Goal: Task Accomplishment & Management: Use online tool/utility

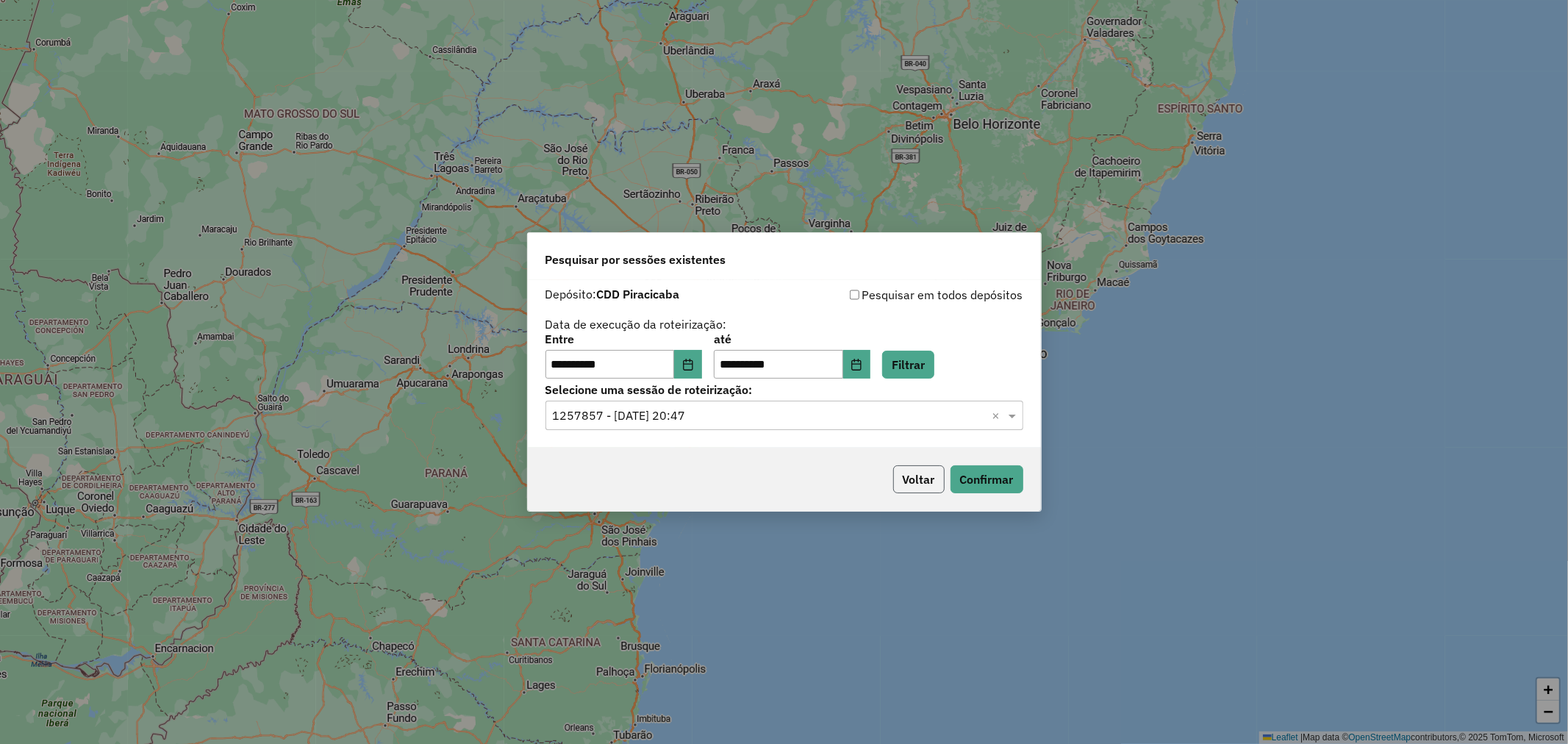
click at [931, 482] on button "Voltar" at bounding box center [918, 479] width 52 height 28
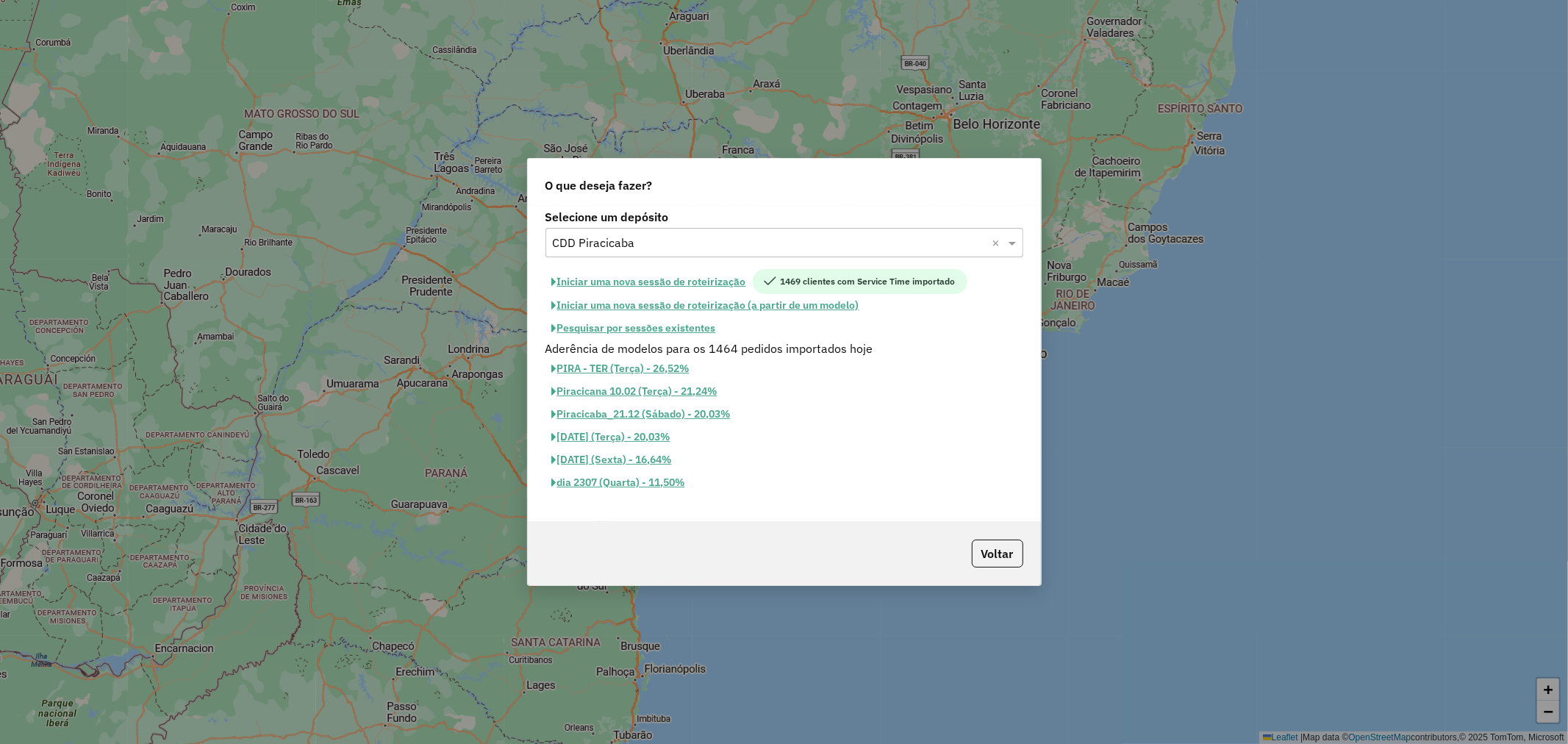
click at [724, 240] on input "text" at bounding box center [769, 243] width 434 height 18
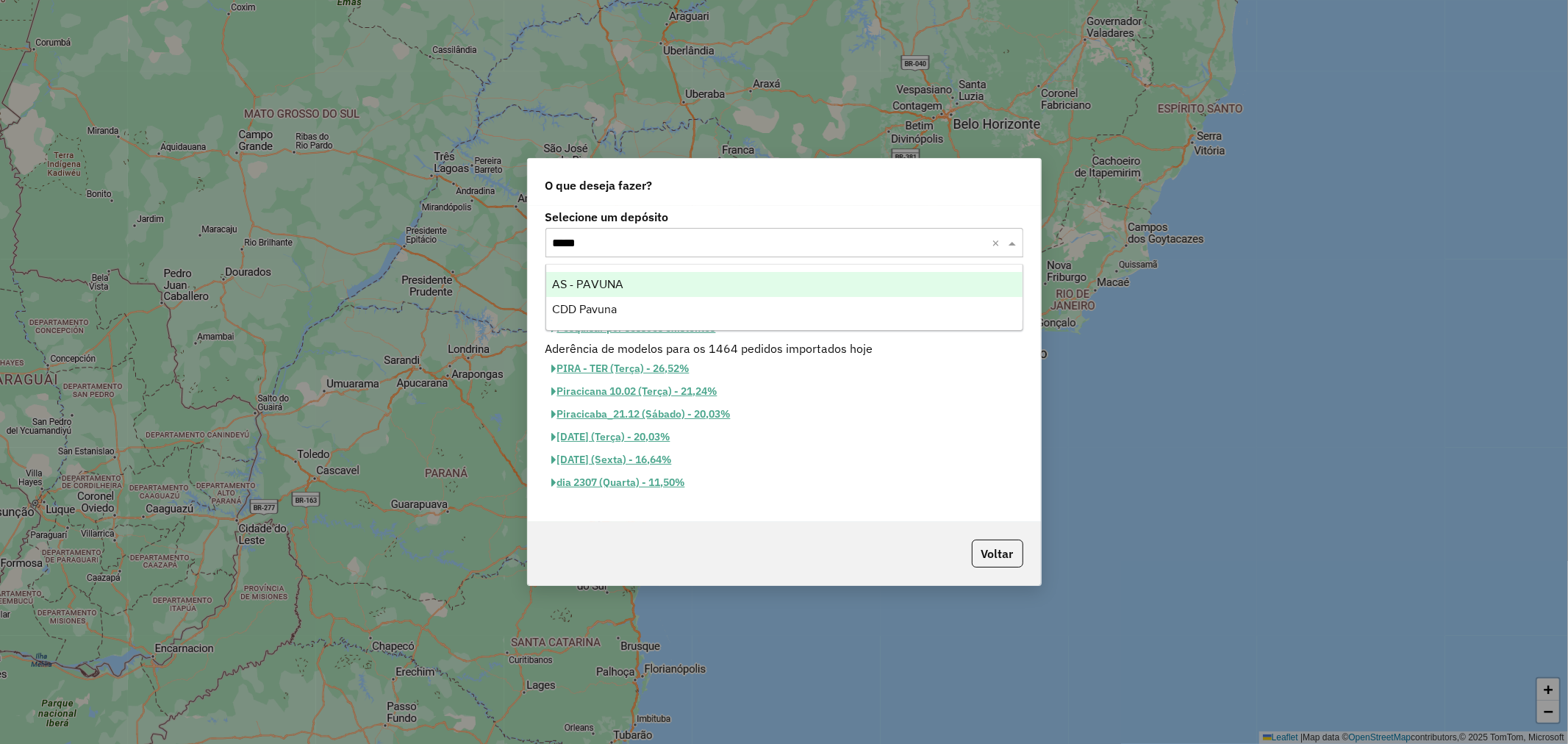
type input "******"
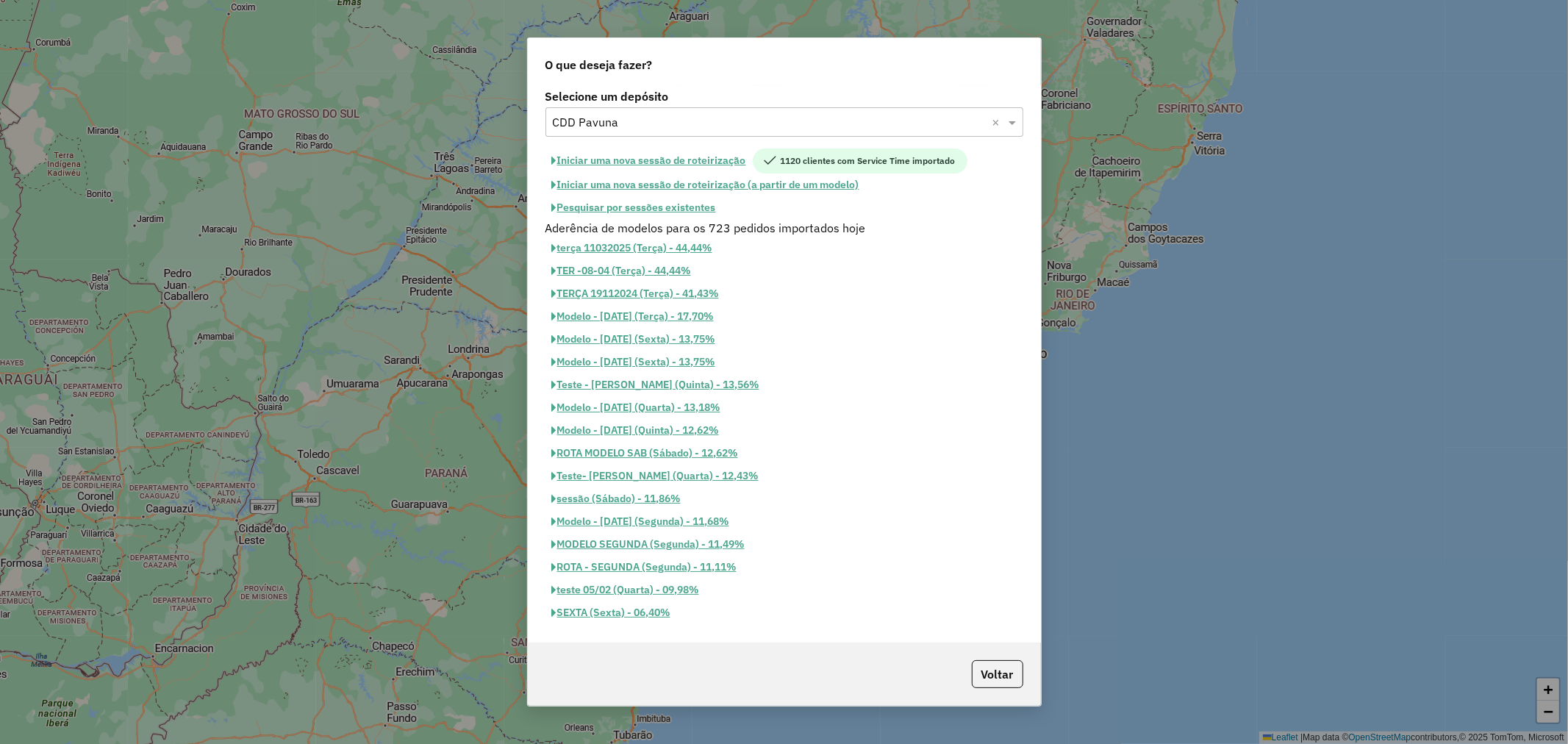
click at [695, 209] on button "Pesquisar por sessões existentes" at bounding box center [634, 207] width 177 height 23
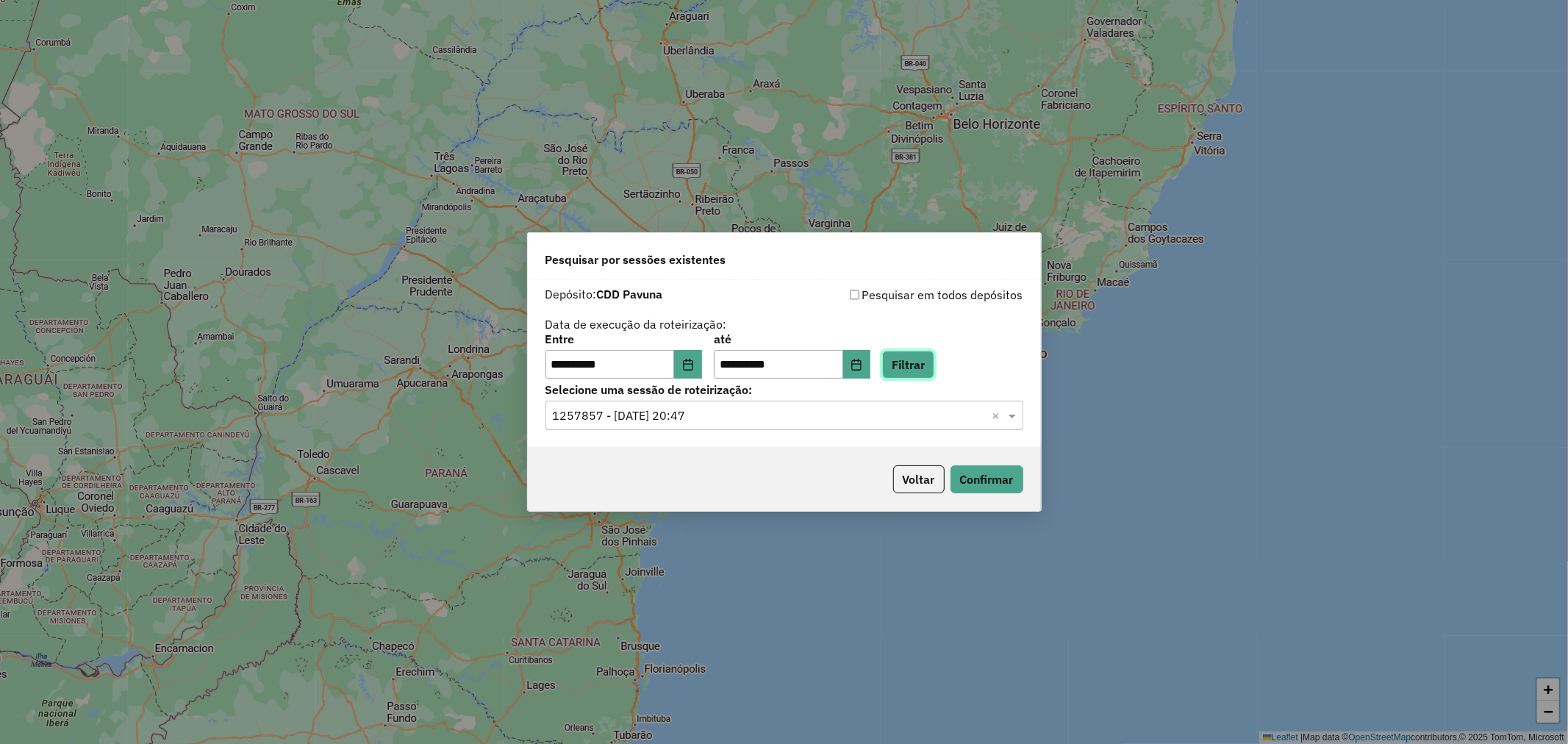
click at [922, 372] on button "Filtrar" at bounding box center [907, 365] width 52 height 28
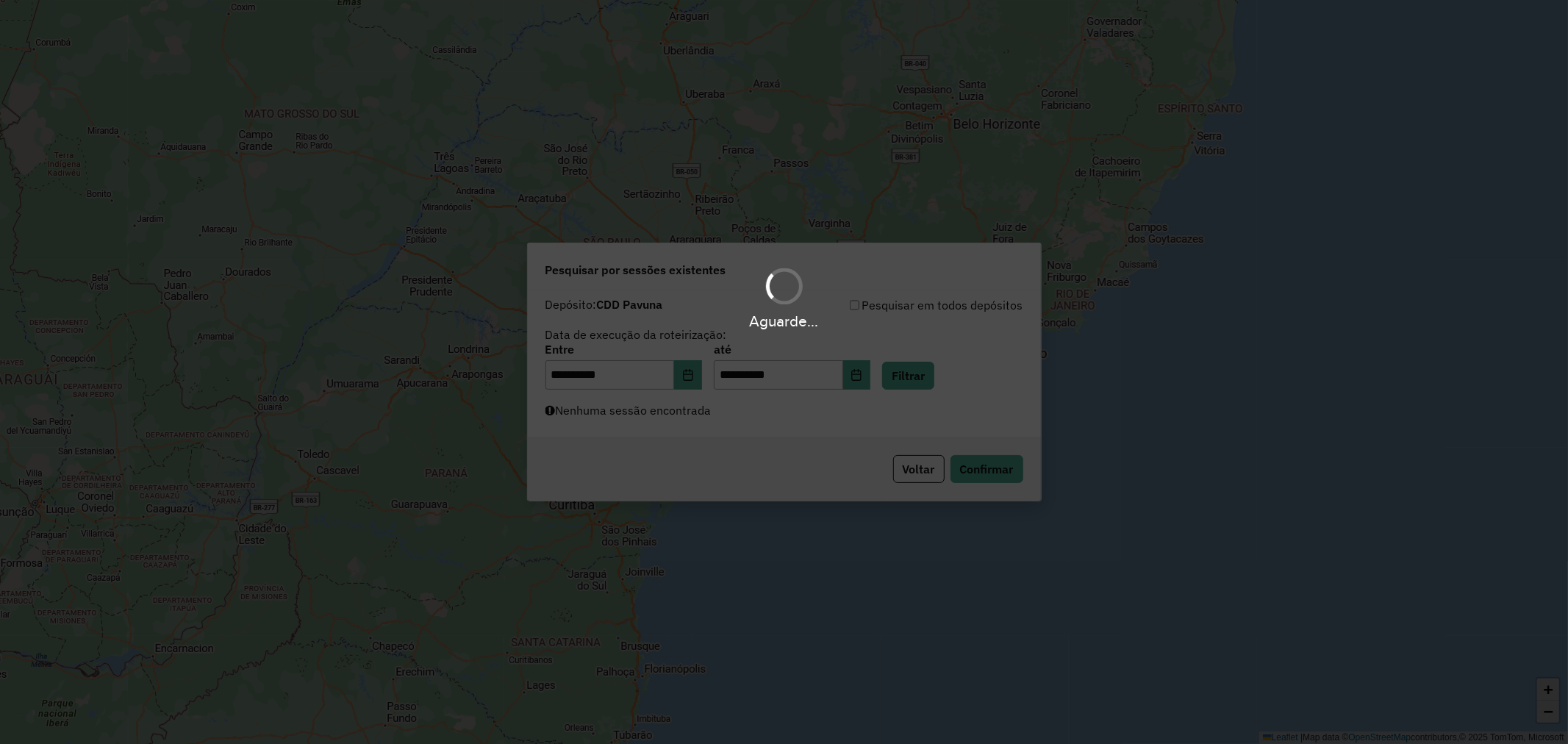
click at [790, 420] on div "Aguarde..." at bounding box center [784, 372] width 1568 height 744
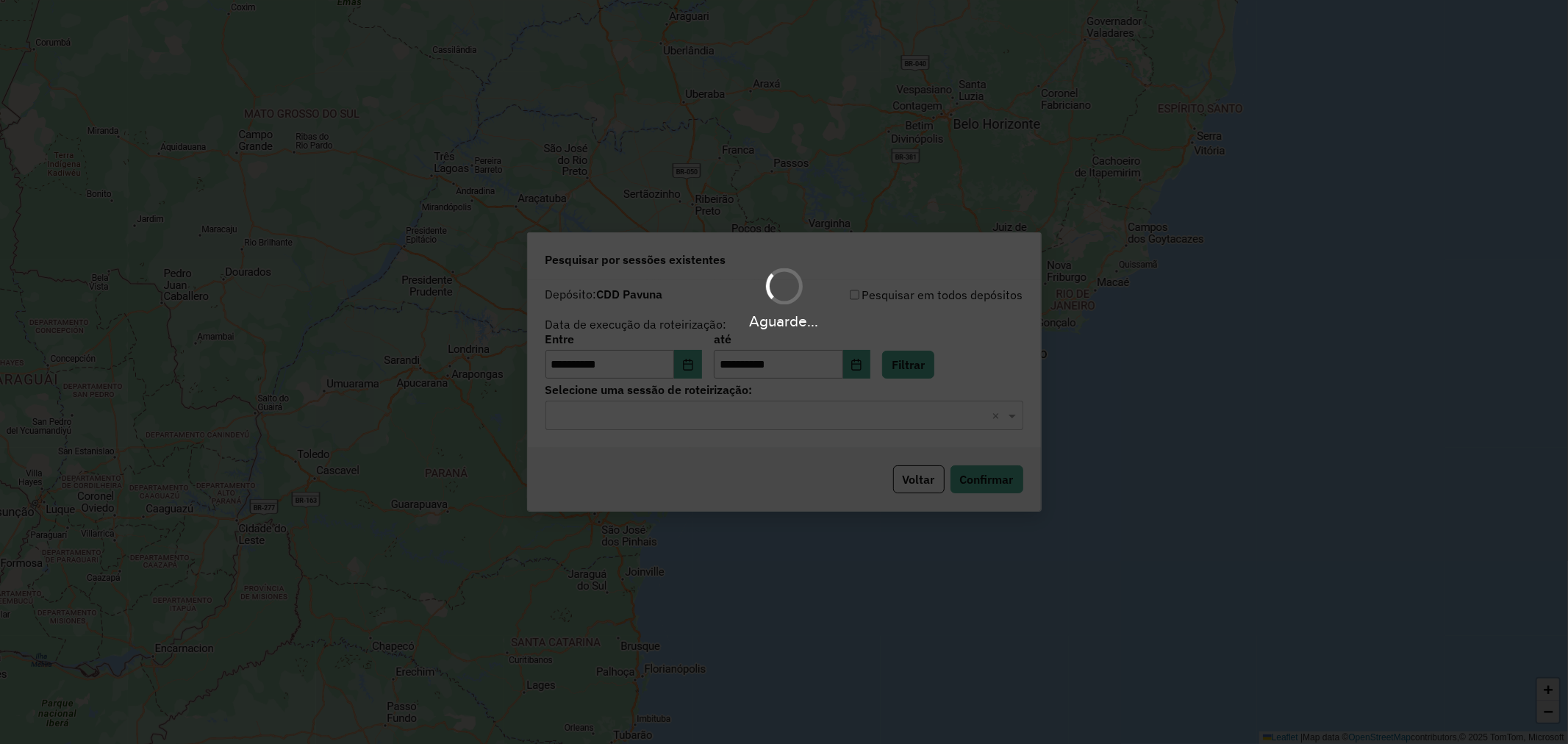
click at [716, 413] on div "Aguarde..." at bounding box center [784, 372] width 1568 height 744
click at [710, 422] on input "text" at bounding box center [769, 417] width 434 height 18
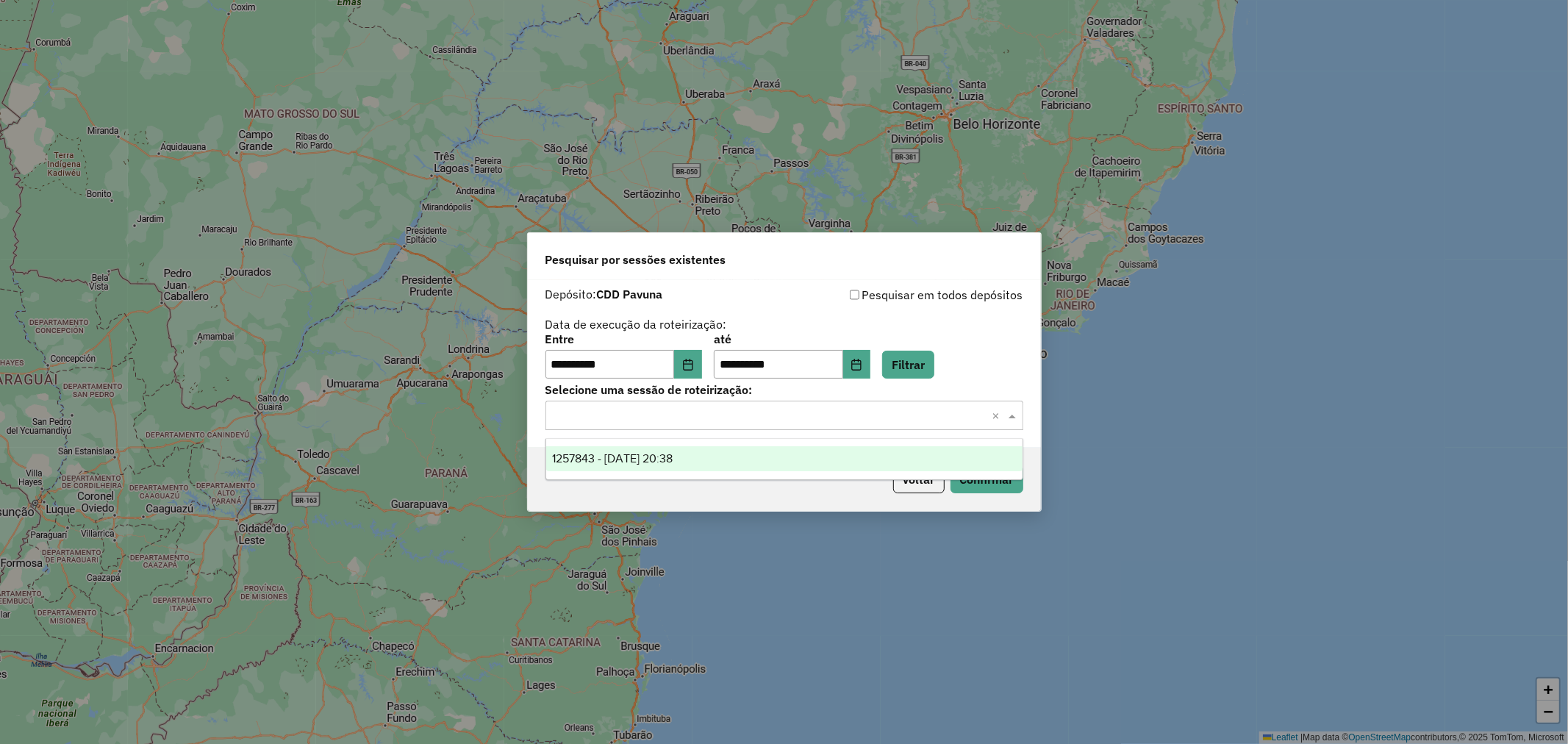
click at [693, 470] on div "1257843 - 02/09/2025 20:38" at bounding box center [784, 459] width 476 height 25
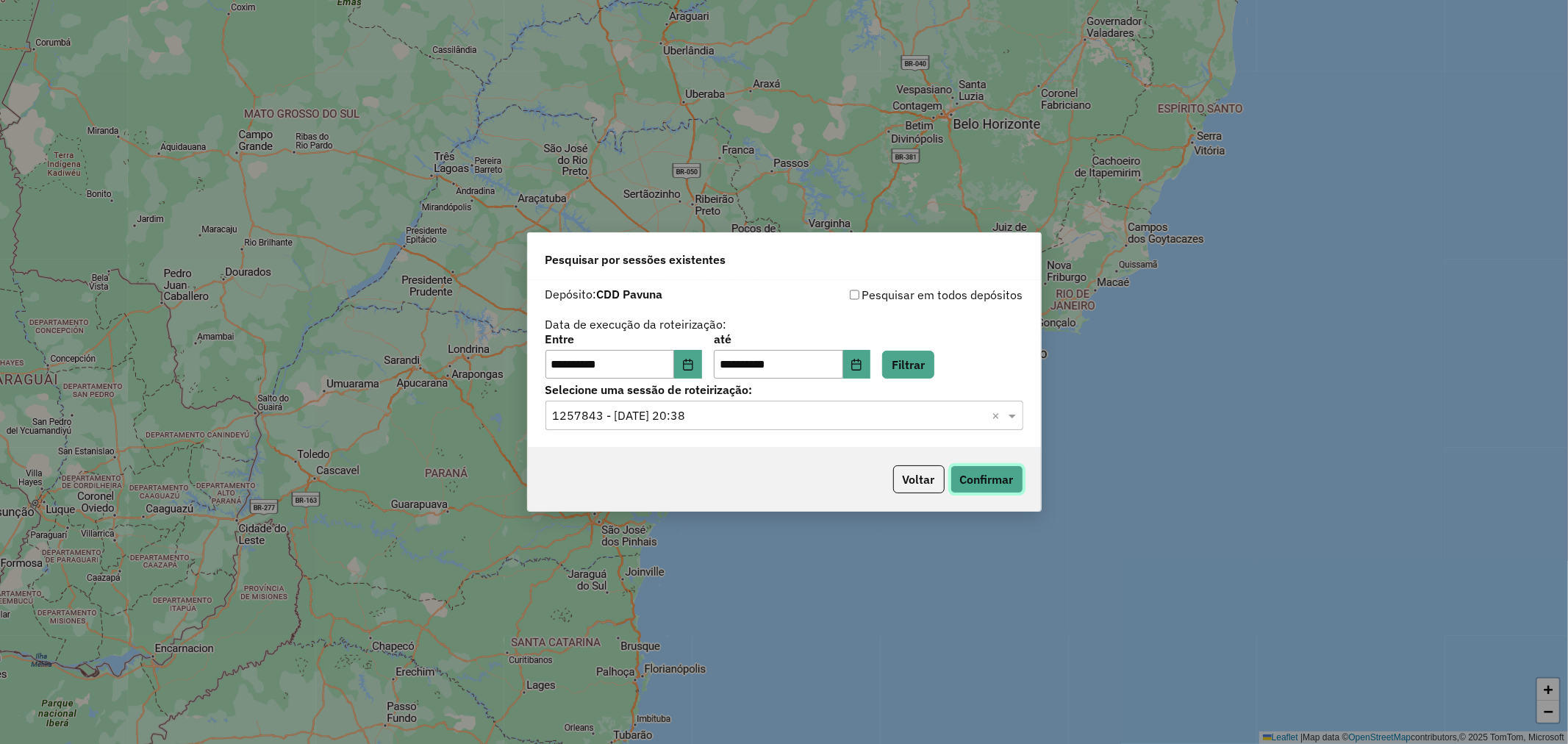
click at [996, 481] on button "Confirmar" at bounding box center [987, 479] width 73 height 28
click at [954, 351] on div "**********" at bounding box center [785, 357] width 478 height 46
click at [934, 358] on button "Filtrar" at bounding box center [907, 365] width 52 height 28
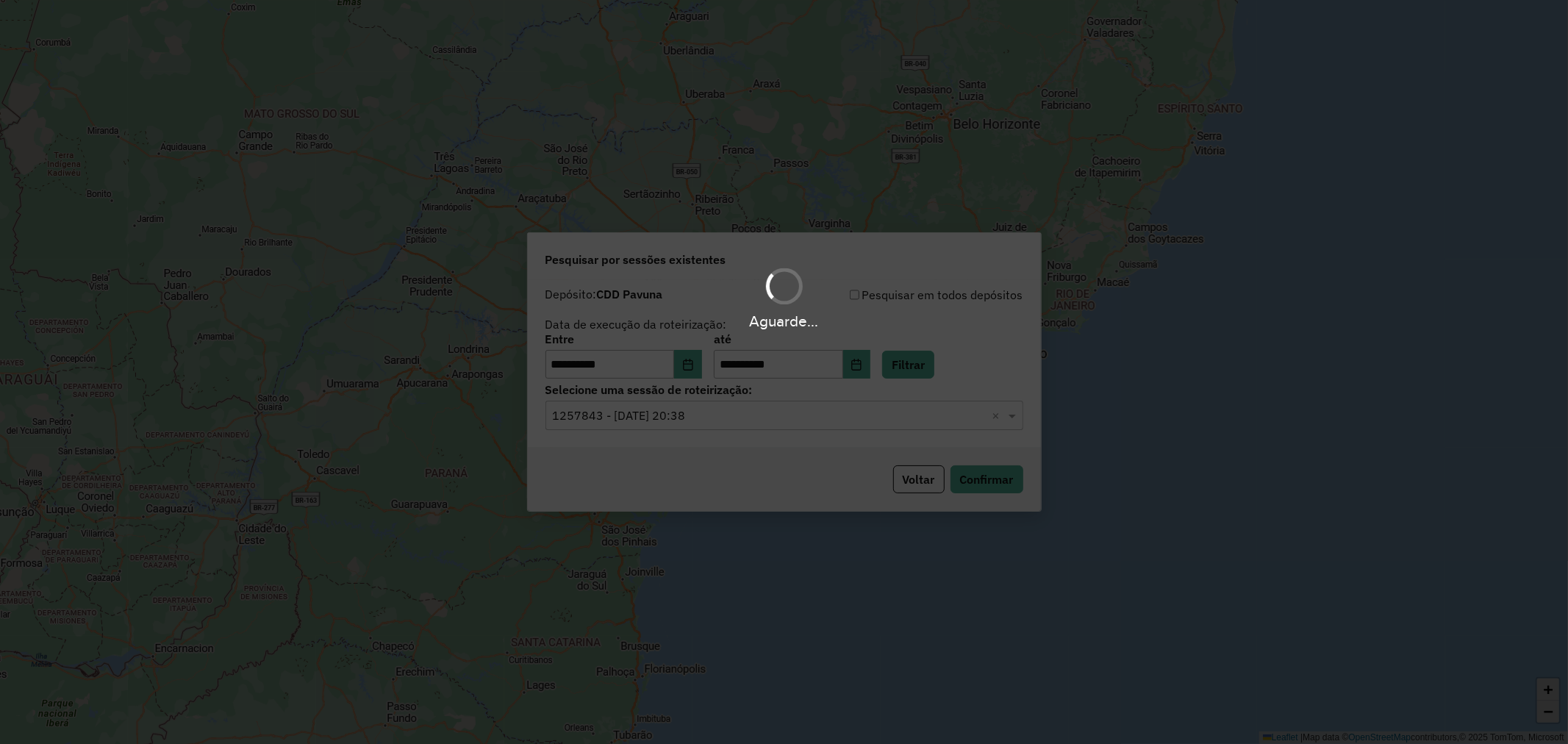
click at [805, 422] on hb-app "**********" at bounding box center [784, 372] width 1568 height 744
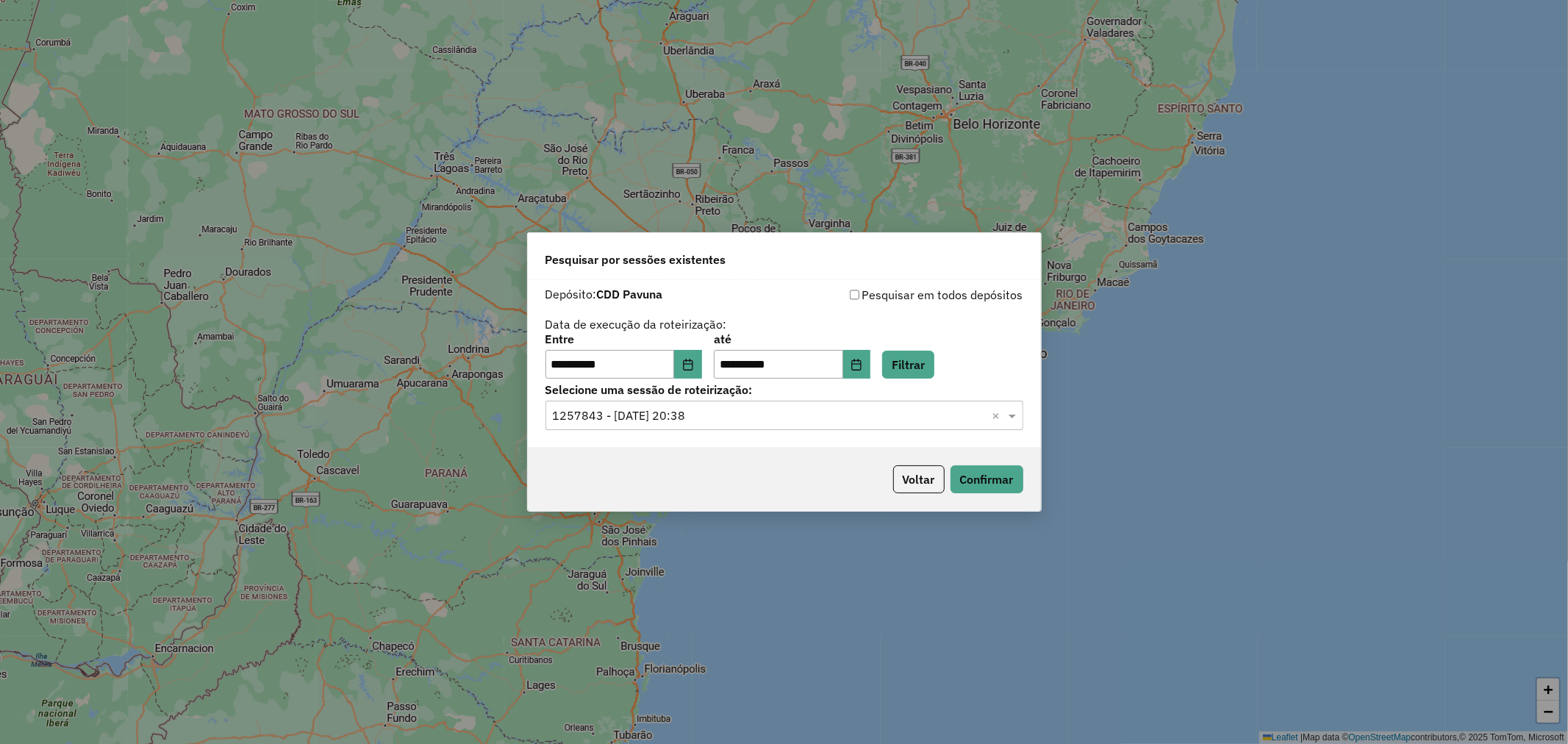
click at [805, 422] on input "text" at bounding box center [769, 417] width 434 height 18
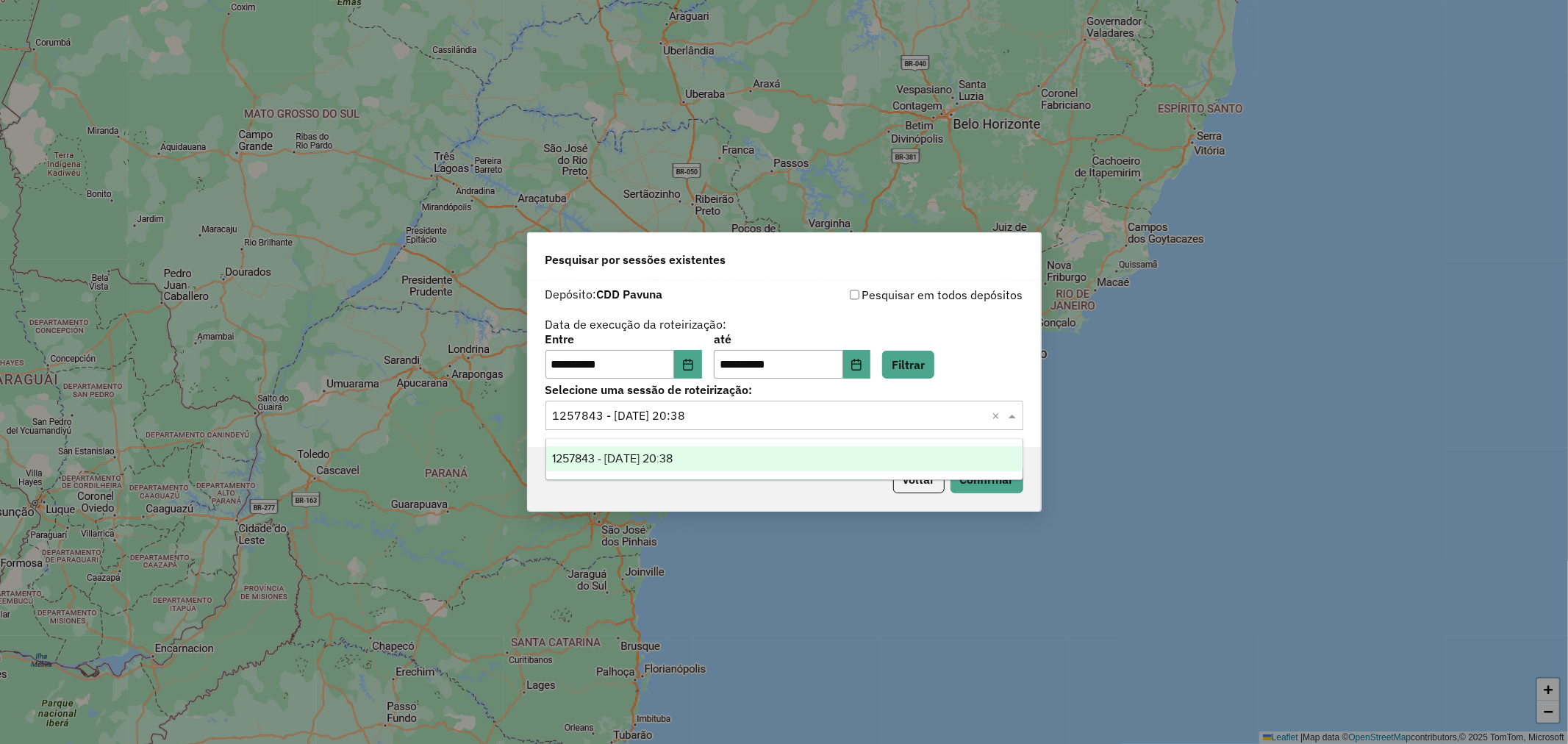
click at [784, 461] on div "1257843 - 02/09/2025 20:38" at bounding box center [784, 459] width 476 height 25
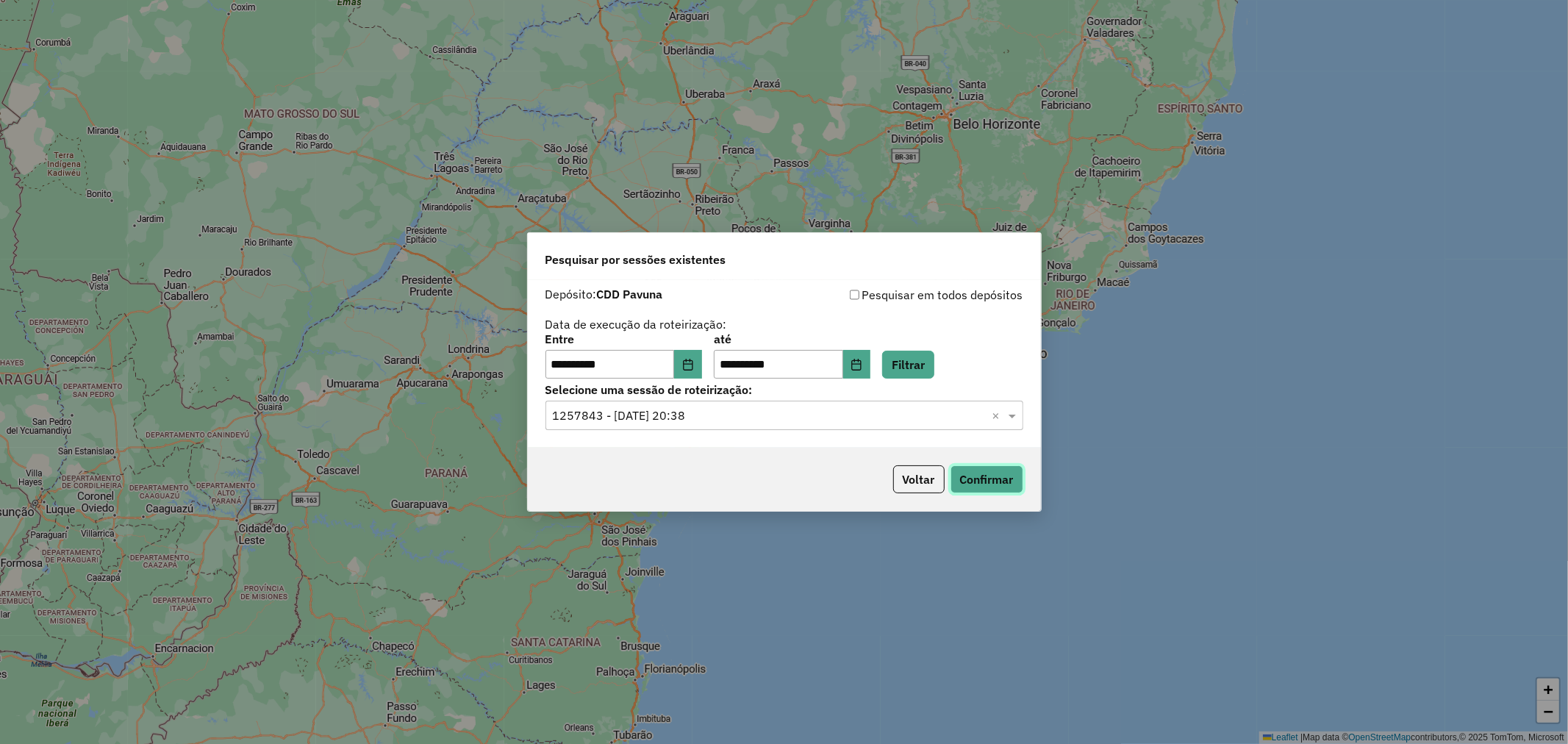
click at [996, 479] on button "Confirmar" at bounding box center [987, 479] width 73 height 28
click at [907, 479] on button "Voltar" at bounding box center [918, 479] width 52 height 28
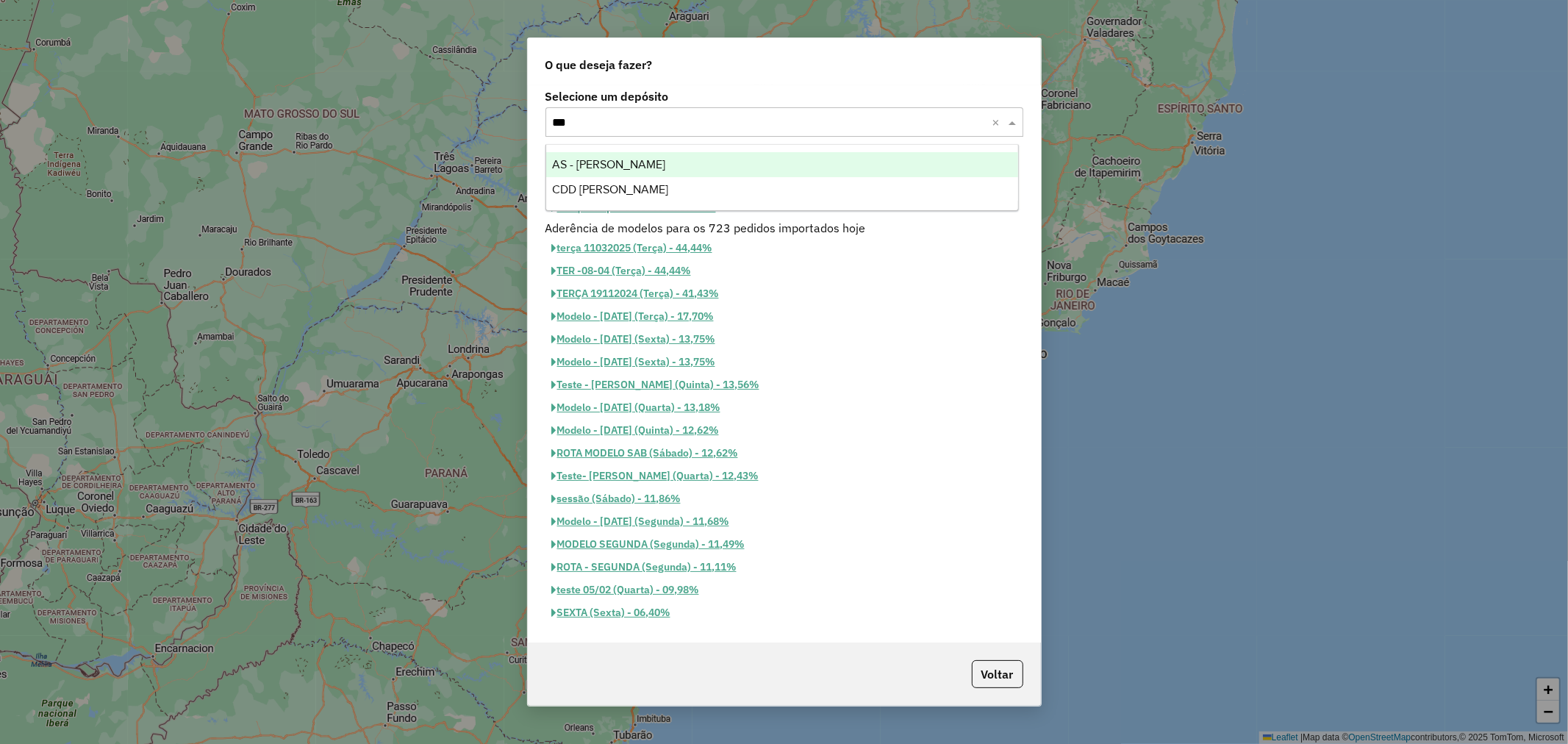
type input "****"
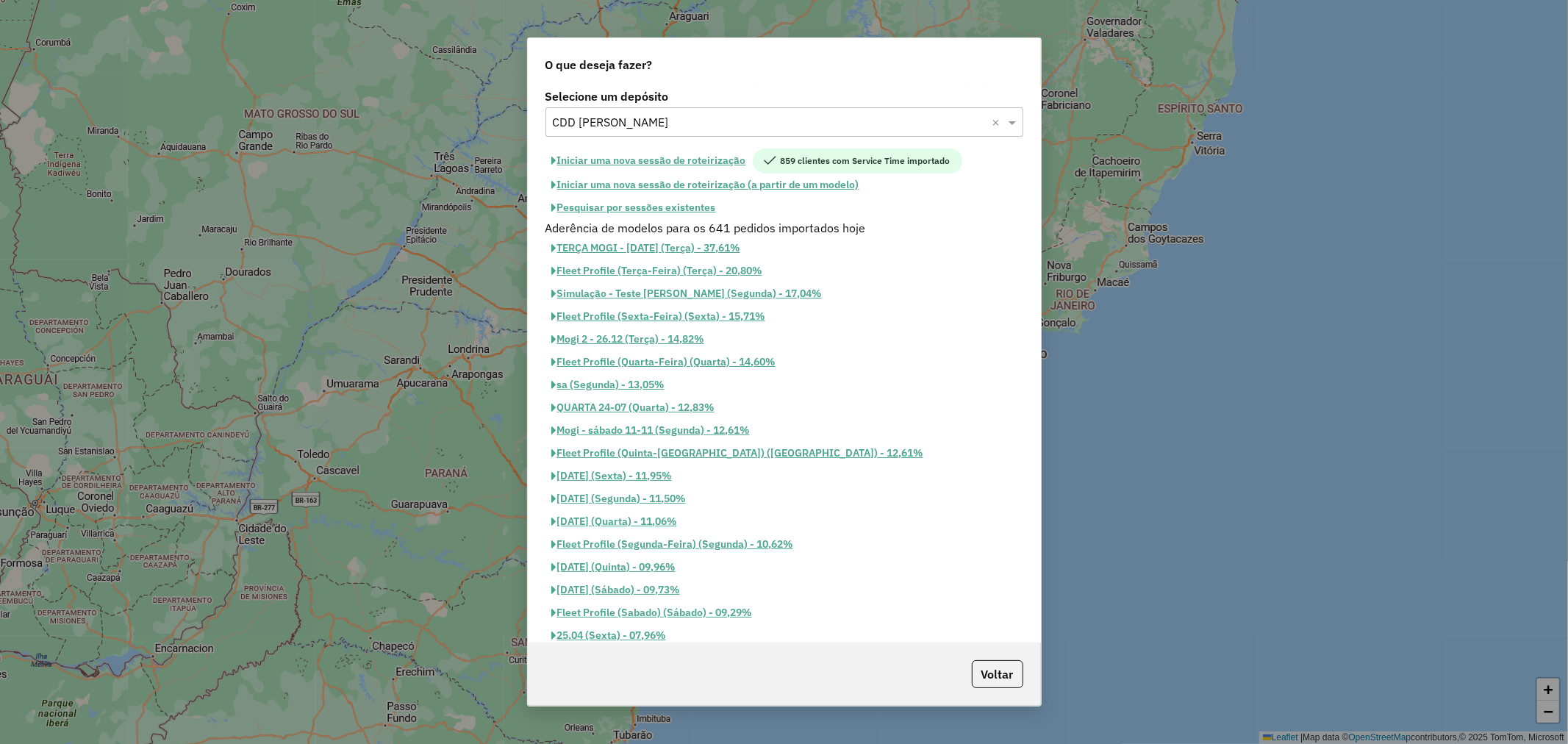
click at [703, 211] on button "Pesquisar por sessões existentes" at bounding box center [634, 207] width 177 height 23
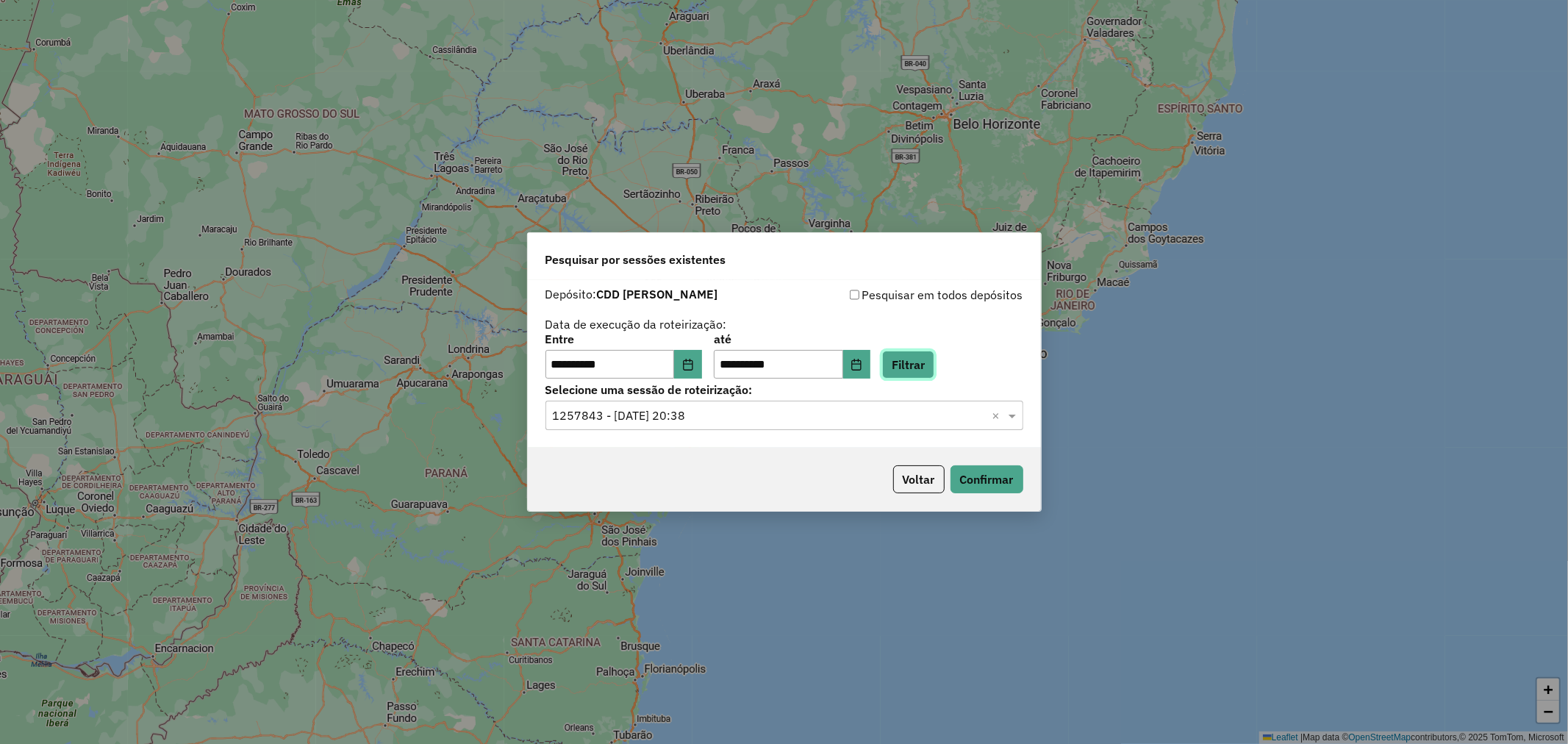
click at [932, 362] on button "Filtrar" at bounding box center [907, 365] width 52 height 28
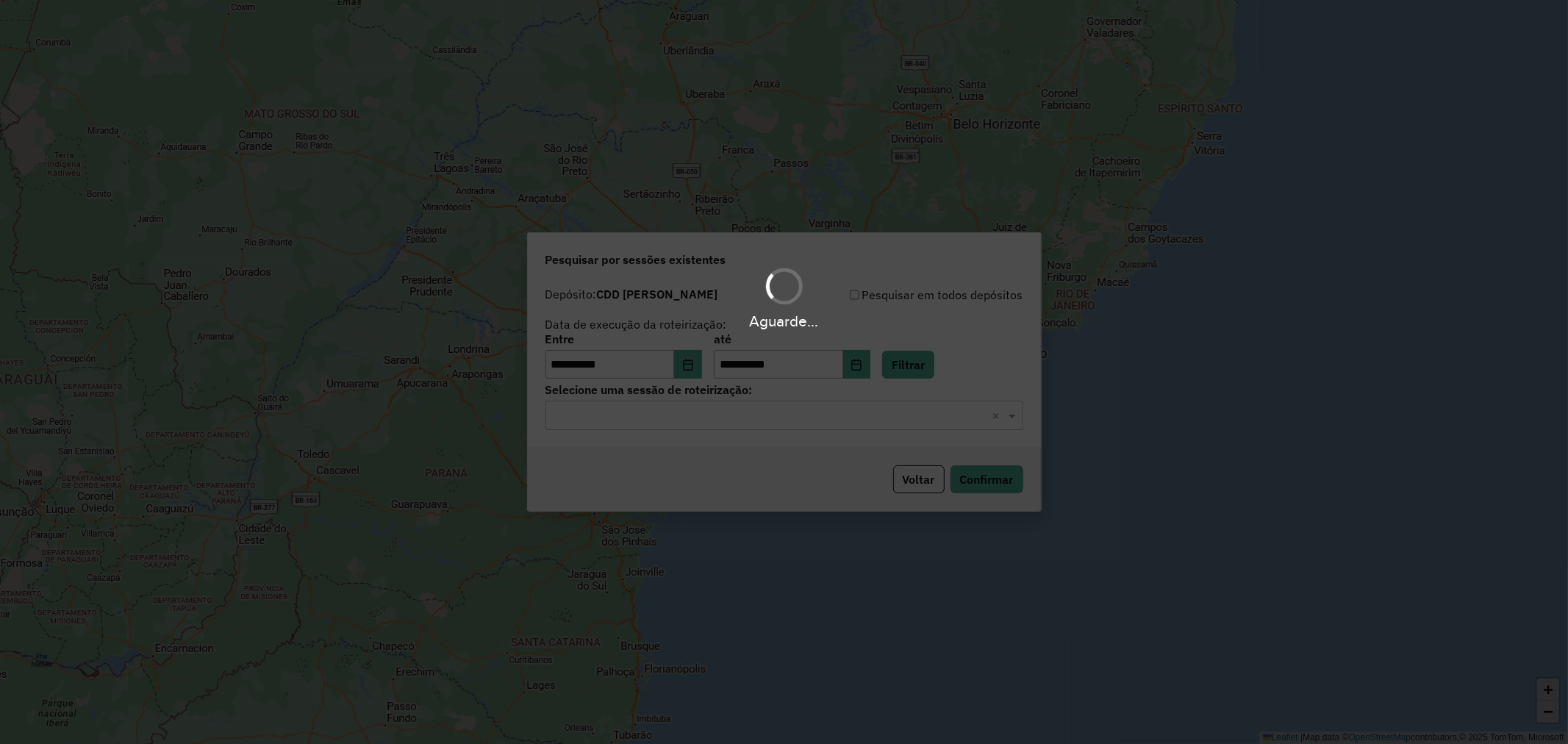
click at [809, 408] on div "Aguarde..." at bounding box center [784, 372] width 1568 height 744
click at [759, 428] on hb-app "**********" at bounding box center [784, 372] width 1568 height 744
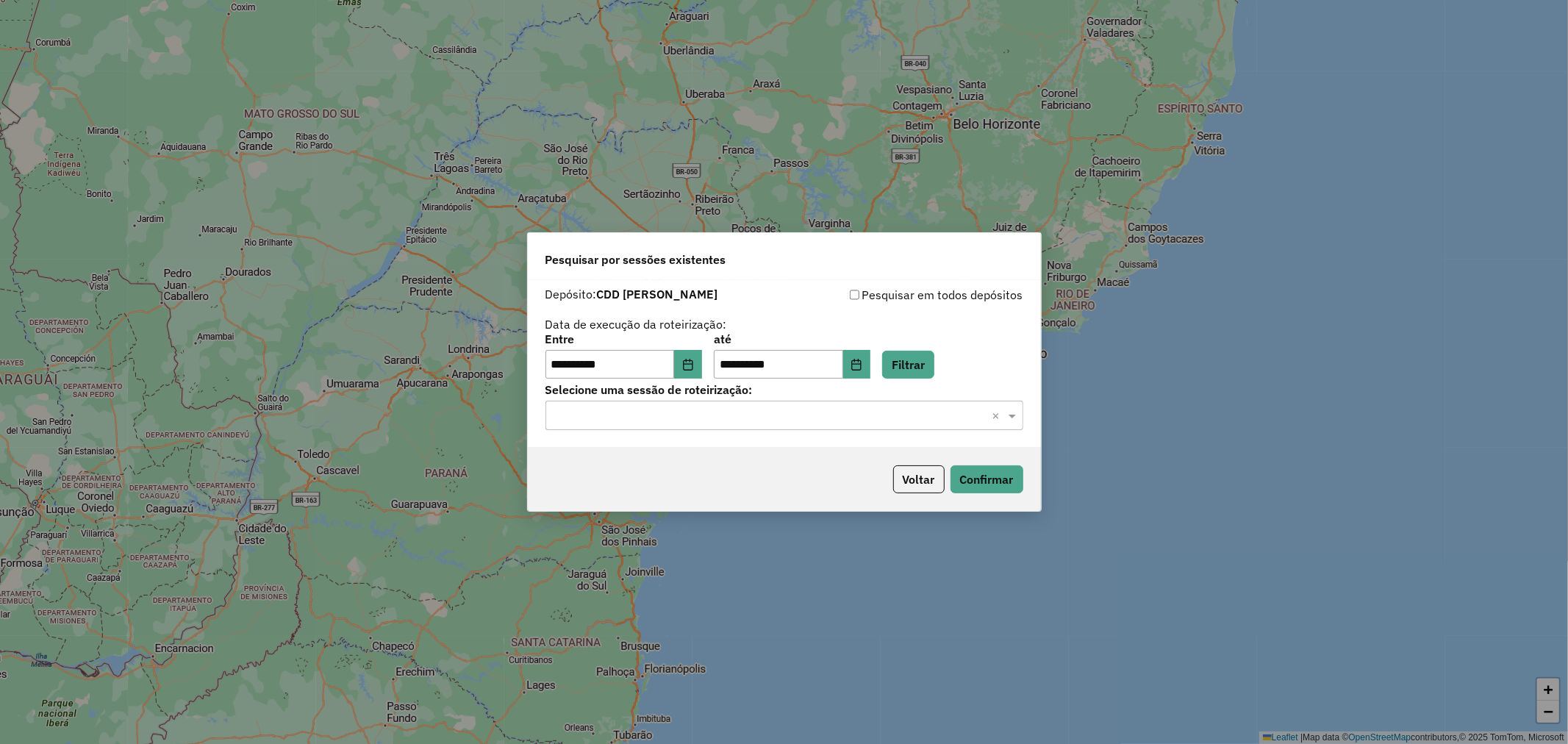
click at [729, 429] on div "Selecione uma sessão × ×" at bounding box center [785, 416] width 478 height 29
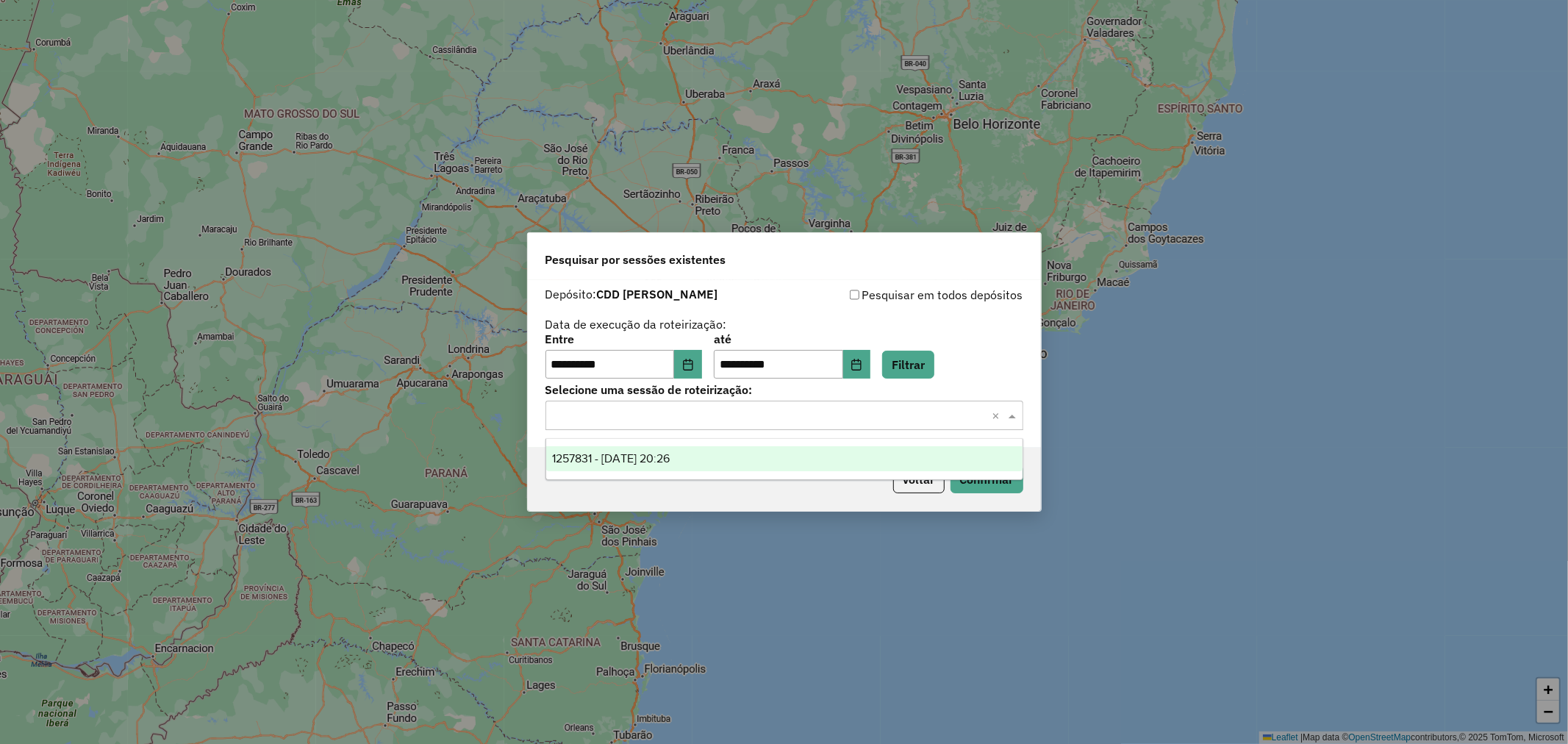
click at [725, 461] on div "1257831 - 02/09/2025 20:26" at bounding box center [784, 459] width 476 height 25
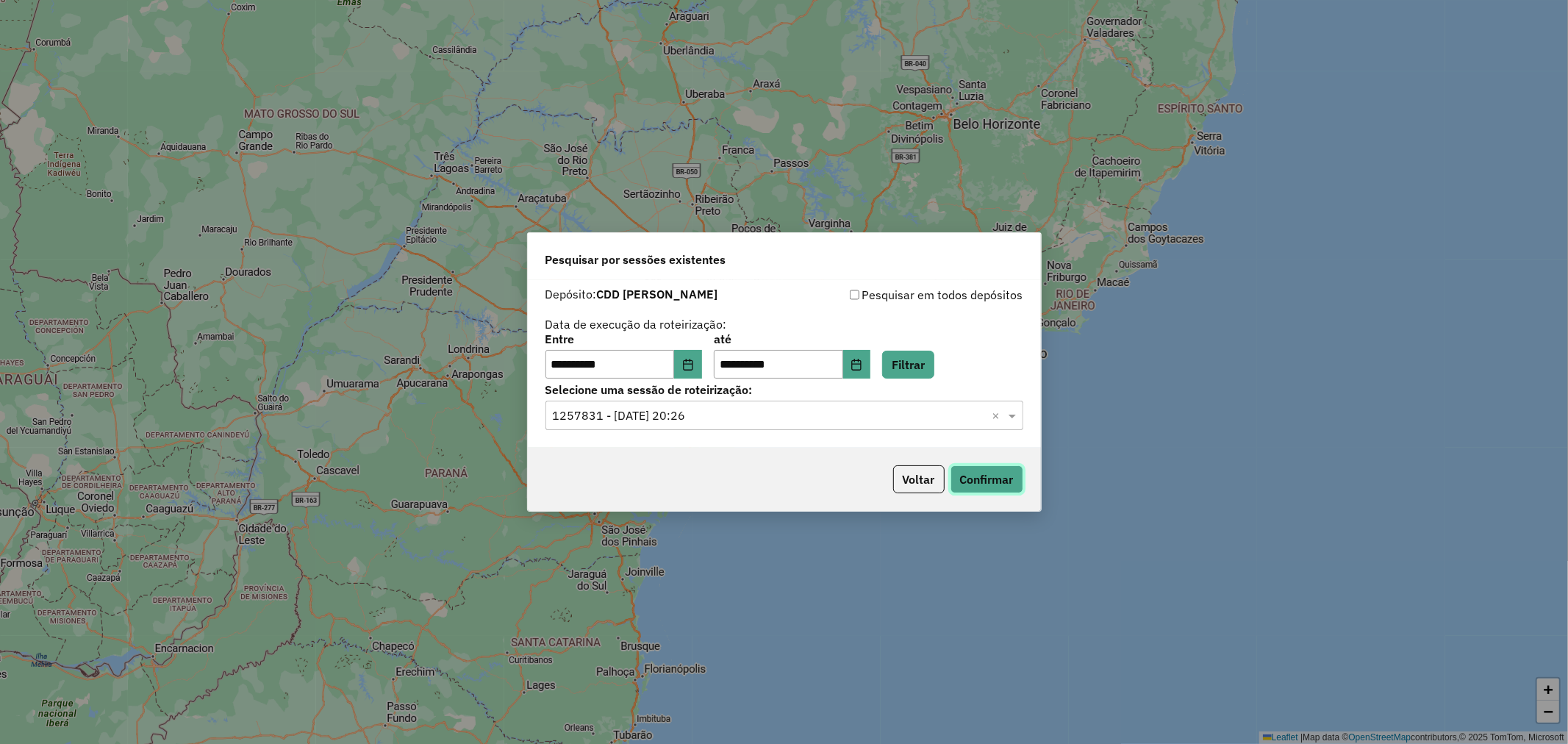
click at [980, 487] on button "Confirmar" at bounding box center [987, 479] width 73 height 28
click at [942, 487] on button "Voltar" at bounding box center [918, 479] width 52 height 28
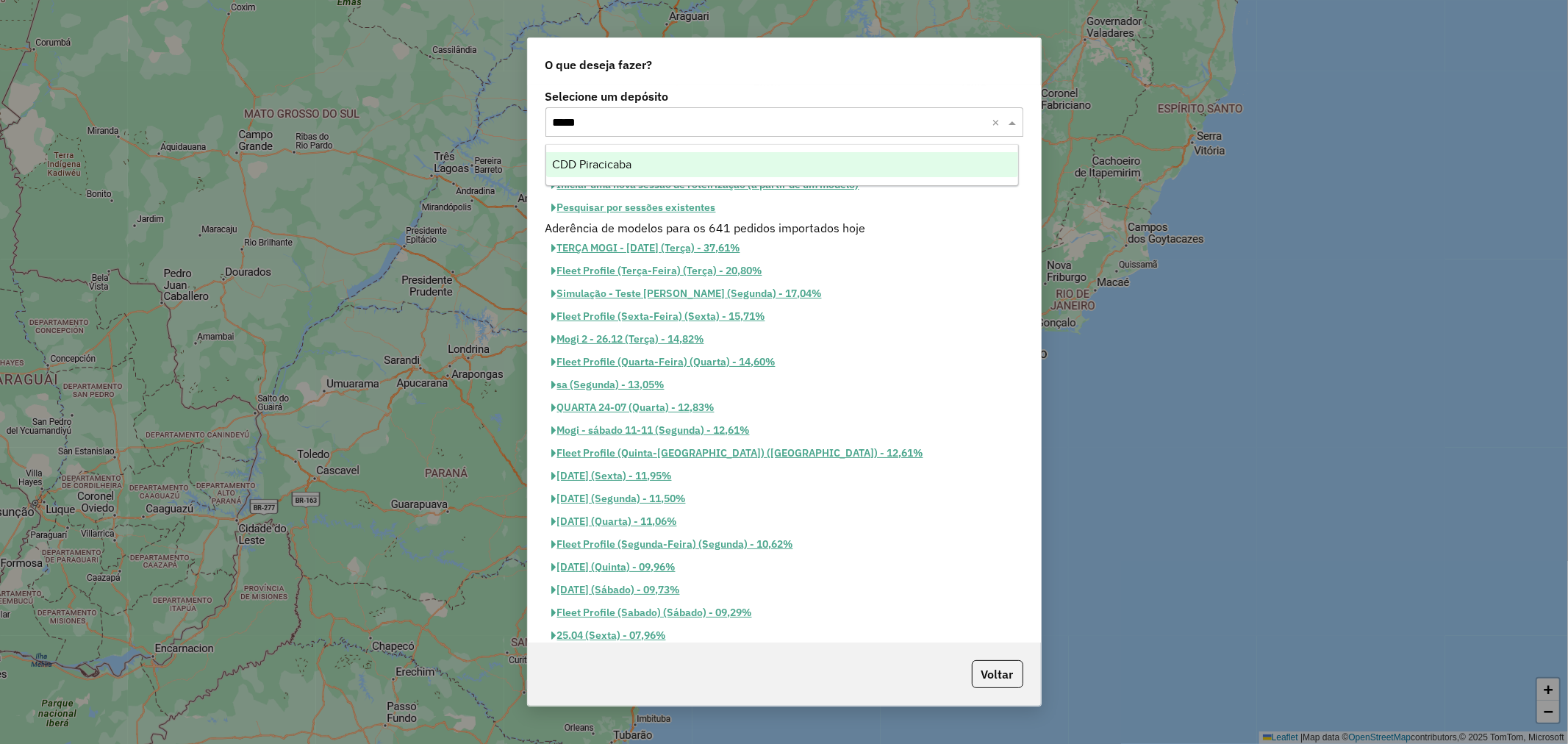
type input "******"
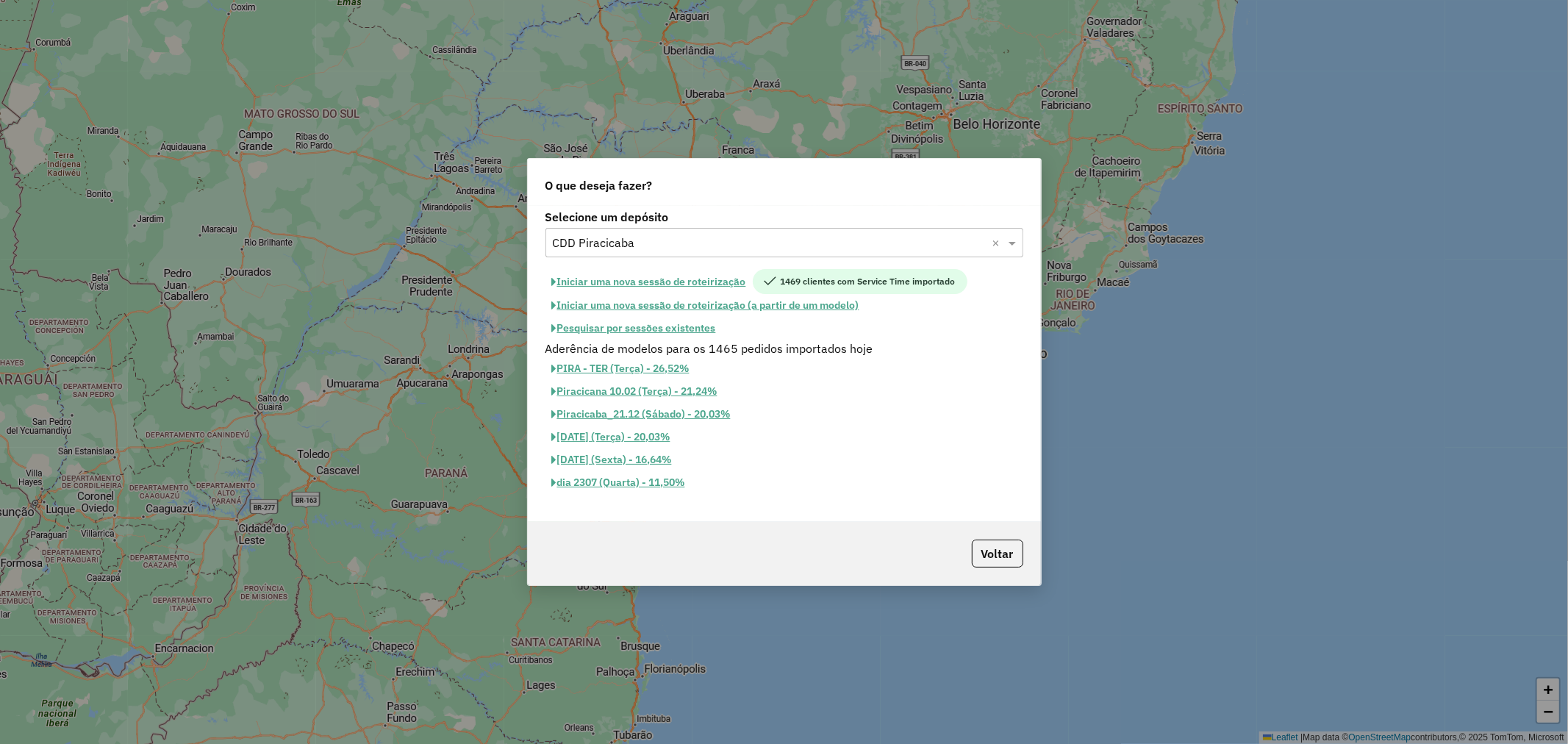
click at [667, 328] on button "Pesquisar por sessões existentes" at bounding box center [634, 327] width 177 height 23
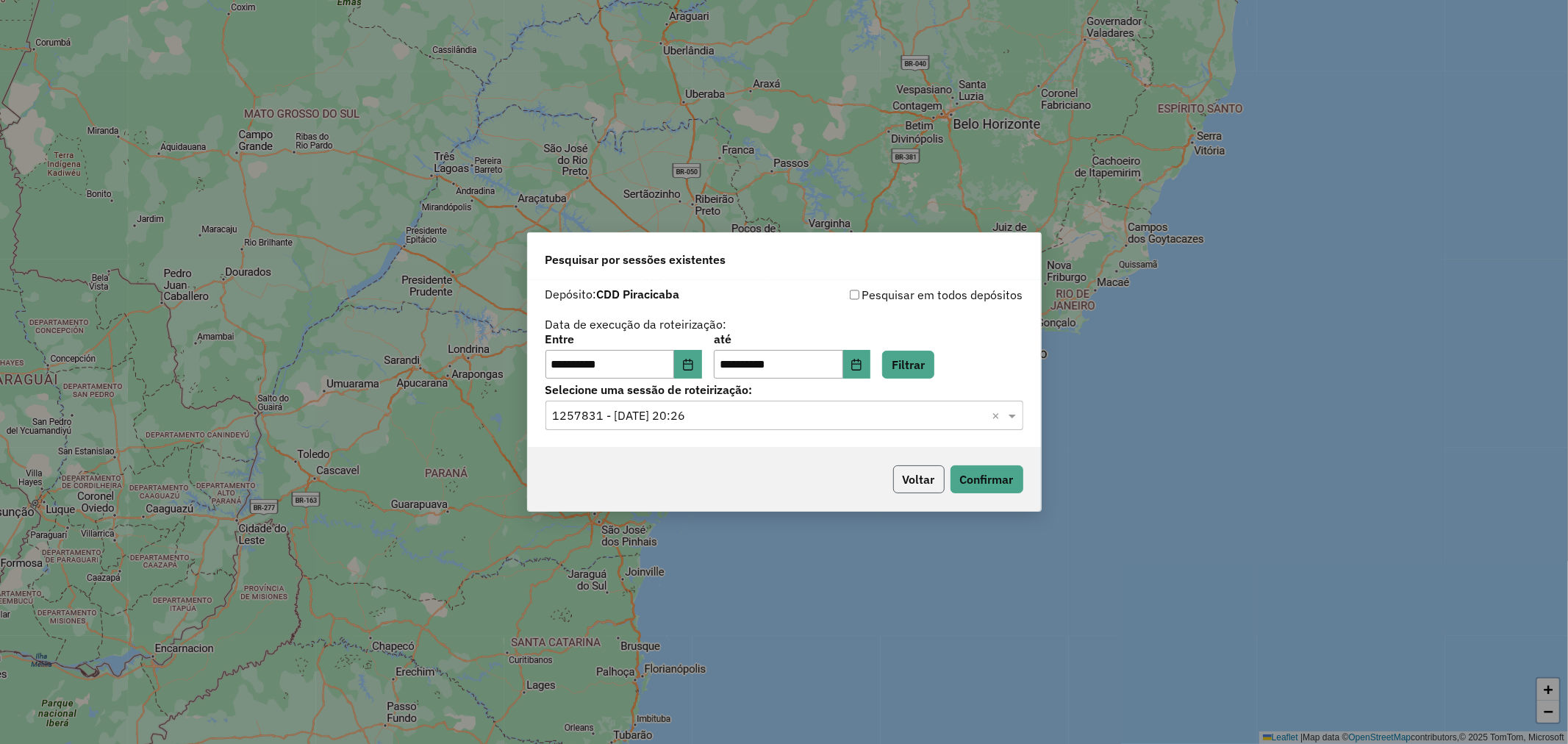
click at [917, 479] on button "Voltar" at bounding box center [918, 479] width 52 height 28
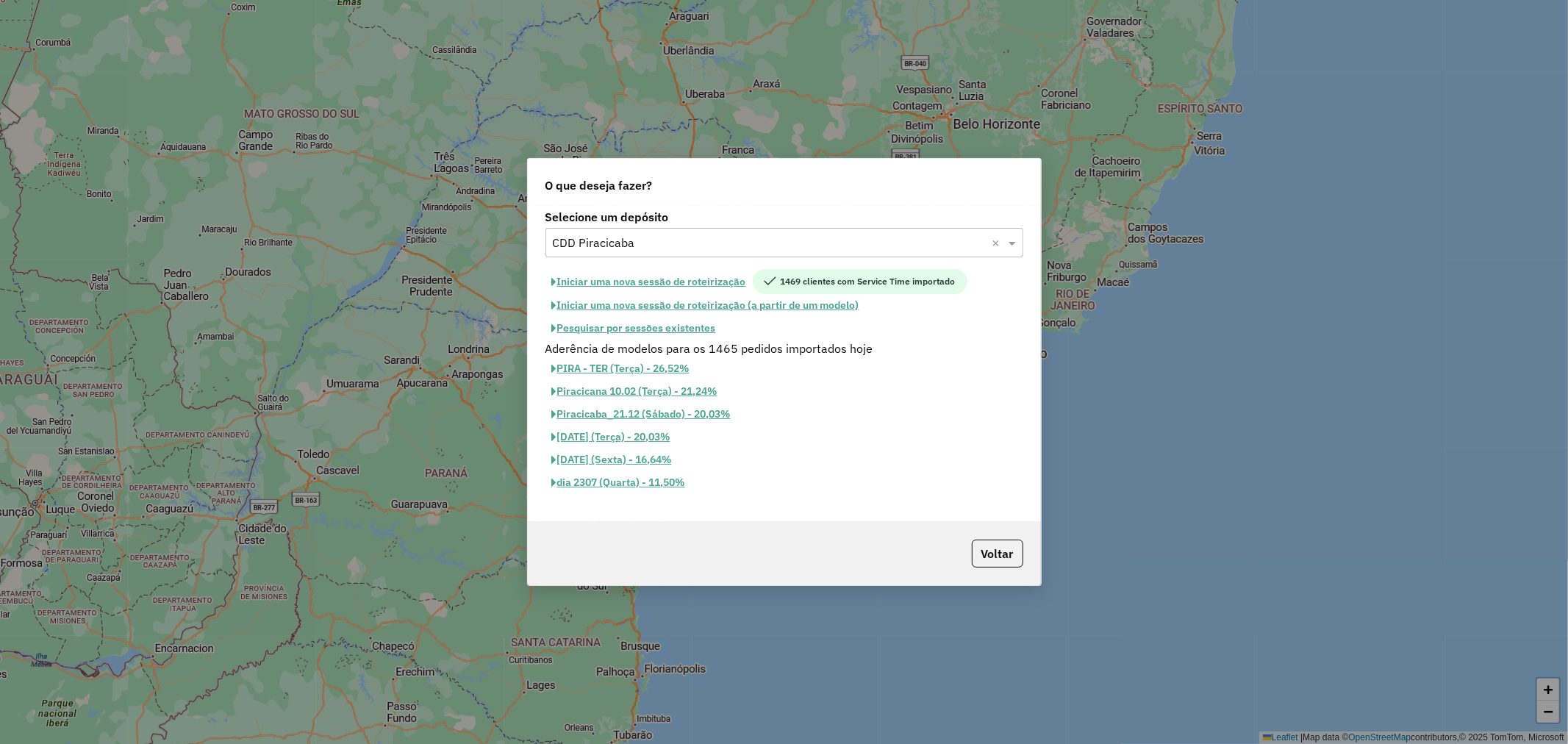
click at [637, 277] on button "Iniciar uma nova sessão de roteirização" at bounding box center [650, 282] width 208 height 25
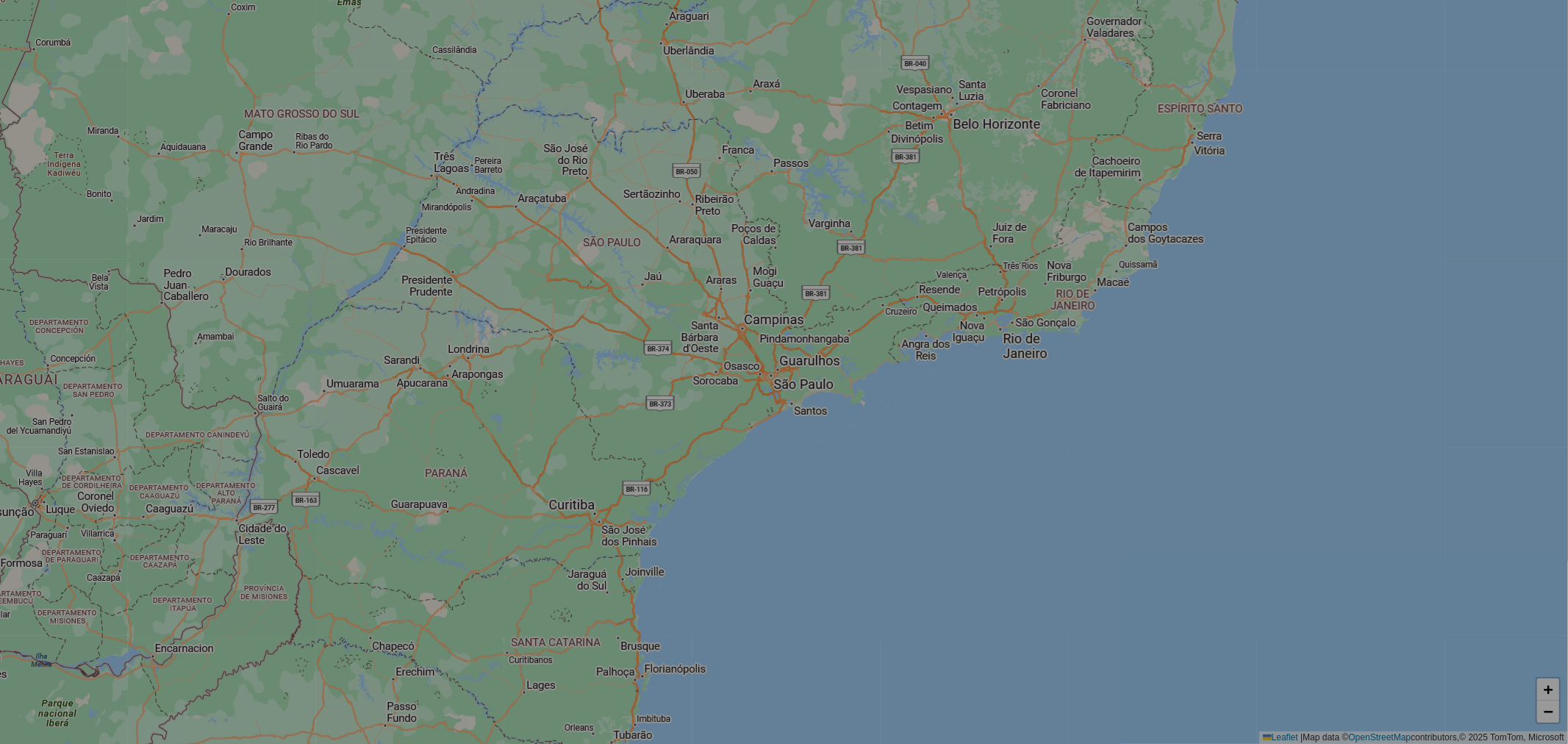
select select "*"
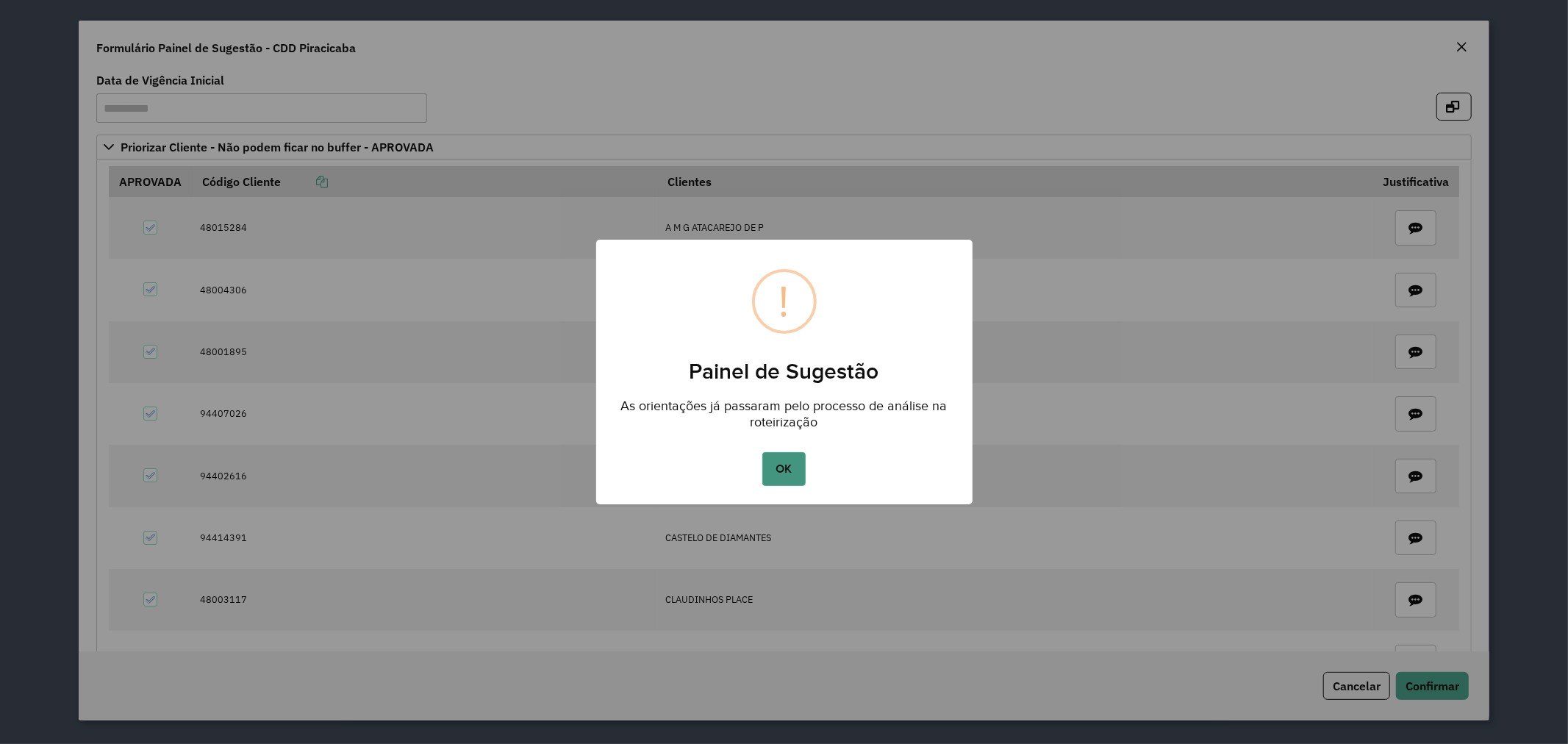
click at [781, 467] on button "OK" at bounding box center [784, 469] width 43 height 34
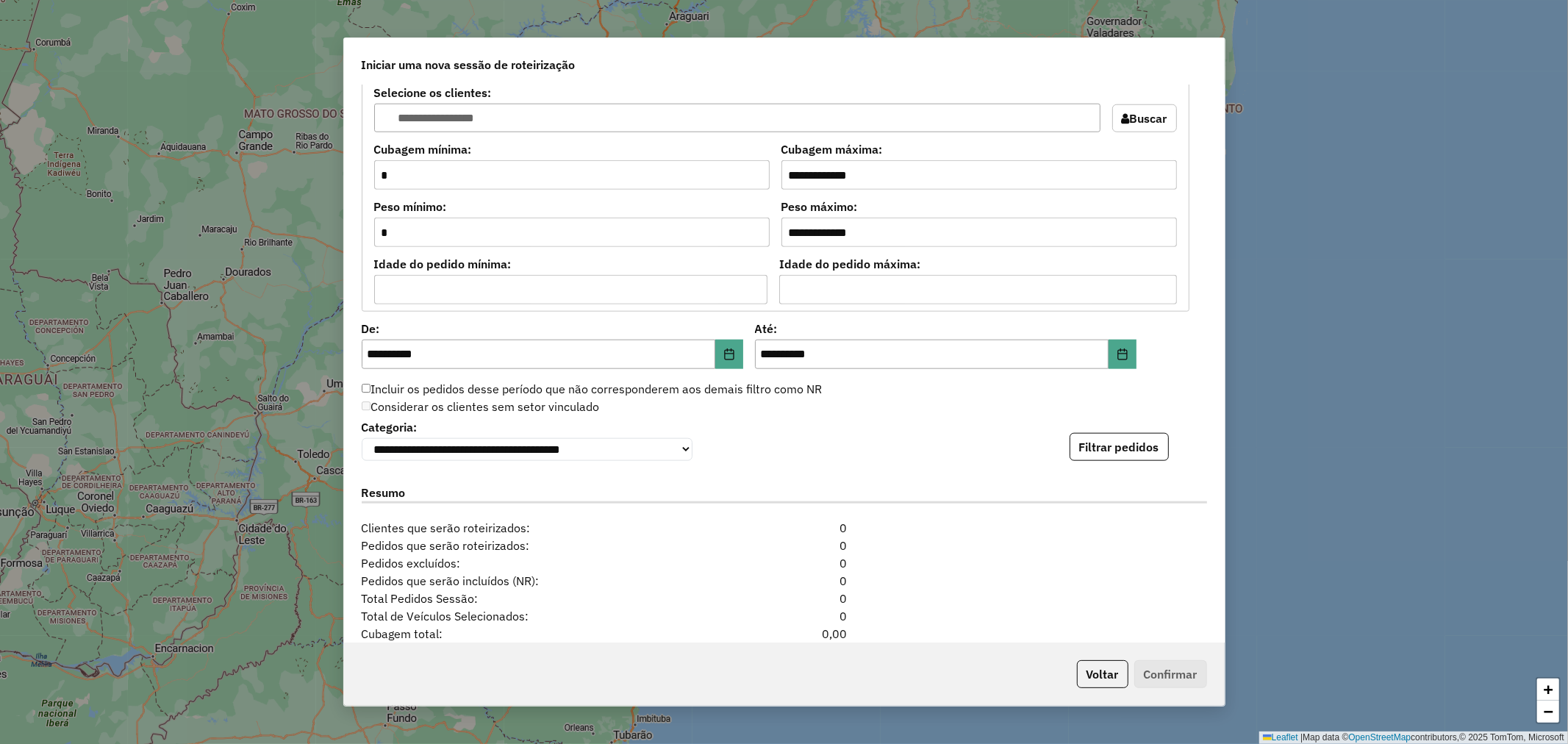
scroll to position [1307, 0]
click at [1132, 440] on button "Filtrar pedidos" at bounding box center [1118, 446] width 99 height 28
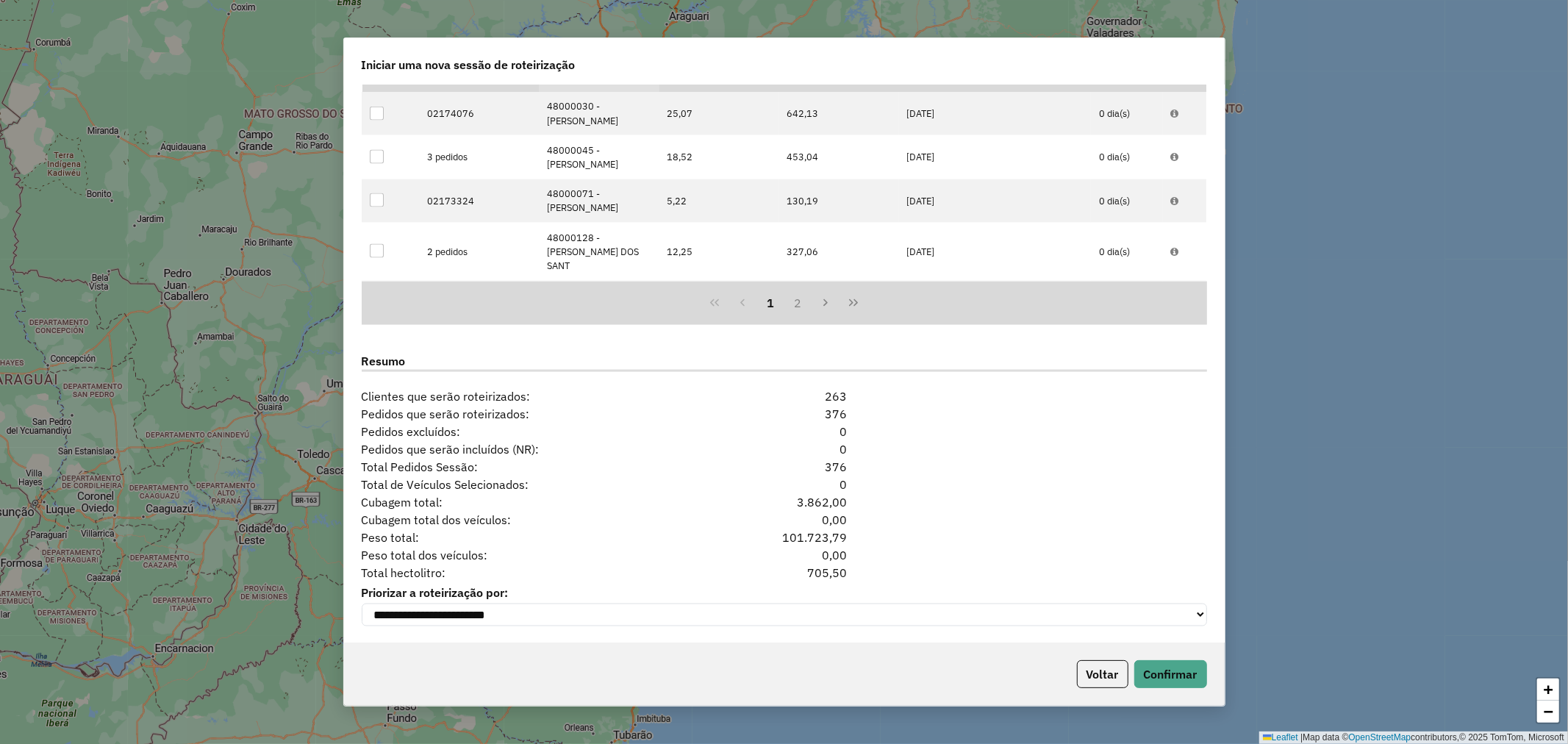
scroll to position [1747, 0]
click at [1181, 676] on button "Confirmar" at bounding box center [1170, 674] width 73 height 28
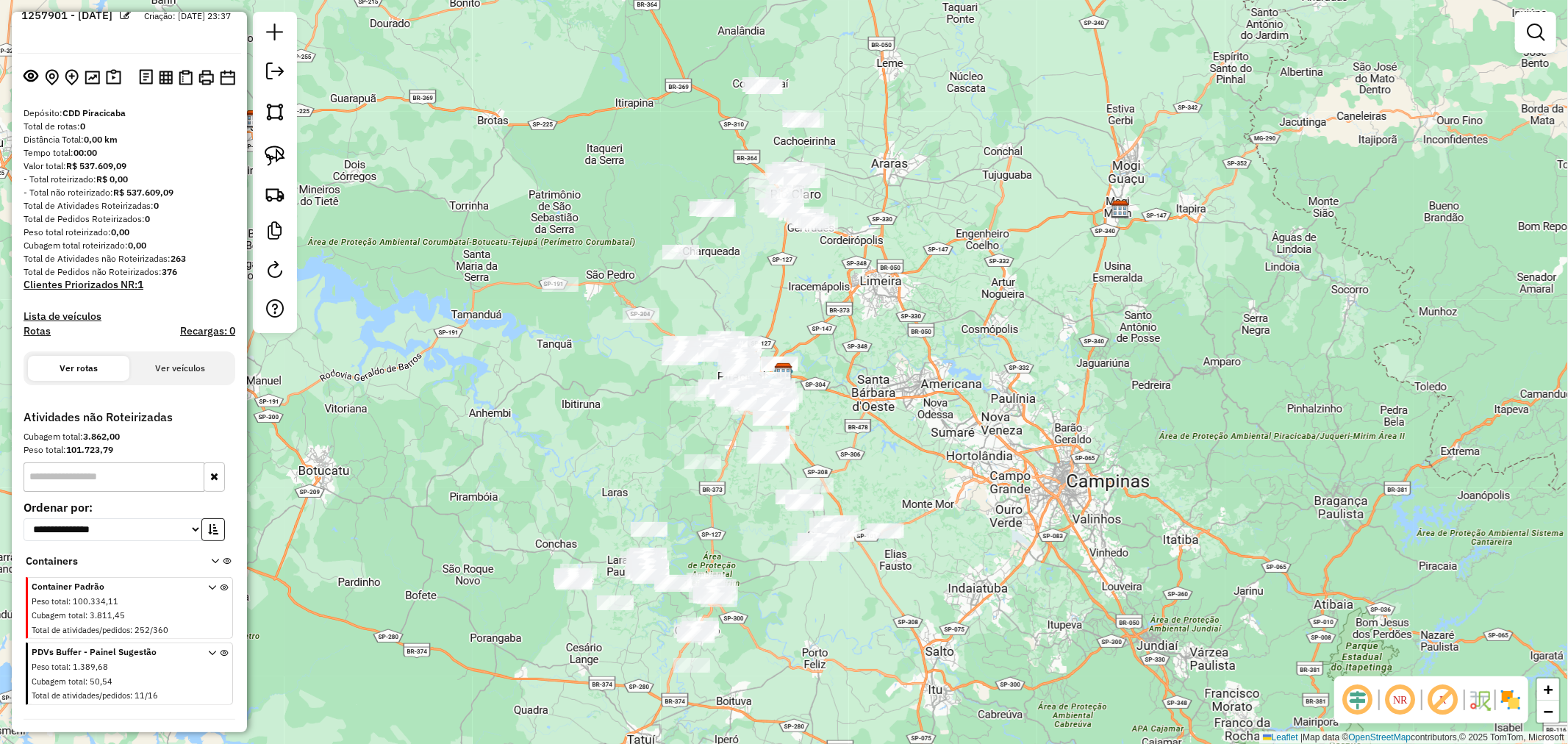
scroll to position [89, 0]
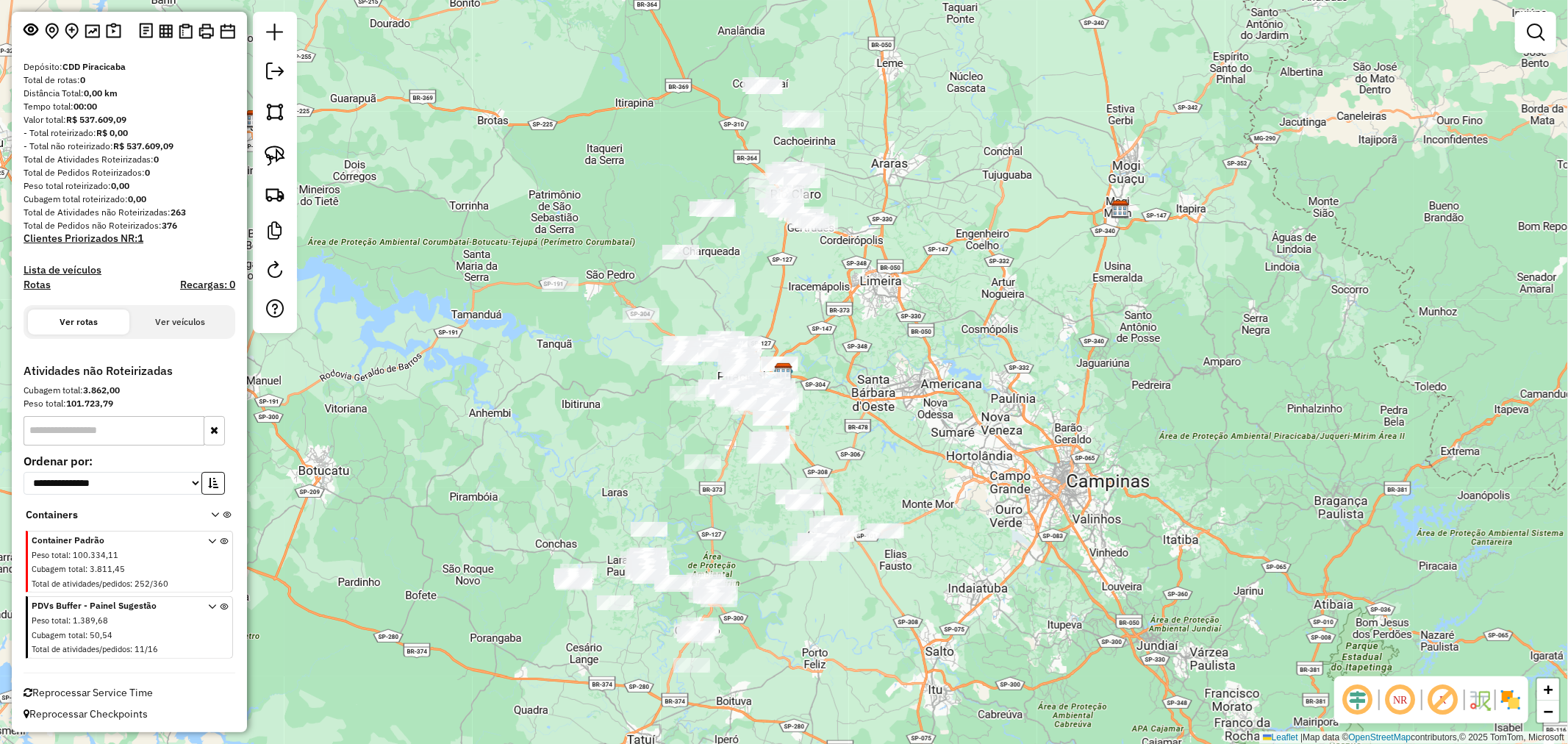
click at [1446, 703] on em at bounding box center [1443, 700] width 35 height 35
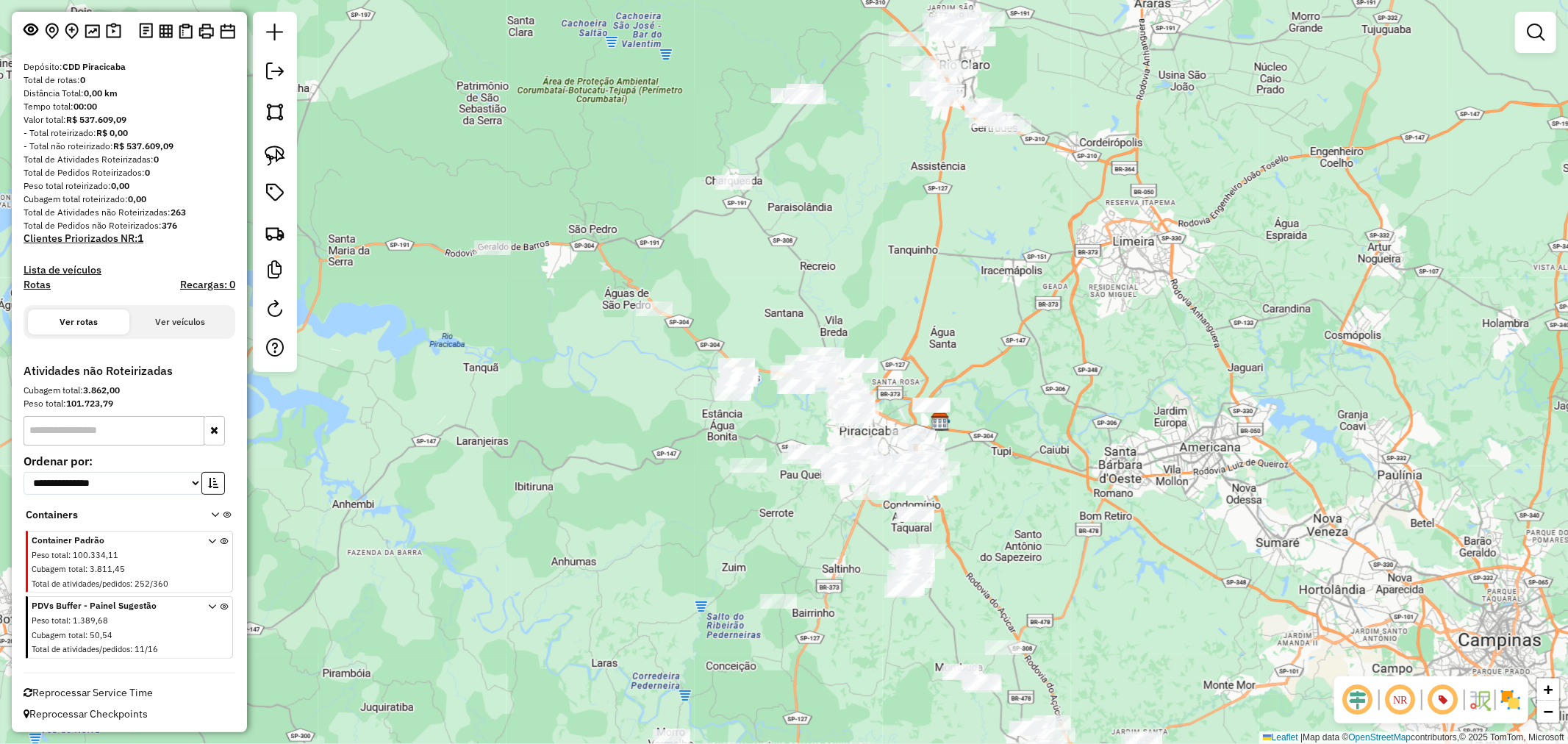
drag, startPoint x: 715, startPoint y: 357, endPoint x: 893, endPoint y: 290, distance: 190.2
click at [893, 290] on div "Janela de atendimento Grade de atendimento Capacidade Transportadoras Veículos …" at bounding box center [784, 372] width 1568 height 744
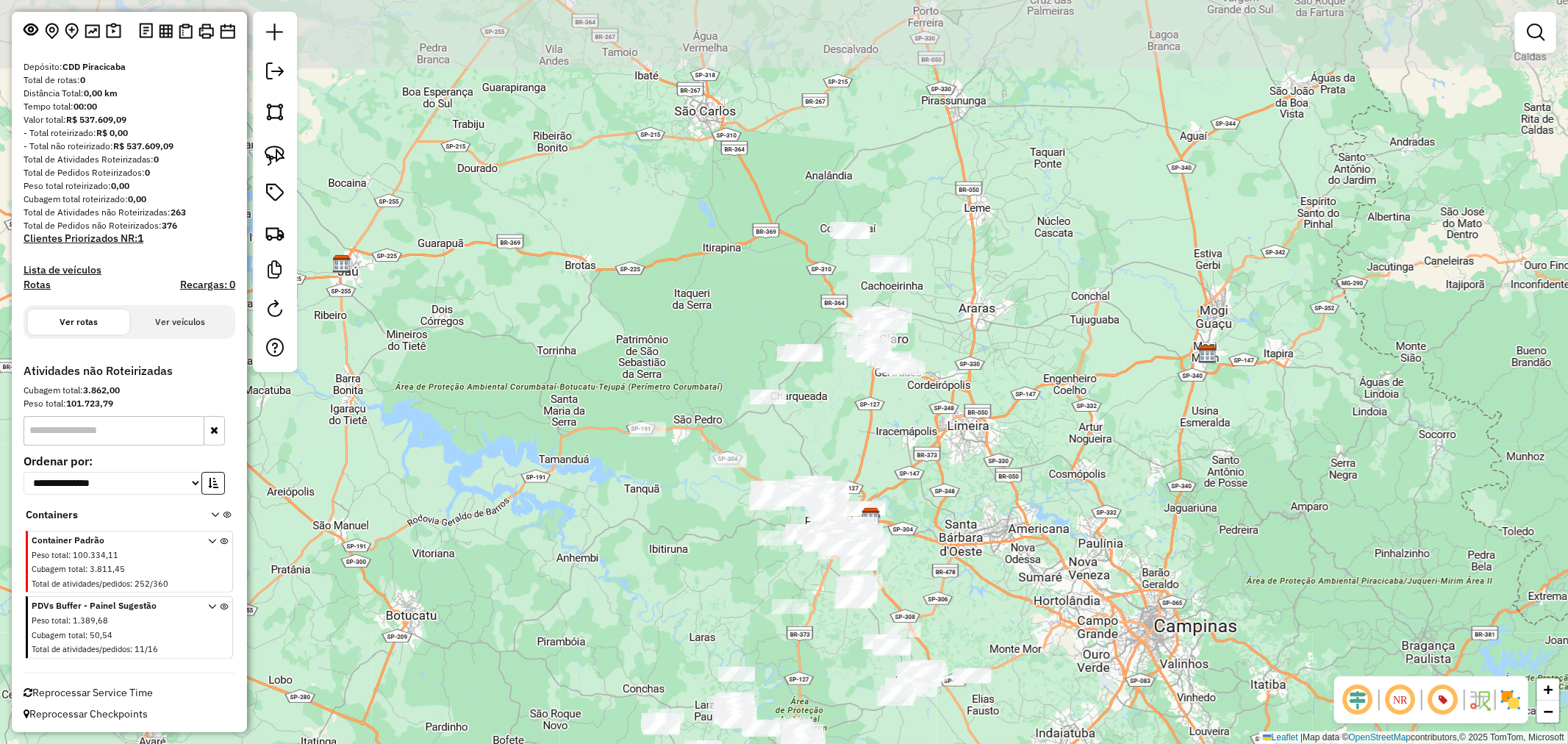
drag, startPoint x: 831, startPoint y: 588, endPoint x: 799, endPoint y: 664, distance: 82.5
click at [799, 664] on div "Janela de atendimento Grade de atendimento Capacidade Transportadoras Veículos …" at bounding box center [784, 372] width 1568 height 744
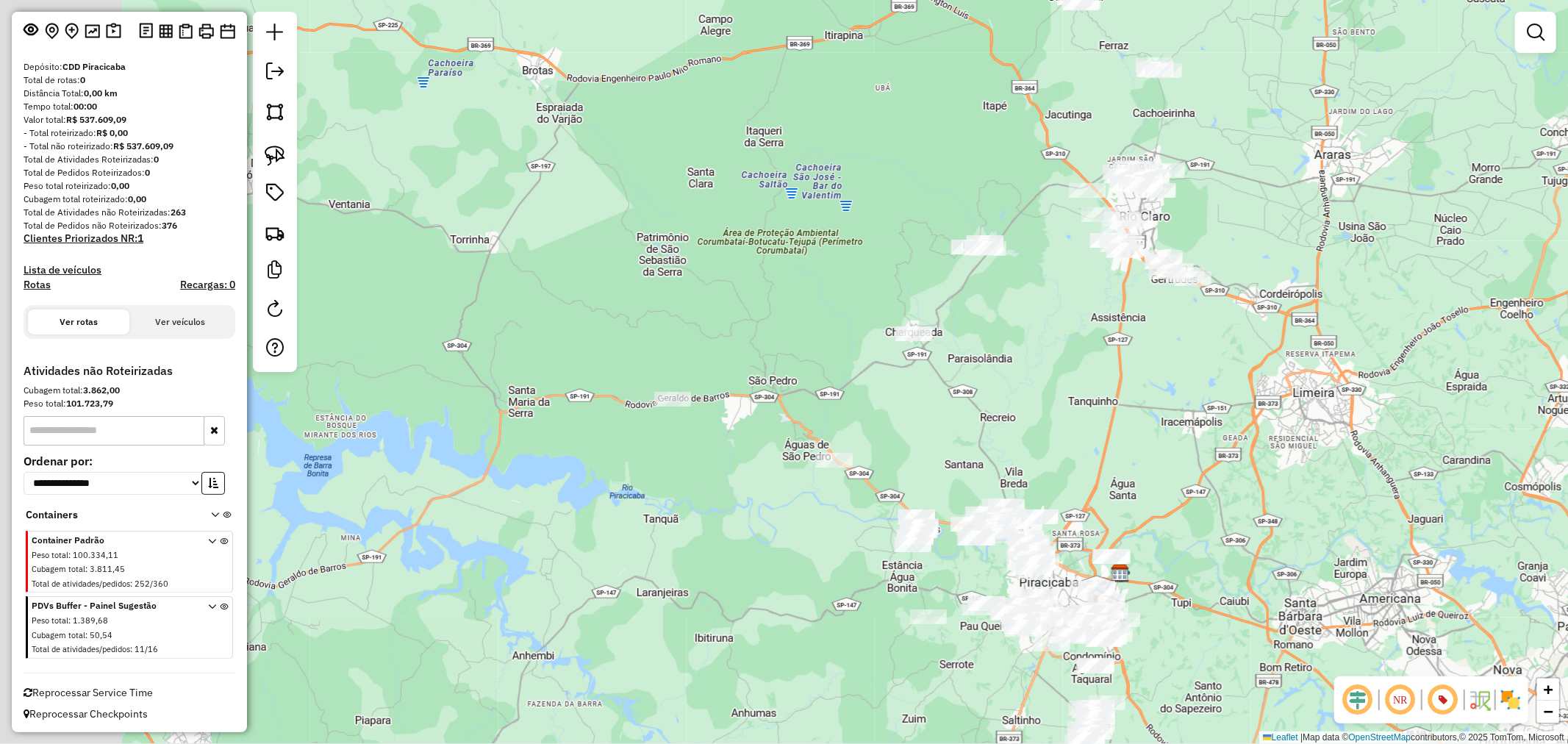
drag, startPoint x: 816, startPoint y: 460, endPoint x: 1121, endPoint y: 343, distance: 326.7
click at [1160, 334] on div "Janela de atendimento Grade de atendimento Capacidade Transportadoras Veículos …" at bounding box center [784, 372] width 1568 height 744
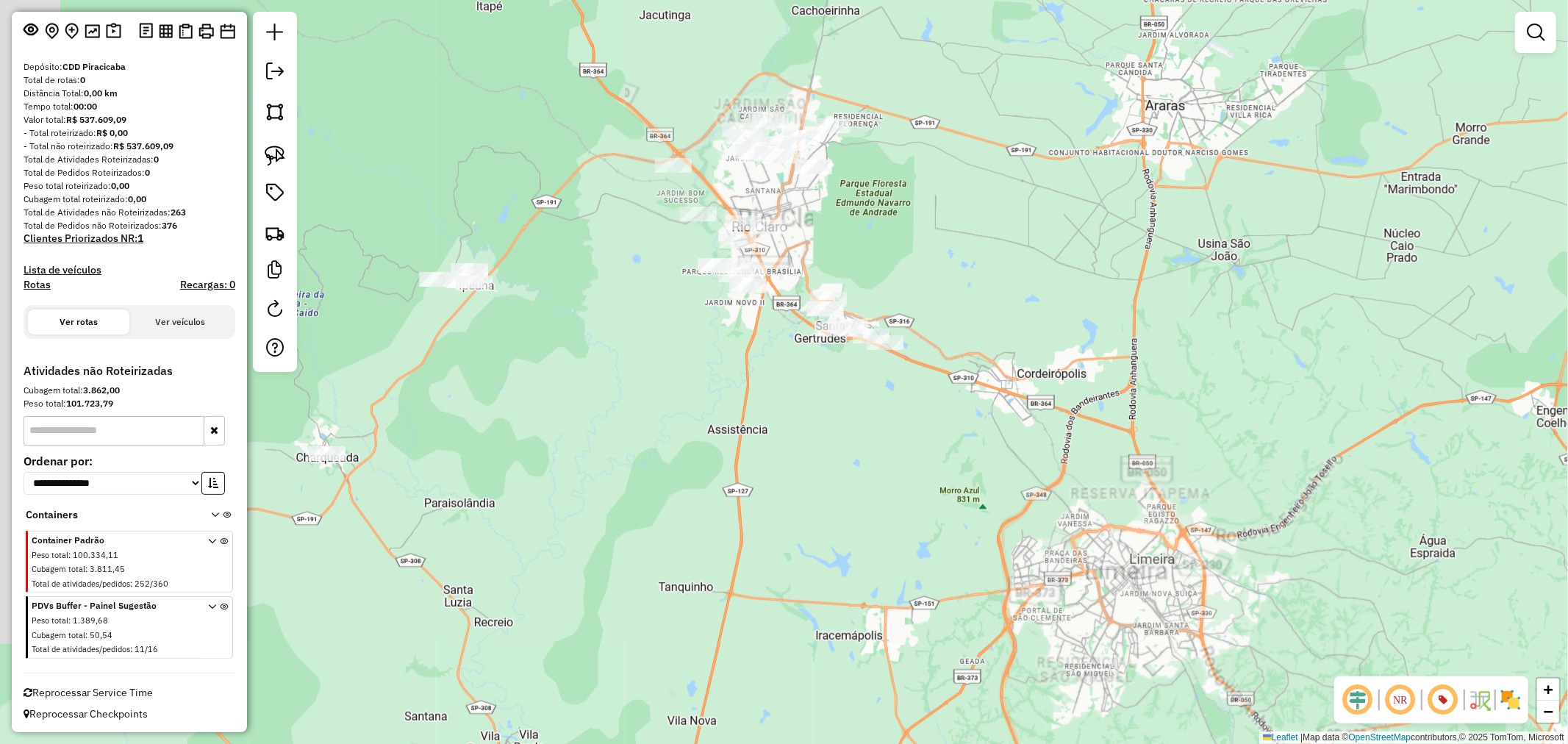
drag, startPoint x: 763, startPoint y: 371, endPoint x: 758, endPoint y: 420, distance: 49.3
click at [847, 458] on div "Janela de atendimento Grade de atendimento Capacidade Transportadoras Veículos …" at bounding box center [784, 372] width 1568 height 744
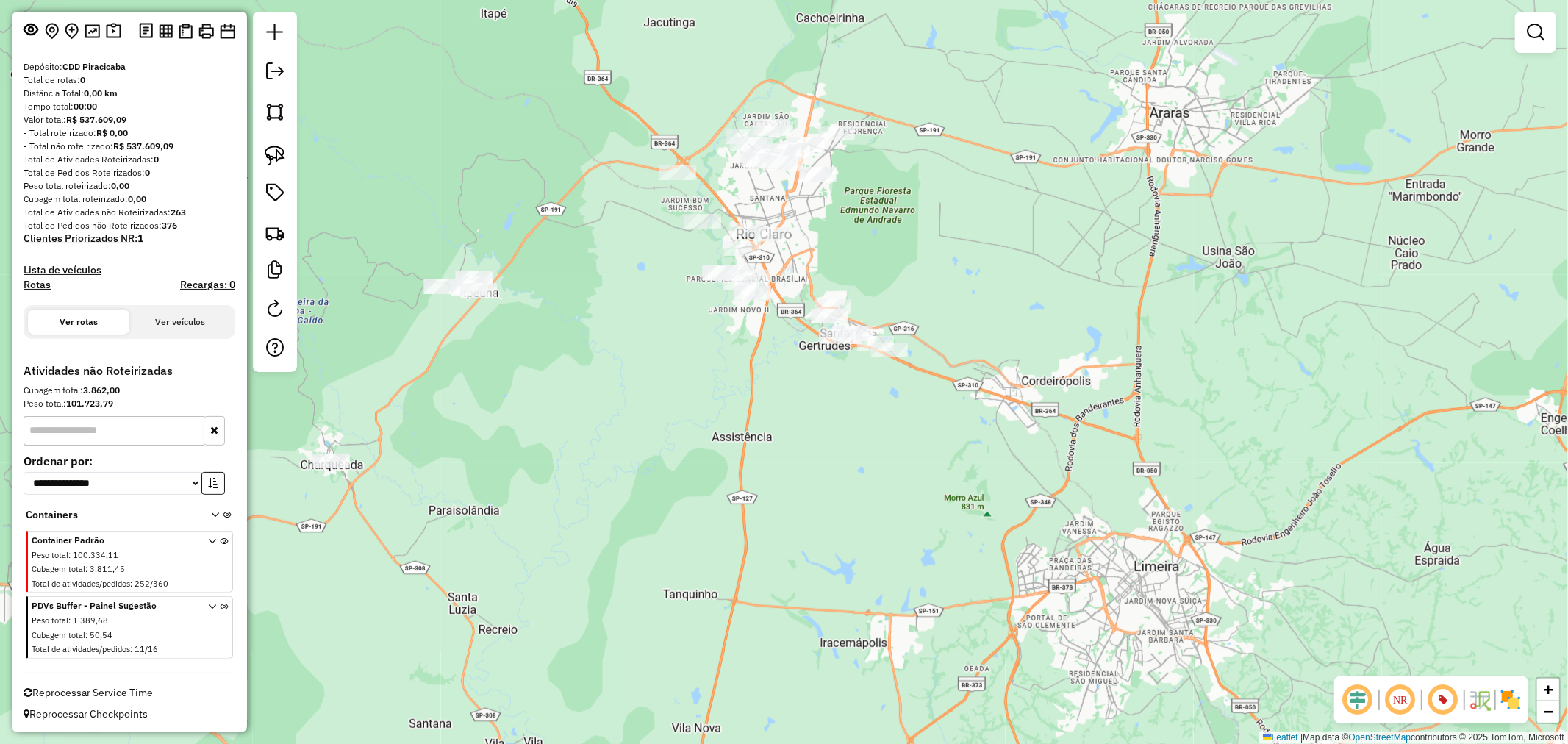
drag, startPoint x: 269, startPoint y: 159, endPoint x: 472, endPoint y: 206, distance: 208.4
click at [269, 159] on img at bounding box center [274, 156] width 21 height 21
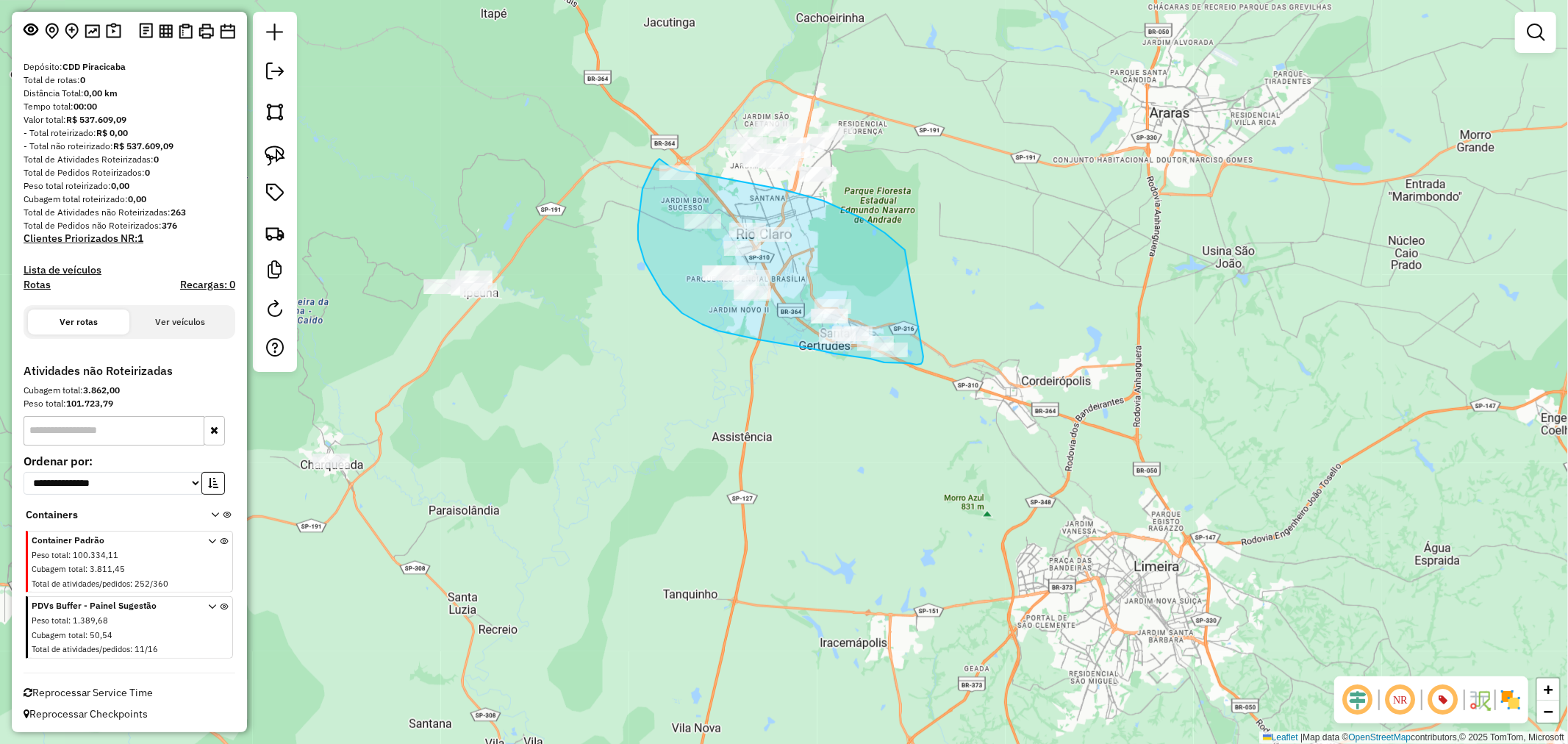
drag, startPoint x: 905, startPoint y: 250, endPoint x: 926, endPoint y: 336, distance: 88.5
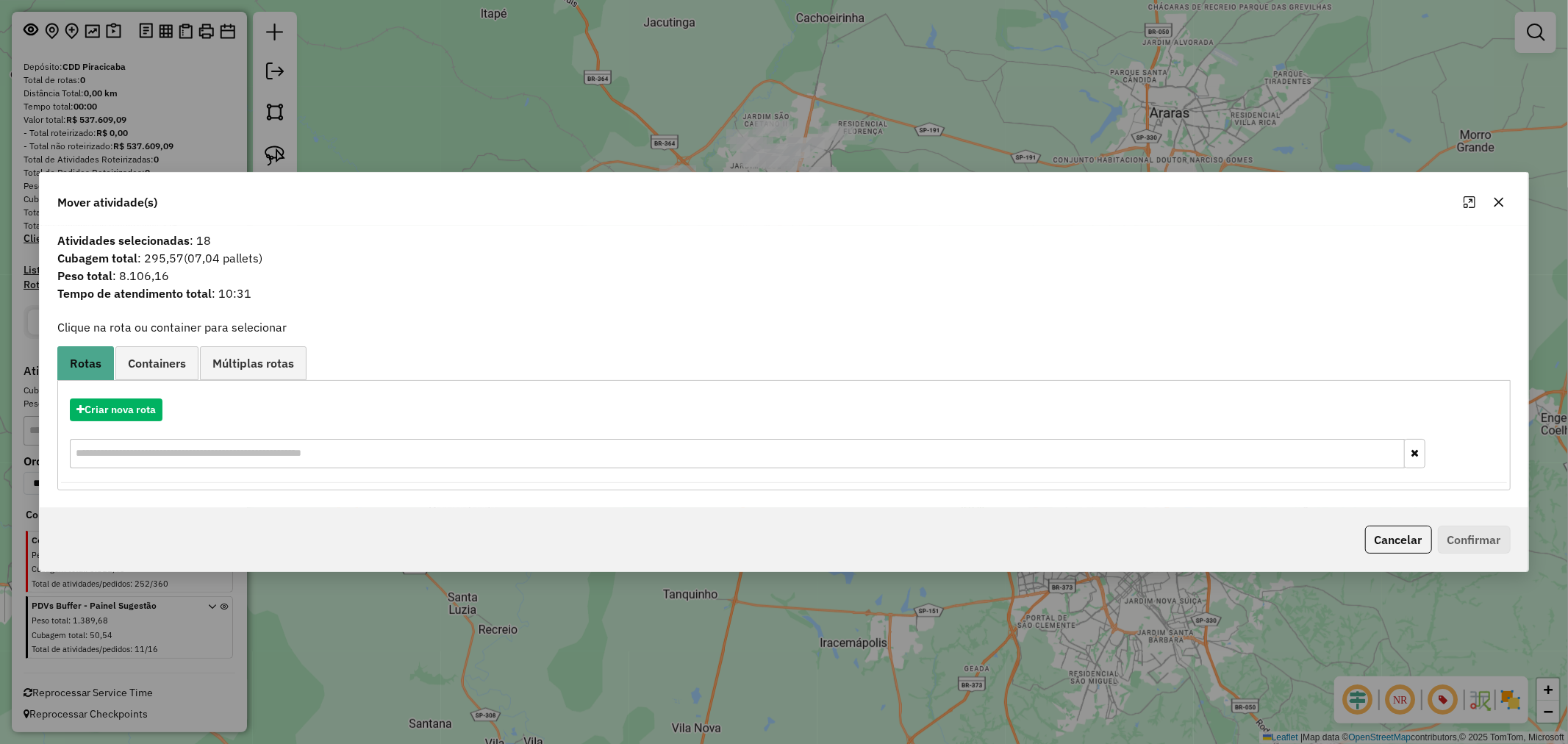
click at [234, 457] on input "text" at bounding box center [737, 454] width 1335 height 29
paste input "*******"
type input "*******"
click at [125, 409] on button "Criar nova rota" at bounding box center [116, 410] width 93 height 23
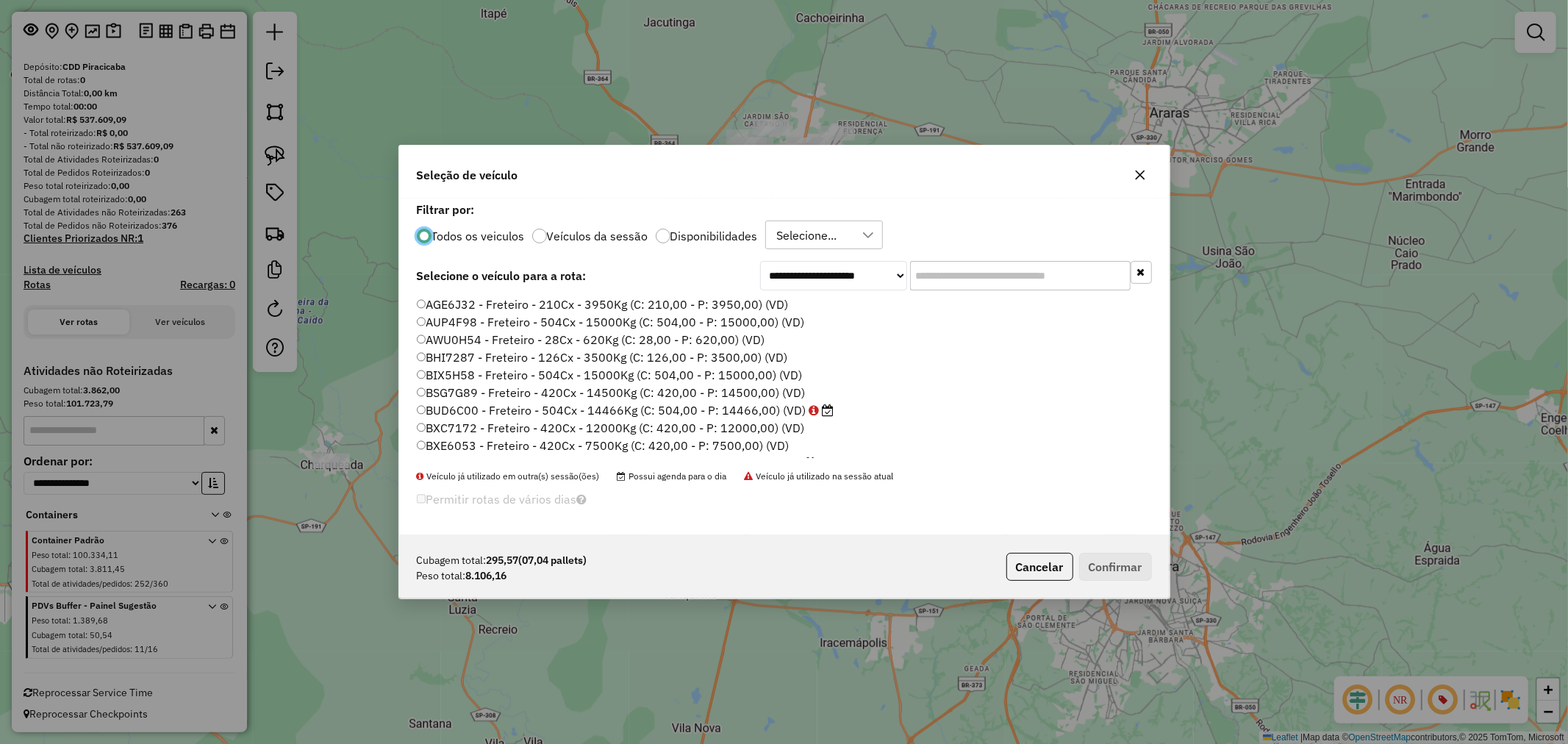
scroll to position [8, 4]
click at [975, 273] on input "text" at bounding box center [1020, 275] width 220 height 29
paste input "*******"
type input "*******"
type input "***"
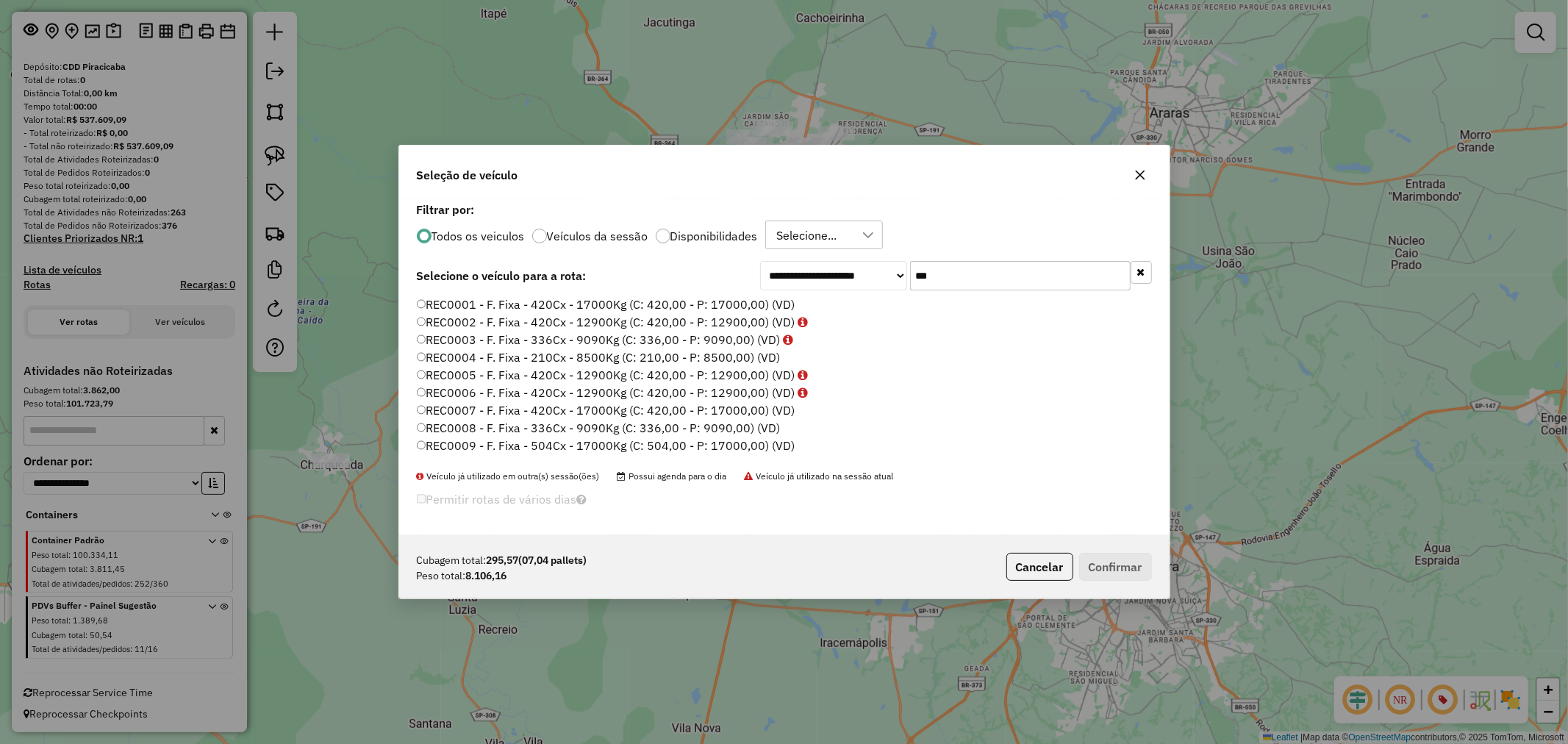
click at [617, 296] on div "**********" at bounding box center [784, 368] width 770 height 337
click at [619, 304] on label "REC0001 - F. Fixa - 420Cx - 17000Kg (C: 420,00 - P: 17000,00) (VD)" at bounding box center [606, 305] width 378 height 18
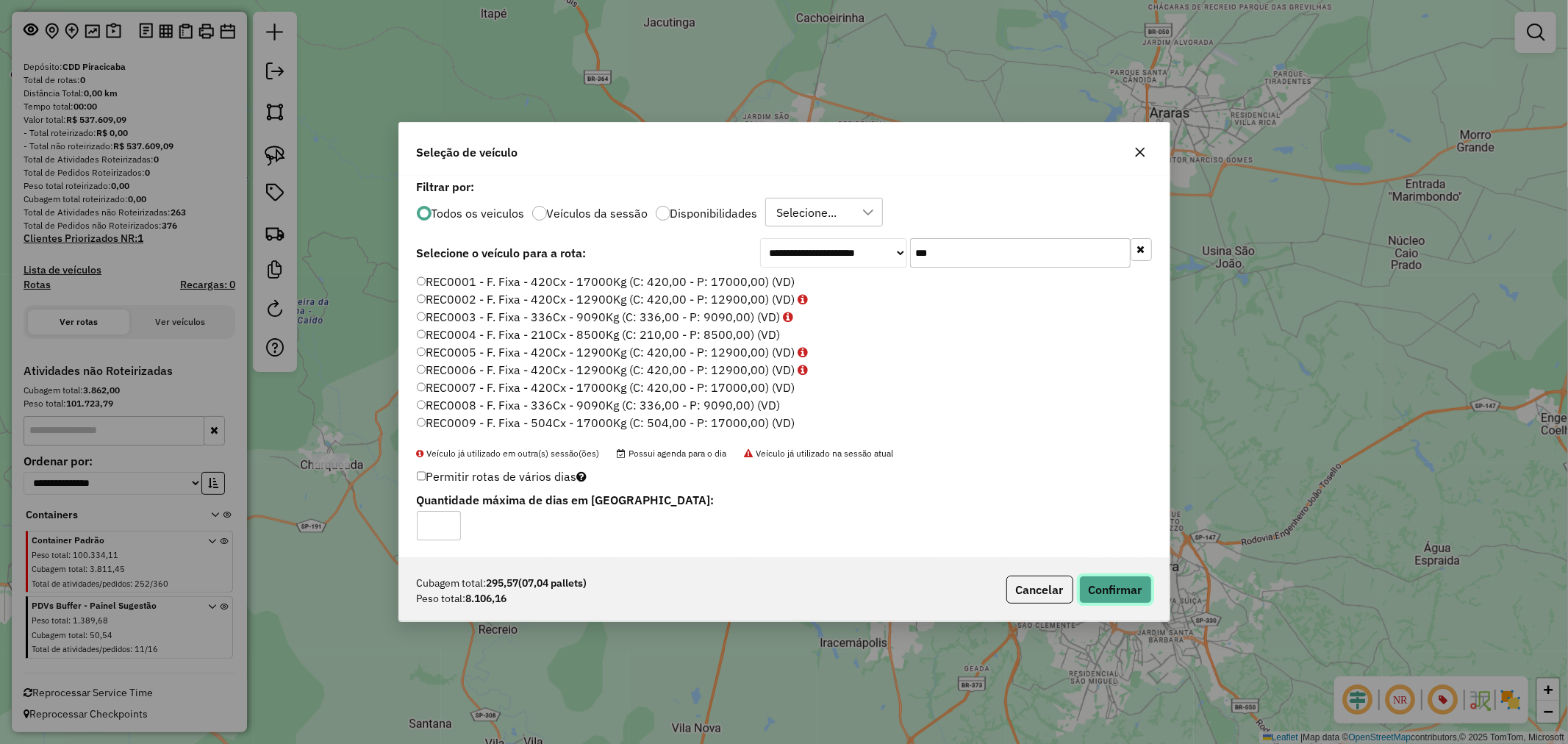
click at [1137, 590] on button "Confirmar" at bounding box center [1115, 589] width 73 height 28
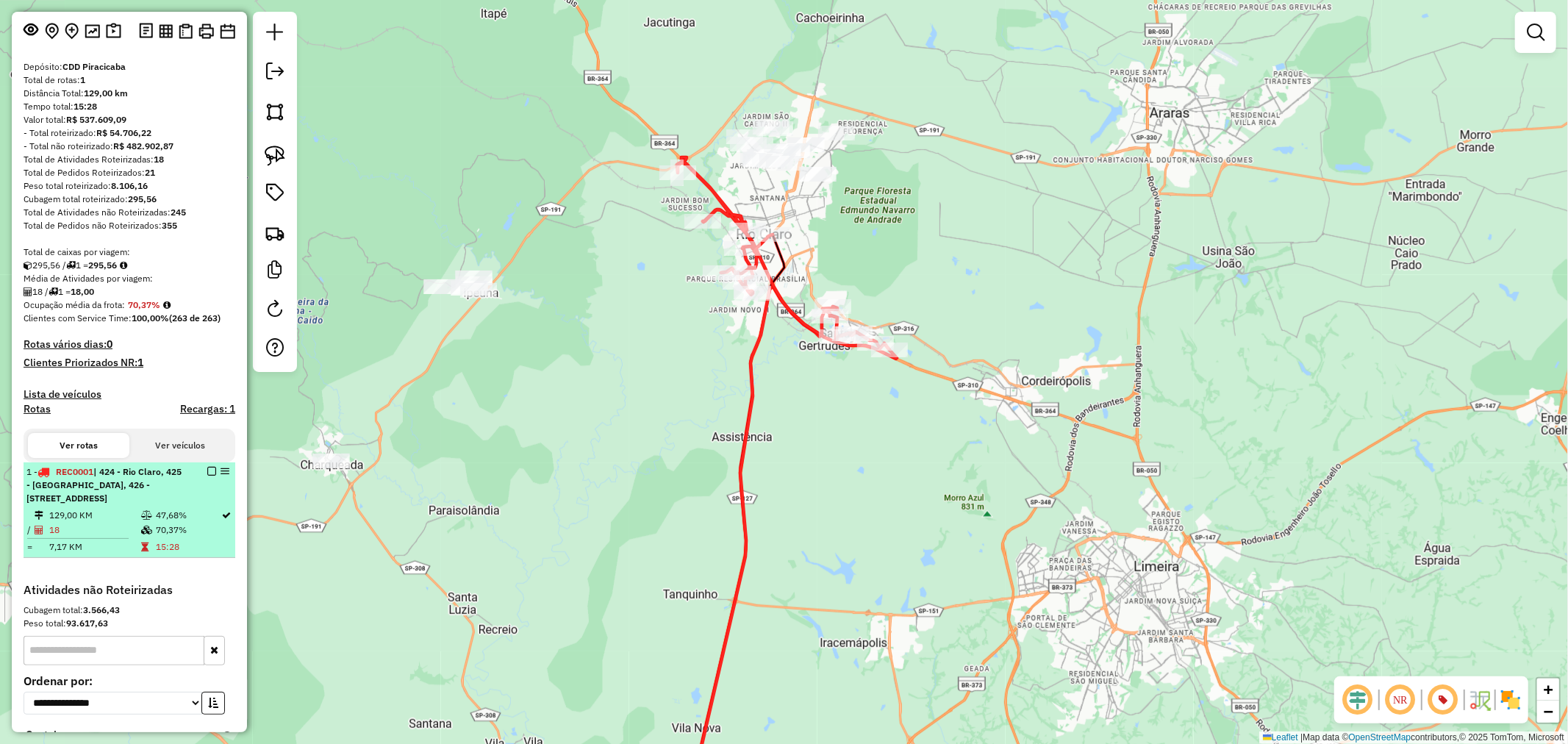
select select "**********"
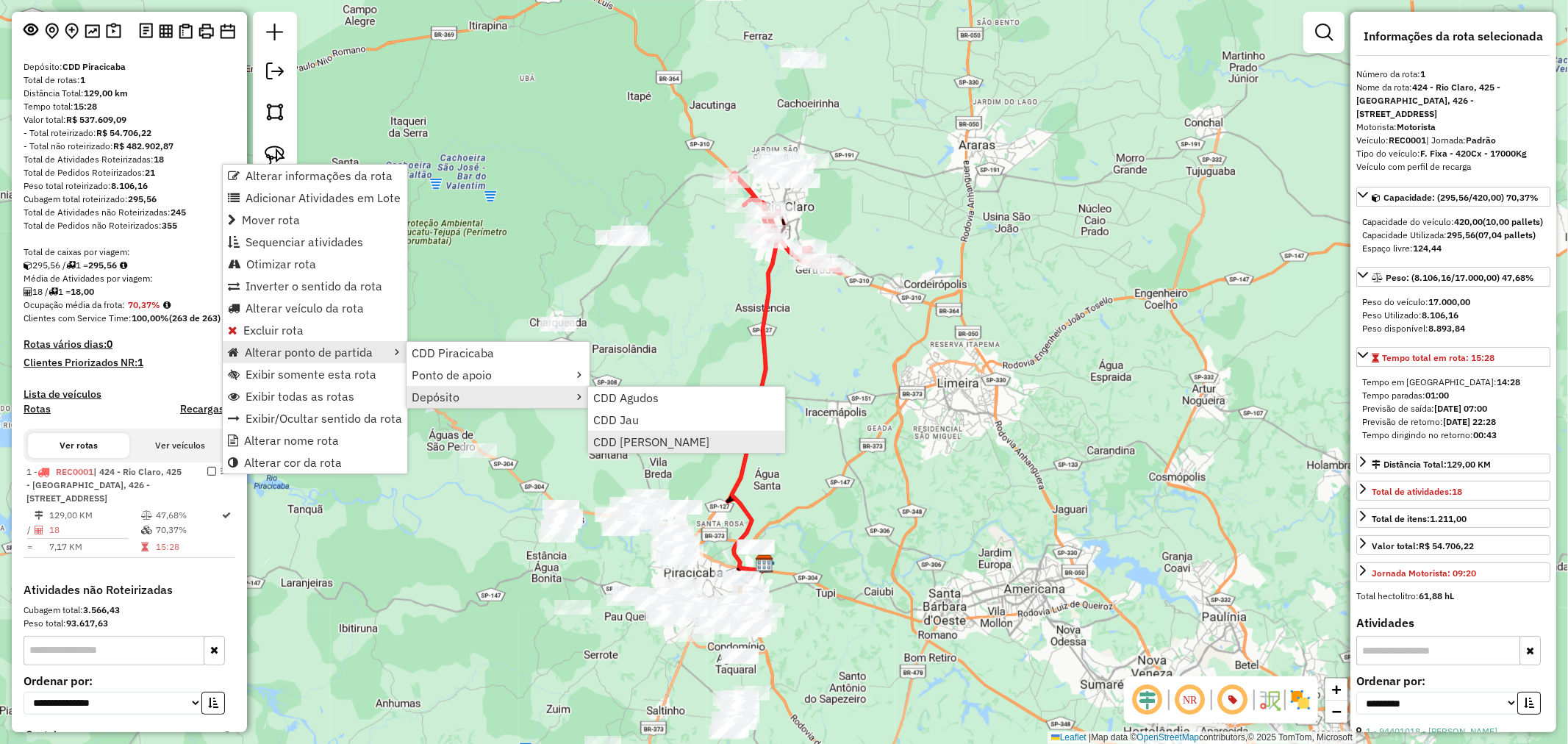
click at [667, 445] on span "CDD Mogi Mirim" at bounding box center [651, 442] width 117 height 12
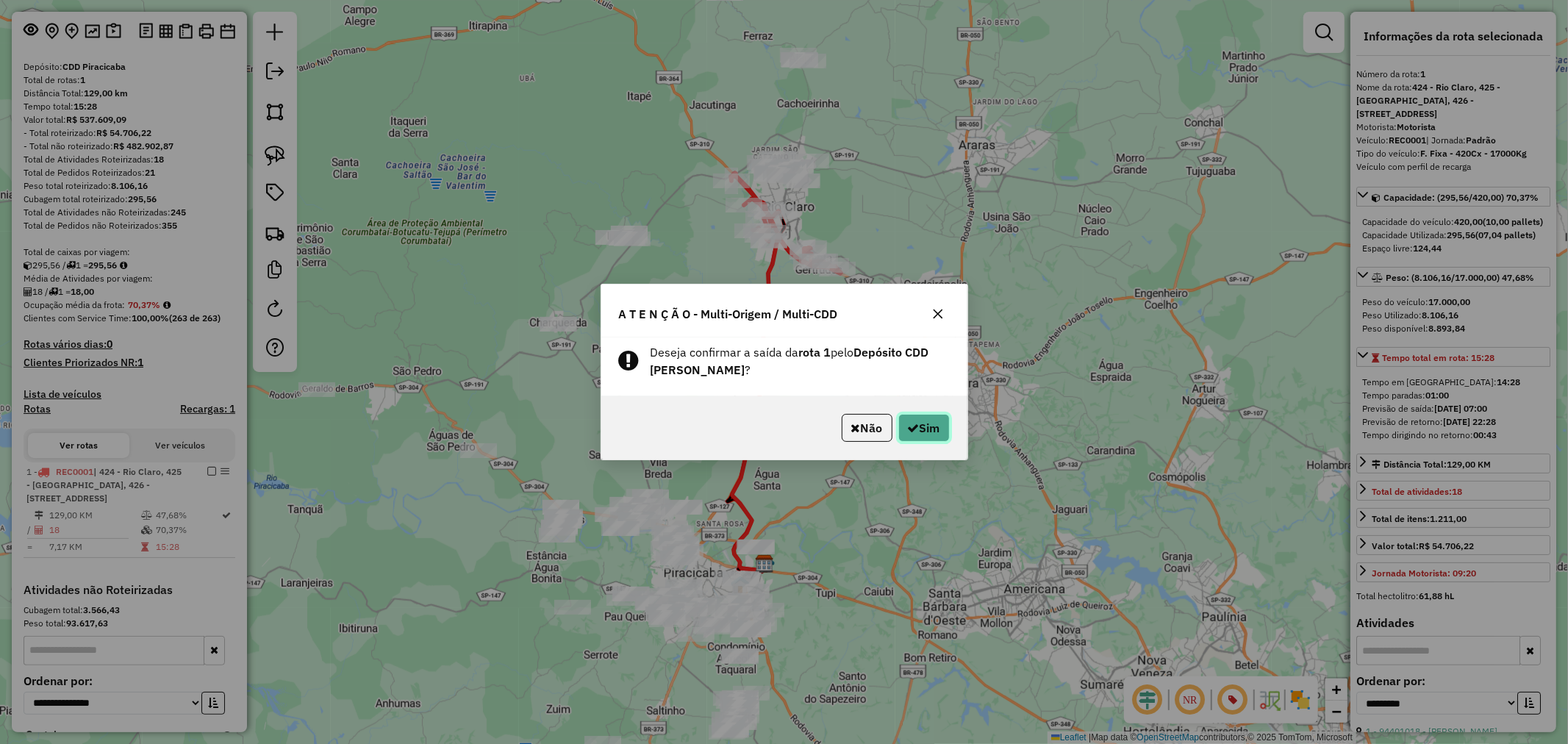
click at [930, 435] on button "Sim" at bounding box center [924, 427] width 52 height 28
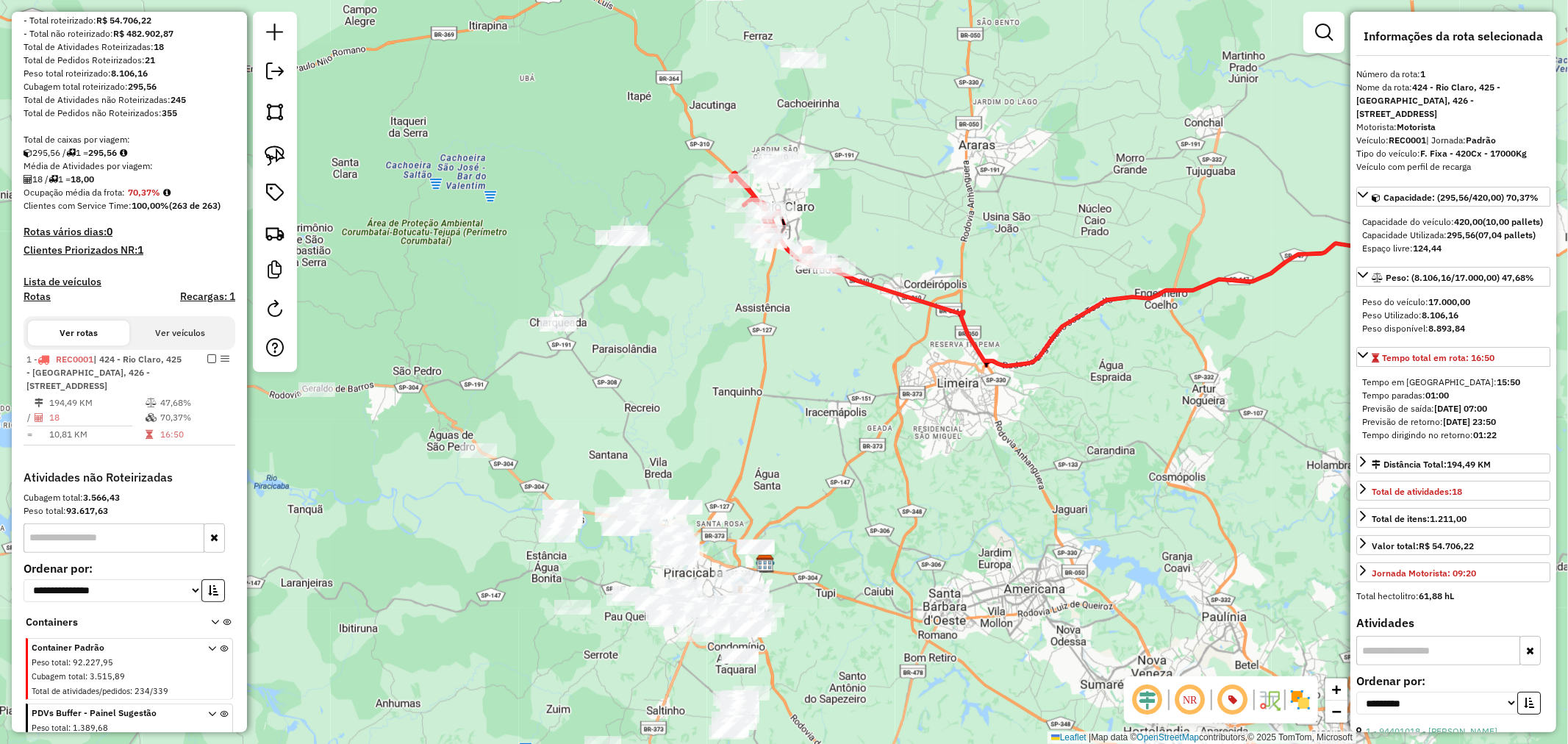
scroll to position [322, 0]
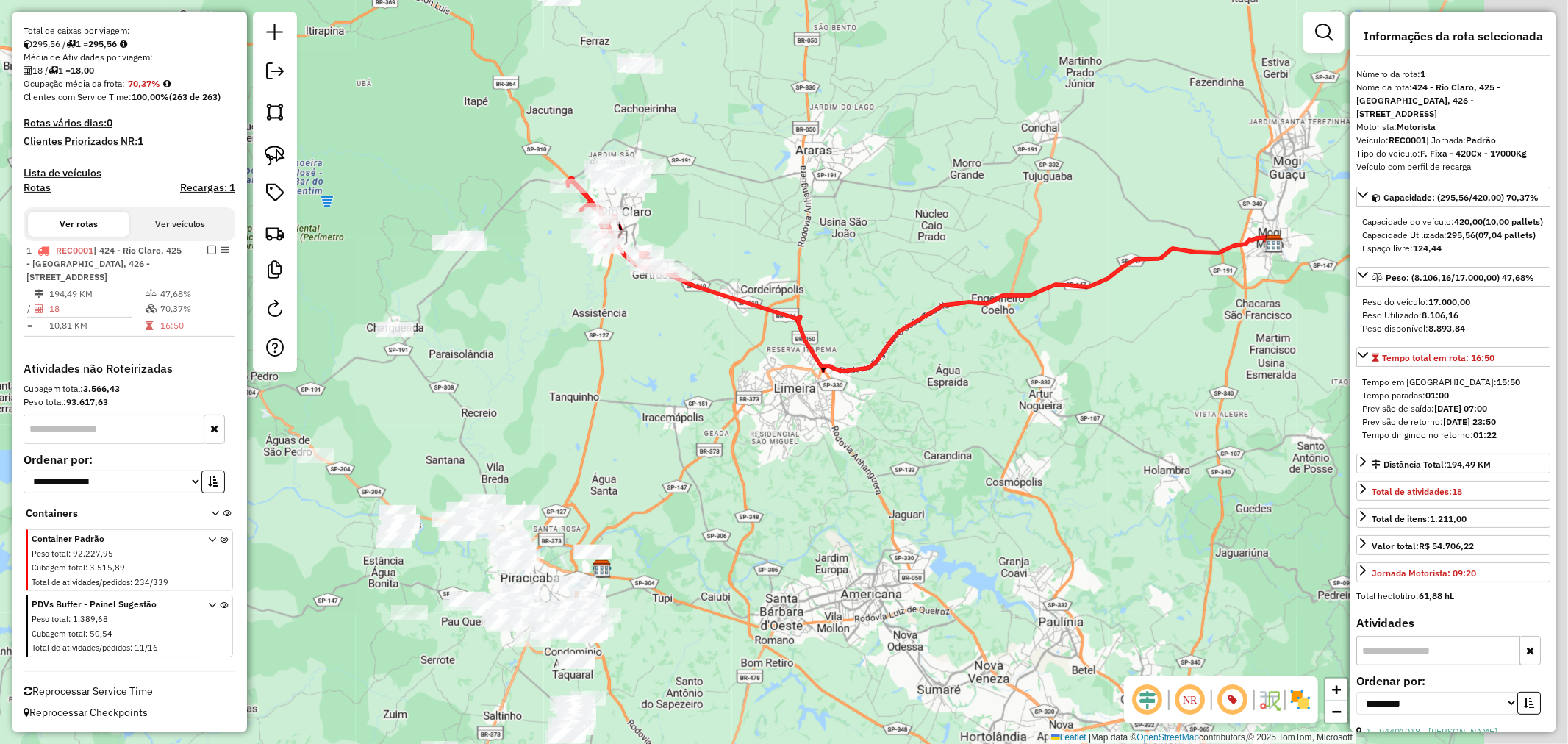
drag, startPoint x: 895, startPoint y: 410, endPoint x: 626, endPoint y: 427, distance: 269.5
click at [625, 427] on div "Janela de atendimento Grade de atendimento Capacidade Transportadoras Veículos …" at bounding box center [784, 372] width 1568 height 744
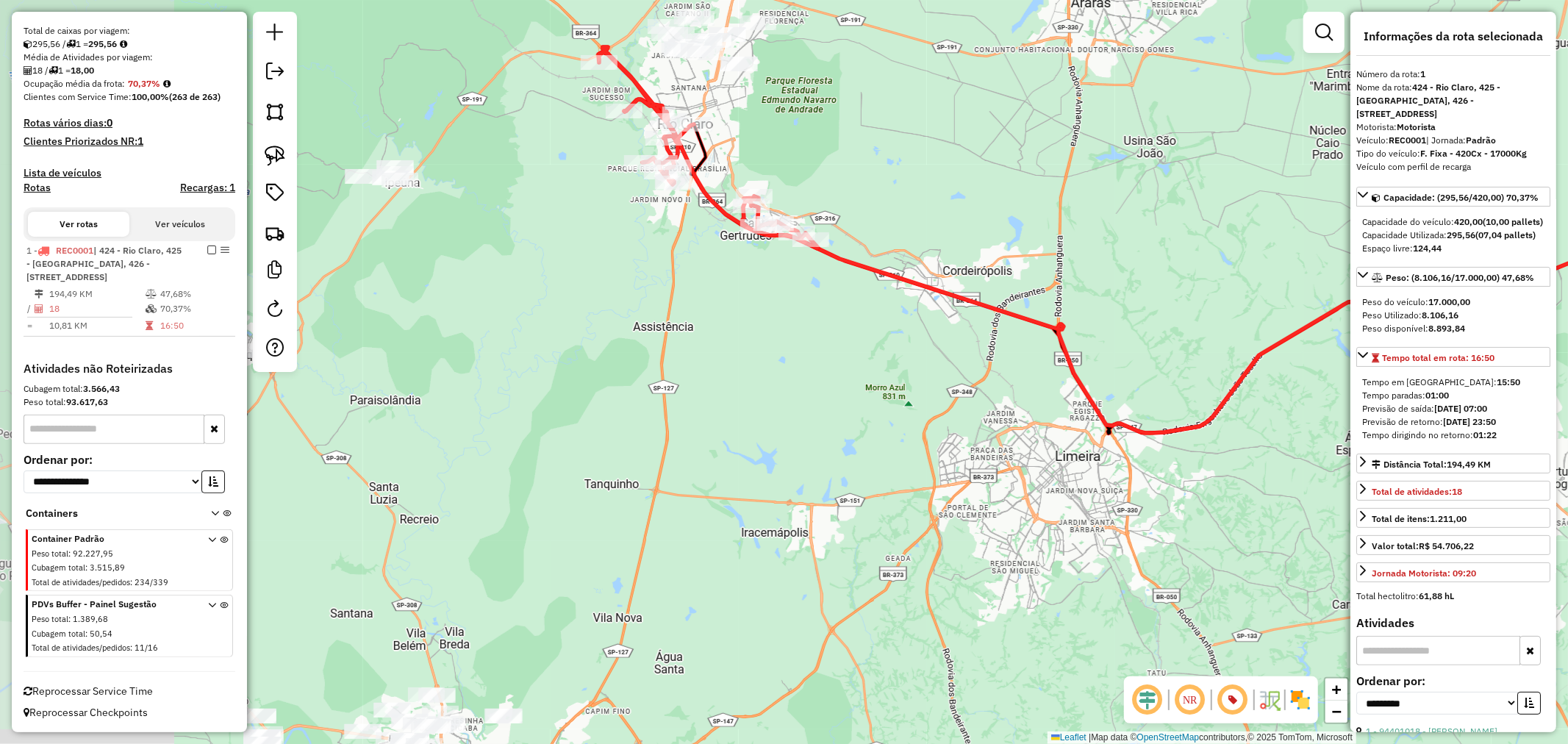
drag, startPoint x: 560, startPoint y: 361, endPoint x: 753, endPoint y: 446, distance: 210.9
click at [784, 517] on div "Janela de atendimento Grade de atendimento Capacidade Transportadoras Veículos …" at bounding box center [784, 372] width 1568 height 744
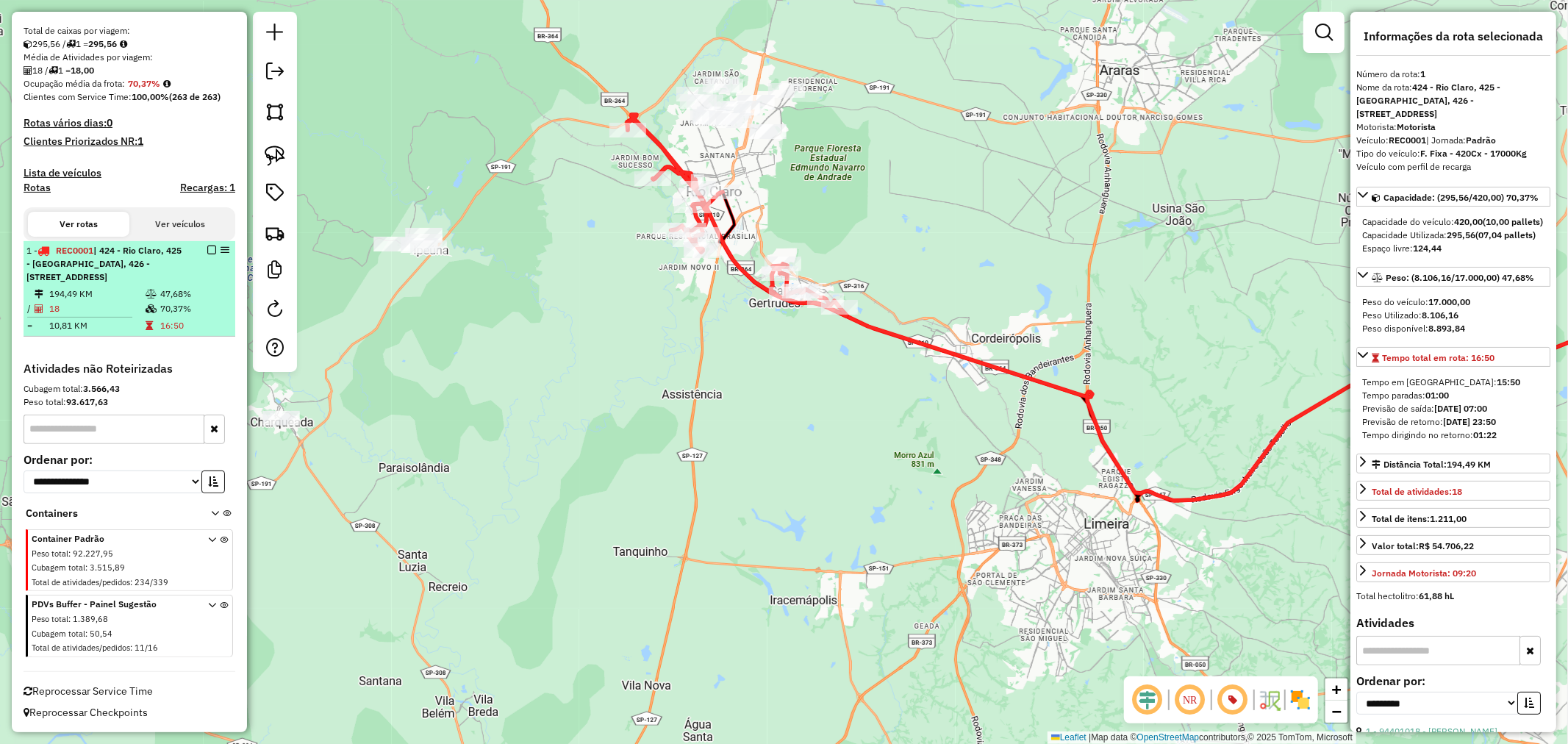
click at [184, 284] on li "1 - REC0001 | 424 - Rio Claro, 425 - Santa Gertrudes, 426 - Rio Claro - Bom Suc…" at bounding box center [129, 289] width 212 height 96
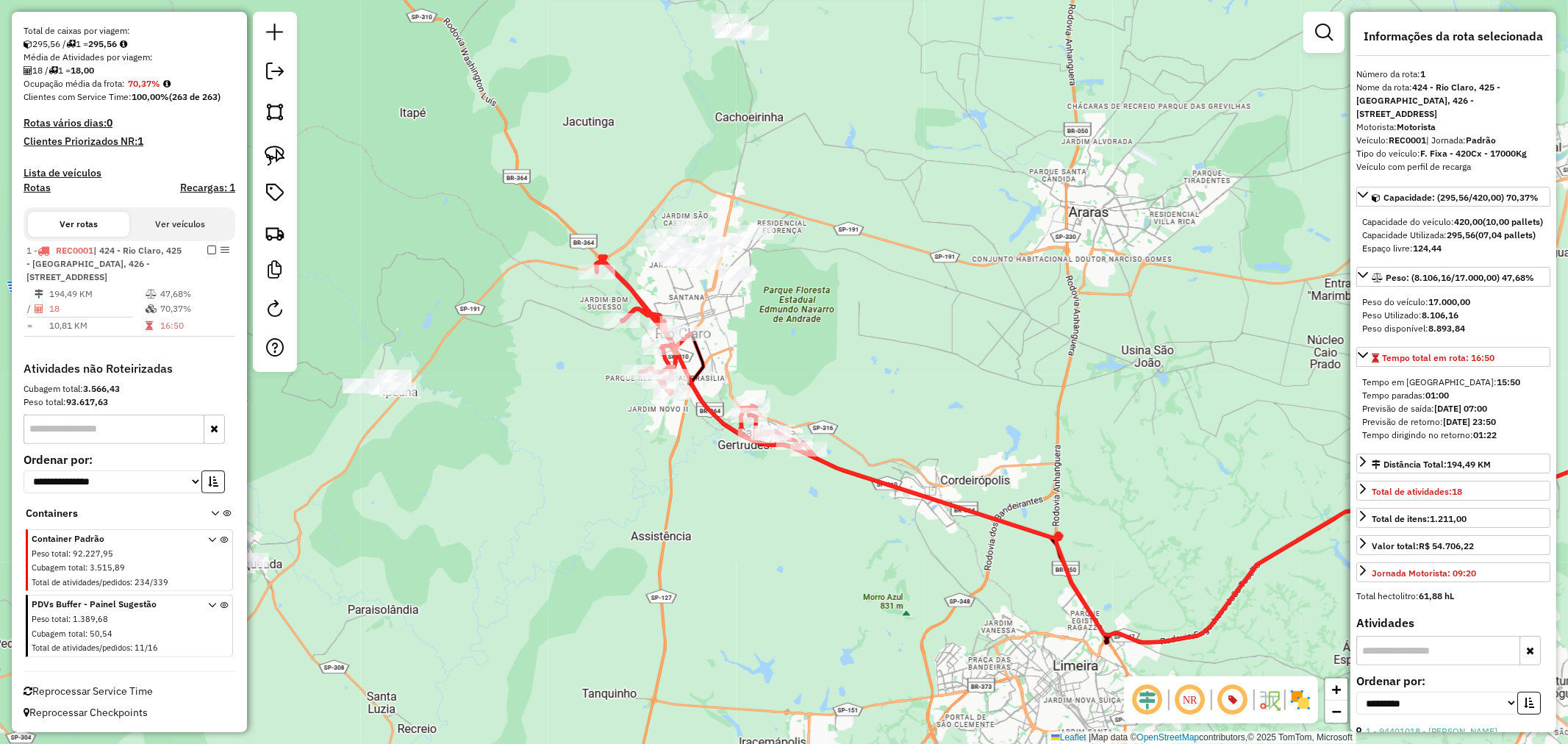
drag, startPoint x: 541, startPoint y: 377, endPoint x: 1039, endPoint y: 447, distance: 502.9
click at [1057, 451] on div "Janela de atendimento Grade de atendimento Capacidade Transportadoras Veículos …" at bounding box center [784, 372] width 1568 height 744
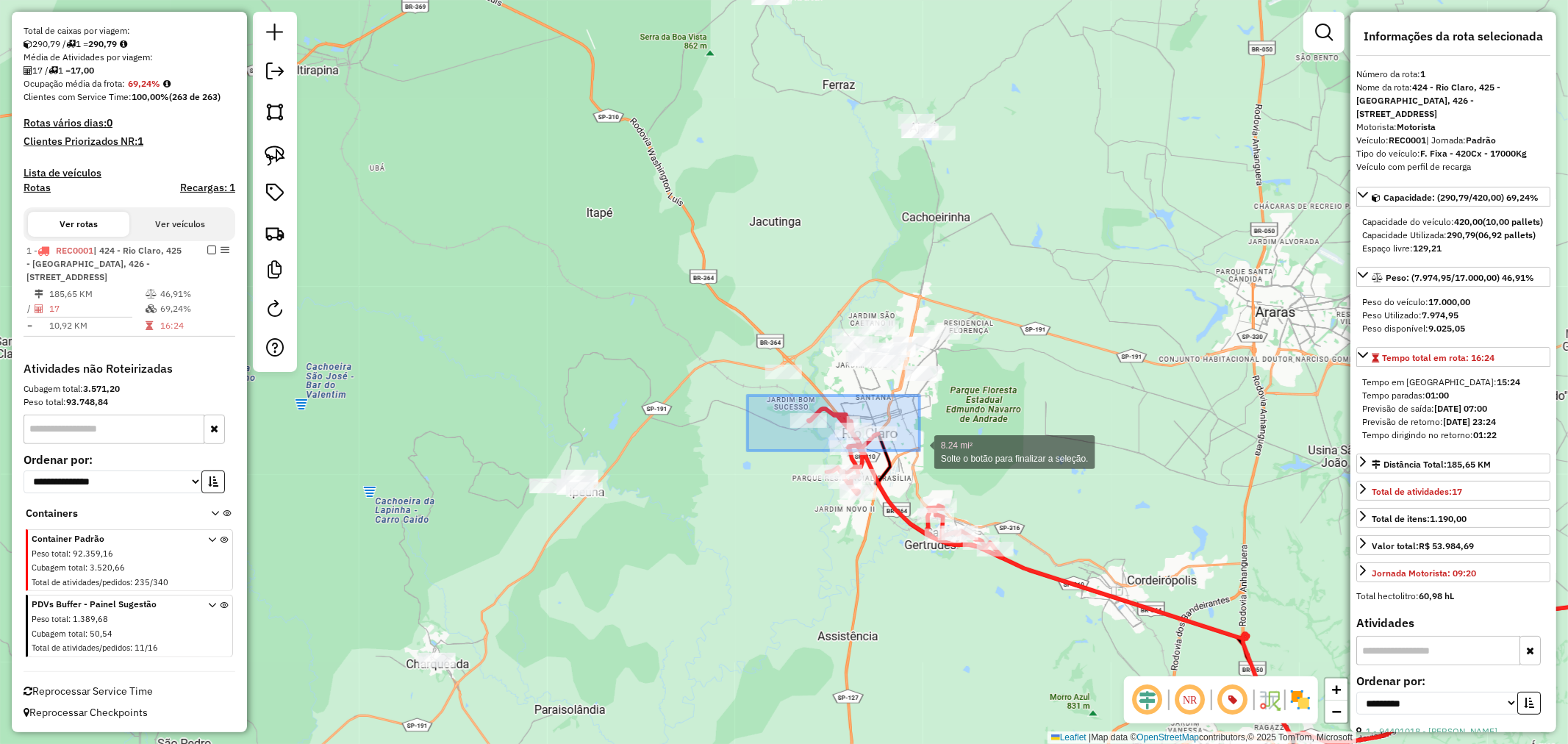
drag, startPoint x: 748, startPoint y: 396, endPoint x: 919, endPoint y: 451, distance: 179.6
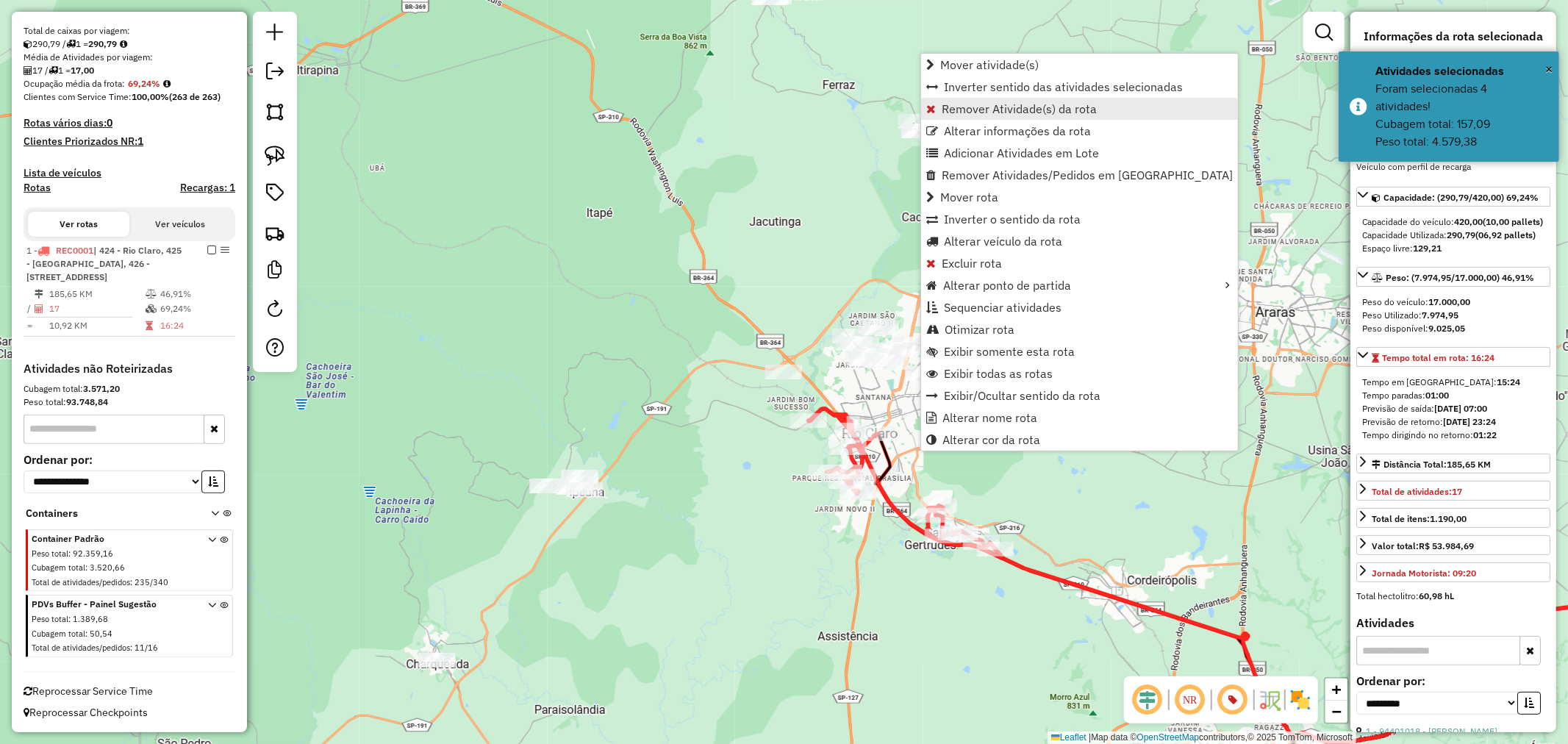
click at [1012, 108] on span "Remover Atividade(s) da rota" at bounding box center [1019, 109] width 155 height 12
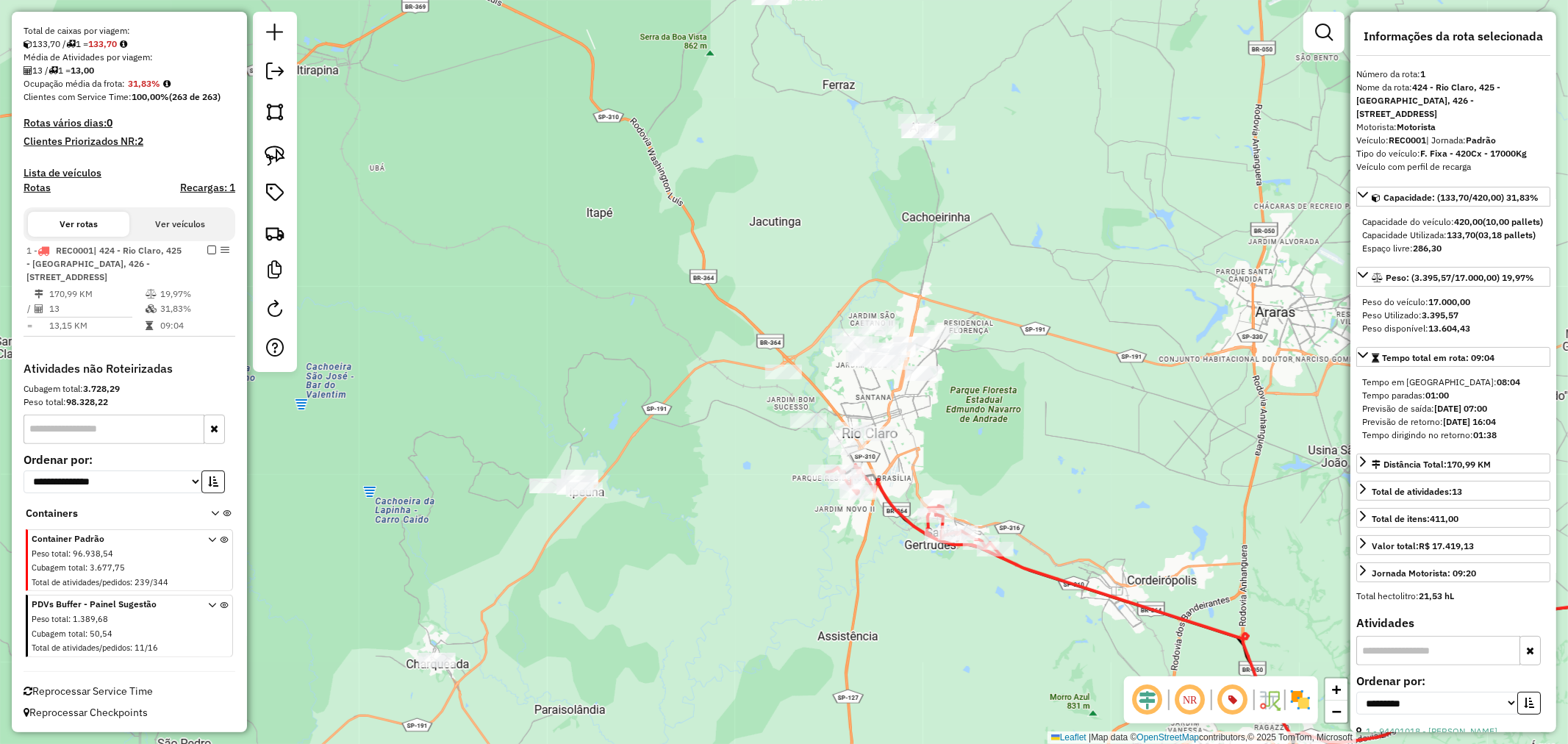
drag, startPoint x: 966, startPoint y: 438, endPoint x: 890, endPoint y: 464, distance: 80.3
click at [890, 464] on div "Janela de atendimento Grade de atendimento Capacidade Transportadoras Veículos …" at bounding box center [784, 372] width 1568 height 744
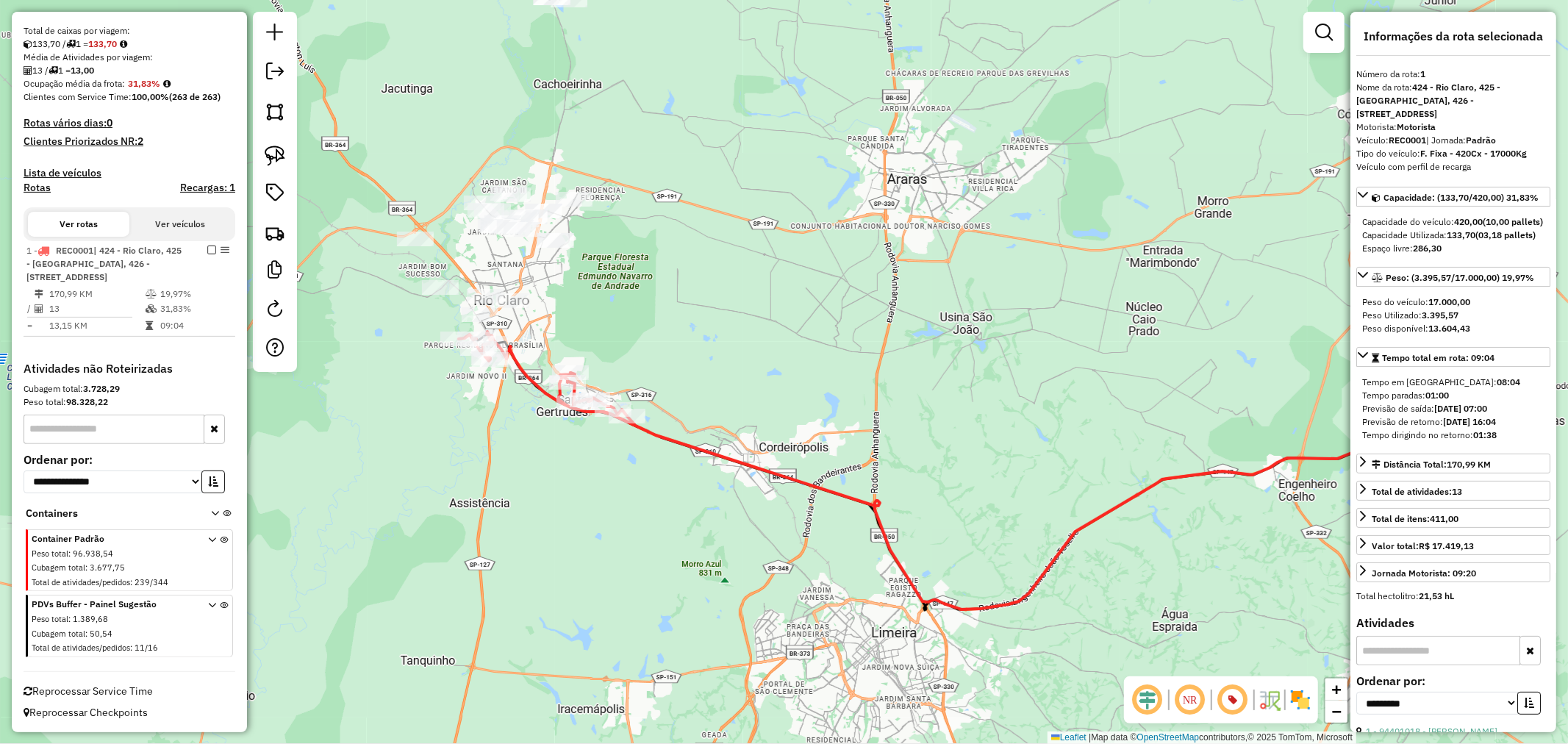
drag, startPoint x: 857, startPoint y: 434, endPoint x: 717, endPoint y: 334, distance: 172.0
click at [717, 334] on div "Janela de atendimento Grade de atendimento Capacidade Transportadoras Veículos …" at bounding box center [784, 372] width 1568 height 744
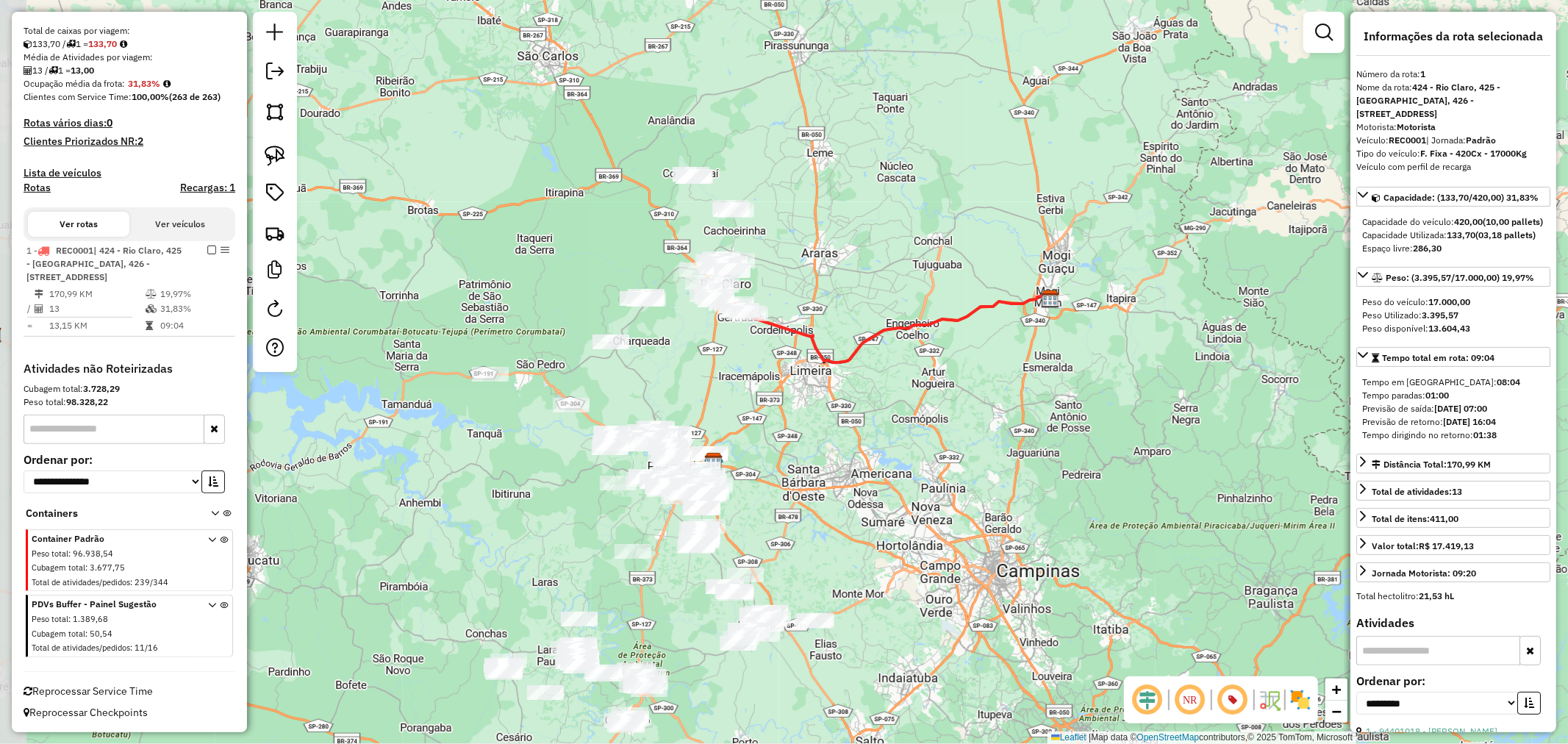
drag, startPoint x: 672, startPoint y: 581, endPoint x: 743, endPoint y: 508, distance: 101.8
click at [743, 508] on div "Janela de atendimento Grade de atendimento Capacidade Transportadoras Veículos …" at bounding box center [784, 372] width 1568 height 744
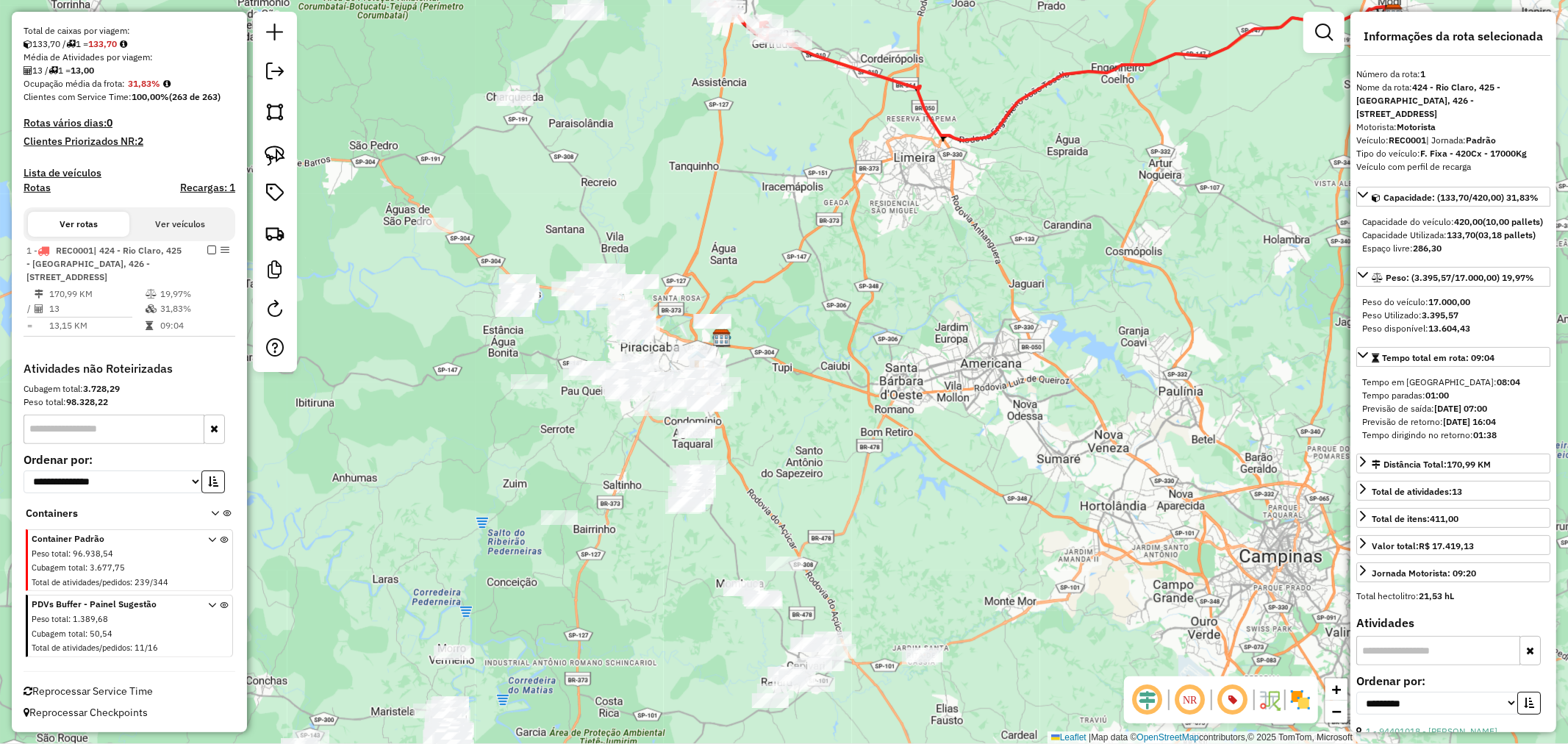
drag, startPoint x: 702, startPoint y: 548, endPoint x: 775, endPoint y: 413, distance: 153.5
click at [775, 413] on div "Janela de atendimento Grade de atendimento Capacidade Transportadoras Veículos …" at bounding box center [784, 372] width 1568 height 744
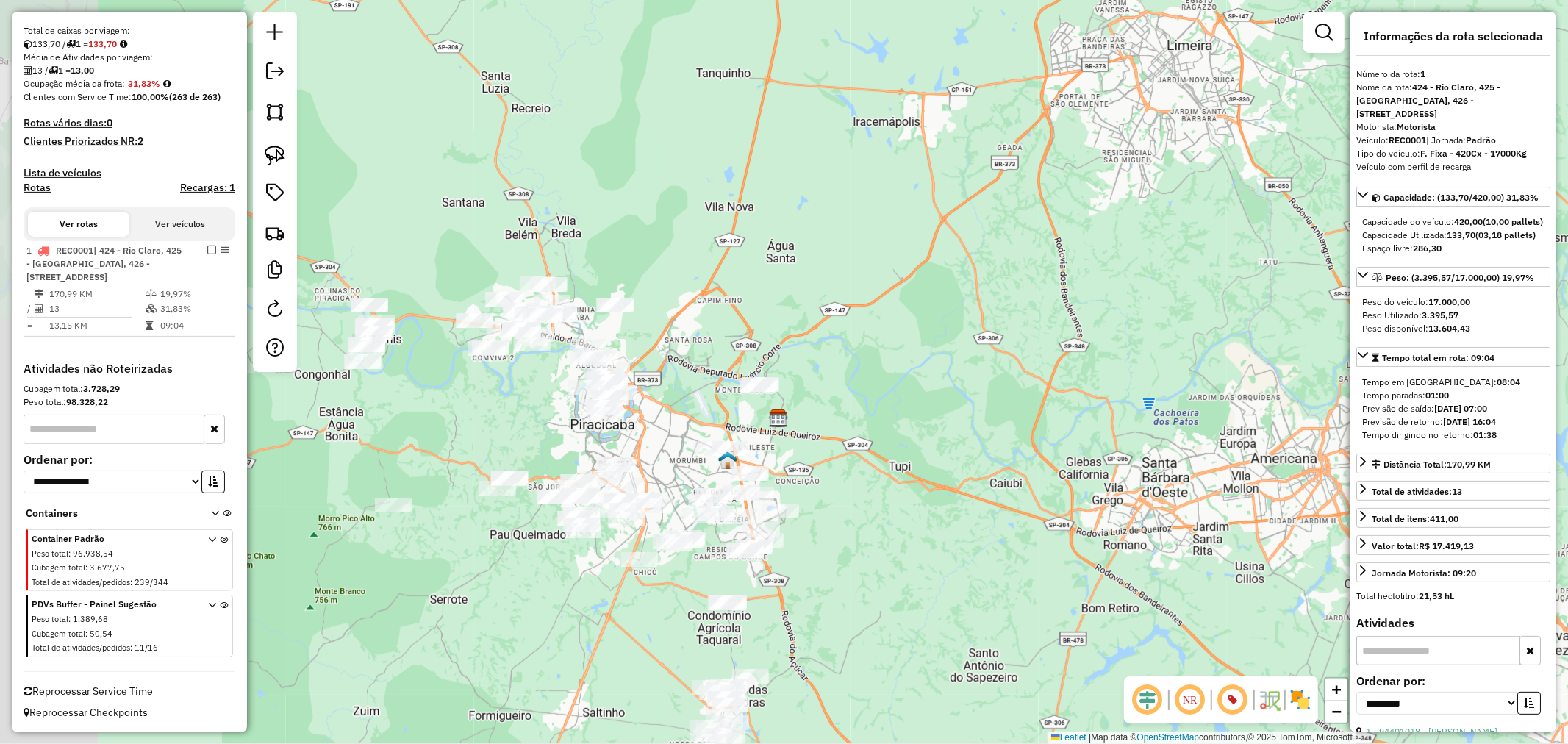
drag, startPoint x: 703, startPoint y: 293, endPoint x: 891, endPoint y: 529, distance: 301.7
click at [891, 529] on div "Janela de atendimento Grade de atendimento Capacidade Transportadoras Veículos …" at bounding box center [784, 372] width 1568 height 744
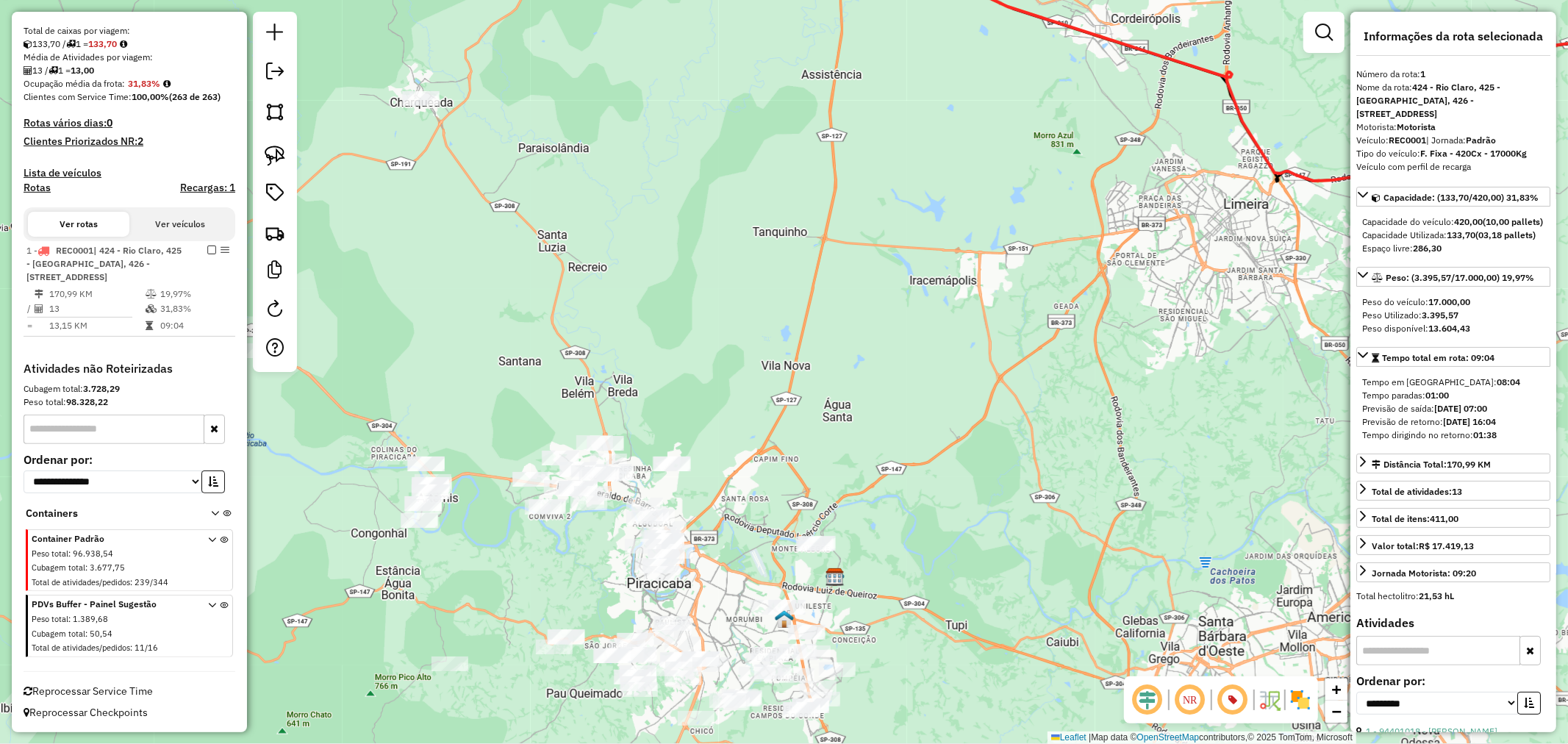
drag, startPoint x: 910, startPoint y: 473, endPoint x: 887, endPoint y: 514, distance: 47.0
click at [888, 513] on div "Janela de atendimento Grade de atendimento Capacidade Transportadoras Veículos …" at bounding box center [784, 372] width 1568 height 744
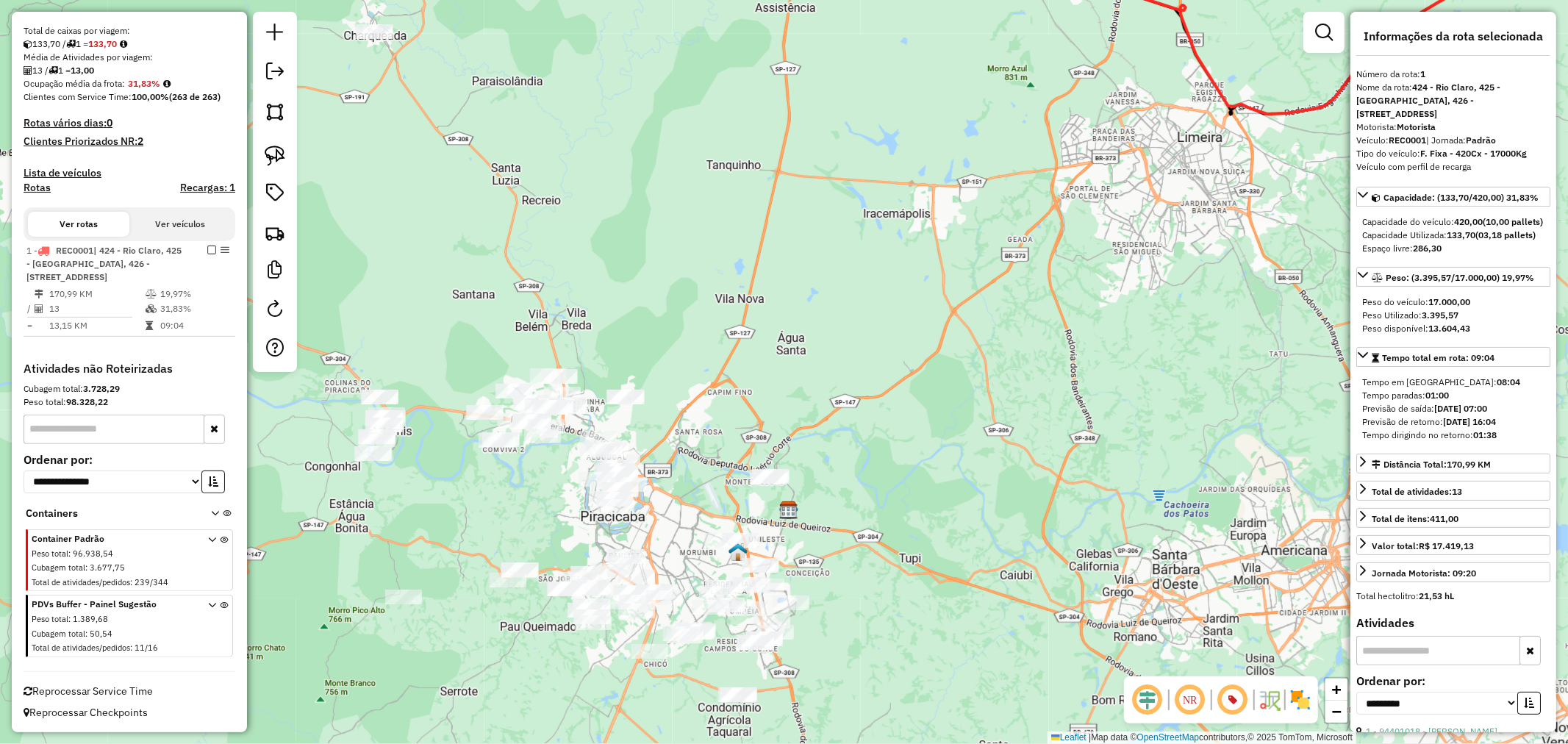
drag, startPoint x: 728, startPoint y: 366, endPoint x: 556, endPoint y: 271, distance: 196.5
click at [675, 261] on div "Janela de atendimento Grade de atendimento Capacidade Transportadoras Veículos …" at bounding box center [784, 372] width 1568 height 744
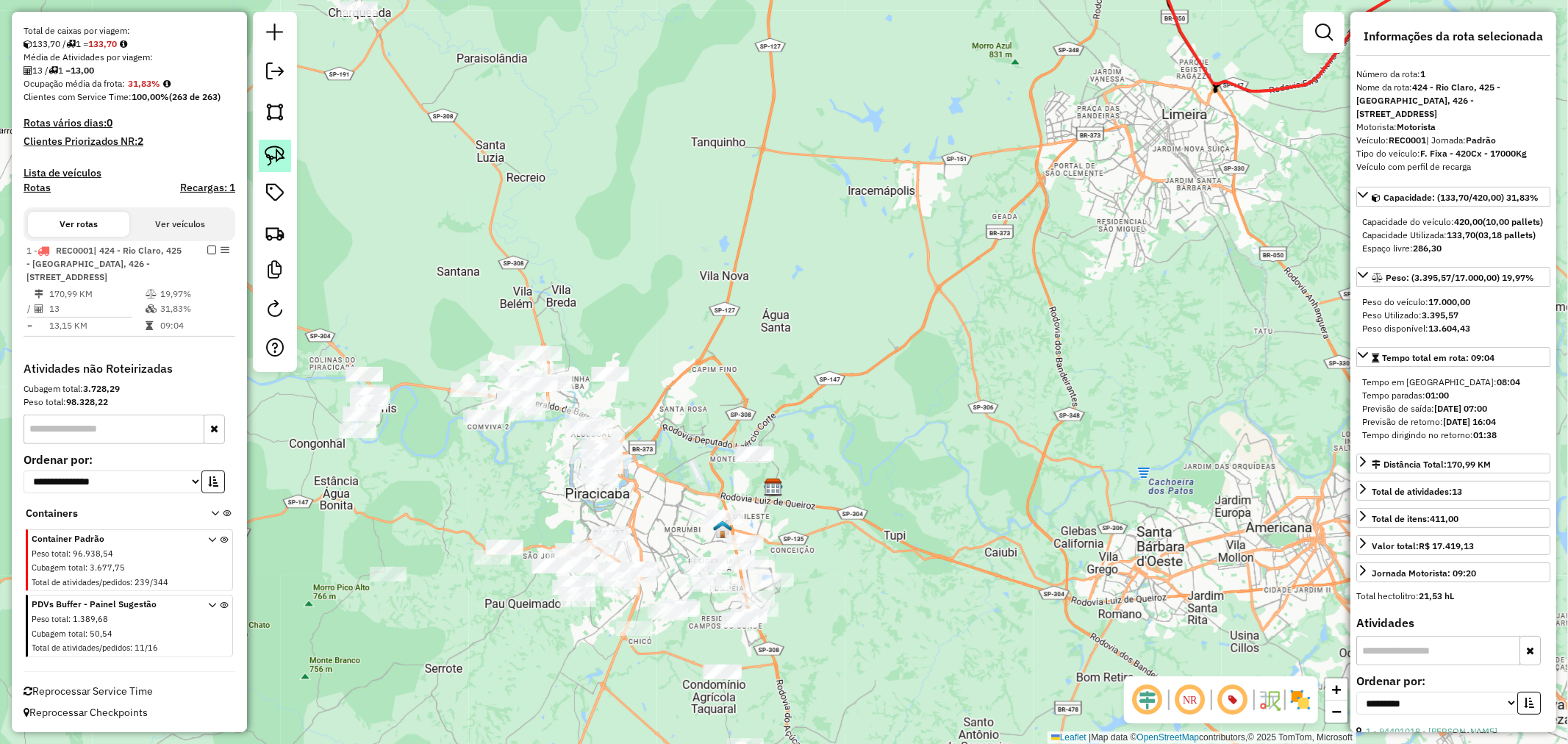
click at [270, 149] on img at bounding box center [274, 156] width 21 height 21
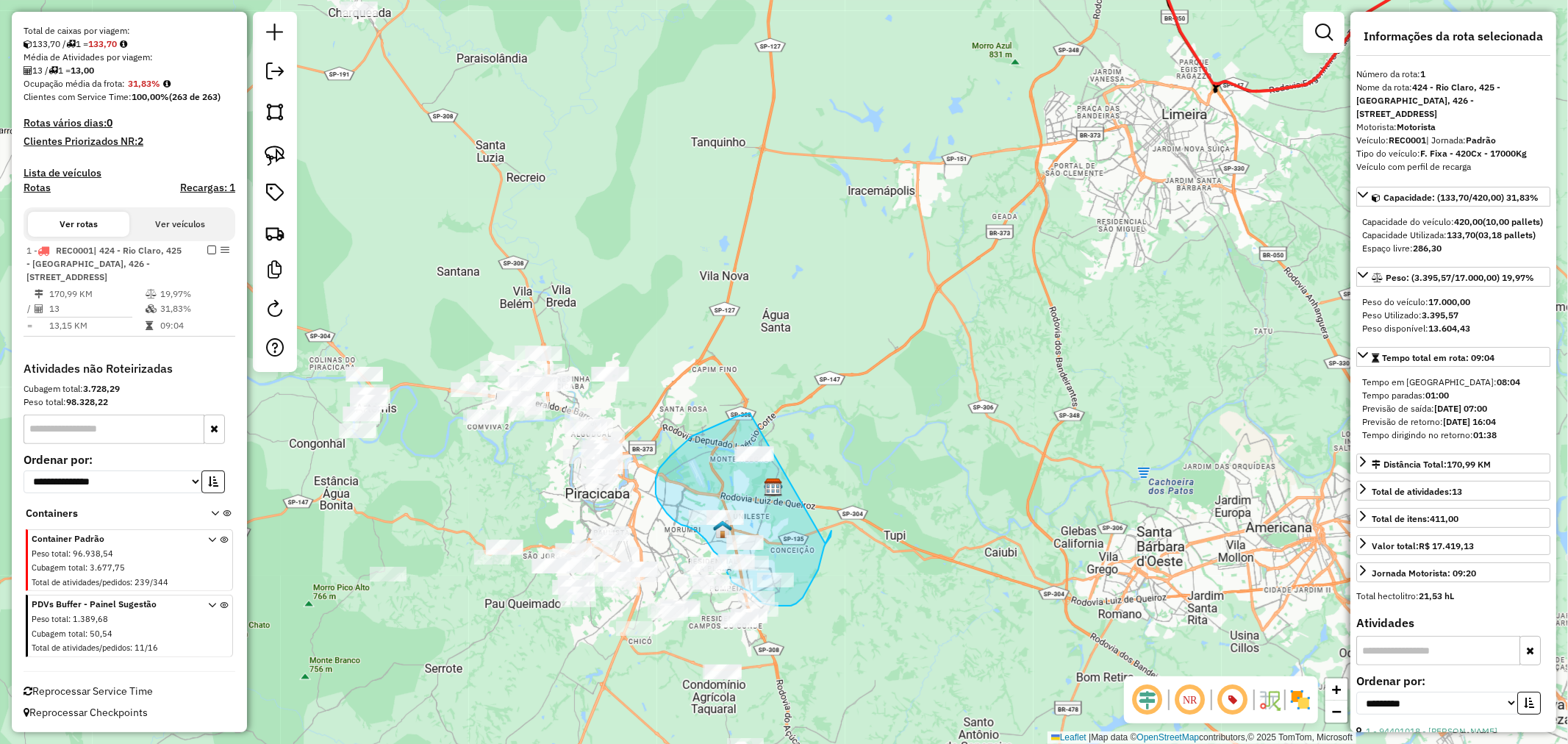
drag, startPoint x: 750, startPoint y: 414, endPoint x: 819, endPoint y: 552, distance: 154.3
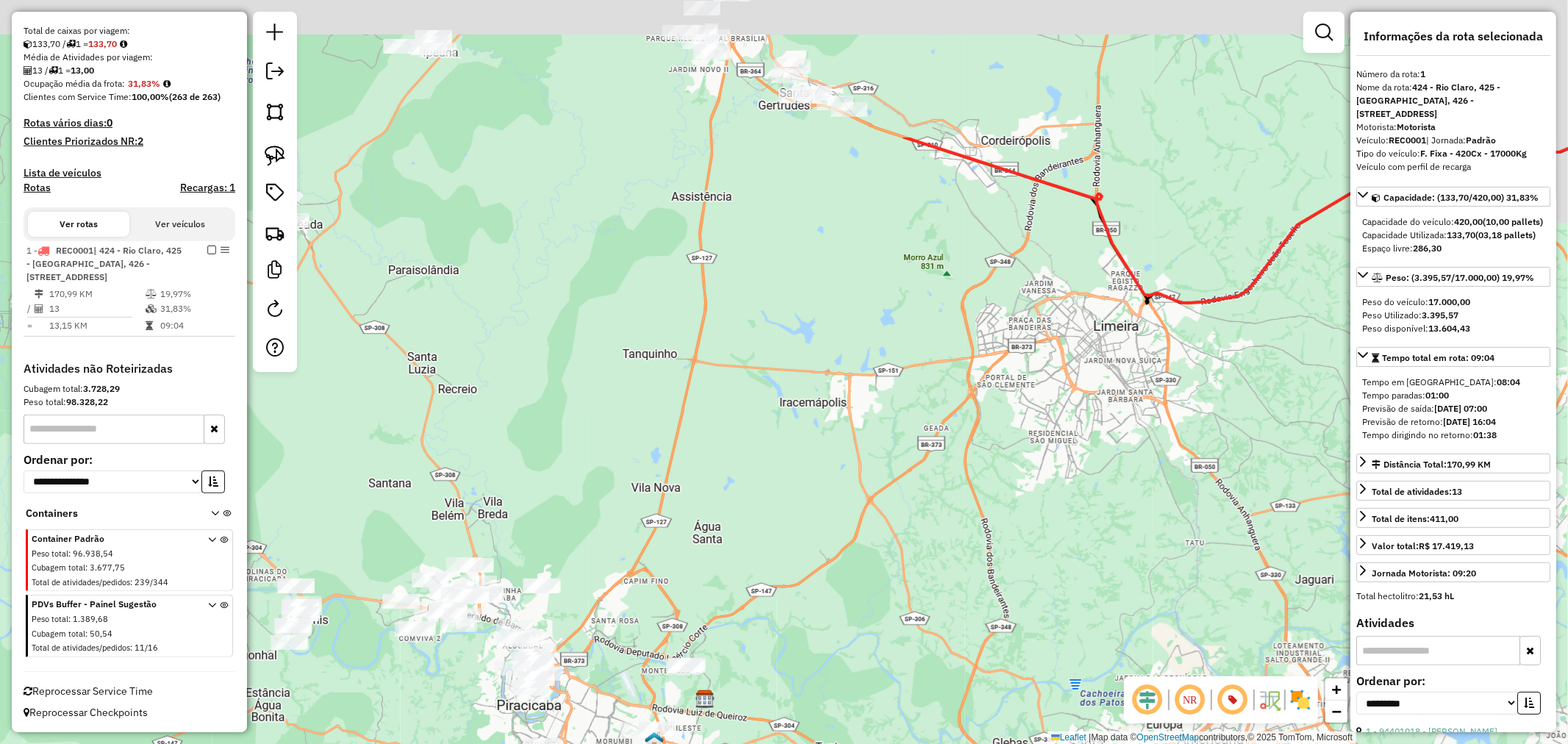
drag, startPoint x: 817, startPoint y: 168, endPoint x: 721, endPoint y: 526, distance: 370.6
click at [721, 526] on div "Janela de atendimento Grade de atendimento Capacidade Transportadoras Veículos …" at bounding box center [784, 372] width 1568 height 744
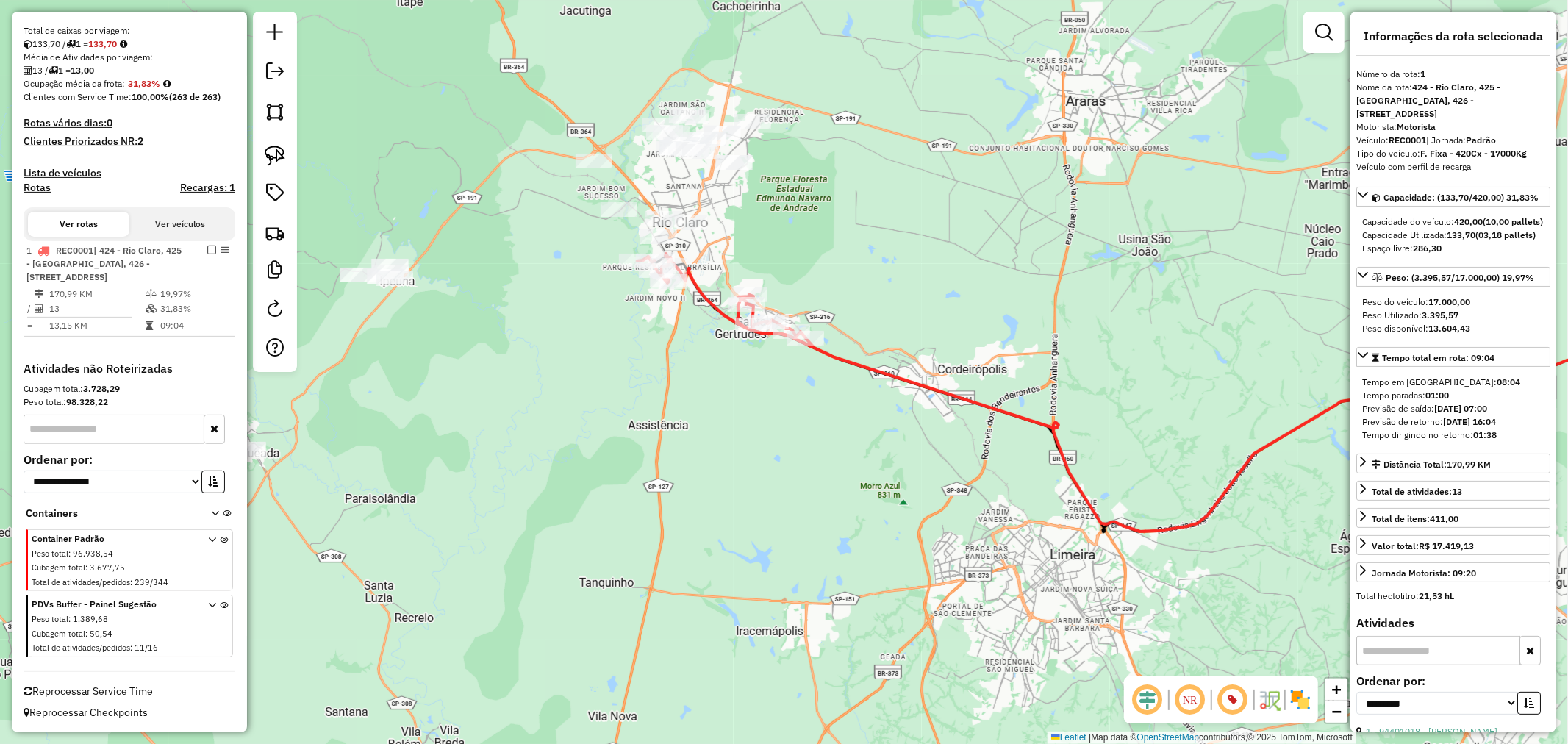
drag, startPoint x: 737, startPoint y: 454, endPoint x: 721, endPoint y: 528, distance: 75.7
click at [721, 528] on div "Janela de atendimento Grade de atendimento Capacidade Transportadoras Veículos …" at bounding box center [784, 372] width 1568 height 744
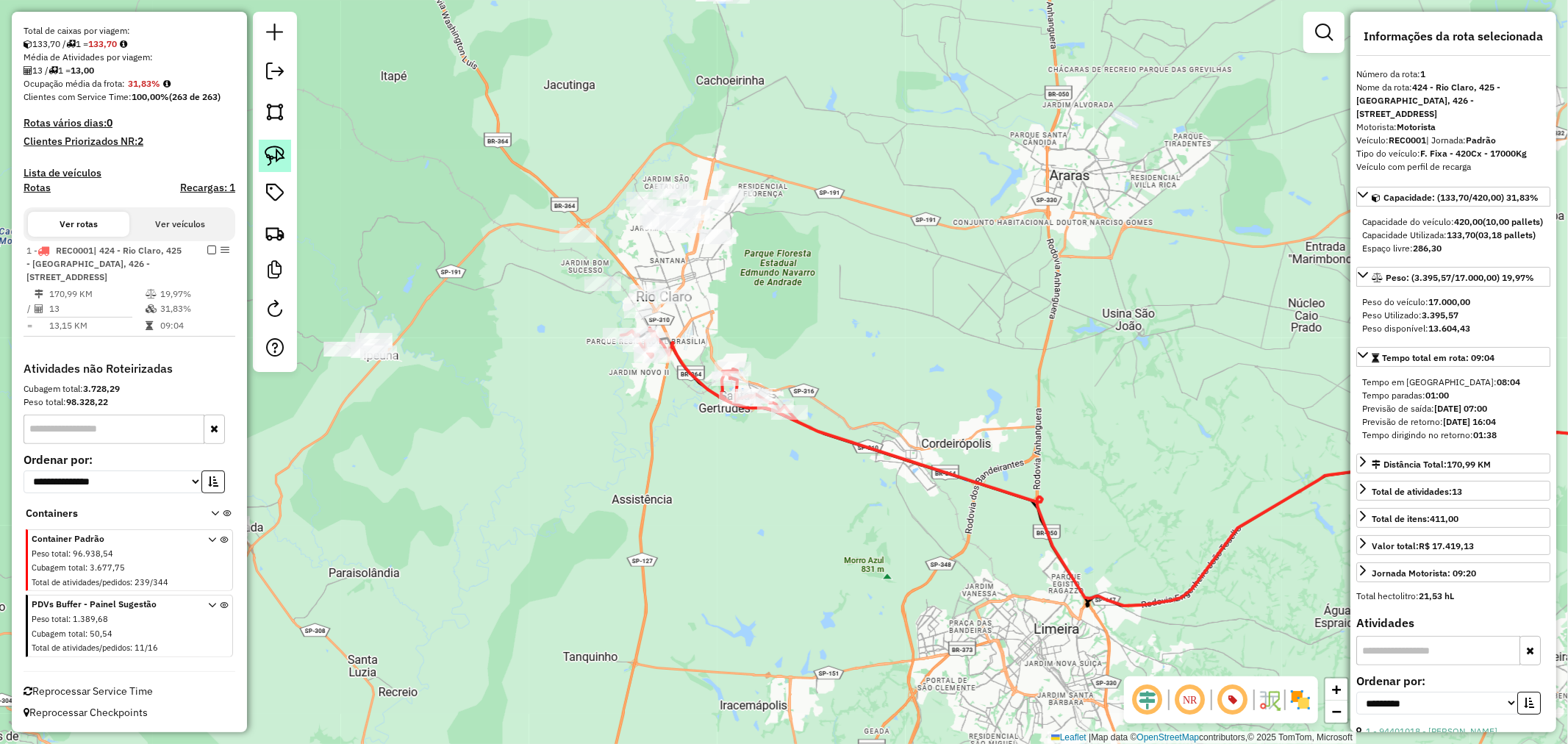
click at [270, 151] on img at bounding box center [274, 156] width 21 height 21
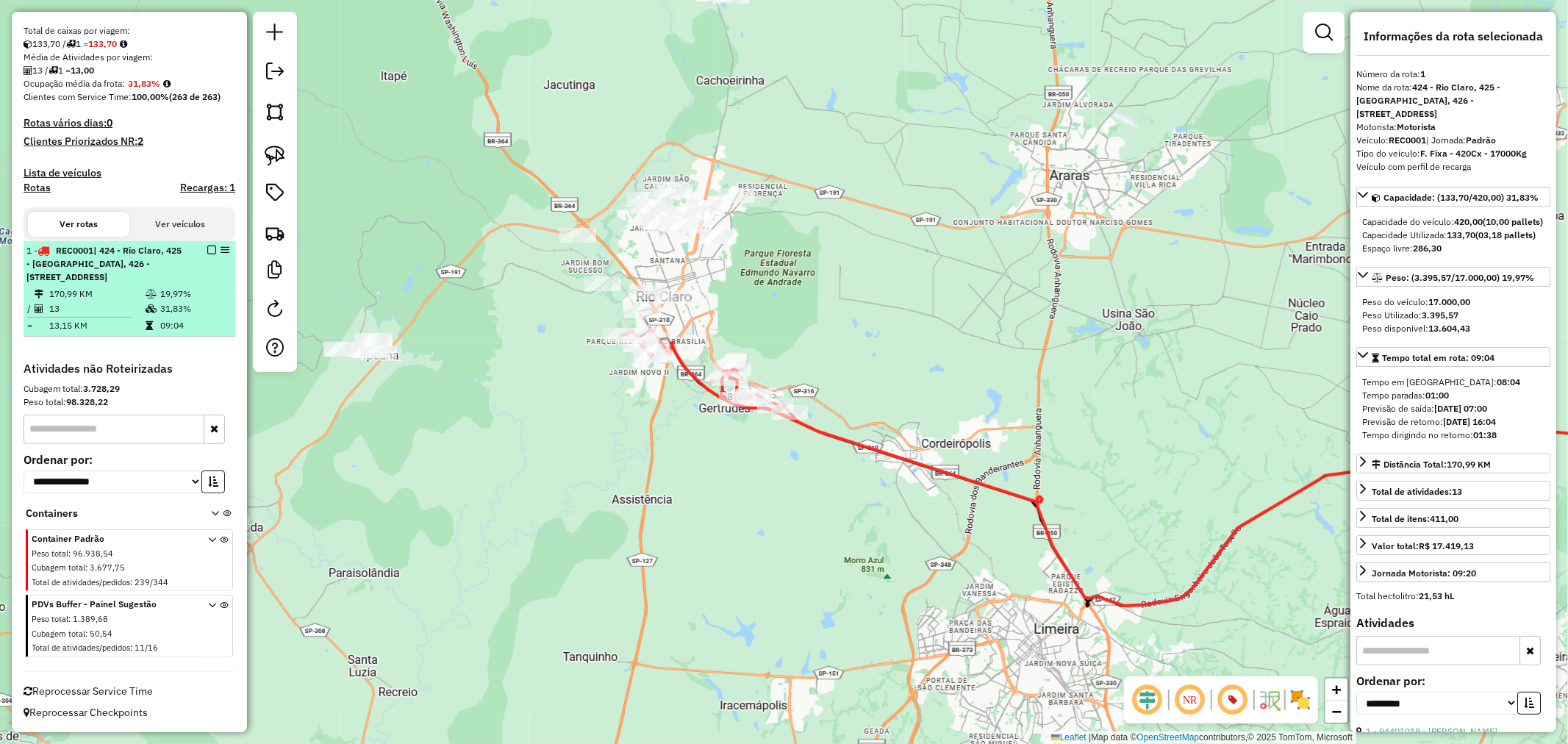
click at [140, 290] on td "170,99 KM" at bounding box center [97, 294] width 96 height 15
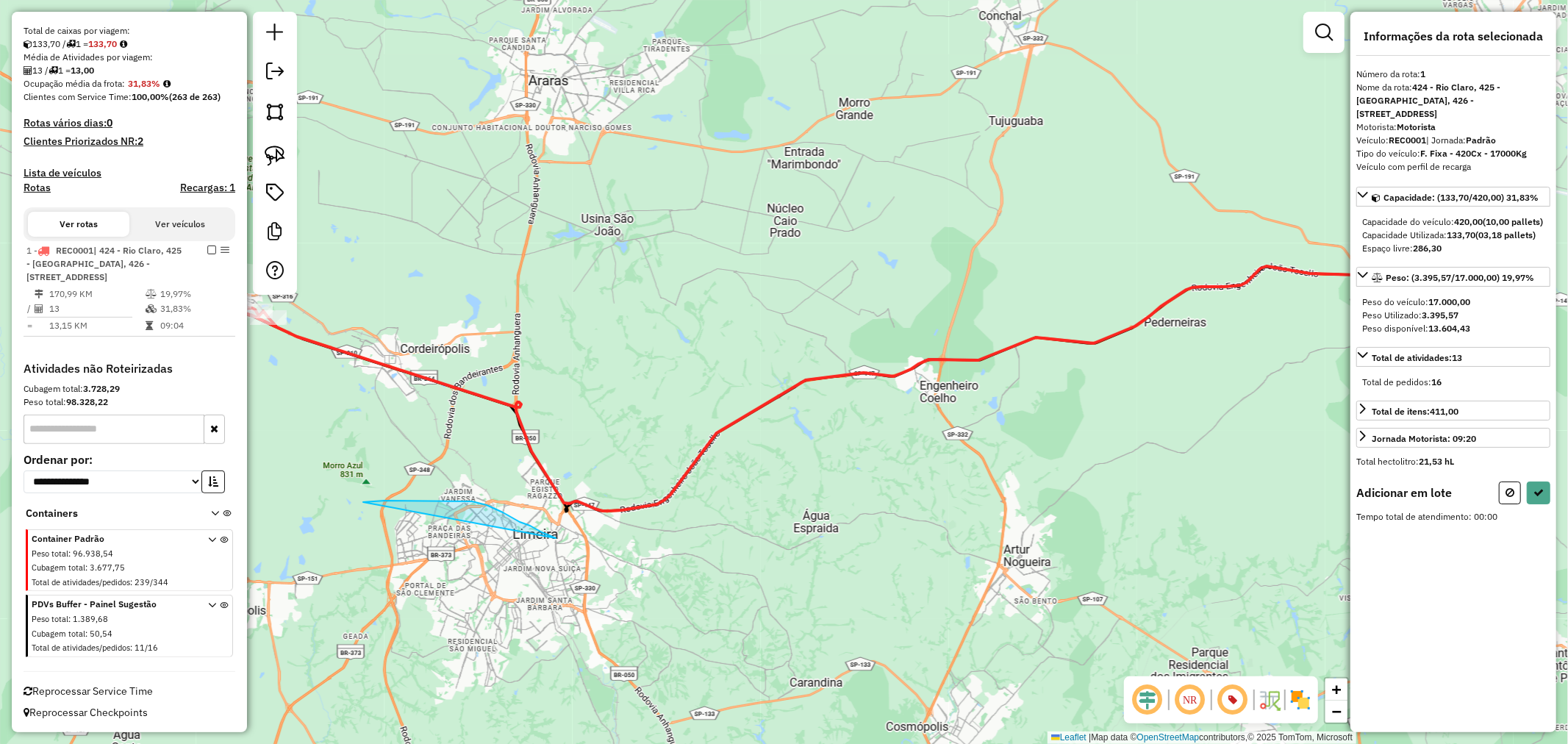
drag, startPoint x: 364, startPoint y: 502, endPoint x: 556, endPoint y: 538, distance: 195.3
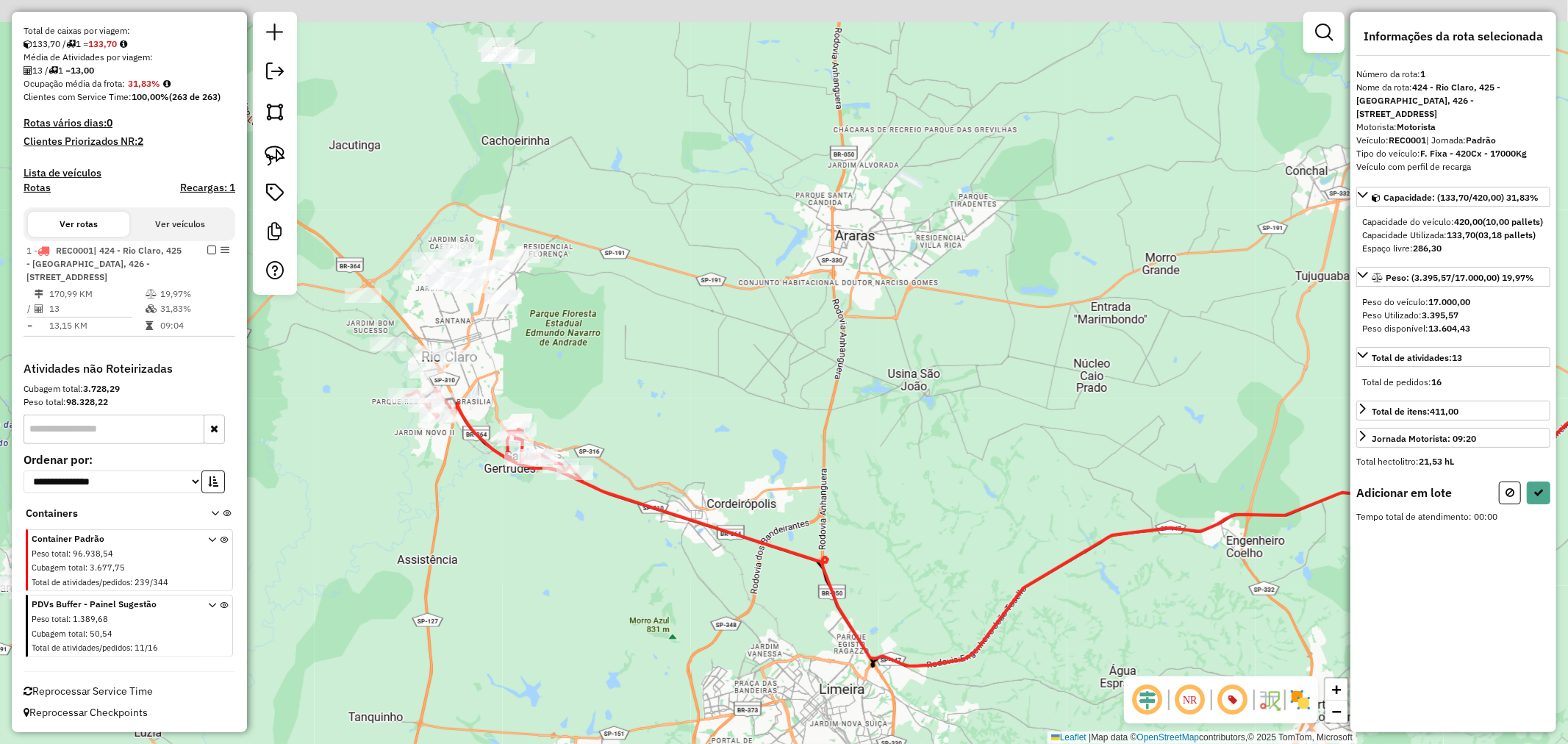
drag, startPoint x: 412, startPoint y: 424, endPoint x: 737, endPoint y: 570, distance: 356.3
click at [735, 576] on div "Janela de atendimento Grade de atendimento Capacidade Transportadoras Veículos …" at bounding box center [784, 372] width 1568 height 744
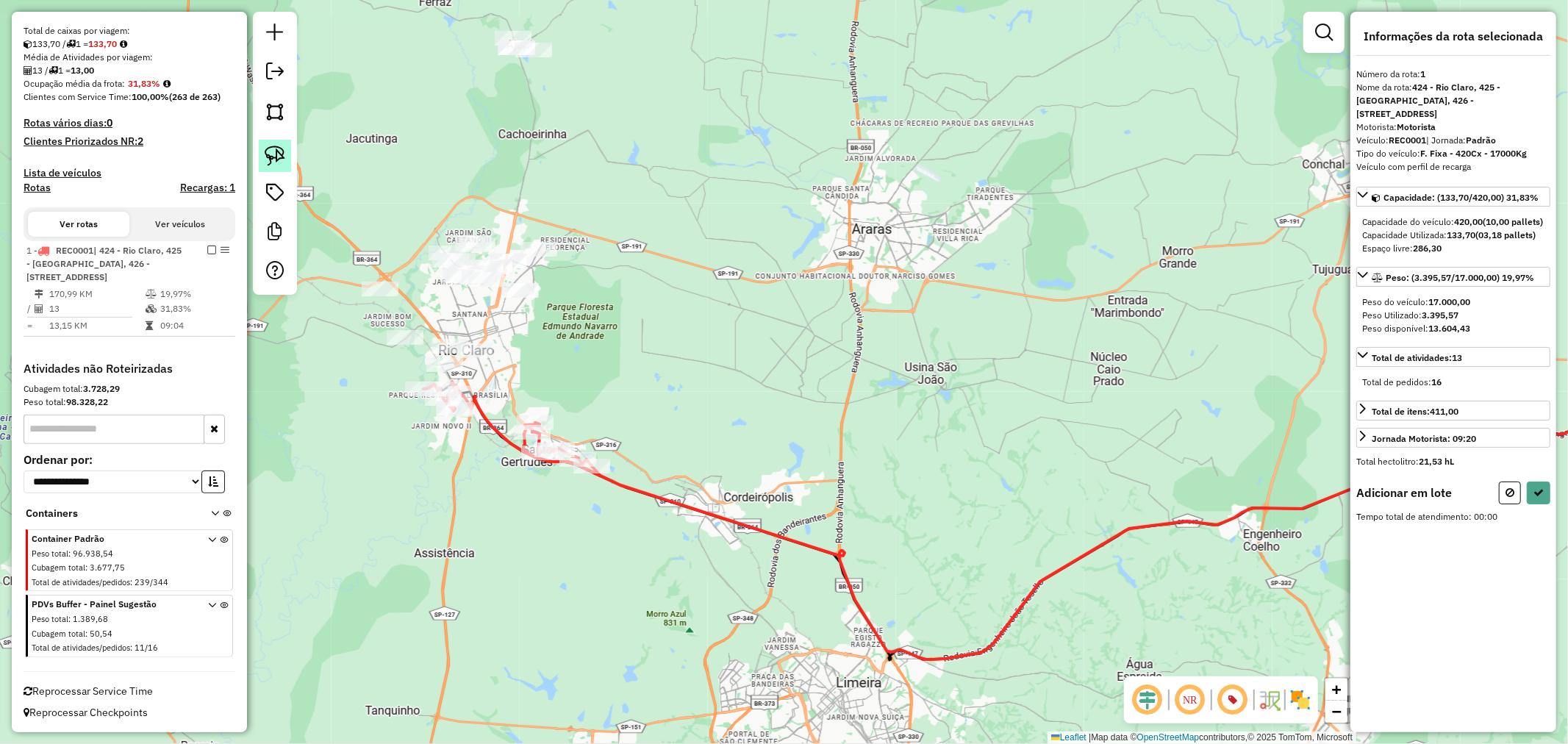
click at [275, 149] on img at bounding box center [274, 156] width 21 height 21
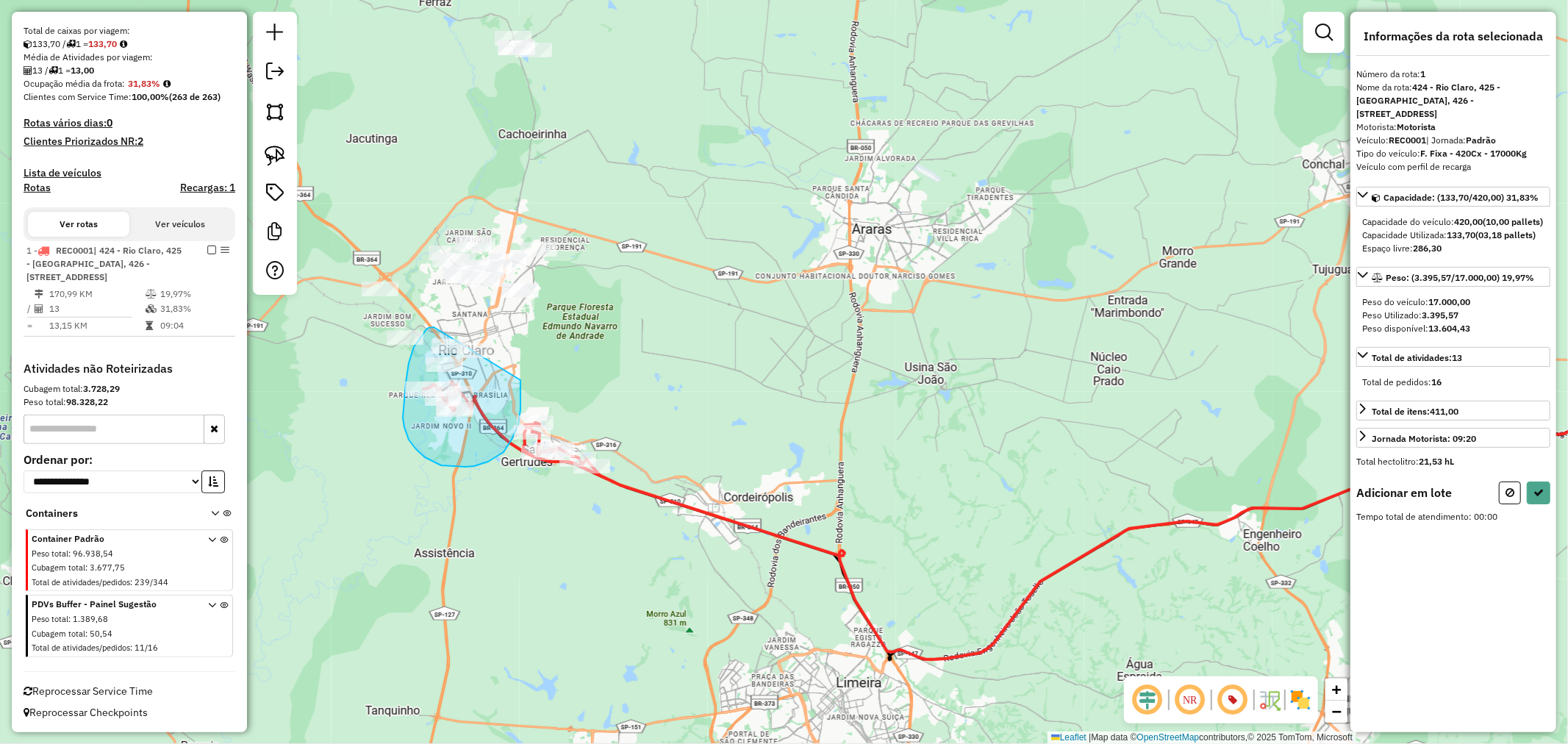
drag, startPoint x: 426, startPoint y: 329, endPoint x: 516, endPoint y: 334, distance: 90.1
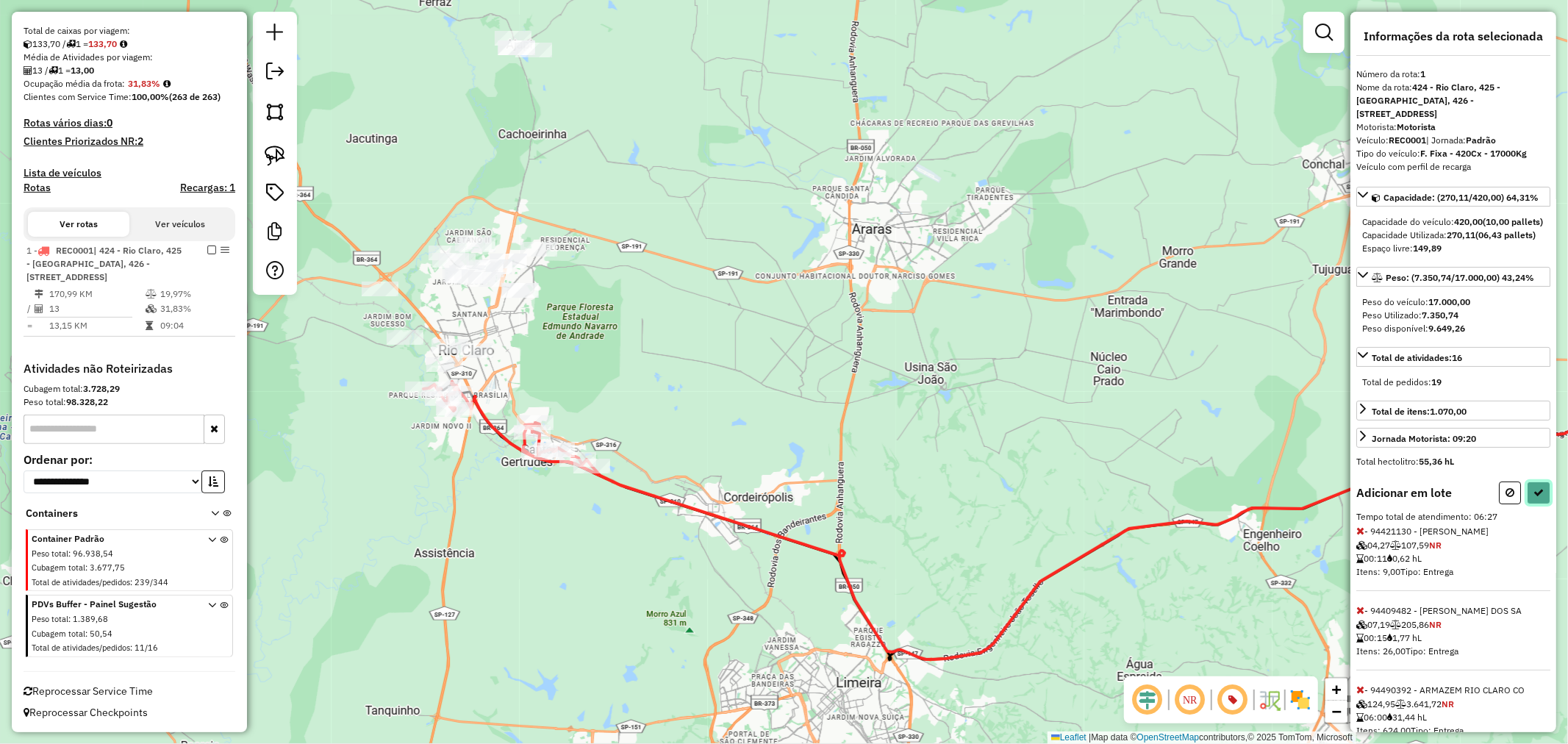
click at [1534, 498] on icon at bounding box center [1539, 492] width 11 height 11
select select "**********"
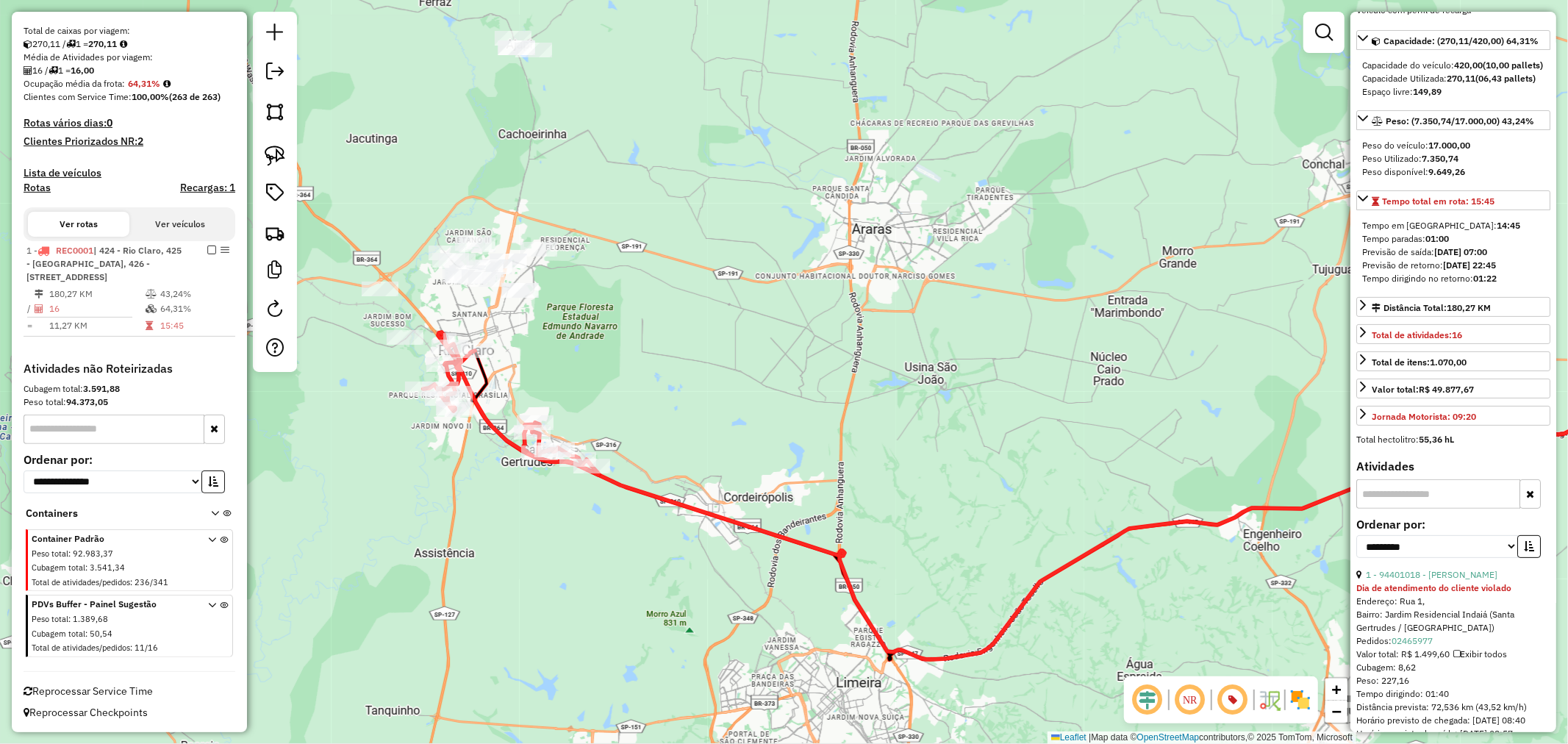
scroll to position [164, 0]
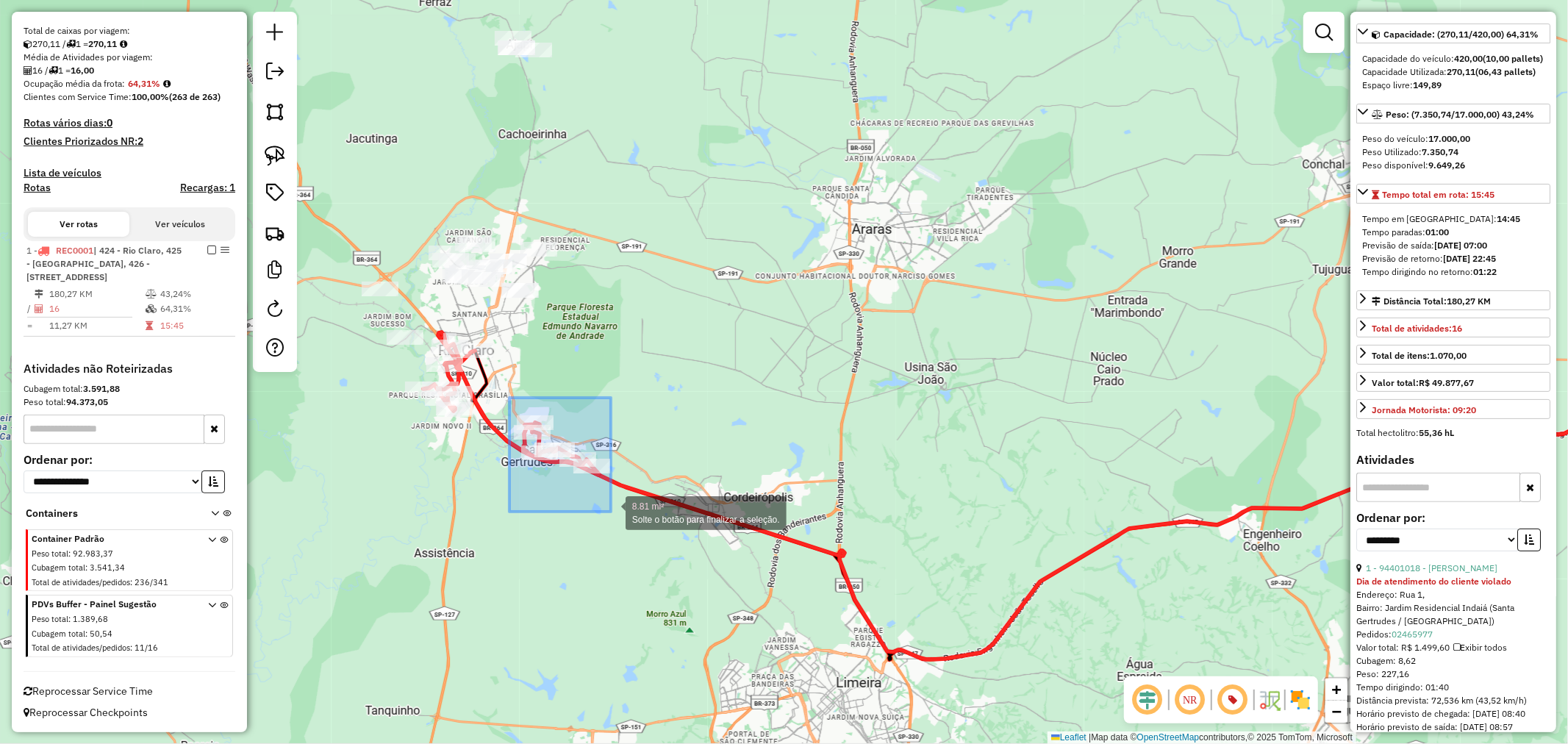
drag, startPoint x: 510, startPoint y: 398, endPoint x: 622, endPoint y: 523, distance: 167.8
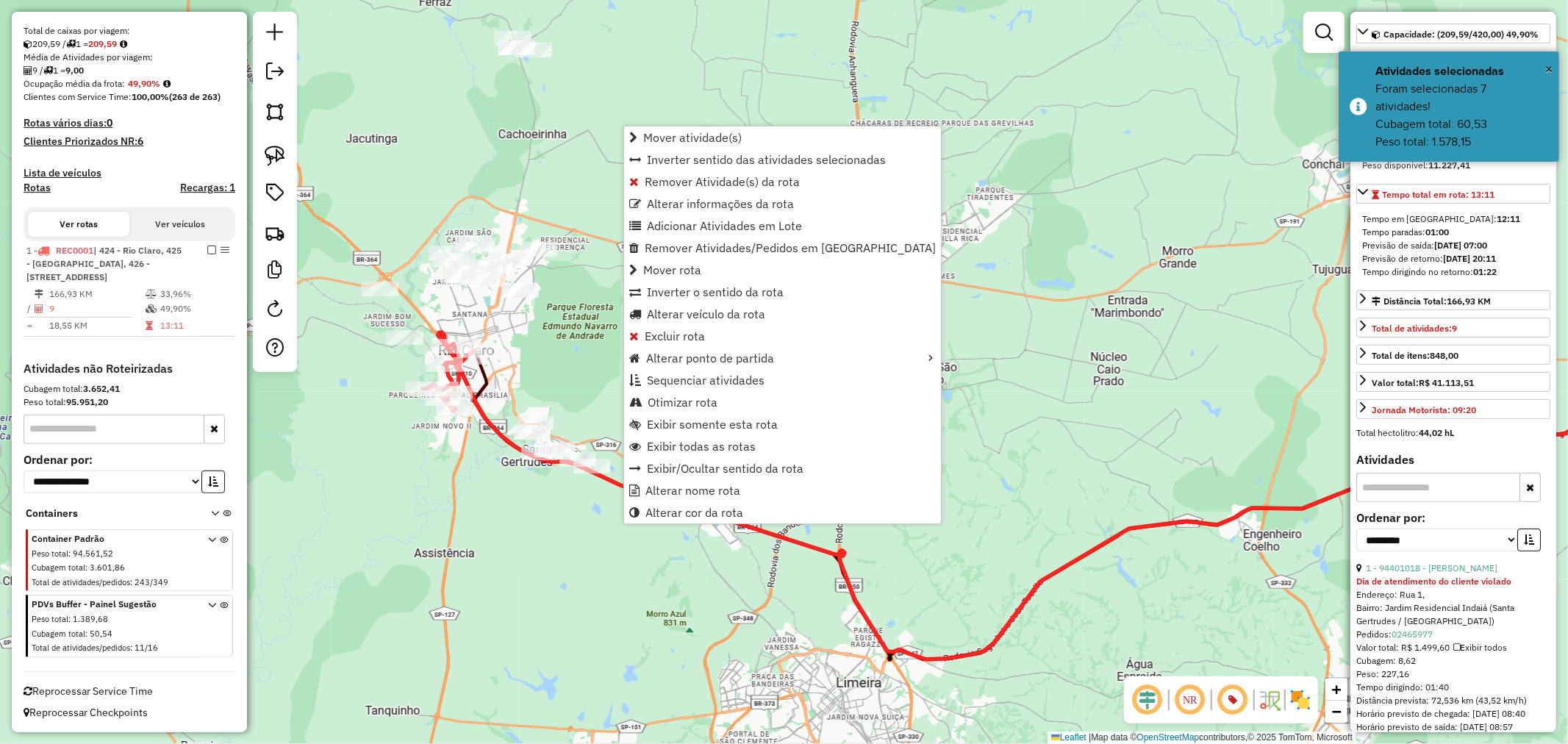
click at [1122, 287] on div "Janela de atendimento Grade de atendimento Capacidade Transportadoras Veículos …" at bounding box center [784, 372] width 1568 height 744
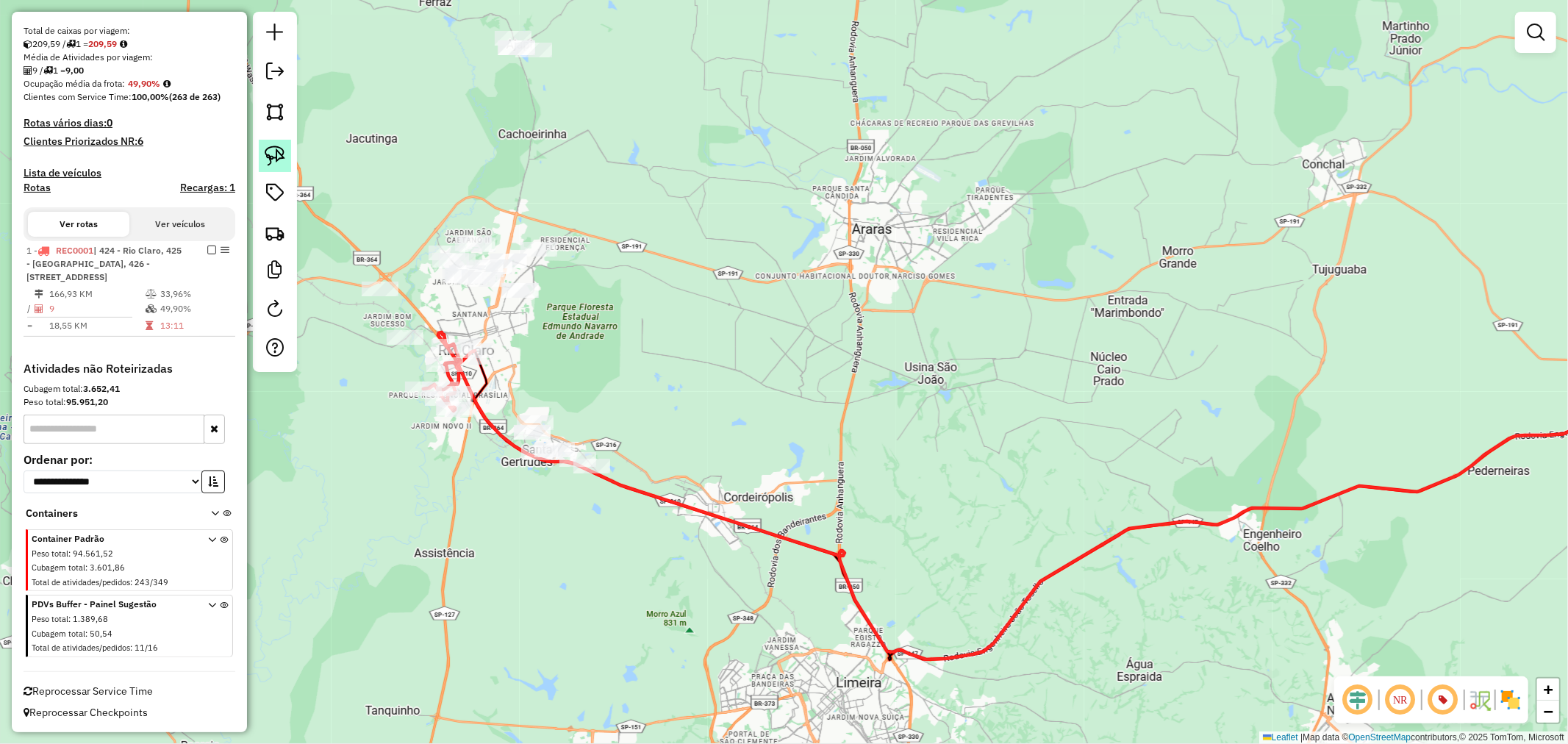
click at [272, 152] on img at bounding box center [274, 156] width 21 height 21
click at [1535, 33] on em at bounding box center [1536, 32] width 18 height 18
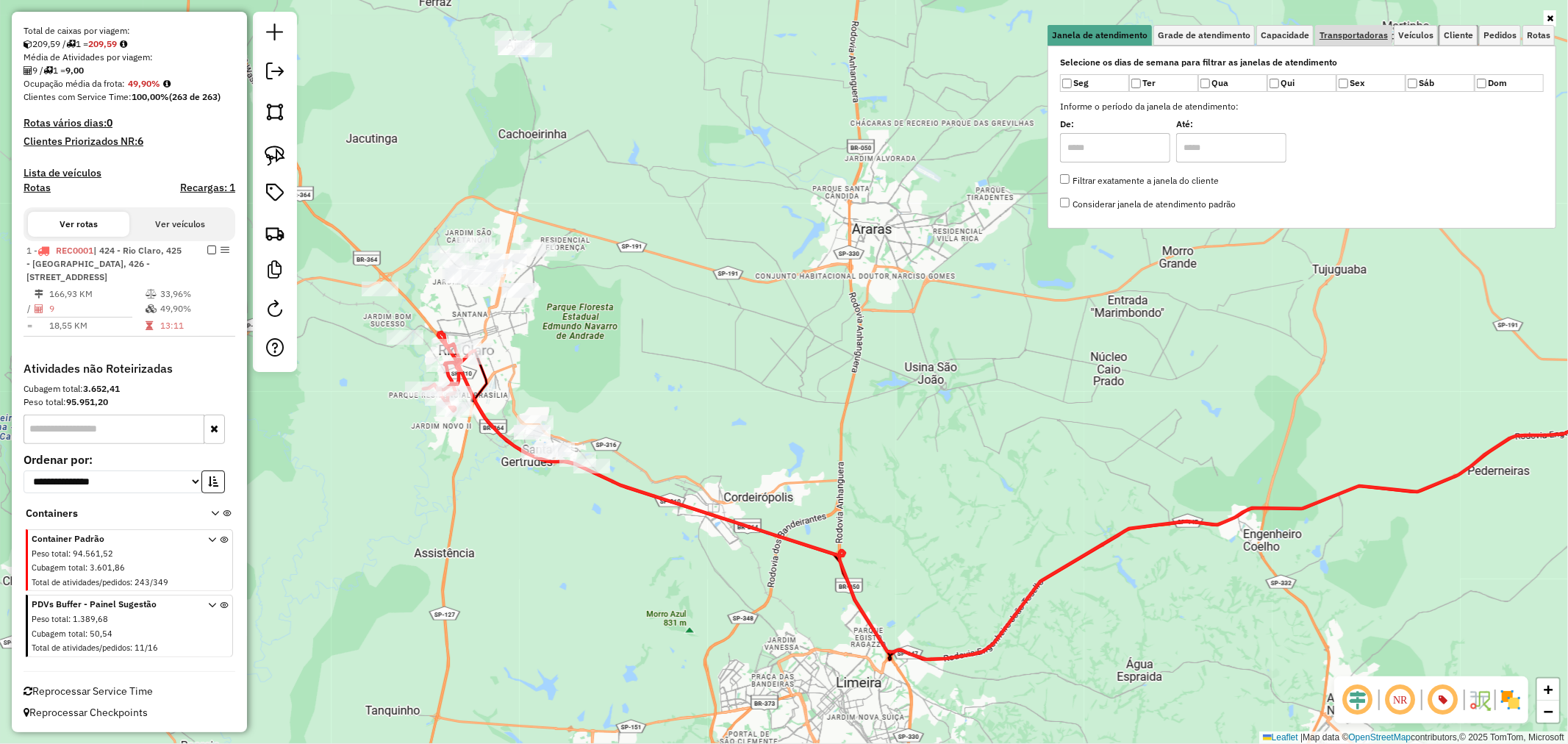
drag, startPoint x: 1459, startPoint y: 32, endPoint x: 1316, endPoint y: 38, distance: 143.1
click at [1322, 38] on ul "Janela de atendimento Grade de atendimento Capacidade Transportadoras Veículos …" at bounding box center [1301, 35] width 509 height 21
click at [1302, 38] on span "Capacidade" at bounding box center [1285, 35] width 49 height 9
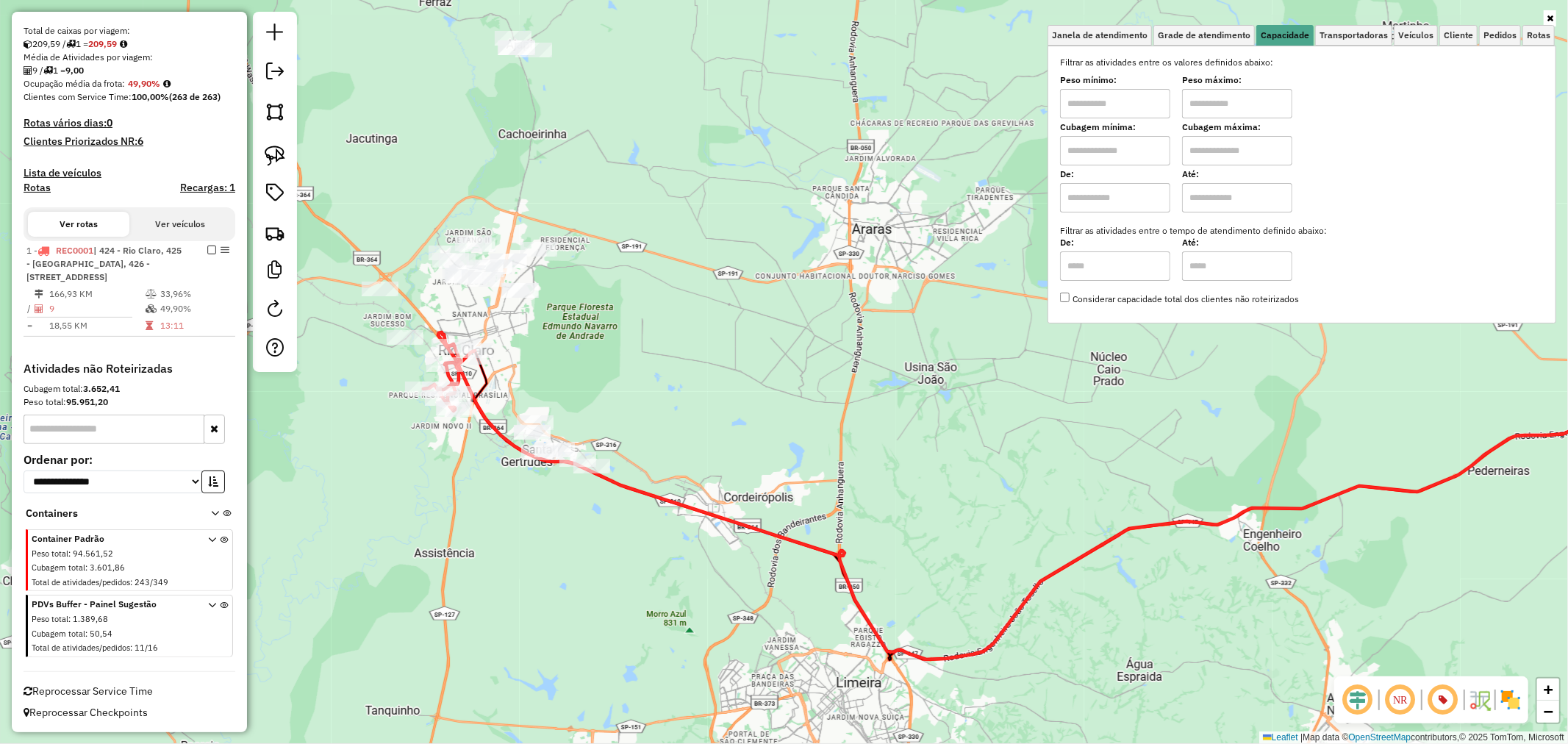
drag, startPoint x: 1134, startPoint y: 138, endPoint x: 1134, endPoint y: 152, distance: 14.0
click at [1134, 138] on input "text" at bounding box center [1115, 151] width 111 height 29
click at [1216, 150] on input "text" at bounding box center [1237, 151] width 111 height 29
drag, startPoint x: 1099, startPoint y: 149, endPoint x: 902, endPoint y: 137, distance: 197.4
click at [902, 137] on div "Janela de atendimento Grade de atendimento Capacidade Transportadoras Veículos …" at bounding box center [784, 372] width 1568 height 744
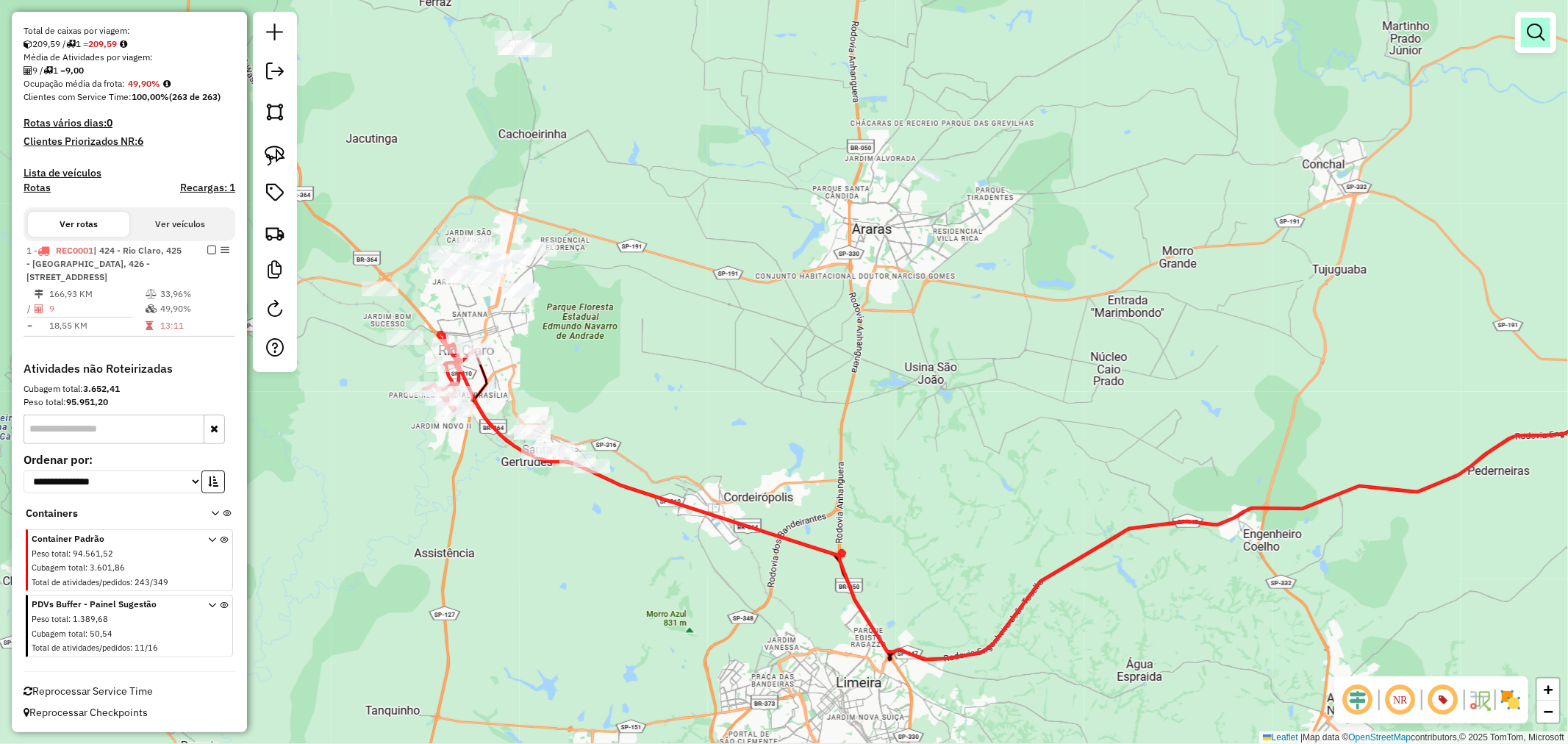
click at [1538, 30] on em at bounding box center [1536, 32] width 18 height 18
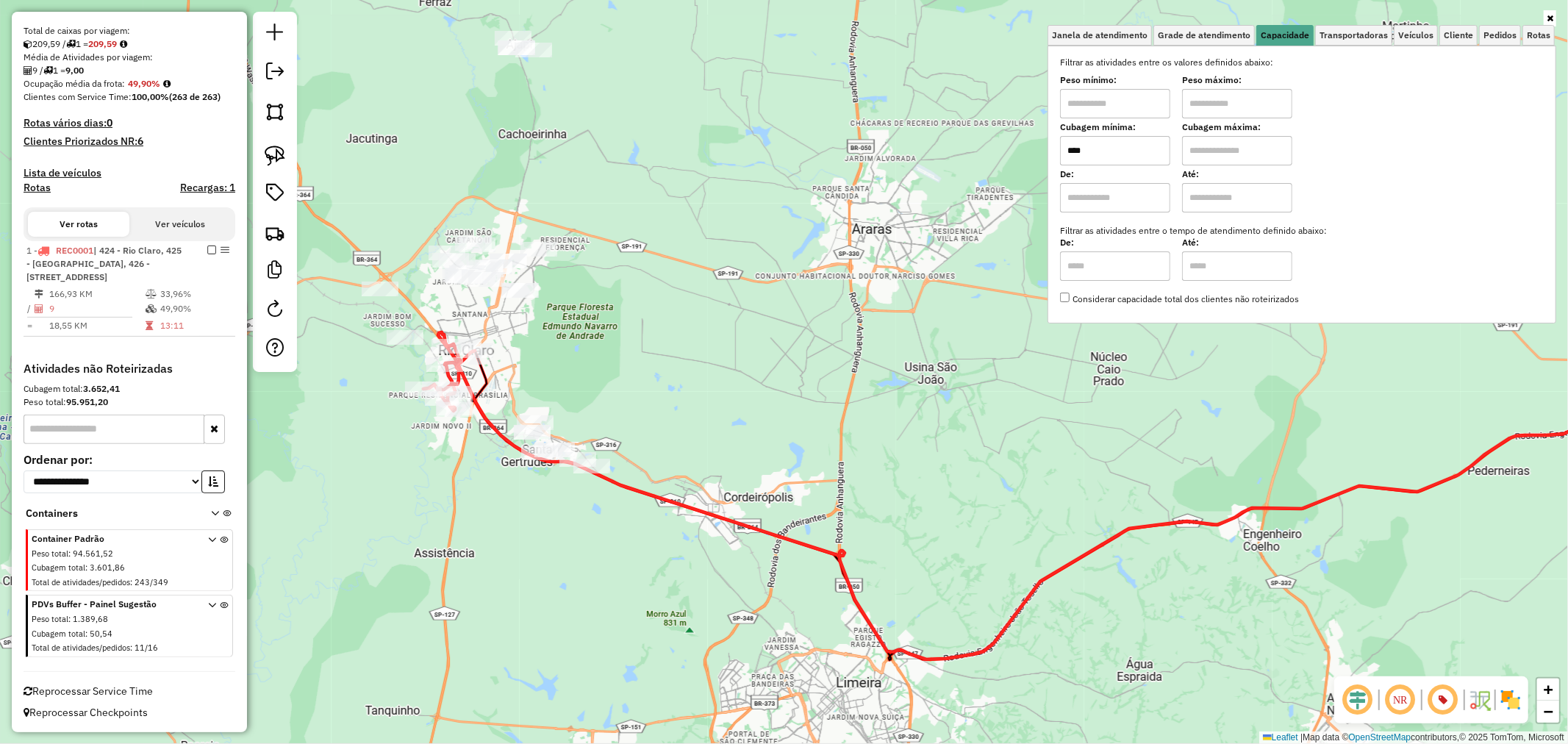
click at [1152, 156] on input "****" at bounding box center [1115, 151] width 111 height 29
type input "****"
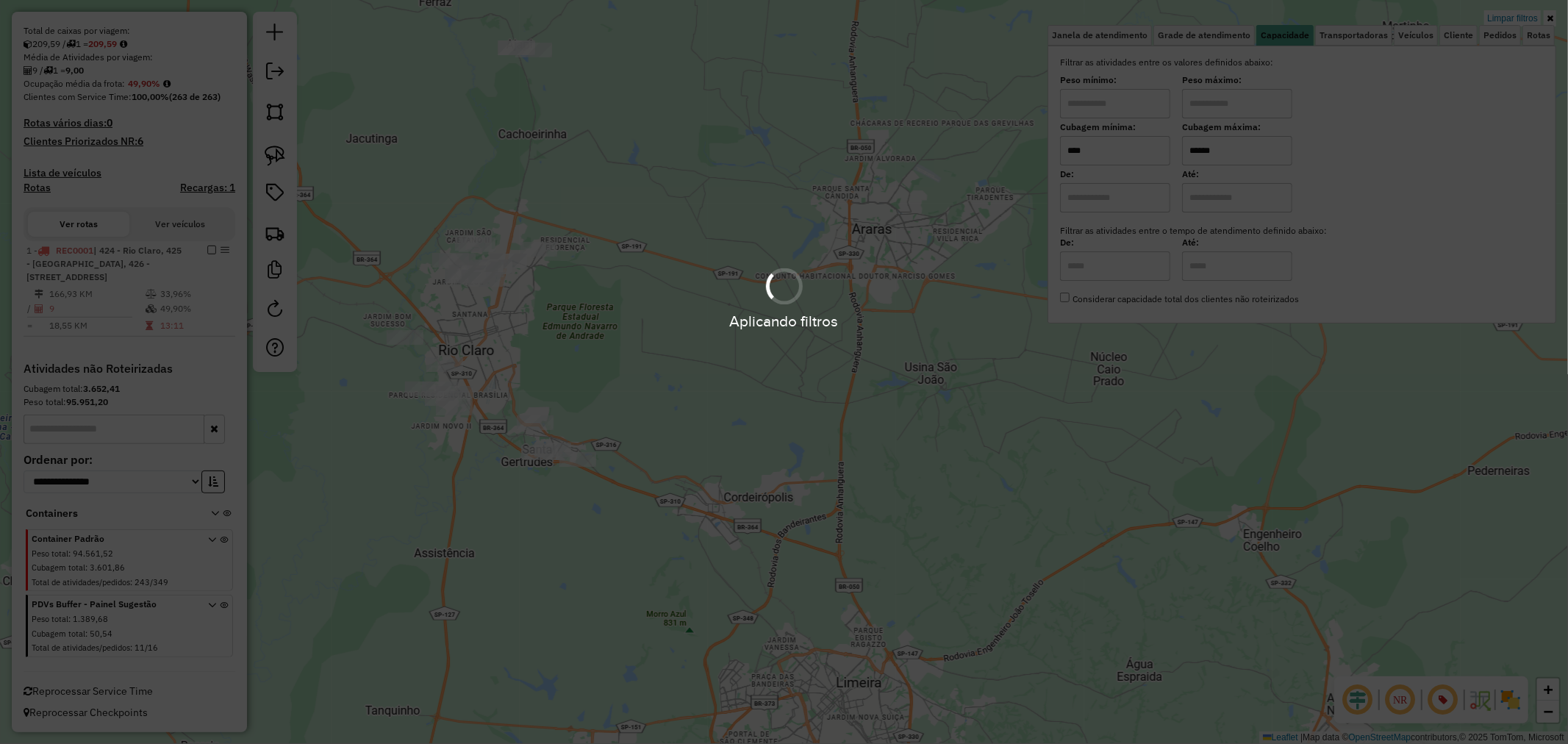
type input "******"
click at [1146, 156] on div "Aplicando filtros" at bounding box center [784, 372] width 1568 height 744
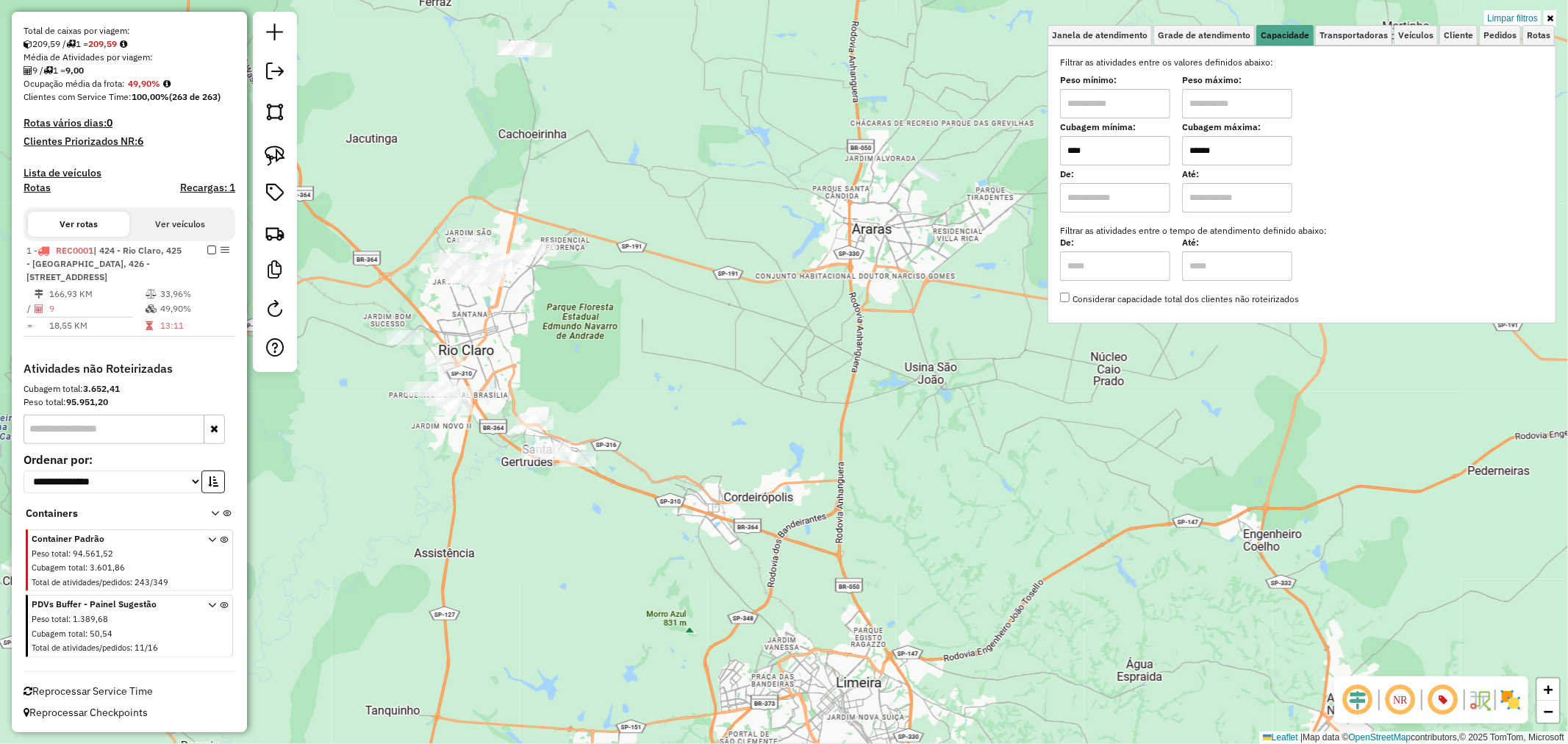
click at [1146, 156] on input "****" at bounding box center [1115, 151] width 111 height 29
type input "*****"
click at [281, 160] on img at bounding box center [274, 156] width 21 height 21
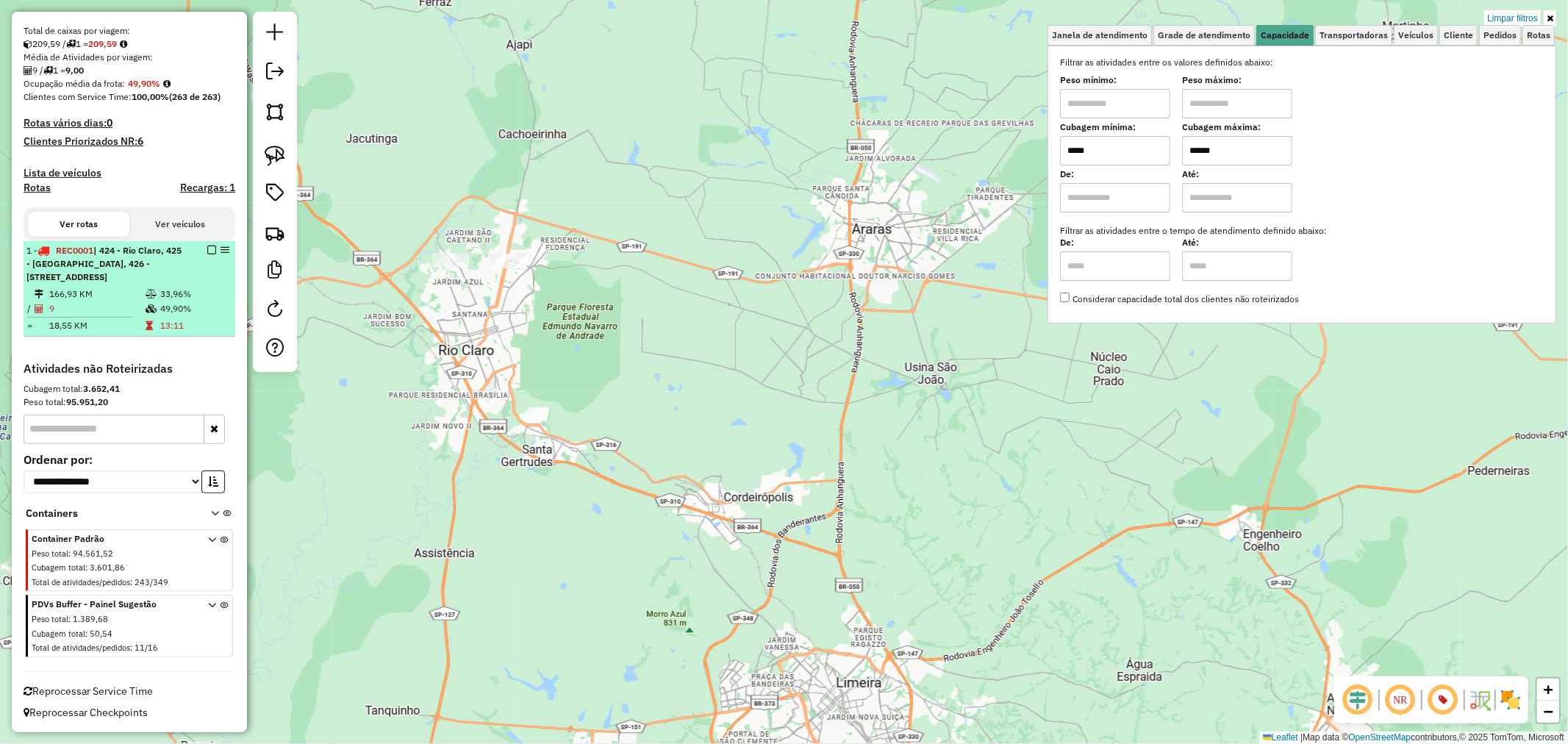
click at [145, 287] on td at bounding box center [152, 294] width 15 height 15
select select "**********"
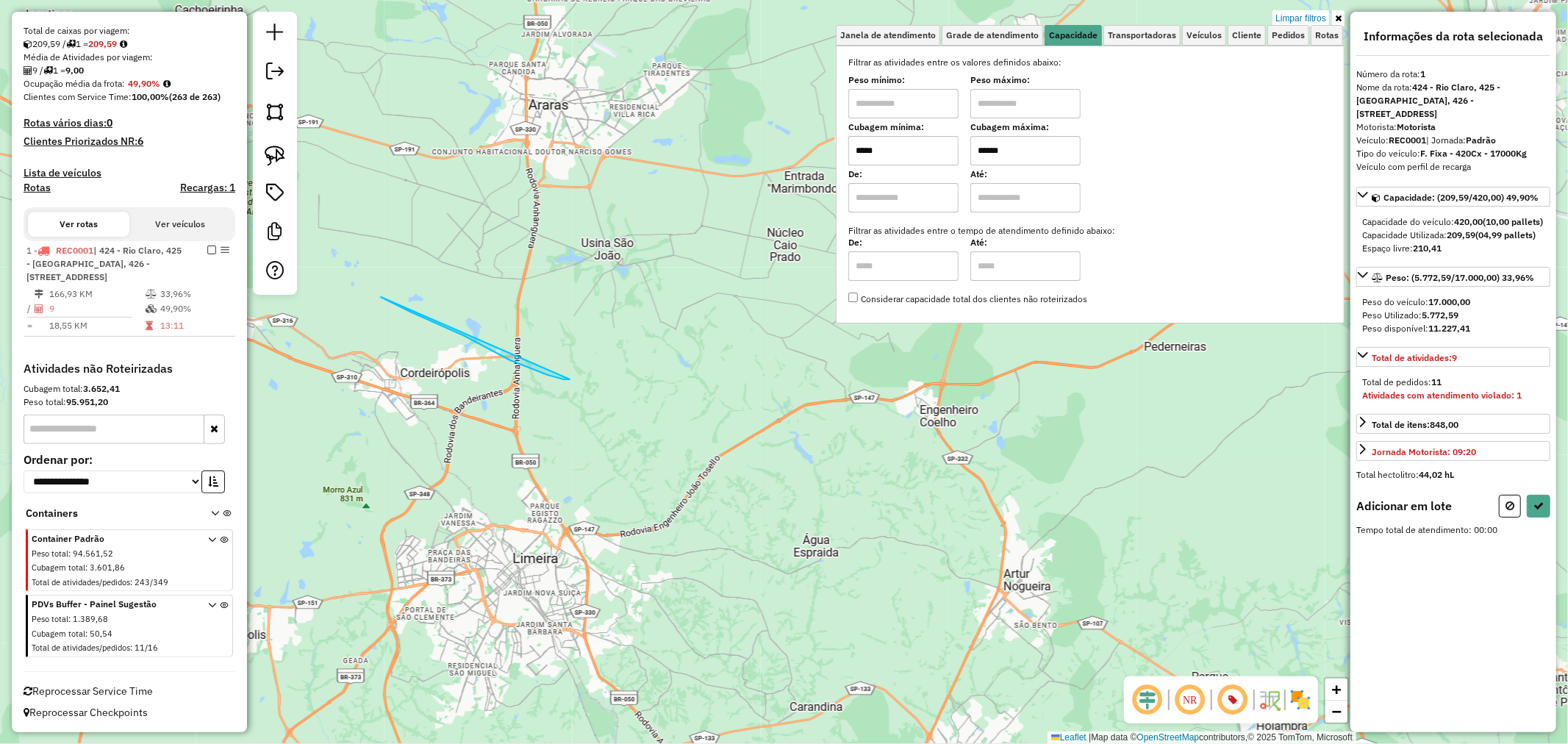
drag, startPoint x: 381, startPoint y: 297, endPoint x: 569, endPoint y: 379, distance: 205.1
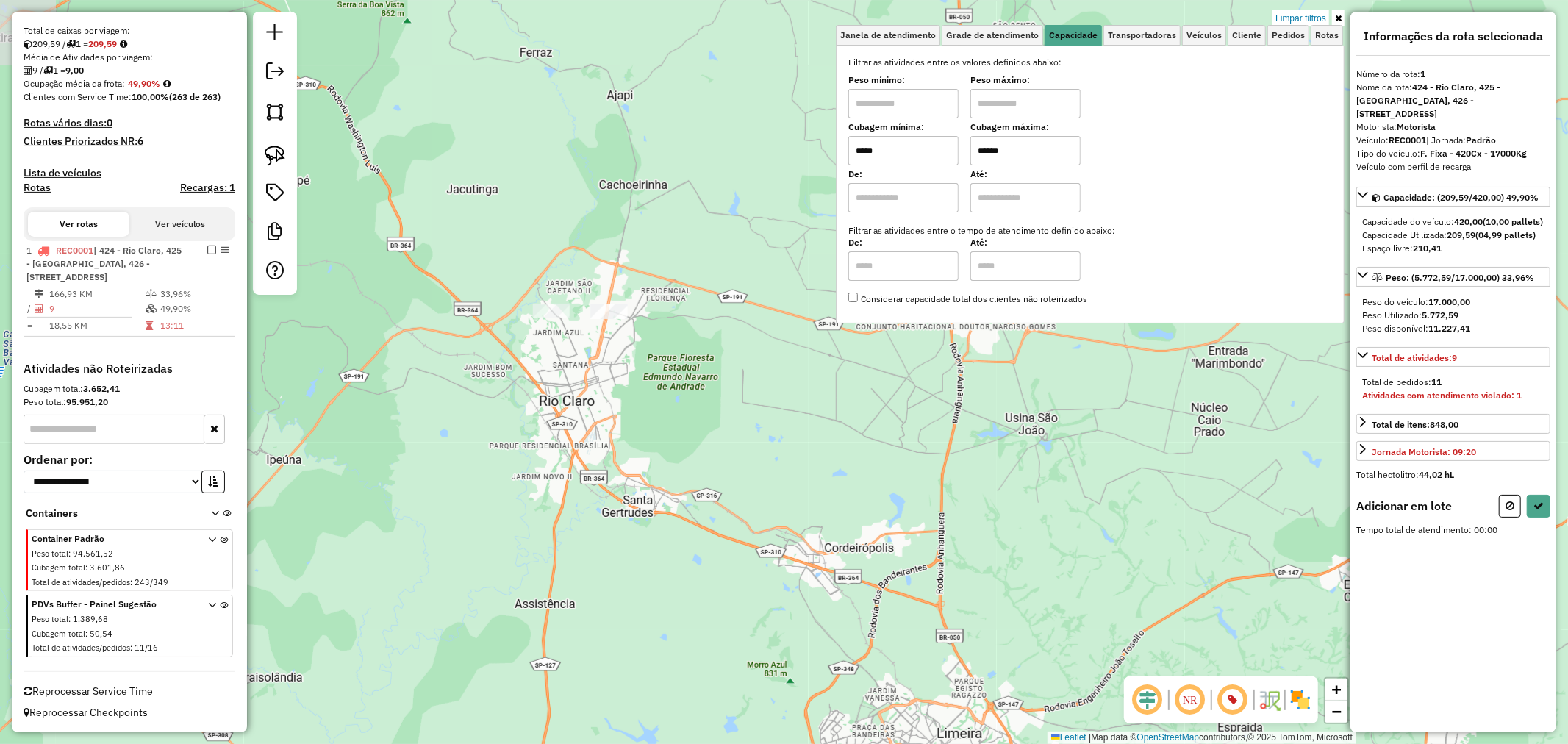
drag, startPoint x: 442, startPoint y: 290, endPoint x: 829, endPoint y: 431, distance: 411.9
click at [869, 461] on div "Limpar filtros Janela de atendimento Grade de atendimento Capacidade Transporta…" at bounding box center [784, 372] width 1568 height 744
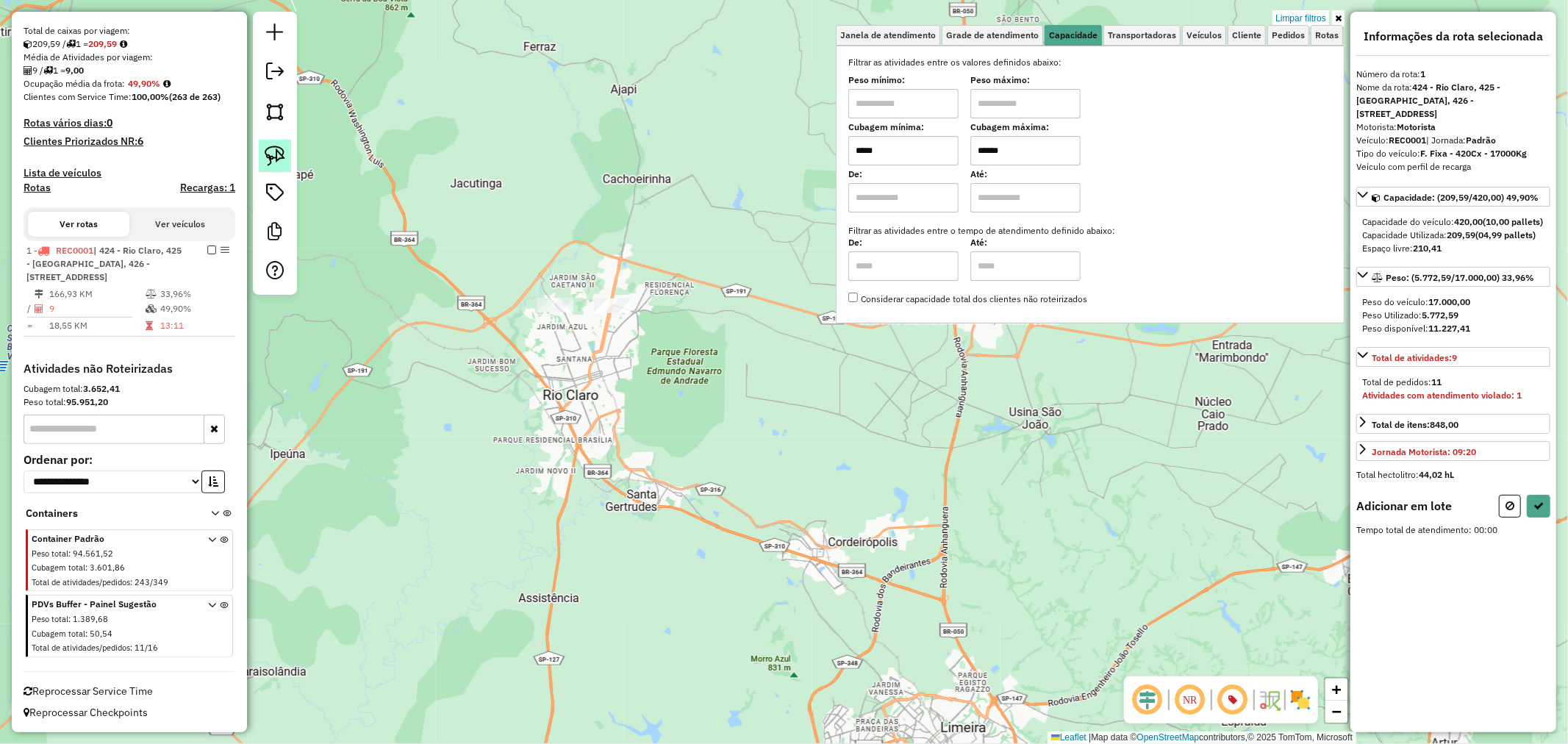
click at [288, 158] on link at bounding box center [274, 156] width 32 height 32
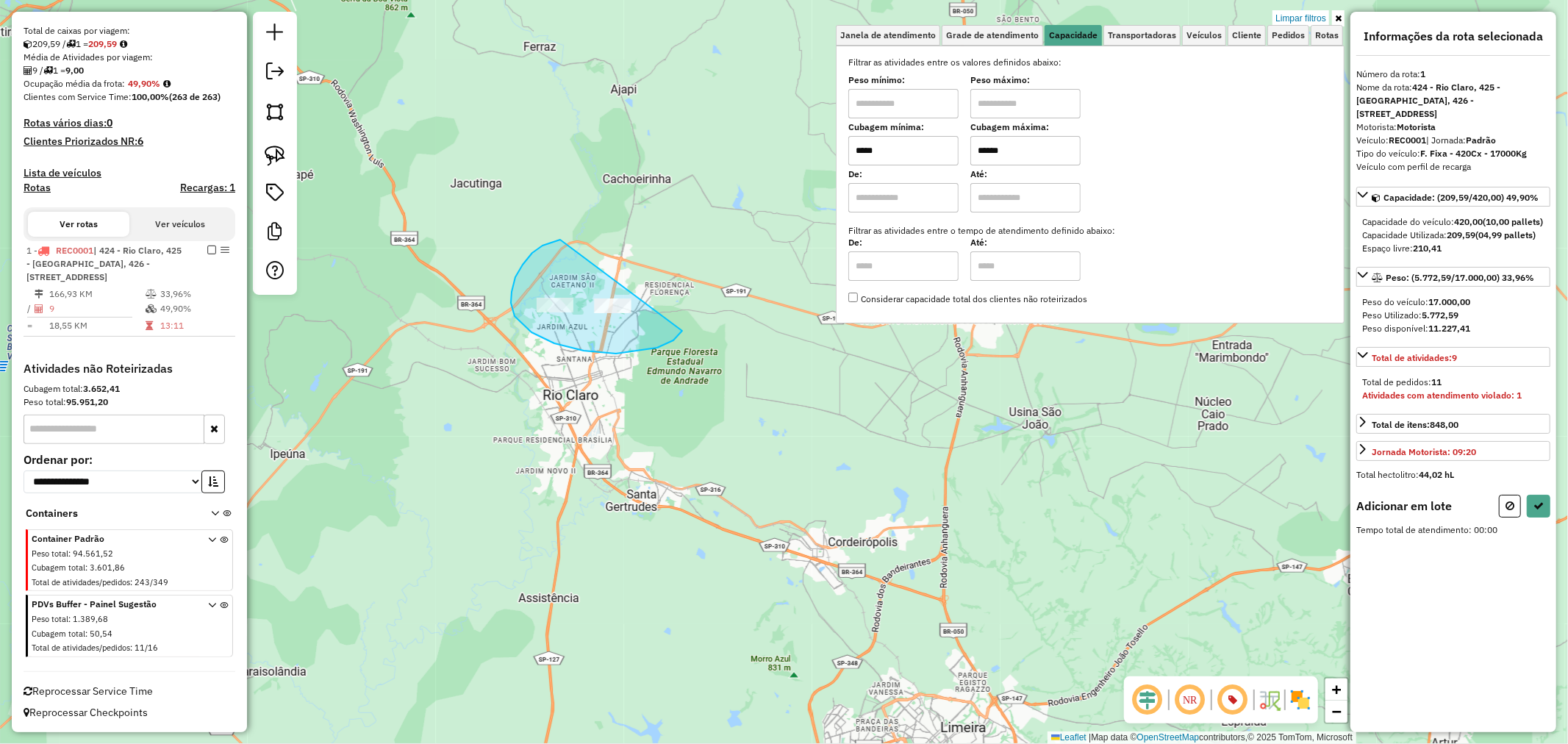
drag, startPoint x: 561, startPoint y: 240, endPoint x: 684, endPoint y: 289, distance: 132.4
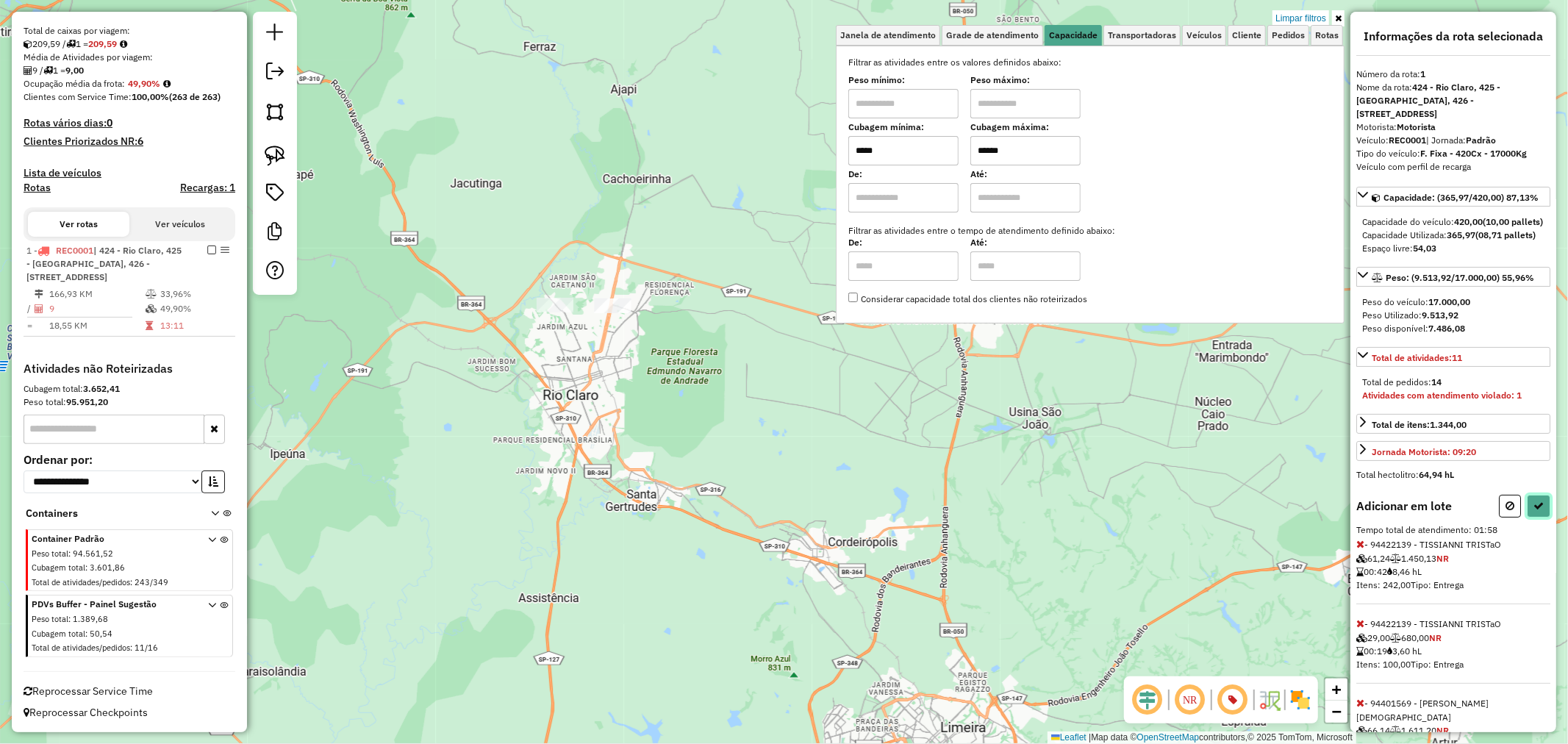
click at [1535, 511] on icon at bounding box center [1539, 506] width 11 height 11
select select "**********"
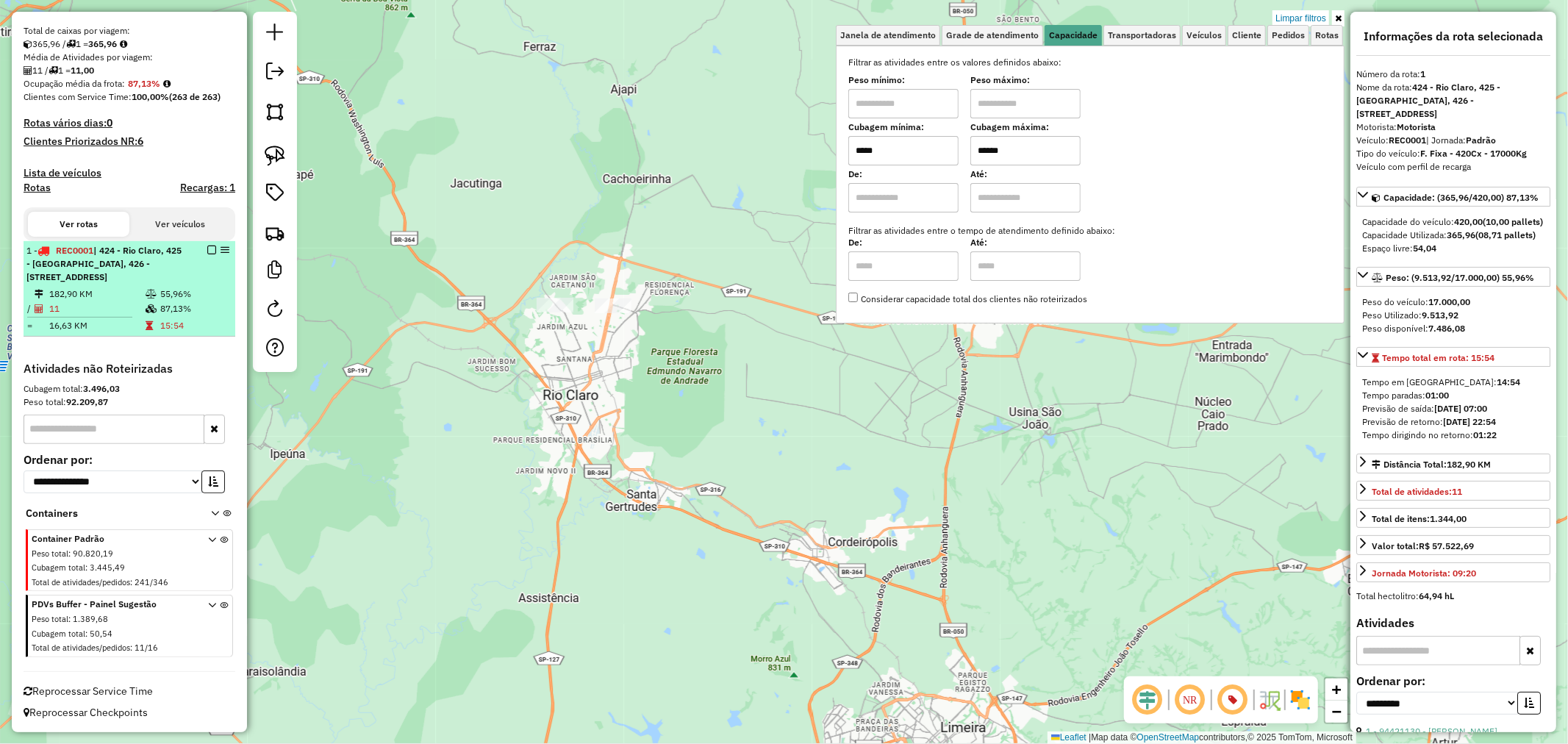
click at [206, 296] on td "55,96%" at bounding box center [194, 294] width 70 height 15
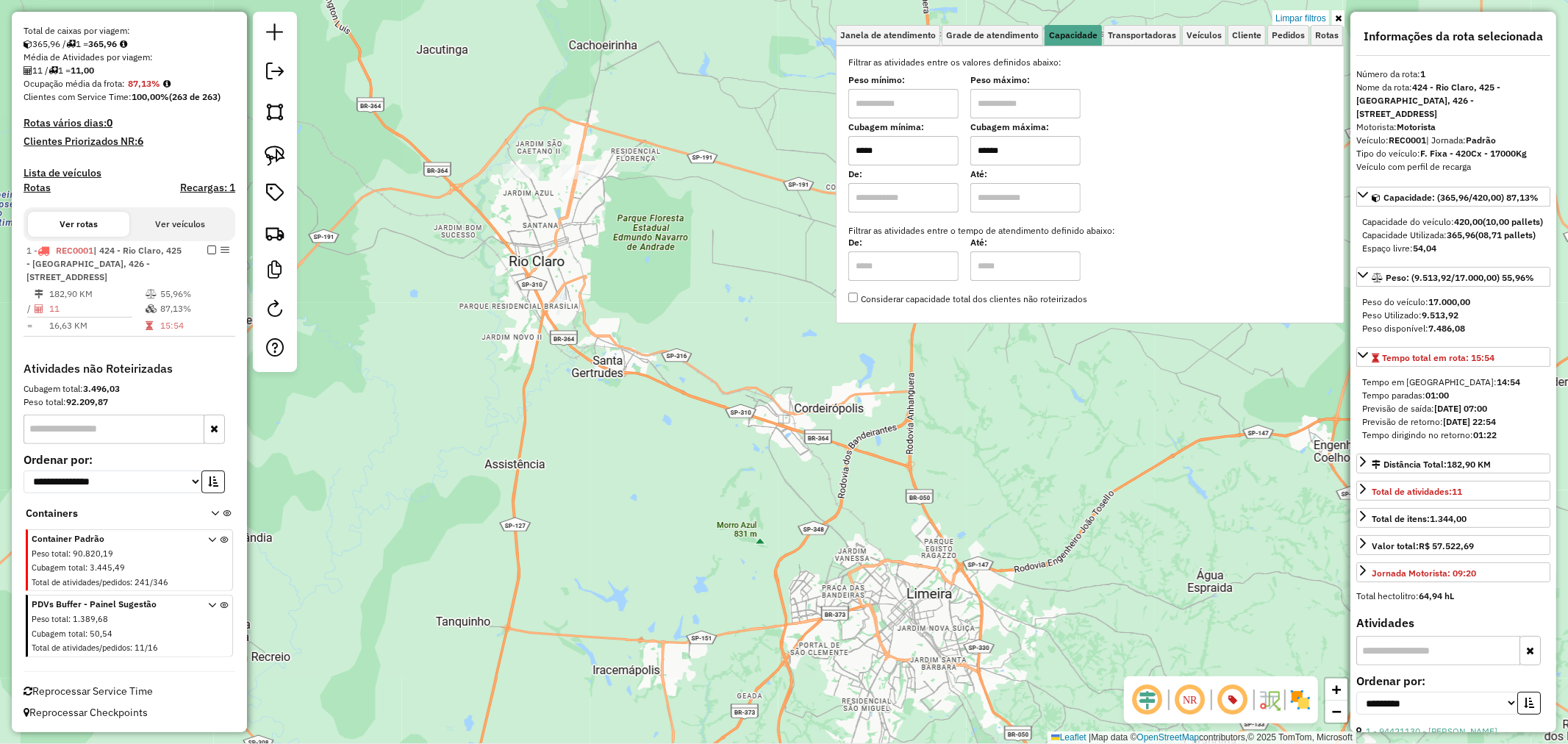
drag, startPoint x: 959, startPoint y: 490, endPoint x: 1281, endPoint y: 496, distance: 322.1
click at [1281, 496] on div "Limpar filtros Janela de atendimento Grade de atendimento Capacidade Transporta…" at bounding box center [784, 372] width 1568 height 744
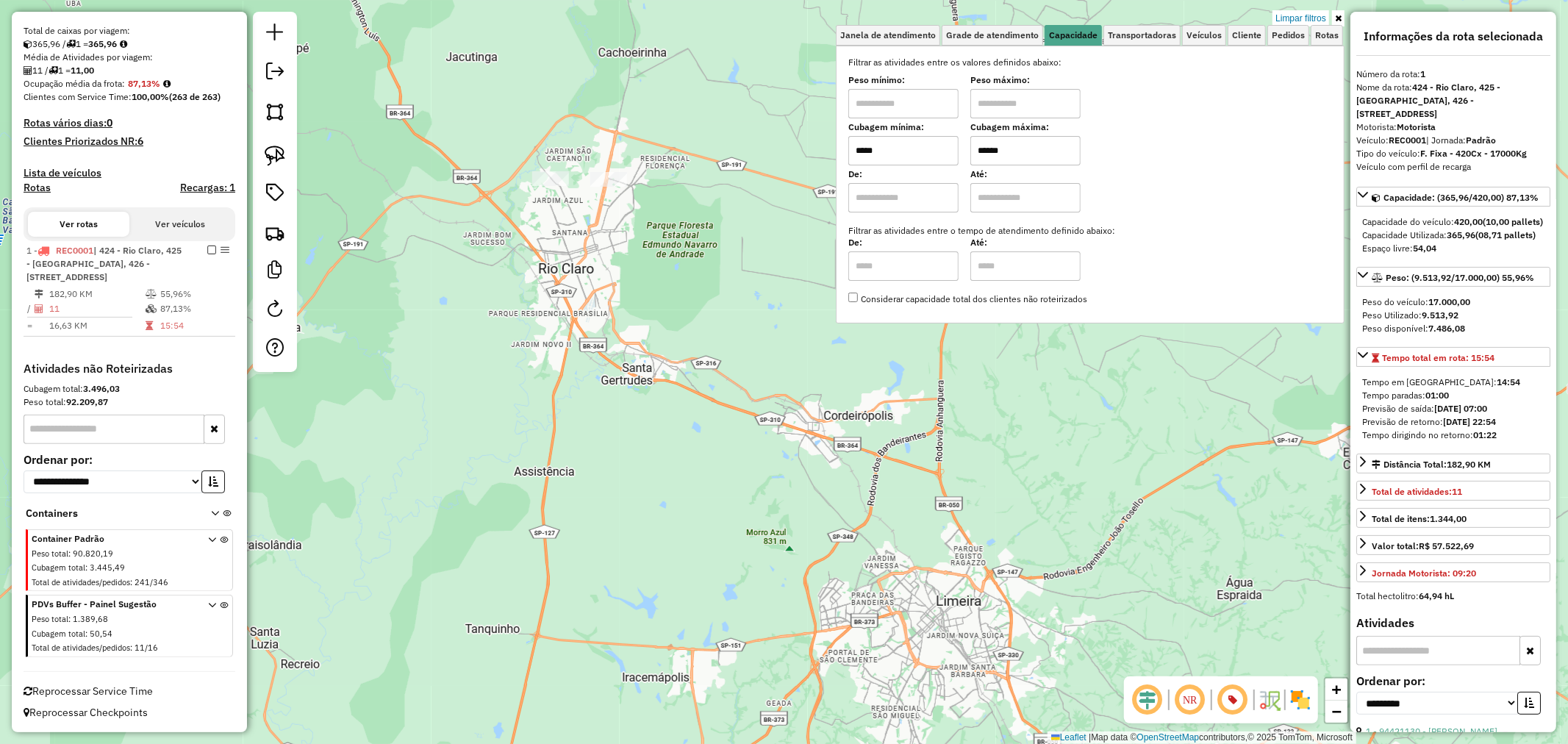
drag, startPoint x: 898, startPoint y: 149, endPoint x: 747, endPoint y: 148, distance: 151.0
click at [747, 148] on div "Limpar filtros Janela de atendimento Grade de atendimento Capacidade Transporta…" at bounding box center [784, 372] width 1568 height 744
type input "****"
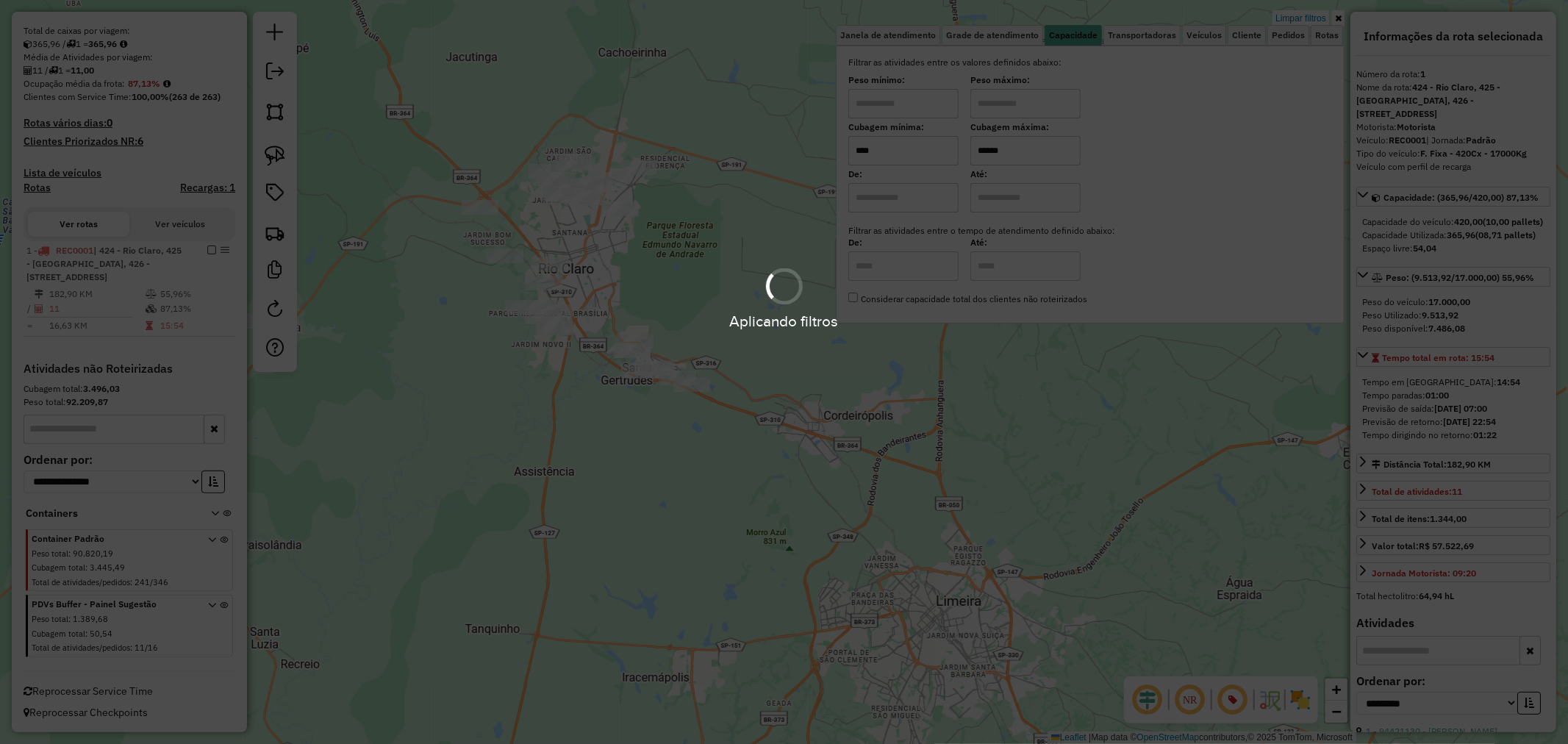
drag, startPoint x: 990, startPoint y: 149, endPoint x: 897, endPoint y: 147, distance: 93.0
click at [897, 147] on hb-app "Aplicando filtros Pop-up bloqueado! Seu navegador bloqueou automáticamente a ab…" at bounding box center [784, 372] width 1568 height 744
type input "*****"
click at [716, 267] on hb-app "Aplicando filtros Pop-up bloqueado! Seu navegador bloqueou automáticamente a ab…" at bounding box center [784, 372] width 1568 height 744
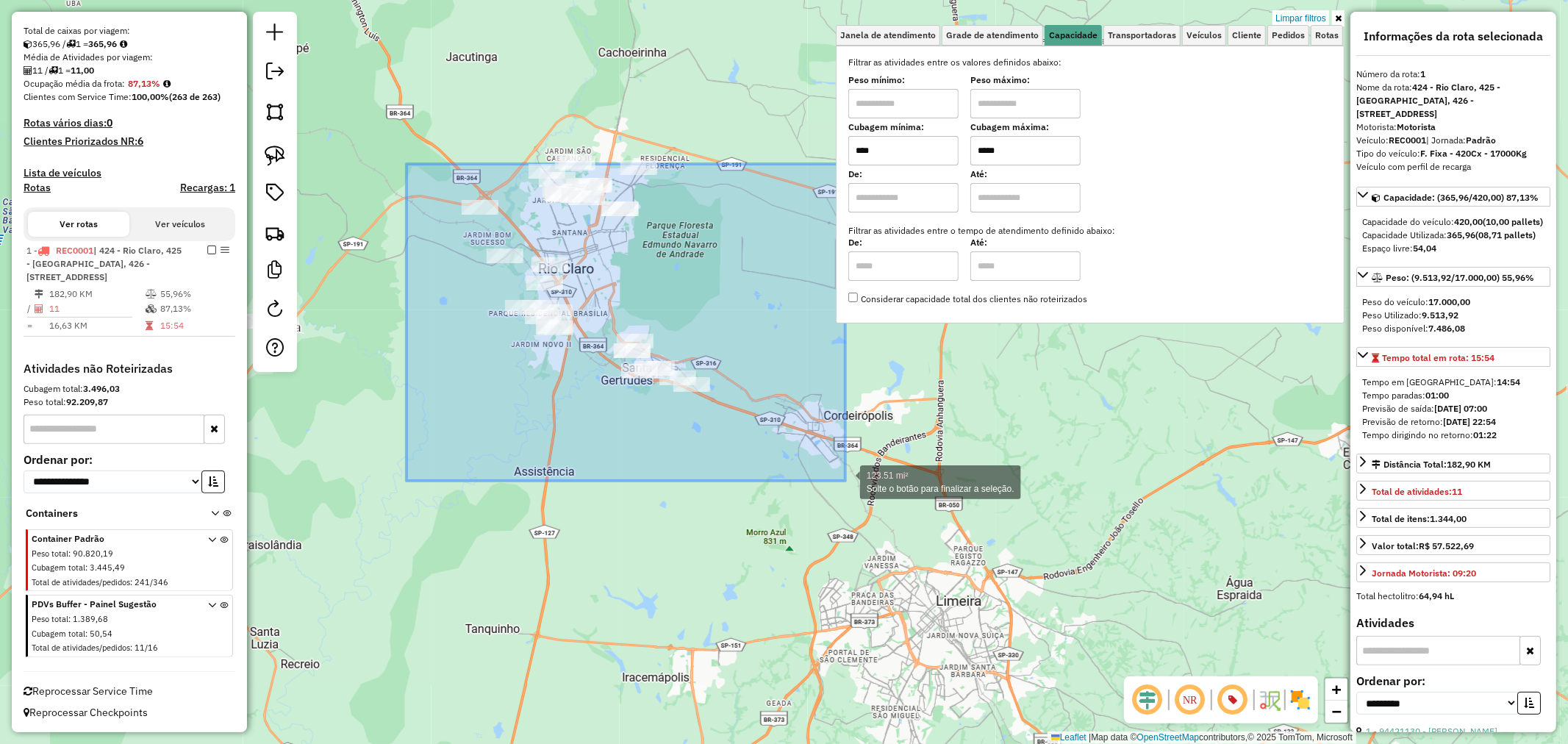
drag, startPoint x: 407, startPoint y: 164, endPoint x: 846, endPoint y: 481, distance: 541.5
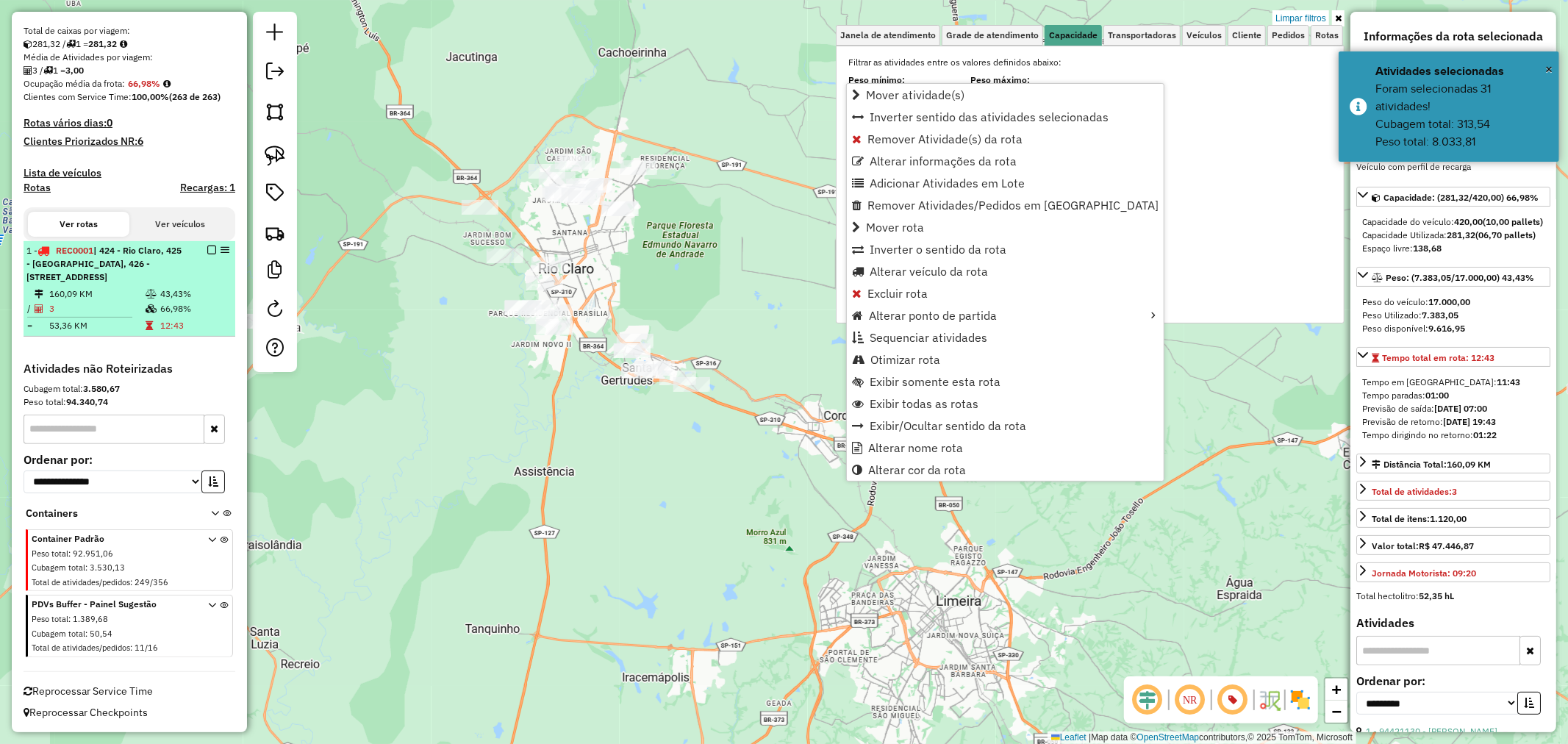
click at [184, 305] on td "66,98%" at bounding box center [194, 309] width 70 height 15
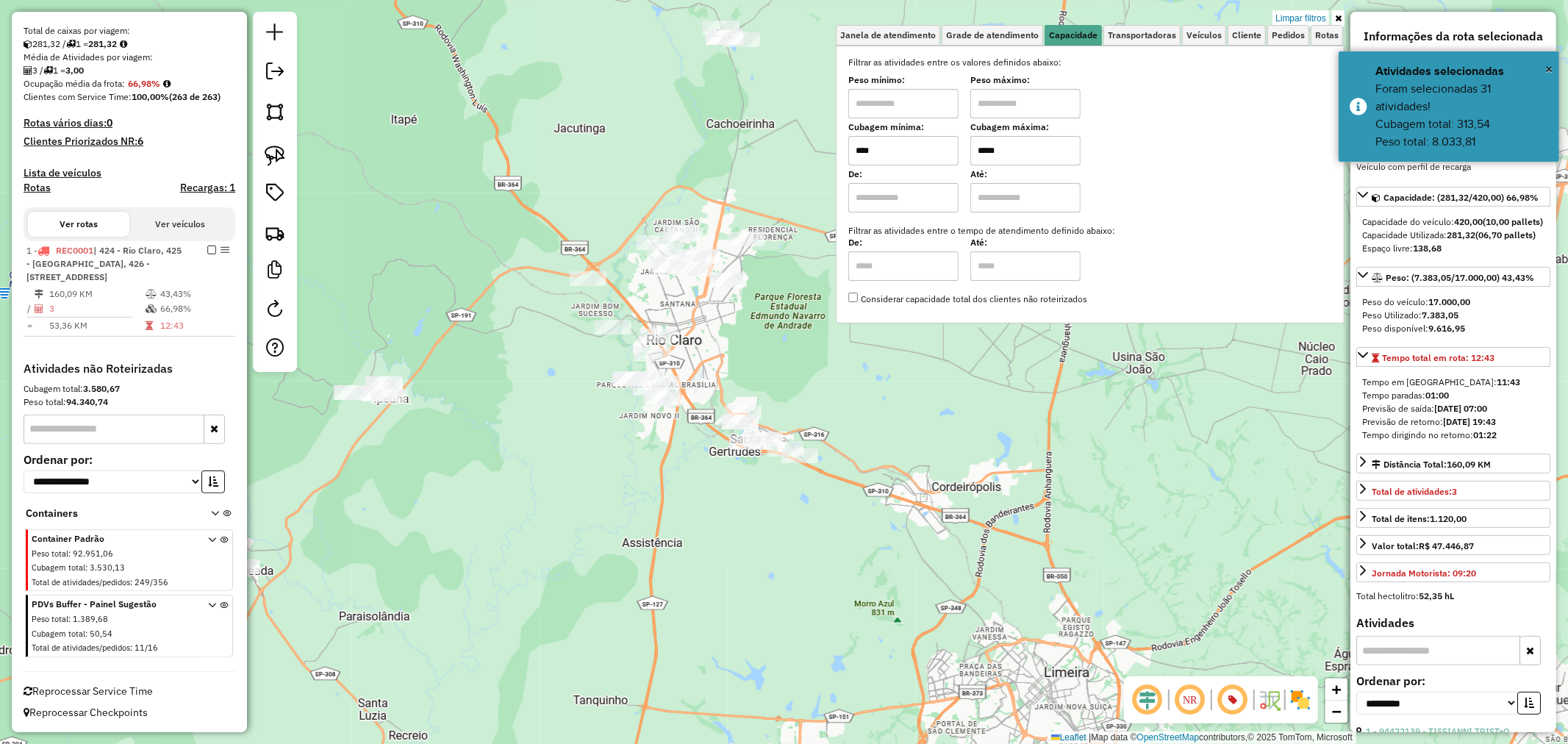
drag, startPoint x: 629, startPoint y: 452, endPoint x: 1161, endPoint y: 489, distance: 533.3
click at [1161, 489] on div "Limpar filtros Janela de atendimento Grade de atendimento Capacidade Transporta…" at bounding box center [784, 372] width 1568 height 744
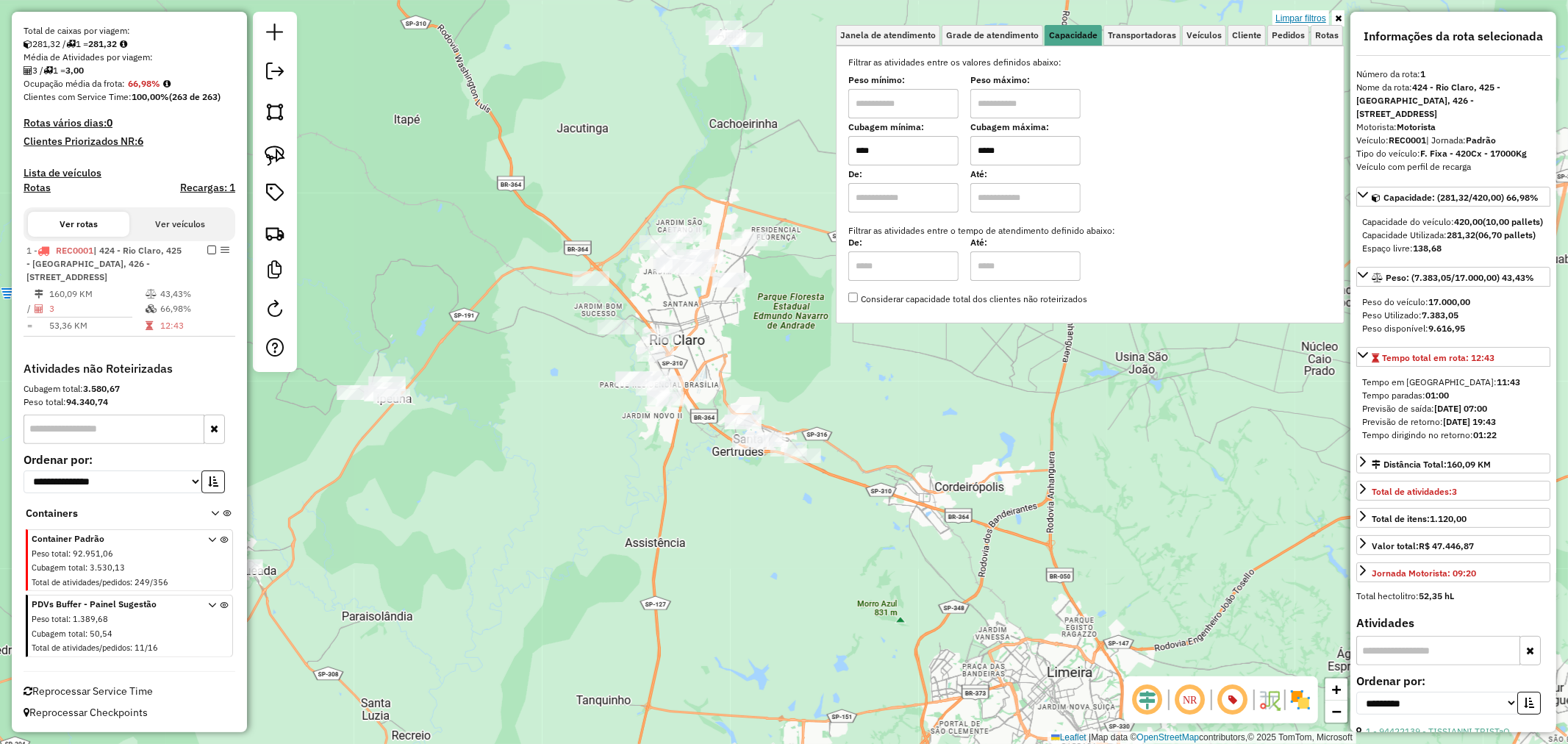
click at [1312, 23] on link "Limpar filtros" at bounding box center [1300, 19] width 57 height 17
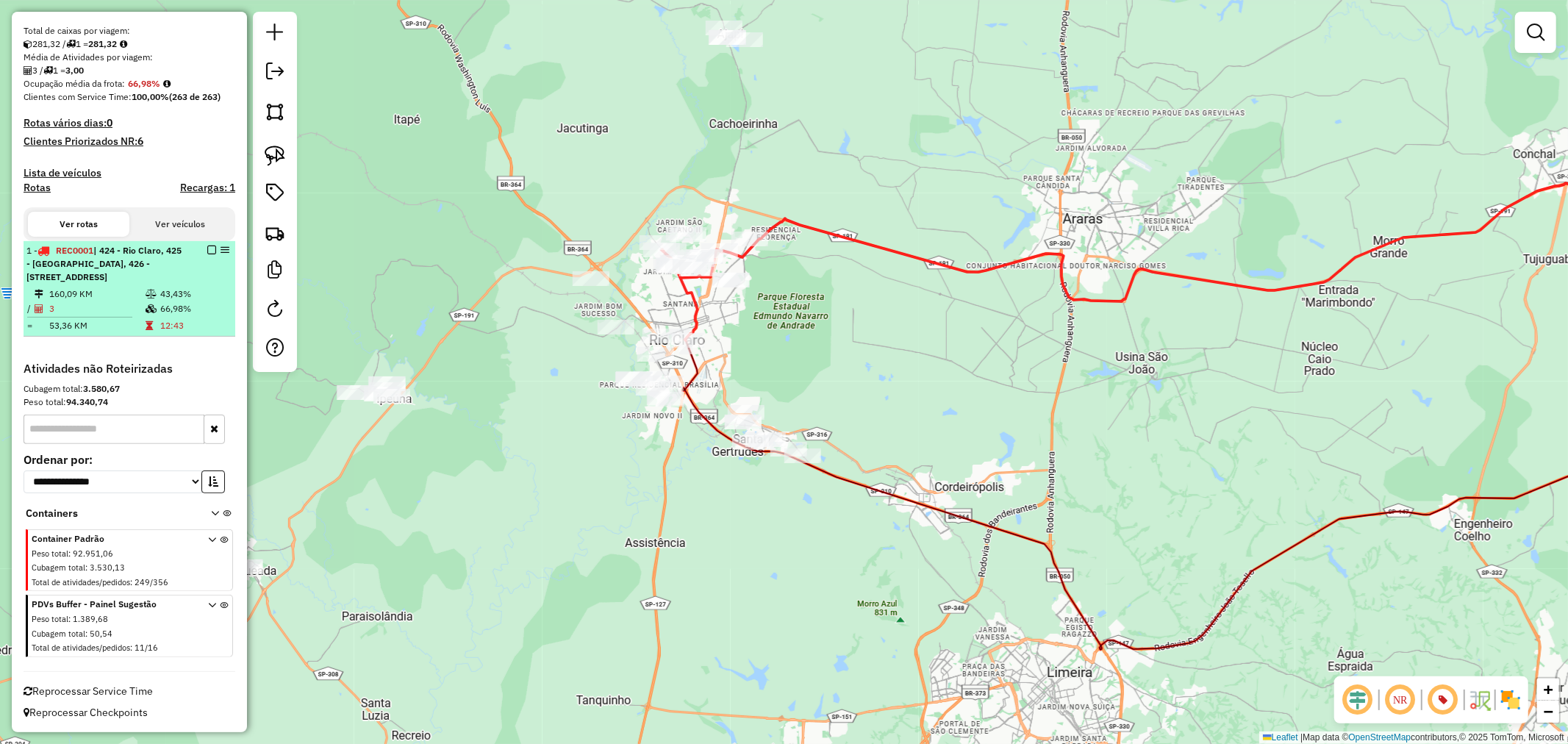
click at [187, 283] on div "1 - REC0001 | 424 - [GEOGRAPHIC_DATA], 425 - [GEOGRAPHIC_DATA], 426 - Rio Claro…" at bounding box center [129, 264] width 206 height 40
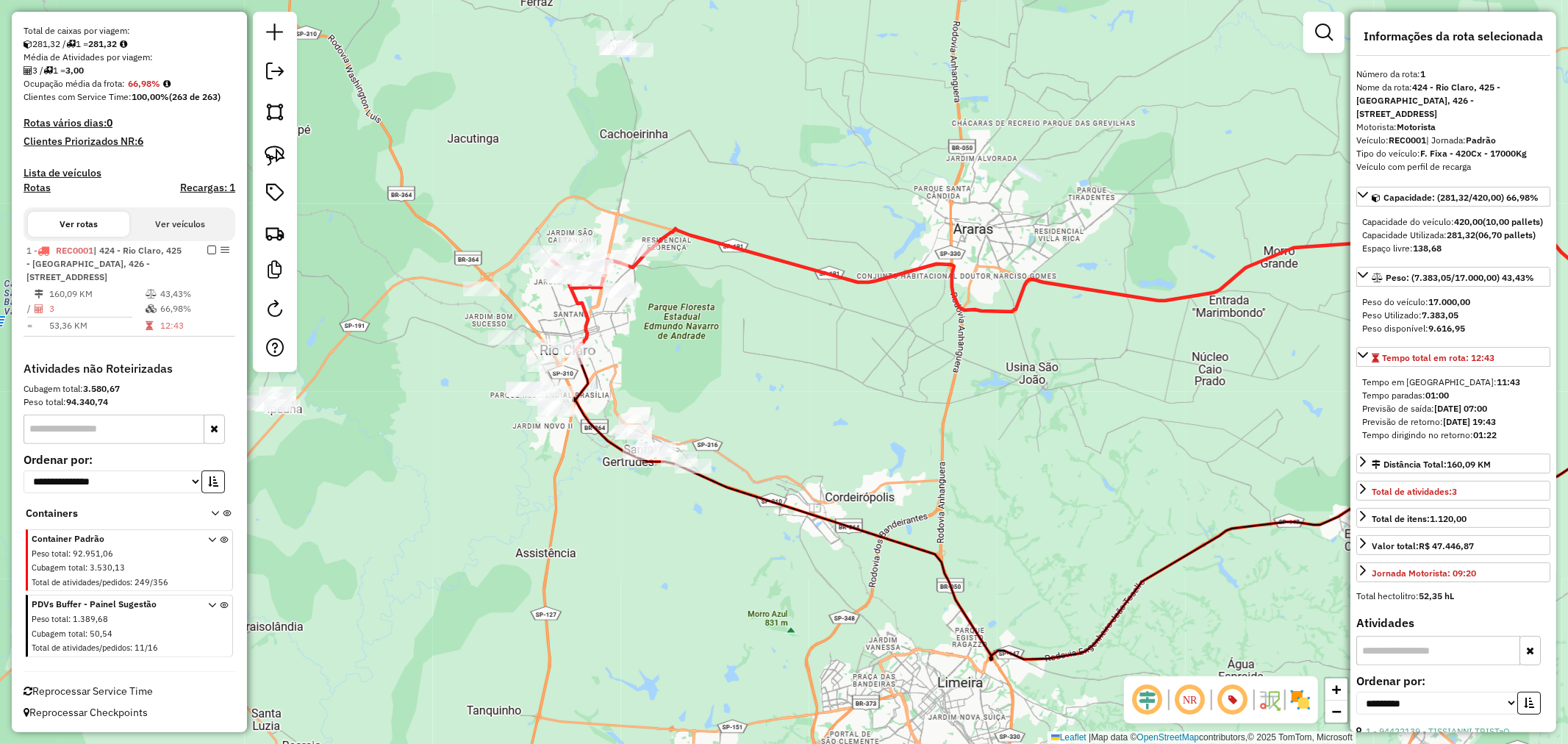
drag, startPoint x: 455, startPoint y: 361, endPoint x: 896, endPoint y: 414, distance: 444.2
click at [896, 414] on div "Janela de atendimento Grade de atendimento Capacidade Transportadoras Veículos …" at bounding box center [784, 372] width 1568 height 744
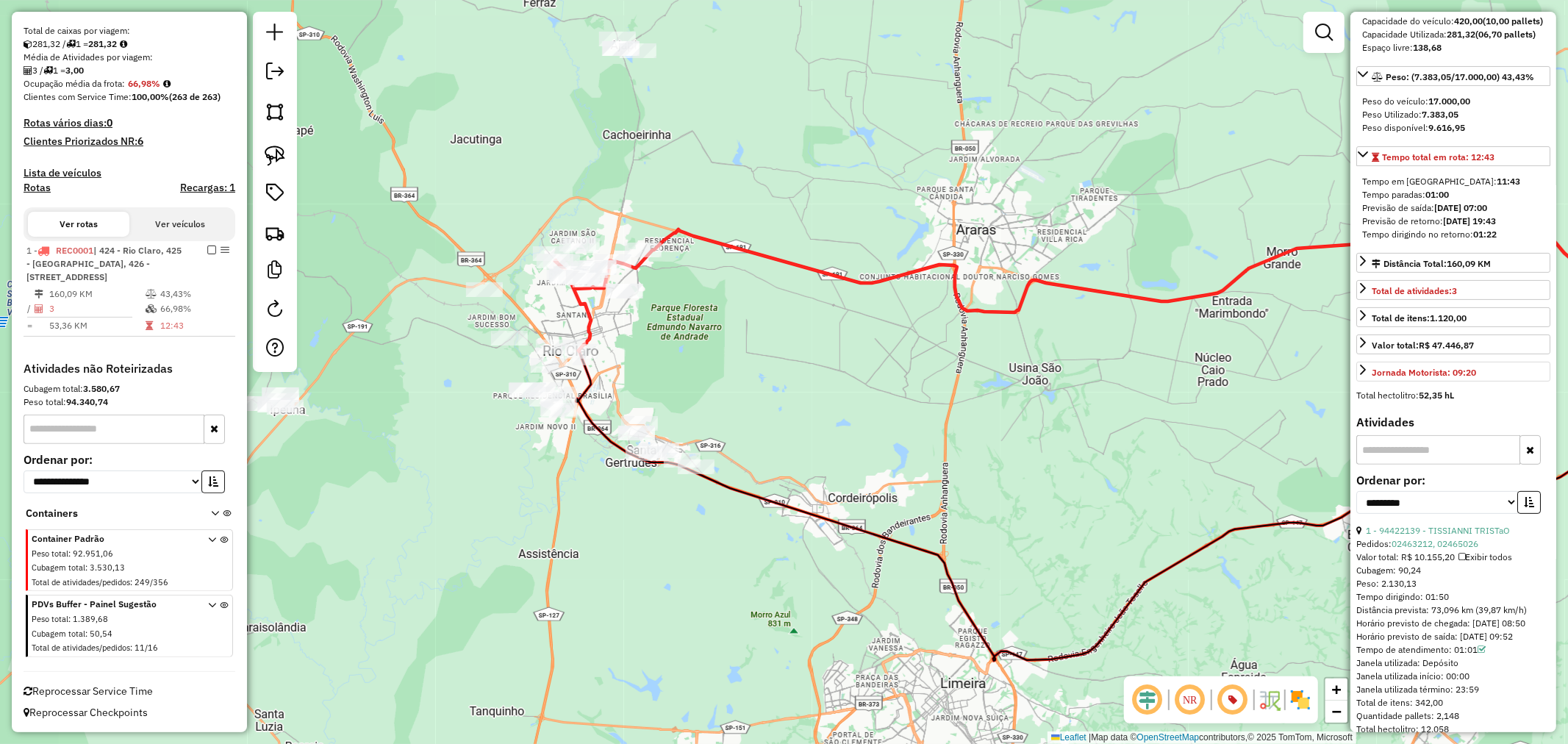
scroll to position [245, 0]
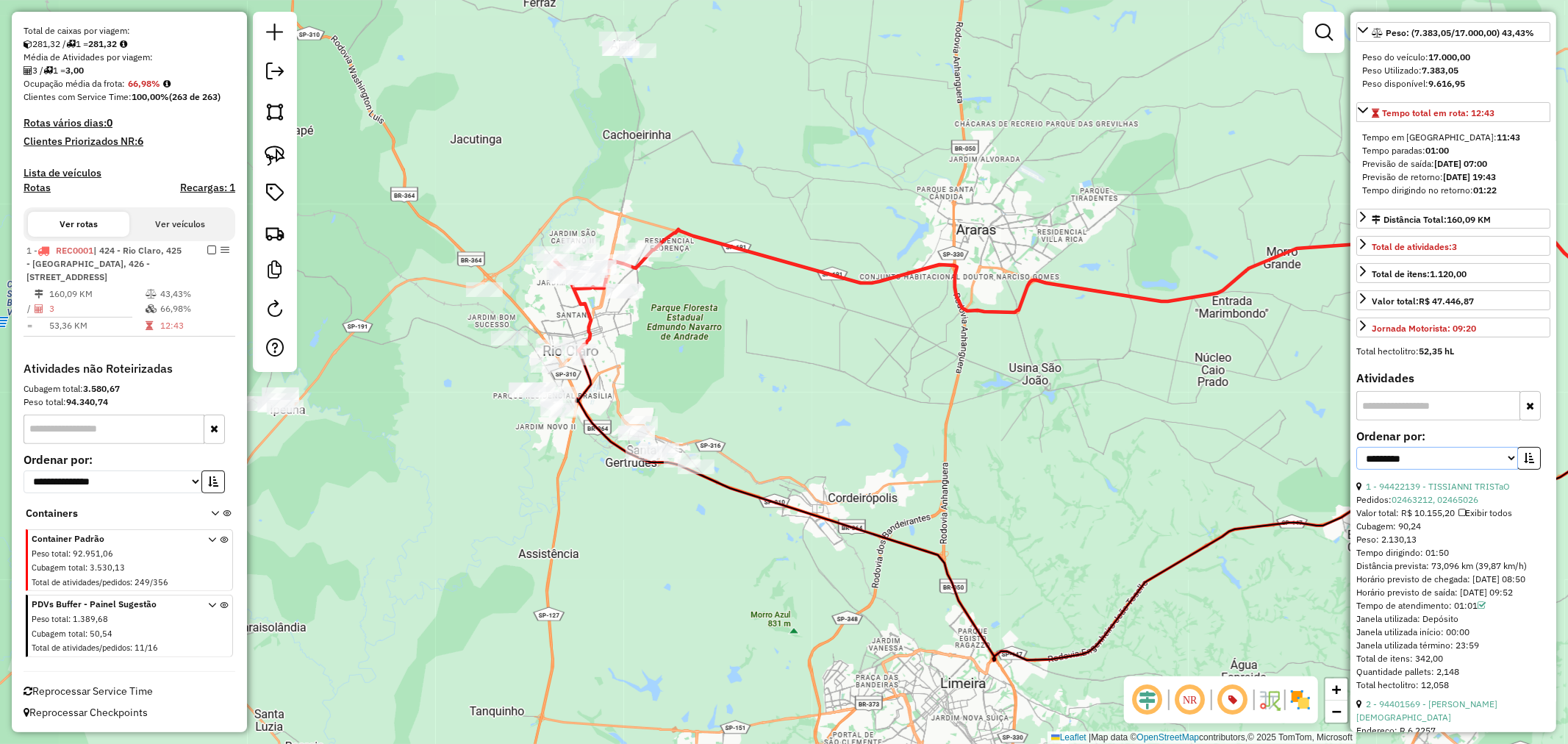
click at [1468, 470] on select "**********" at bounding box center [1437, 458] width 162 height 23
select select "**********"
click at [1356, 470] on select "**********" at bounding box center [1437, 458] width 162 height 23
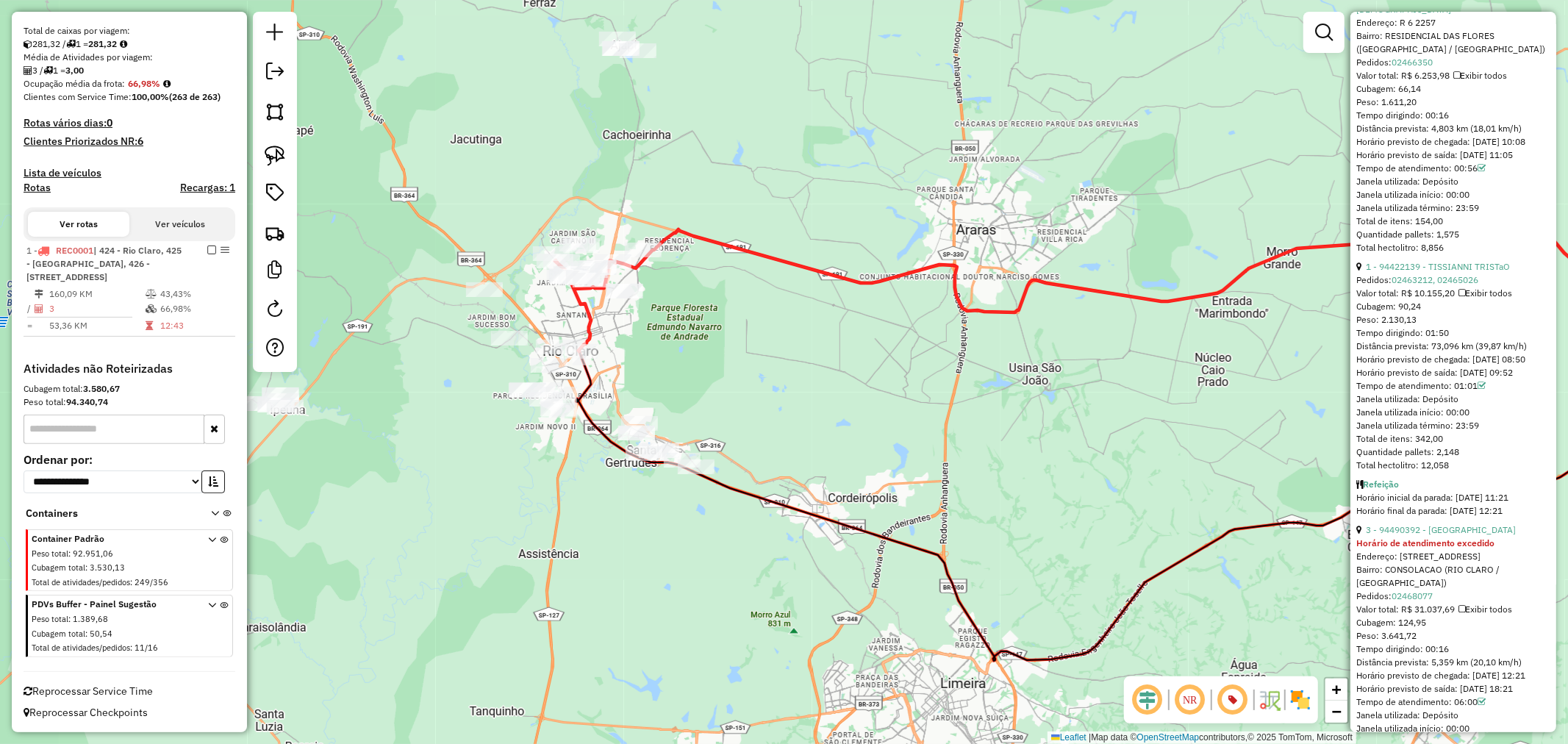
scroll to position [326, 0]
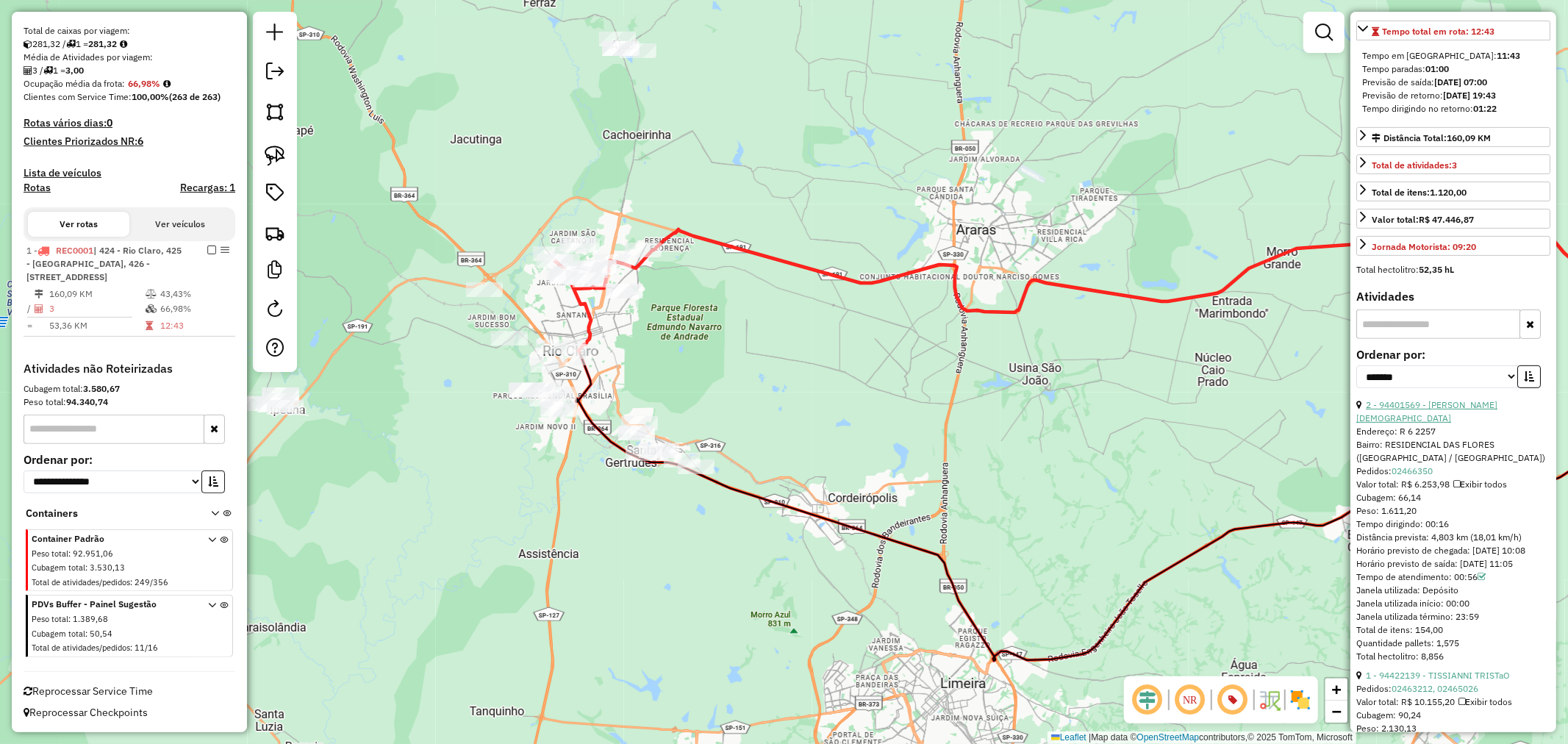
click at [1455, 423] on link "2 - 94401569 - FRANCISCO EVANGELIST" at bounding box center [1427, 411] width 141 height 25
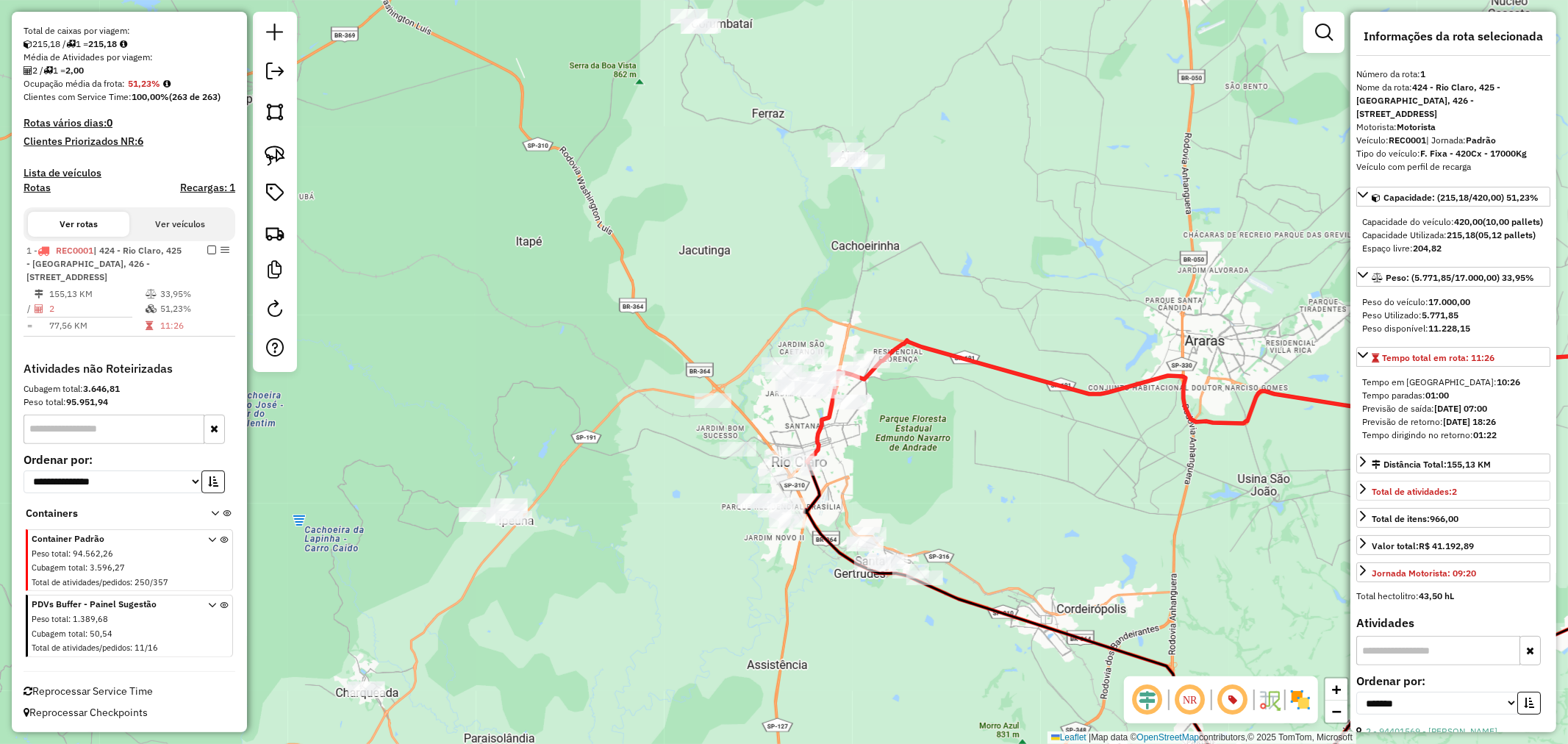
scroll to position [164, 0]
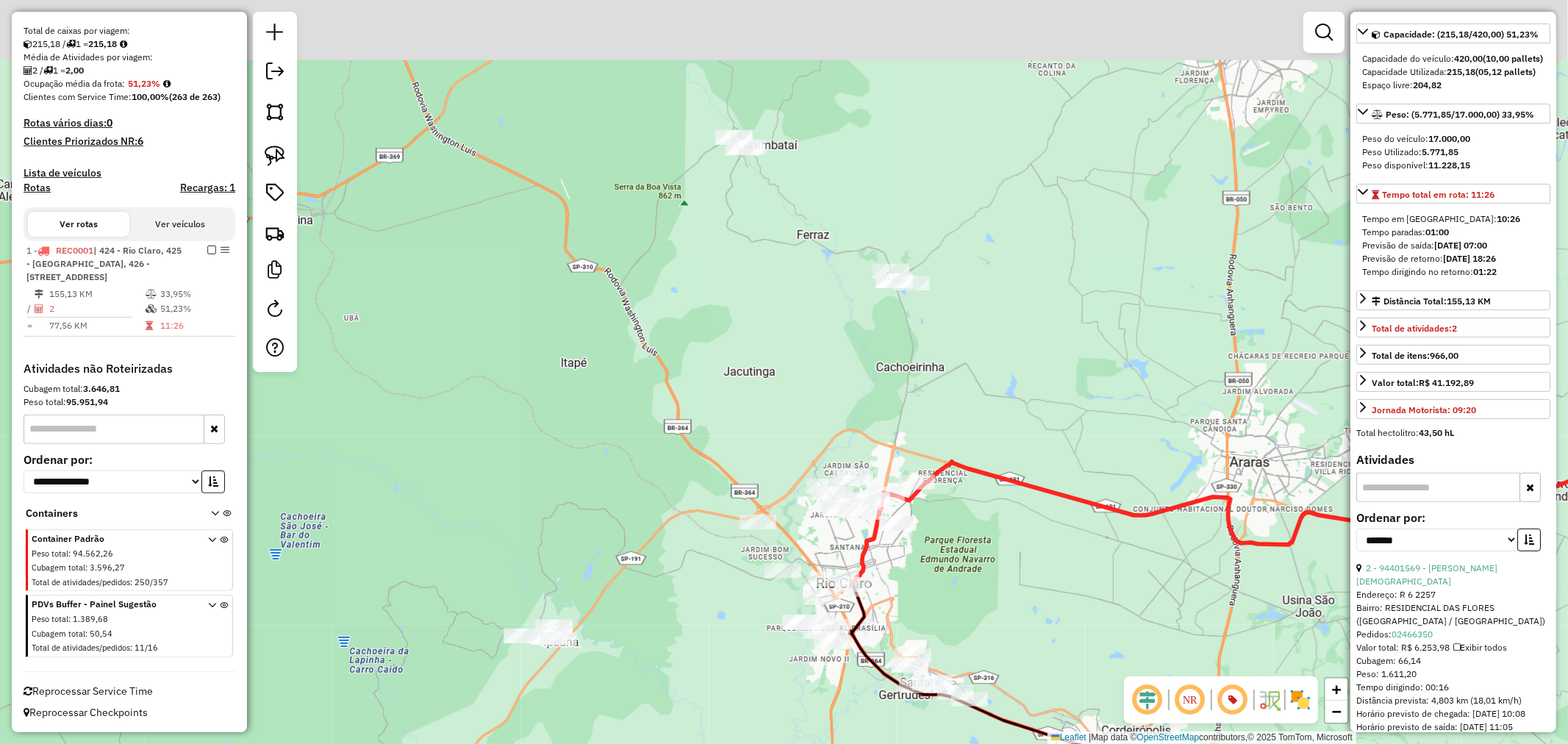
drag, startPoint x: 809, startPoint y: 287, endPoint x: 893, endPoint y: 420, distance: 157.3
click at [856, 415] on div "Janela de atendimento Grade de atendimento Capacidade Transportadoras Veículos …" at bounding box center [784, 372] width 1568 height 744
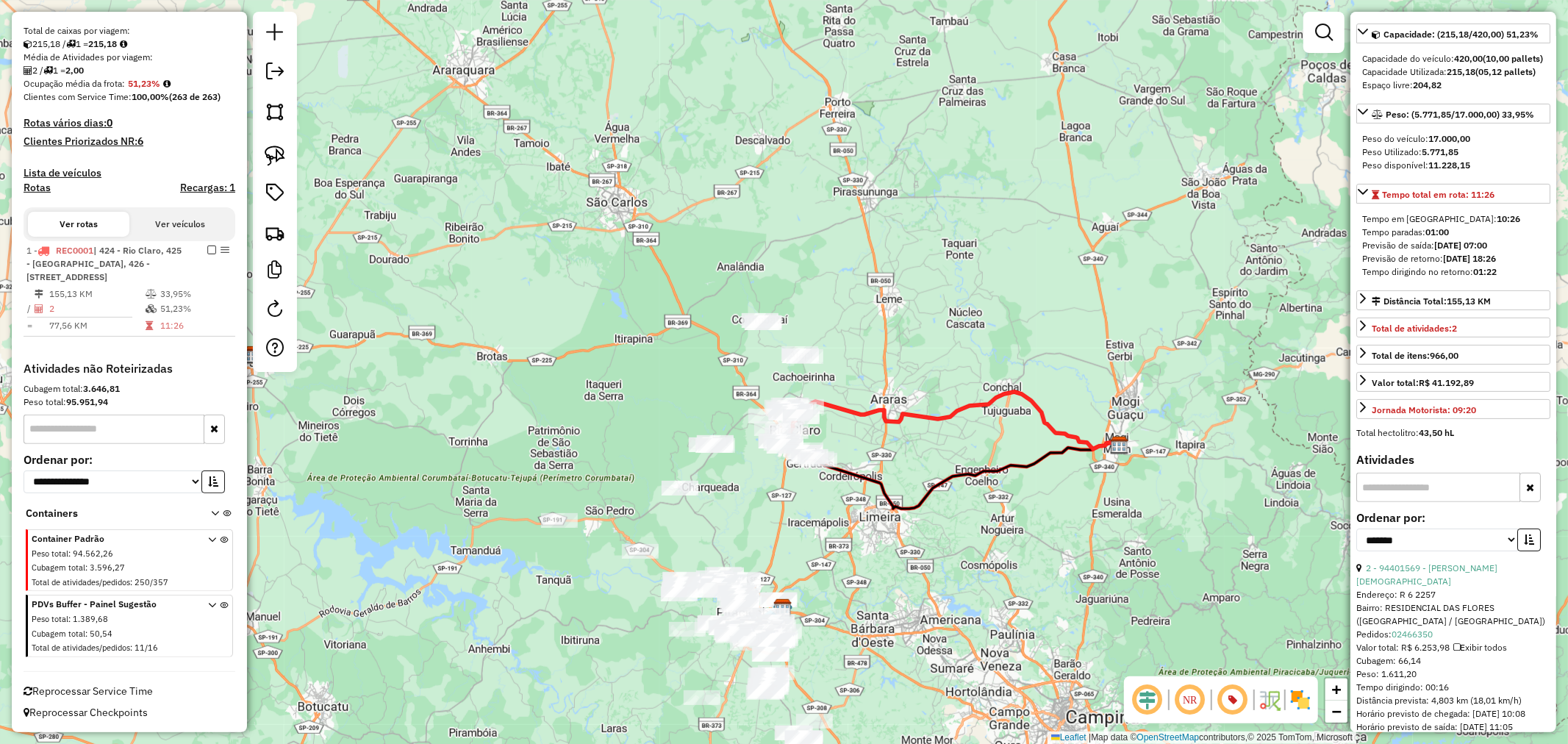
drag, startPoint x: 1157, startPoint y: 502, endPoint x: 907, endPoint y: 462, distance: 253.2
click at [907, 462] on div "Janela de atendimento Grade de atendimento Capacidade Transportadoras Veículos …" at bounding box center [784, 372] width 1568 height 744
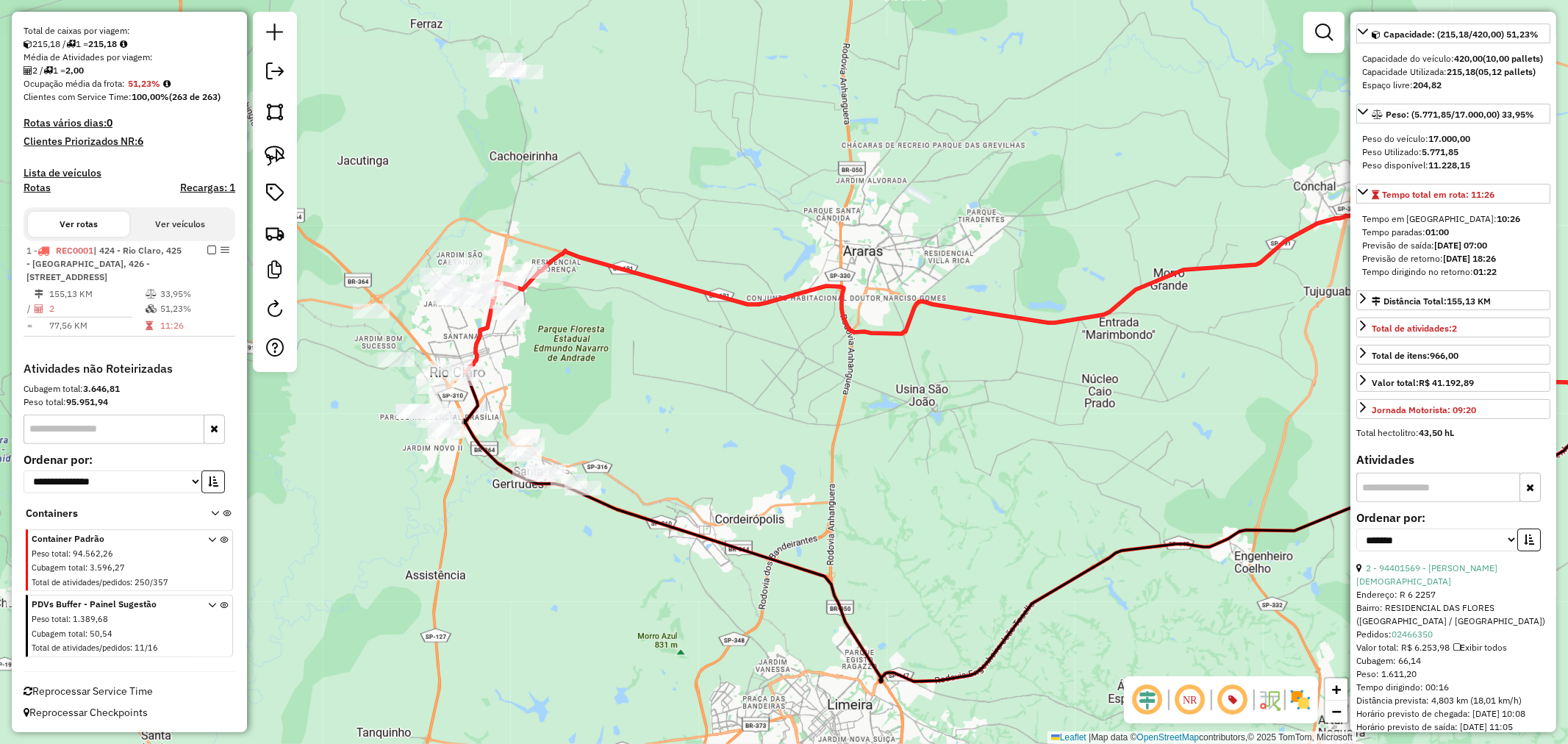
drag, startPoint x: 963, startPoint y: 558, endPoint x: 1085, endPoint y: 455, distance: 159.7
click at [1085, 455] on div "Janela de atendimento Grade de atendimento Capacidade Transportadoras Veículos …" at bounding box center [784, 372] width 1568 height 744
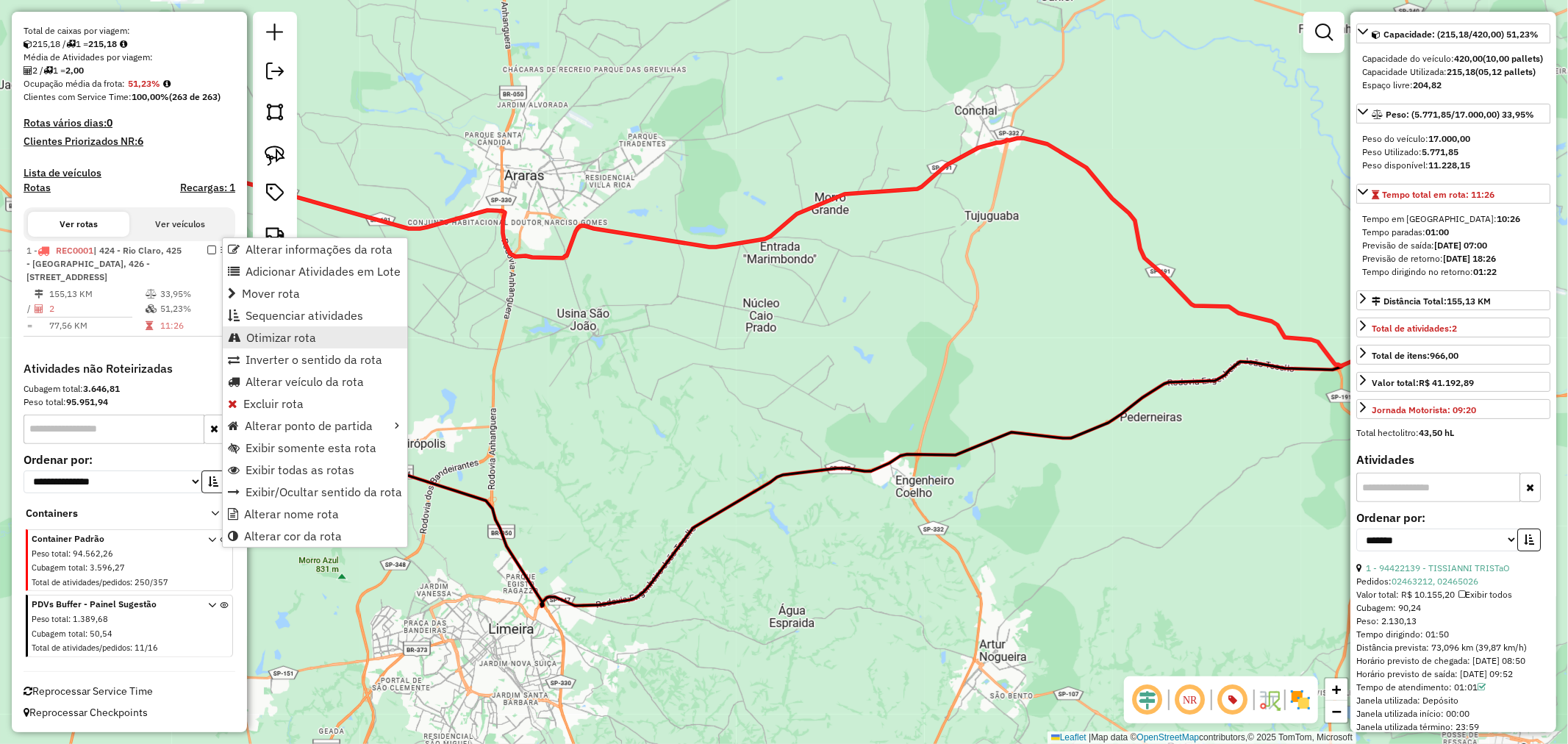
click at [325, 341] on link "Otimizar rota" at bounding box center [315, 337] width 184 height 23
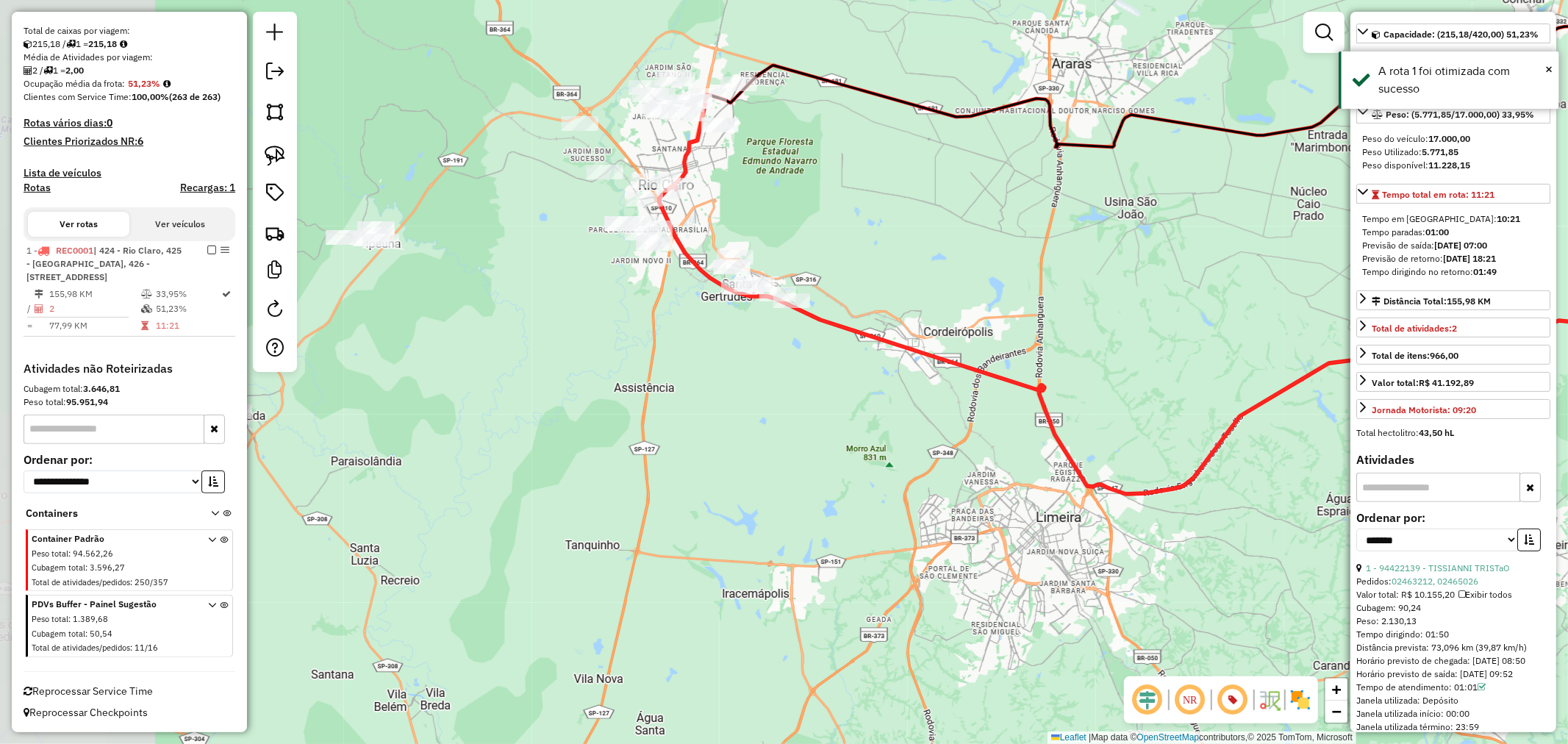
drag, startPoint x: 430, startPoint y: 397, endPoint x: 988, endPoint y: 293, distance: 567.6
click at [991, 287] on div "Janela de atendimento Grade de atendimento Capacidade Transportadoras Veículos …" at bounding box center [784, 372] width 1568 height 744
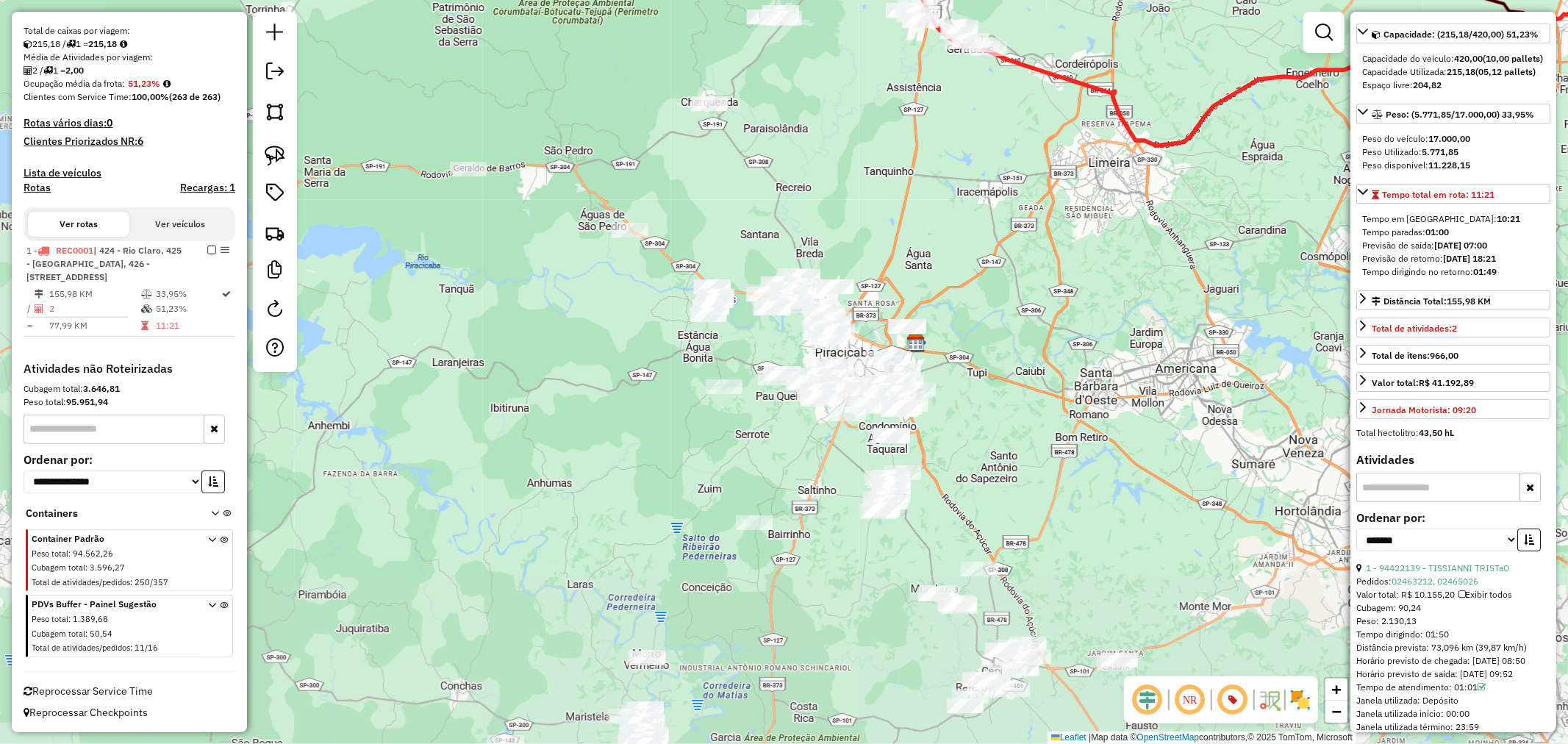
drag, startPoint x: 773, startPoint y: 568, endPoint x: 917, endPoint y: 250, distance: 349.1
click at [917, 250] on div "Janela de atendimento Grade de atendimento Capacidade Transportadoras Veículos …" at bounding box center [784, 372] width 1568 height 744
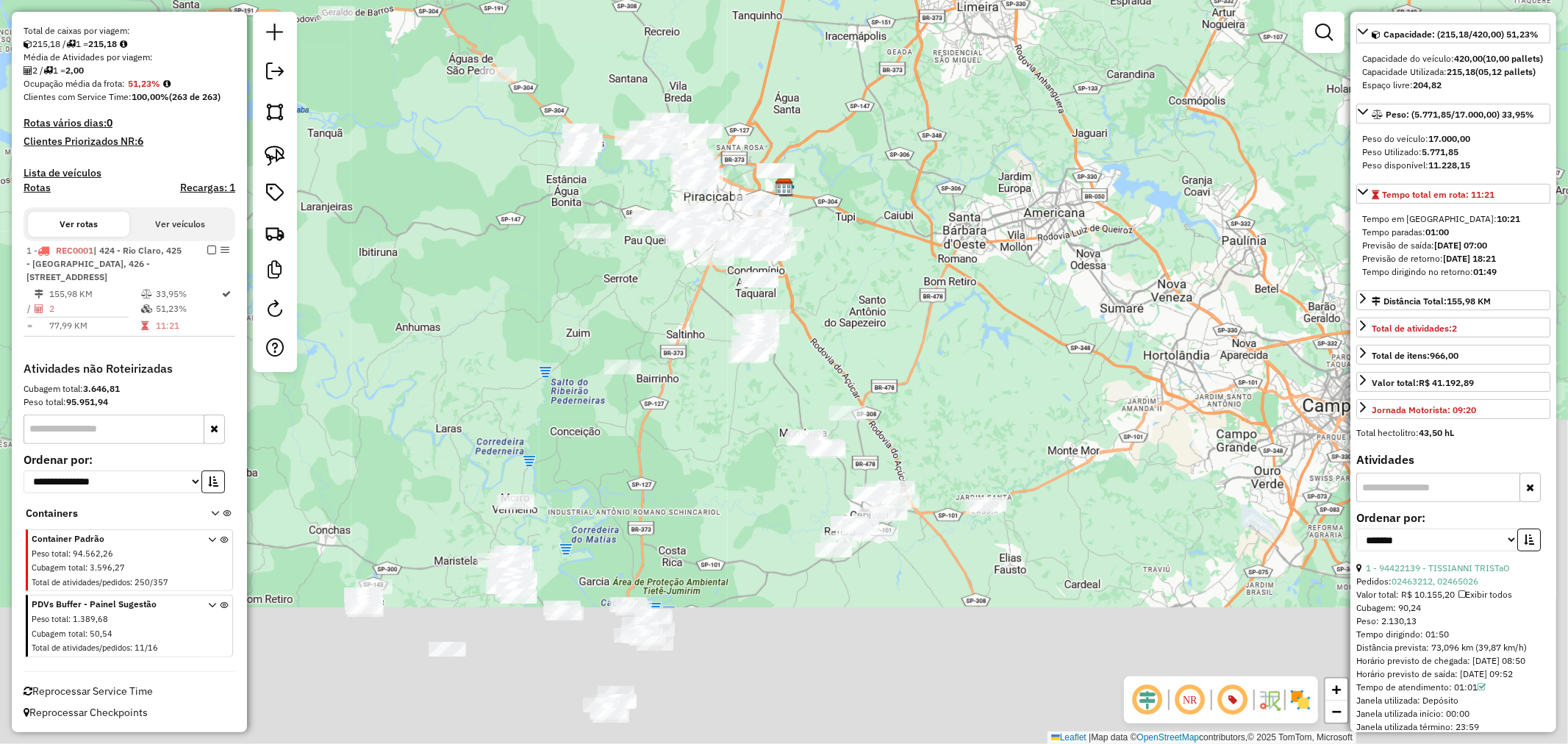
drag, startPoint x: 993, startPoint y: 338, endPoint x: 832, endPoint y: 184, distance: 222.8
click at [832, 184] on div "Janela de atendimento Grade de atendimento Capacidade Transportadoras Veículos …" at bounding box center [784, 372] width 1568 height 744
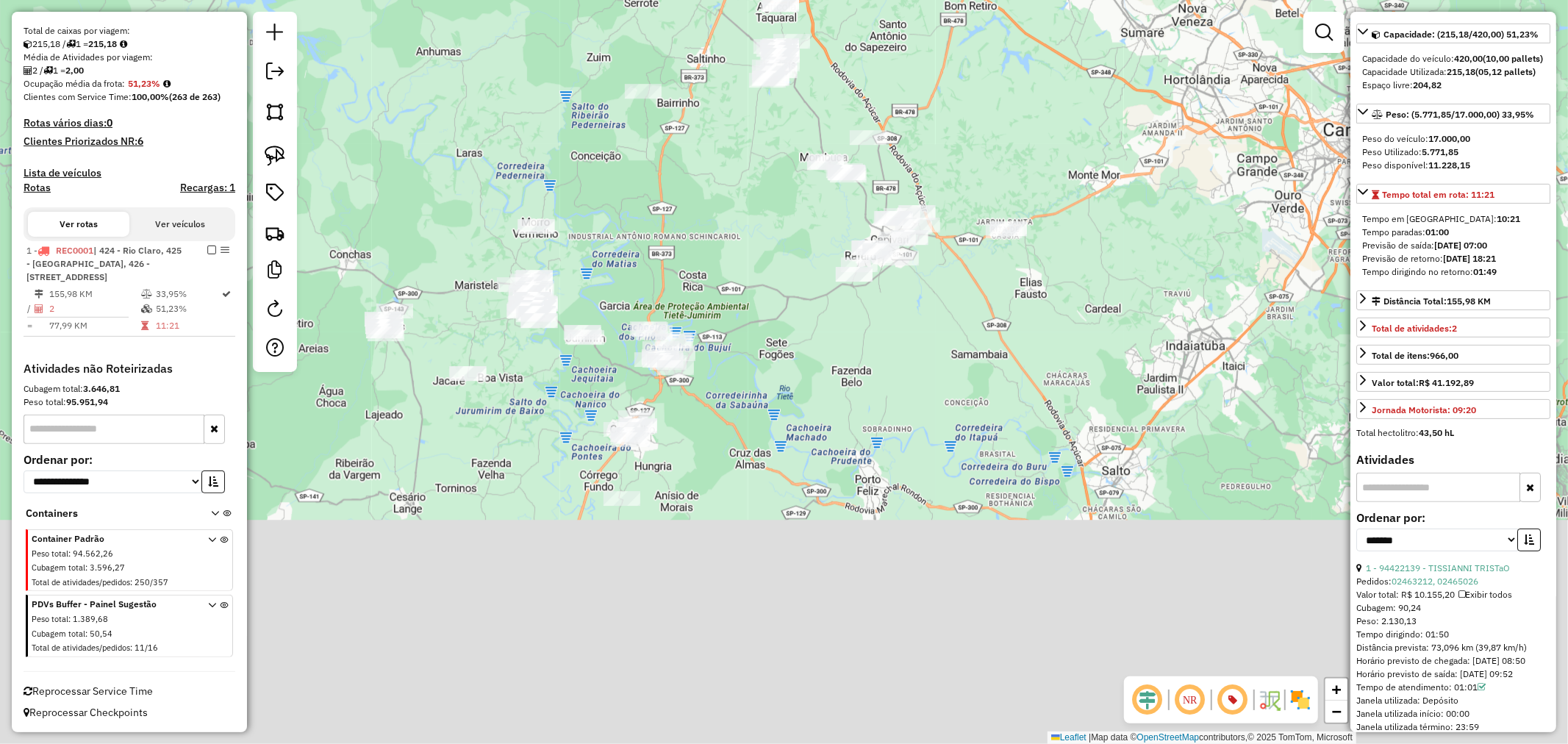
drag, startPoint x: 784, startPoint y: 432, endPoint x: 858, endPoint y: 185, distance: 257.8
click at [849, 185] on div "Janela de atendimento Grade de atendimento Capacidade Transportadoras Veículos …" at bounding box center [784, 372] width 1568 height 744
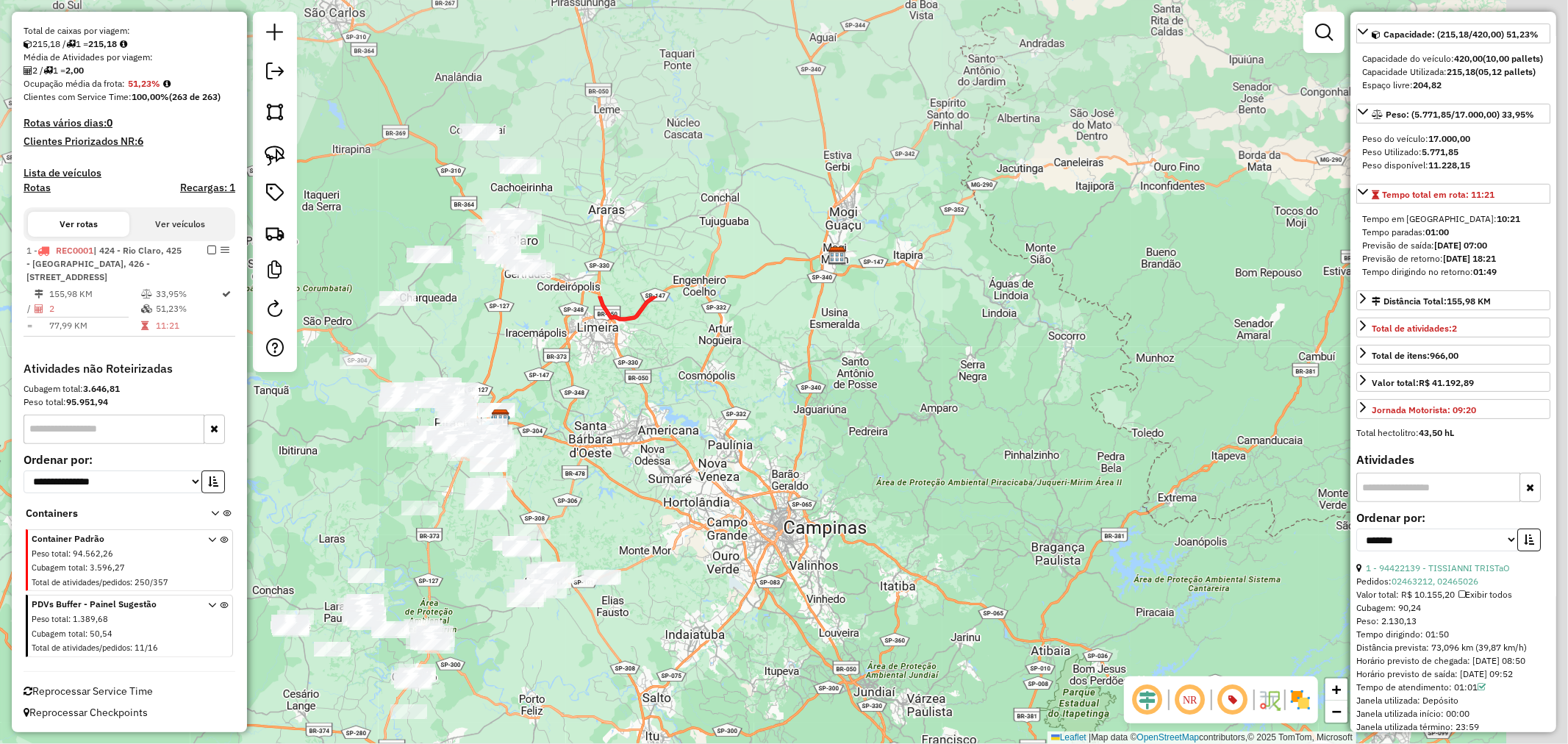
drag, startPoint x: 1058, startPoint y: 368, endPoint x: 690, endPoint y: 738, distance: 521.8
click at [690, 738] on div "Janela de atendimento Grade de atendimento Capacidade Transportadoras Veículos …" at bounding box center [784, 372] width 1568 height 744
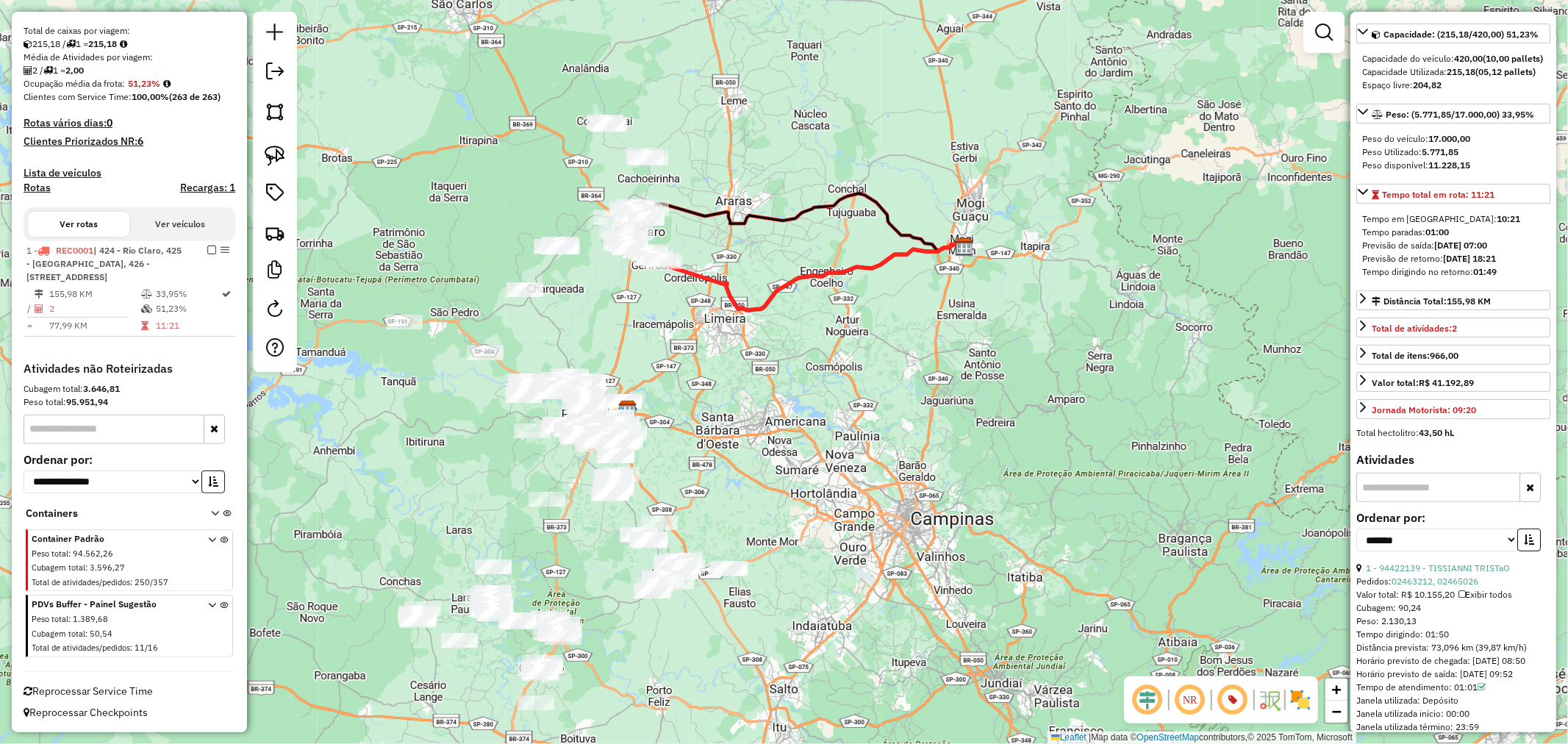
drag, startPoint x: 647, startPoint y: 438, endPoint x: 834, endPoint y: 437, distance: 187.0
click at [829, 437] on div "Janela de atendimento Grade de atendimento Capacidade Transportadoras Veículos …" at bounding box center [784, 372] width 1568 height 744
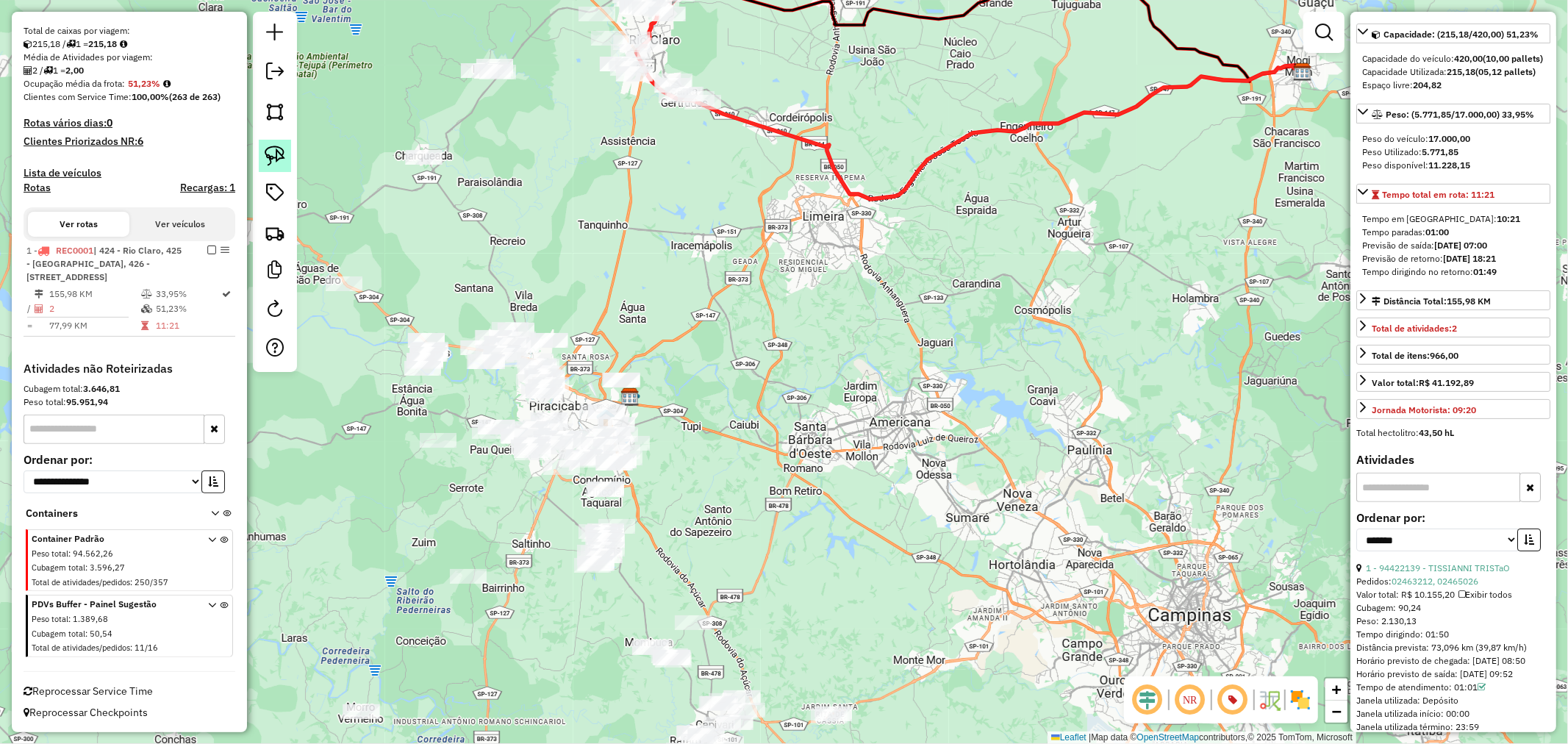
click at [273, 159] on img at bounding box center [274, 156] width 21 height 21
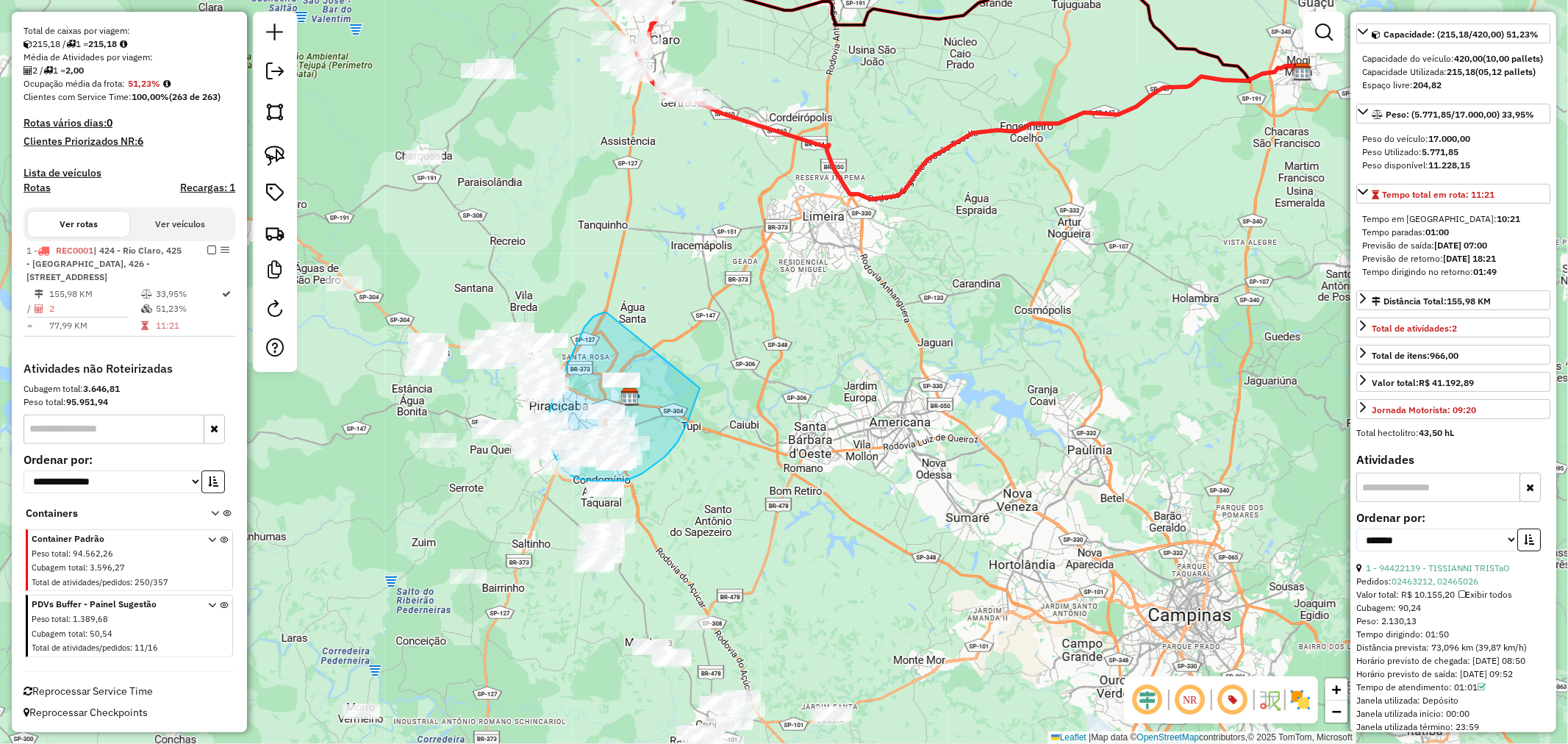
drag, startPoint x: 607, startPoint y: 313, endPoint x: 702, endPoint y: 371, distance: 111.3
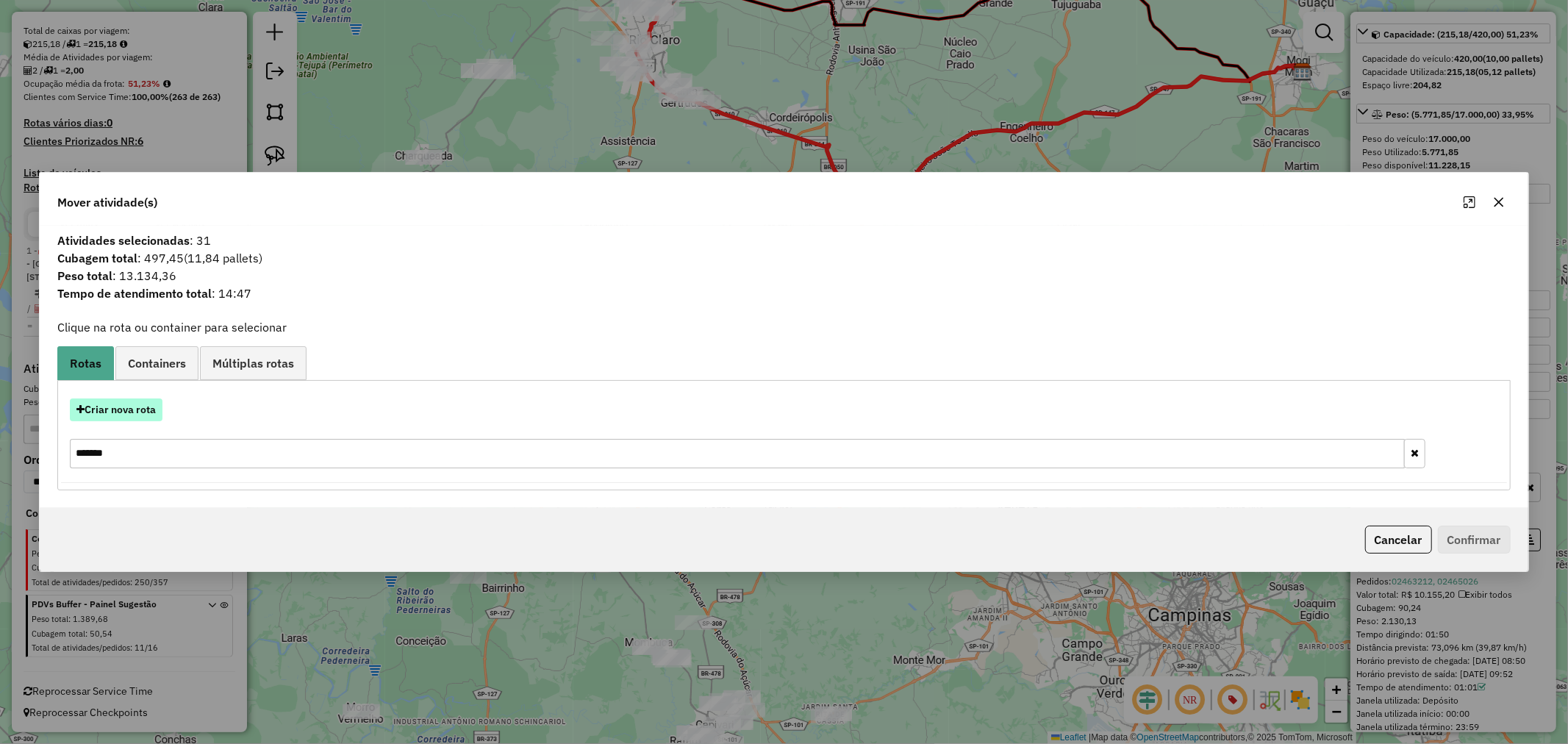
click at [148, 415] on button "Criar nova rota" at bounding box center [116, 410] width 93 height 23
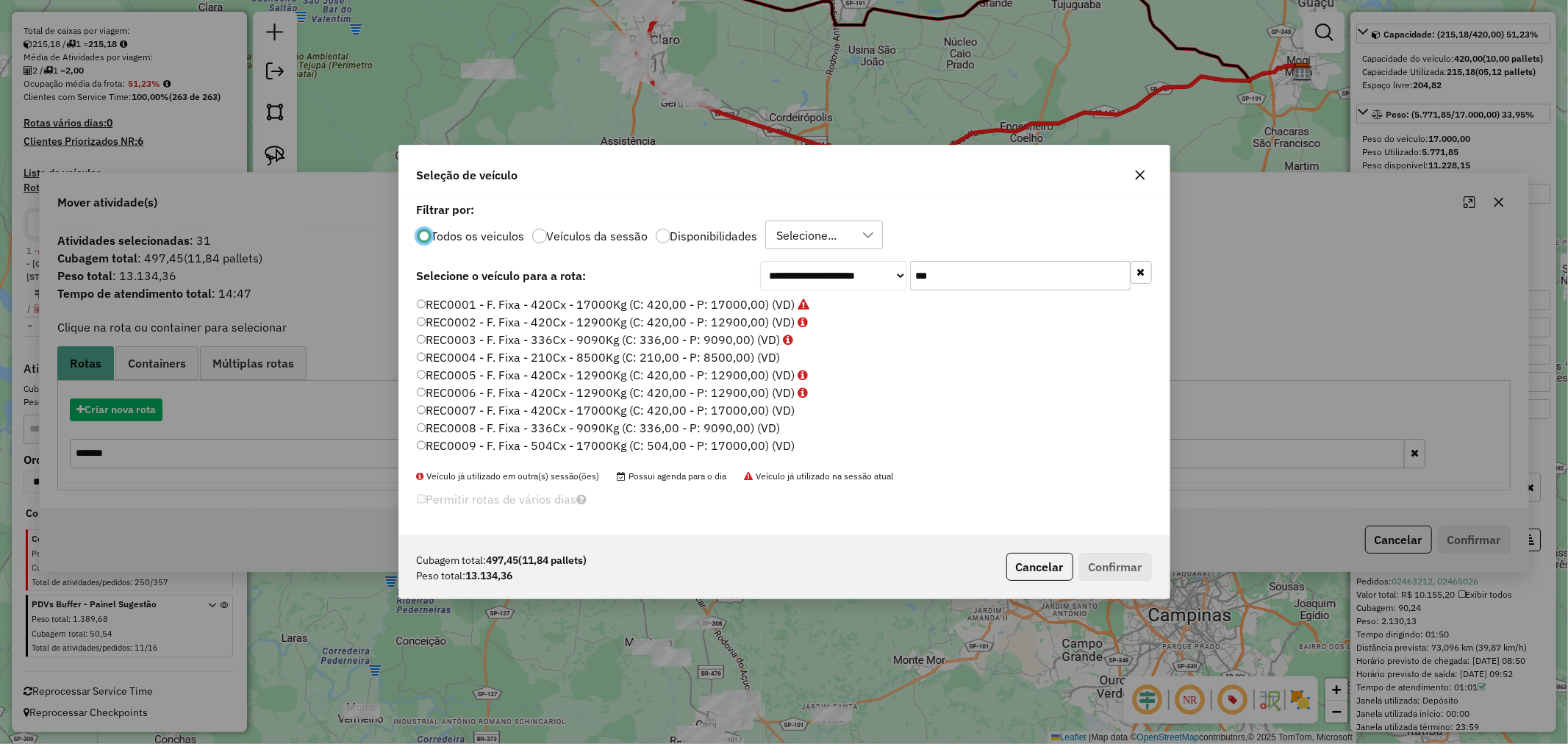
scroll to position [8, 4]
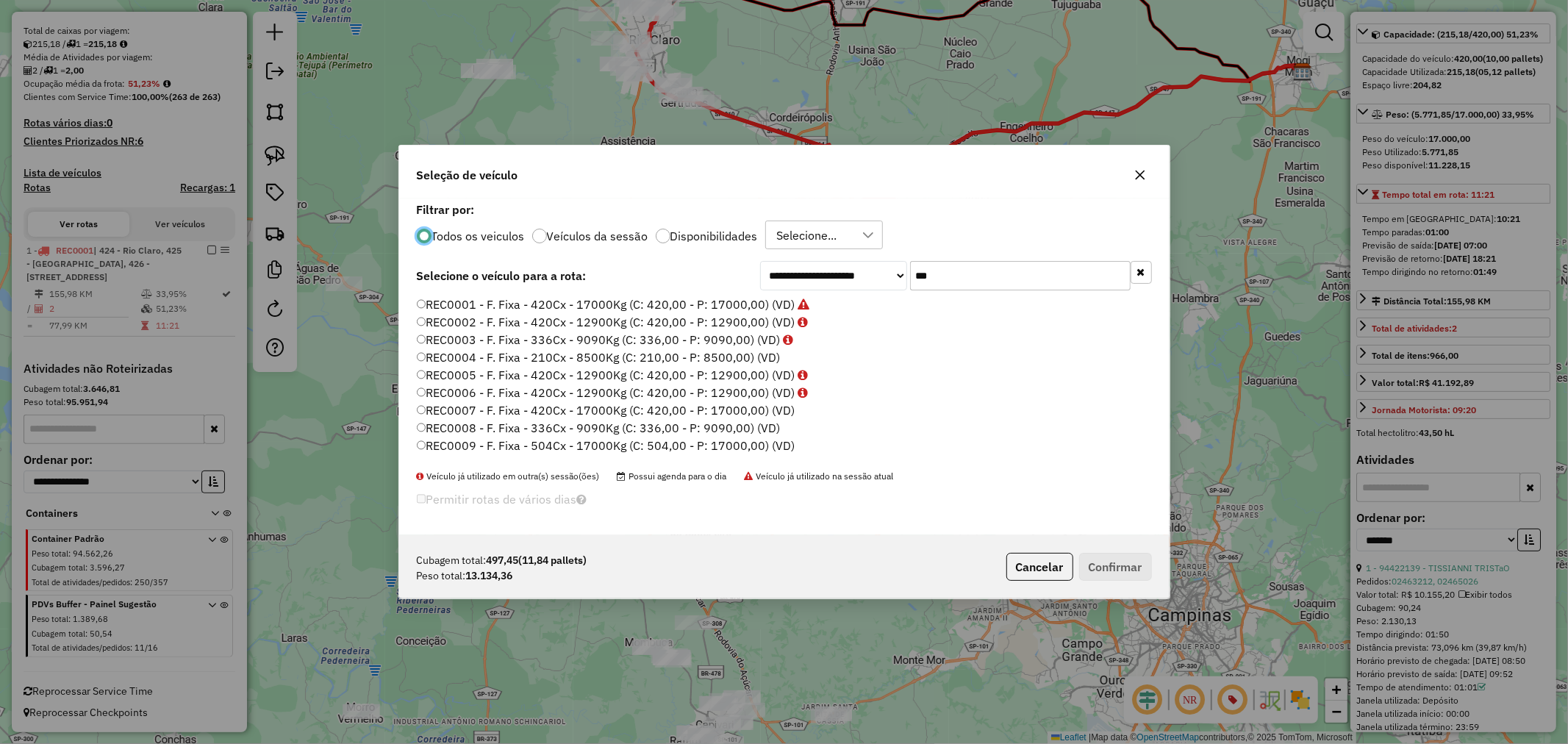
click at [957, 280] on input "***" at bounding box center [1020, 275] width 220 height 29
click at [493, 304] on label "REC0001 - F. Fixa - 420Cx - 17000Kg (C: 420,00 - P: 17000,00) (VD)" at bounding box center [612, 305] width 393 height 18
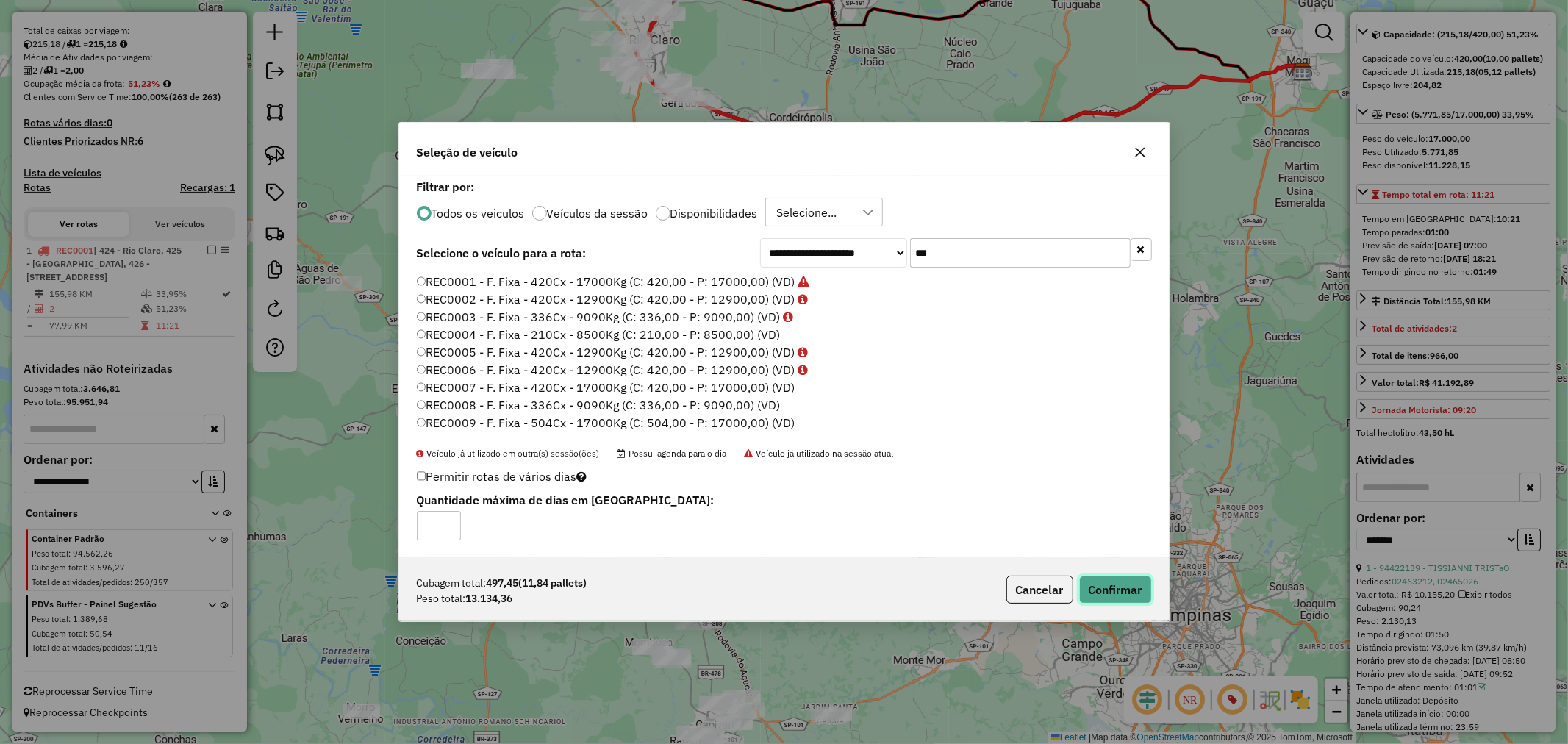
click at [1110, 601] on button "Confirmar" at bounding box center [1115, 589] width 73 height 28
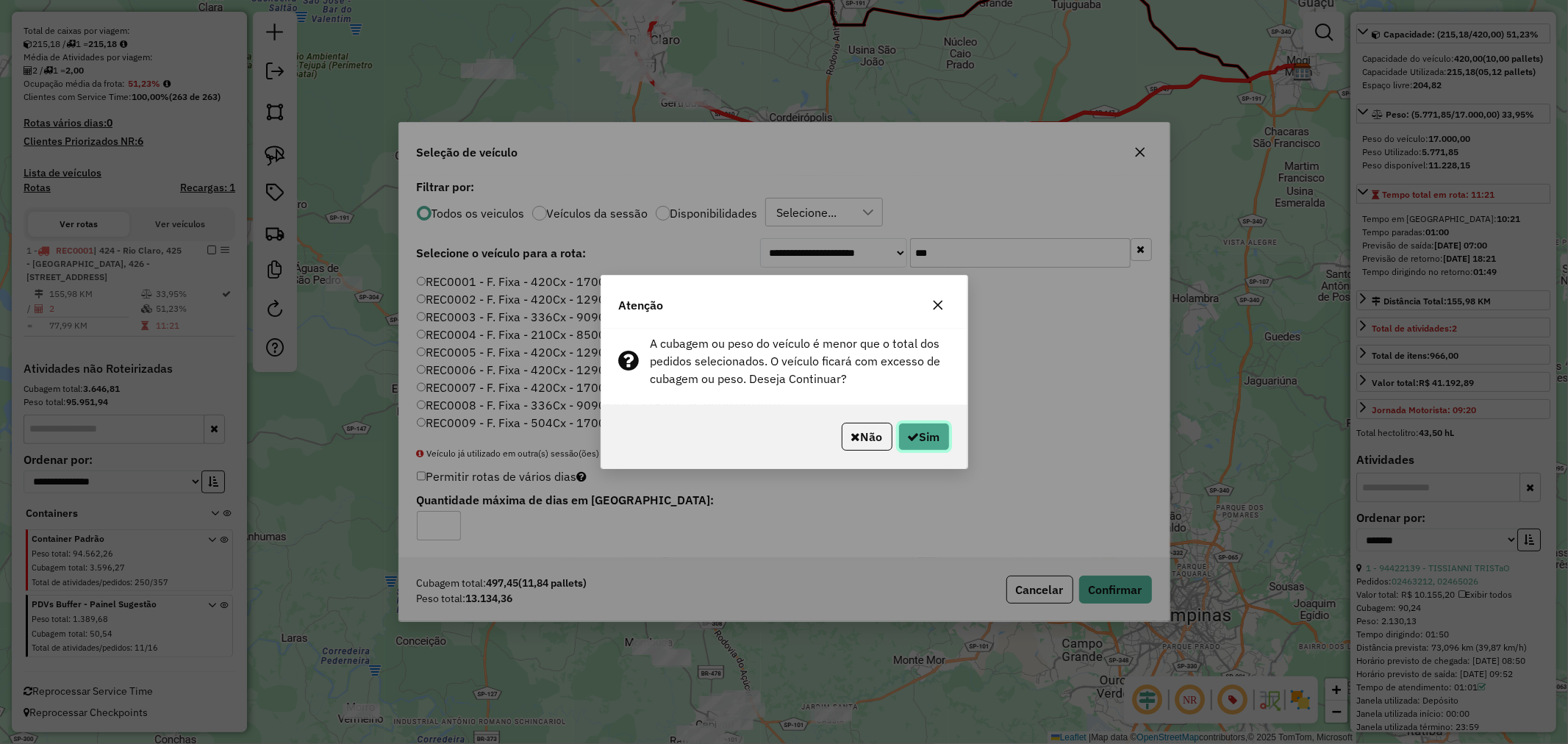
click at [929, 437] on button "Sim" at bounding box center [924, 436] width 52 height 28
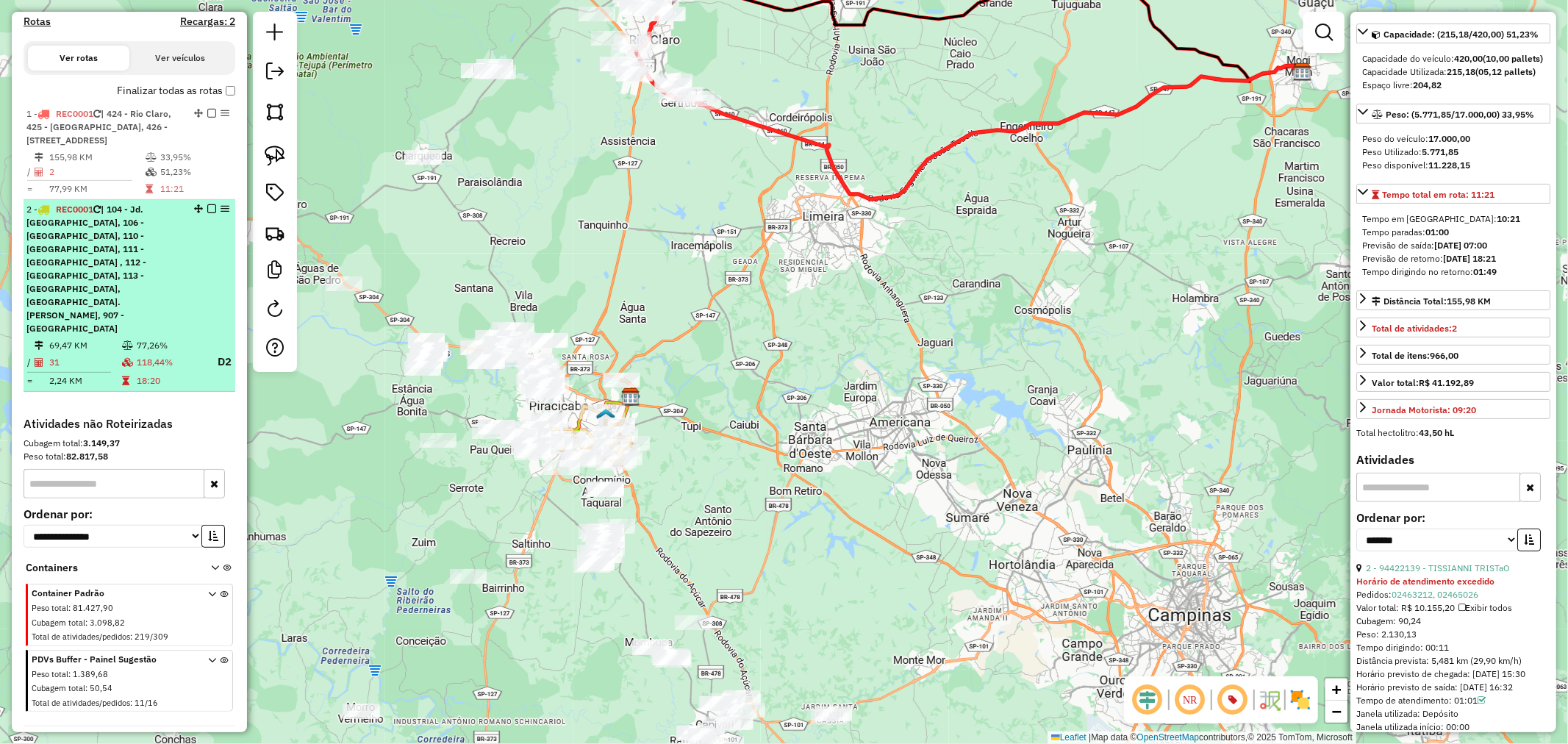
scroll to position [177, 0]
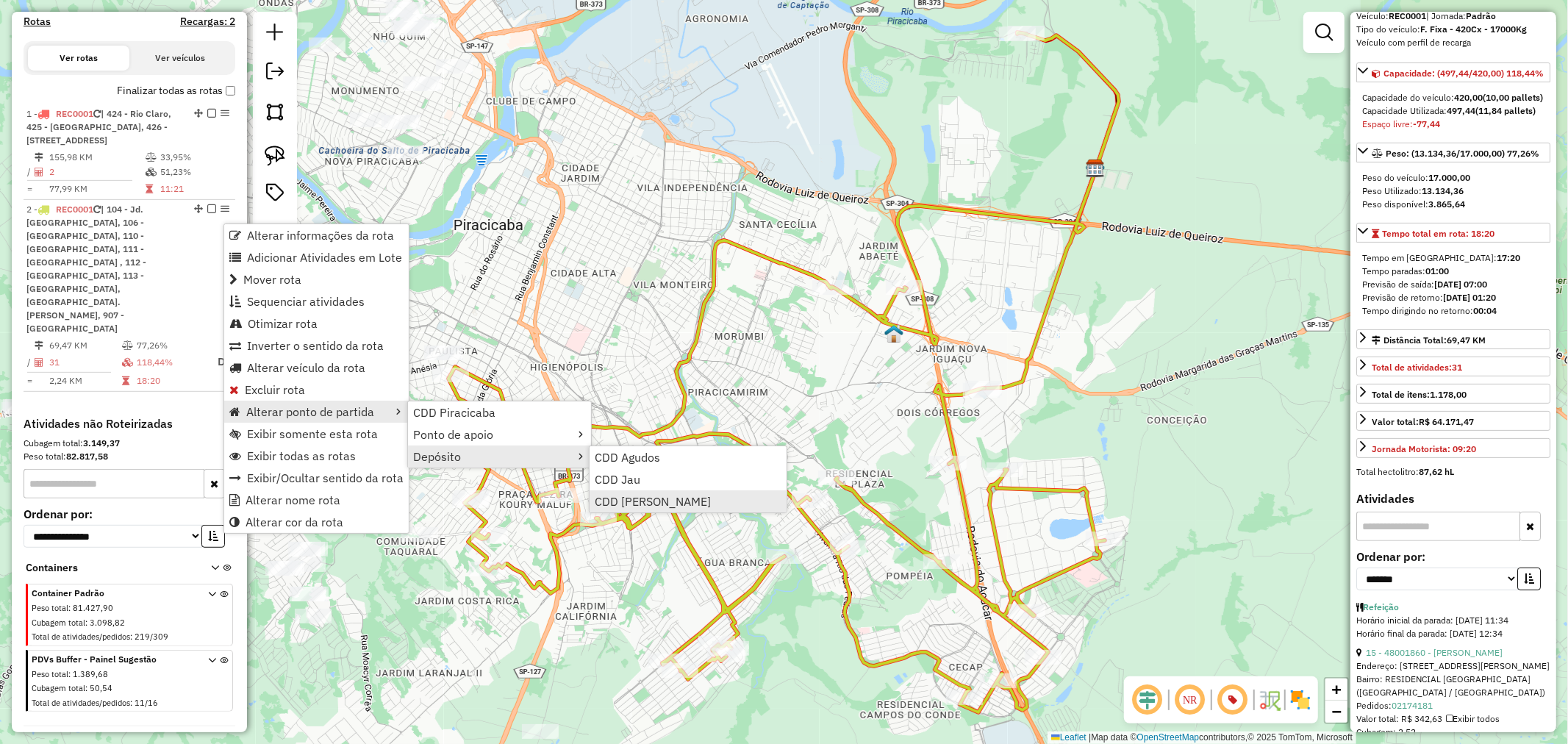
click at [676, 496] on span "CDD Mogi Mirim" at bounding box center [653, 502] width 117 height 12
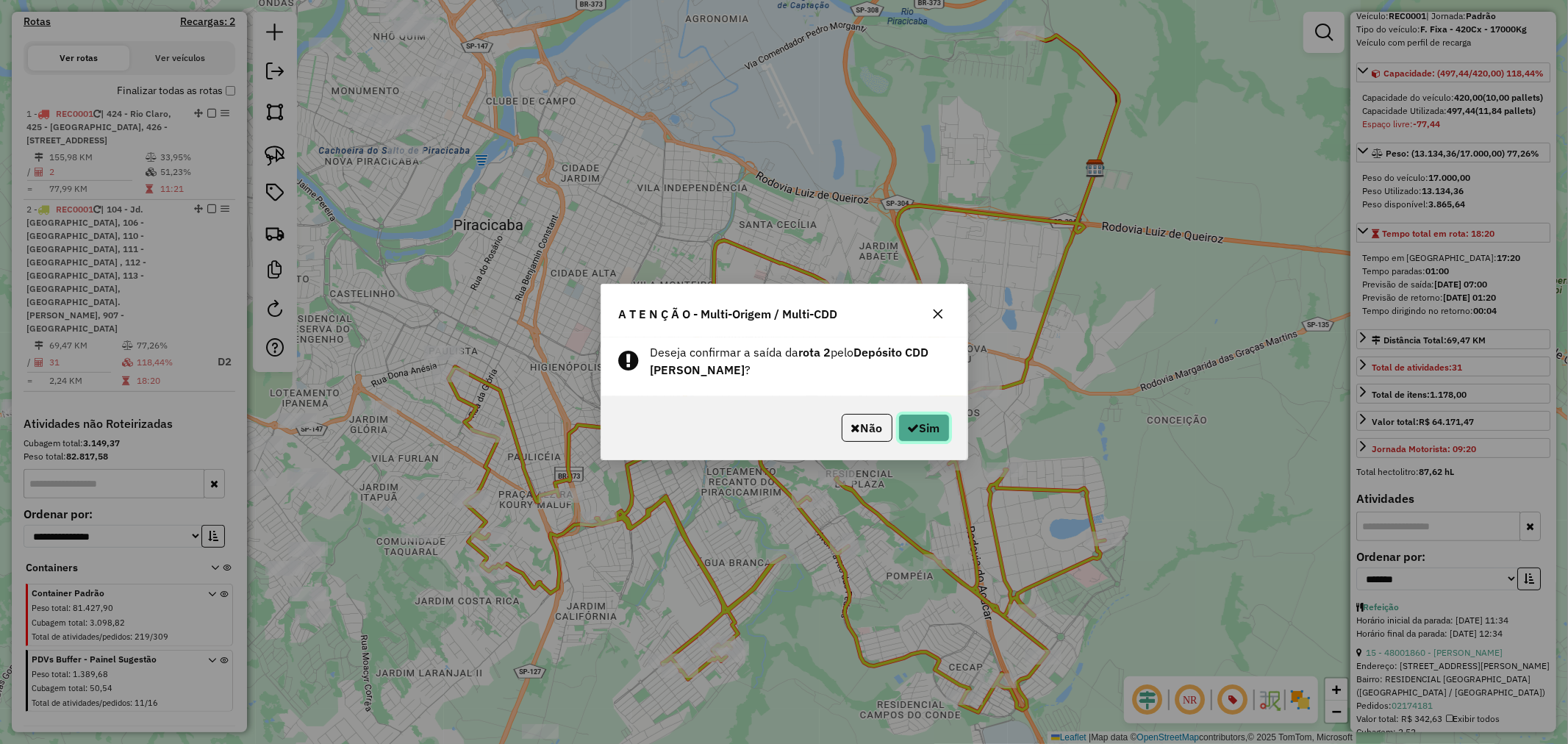
click at [923, 436] on button "Sim" at bounding box center [924, 427] width 52 height 28
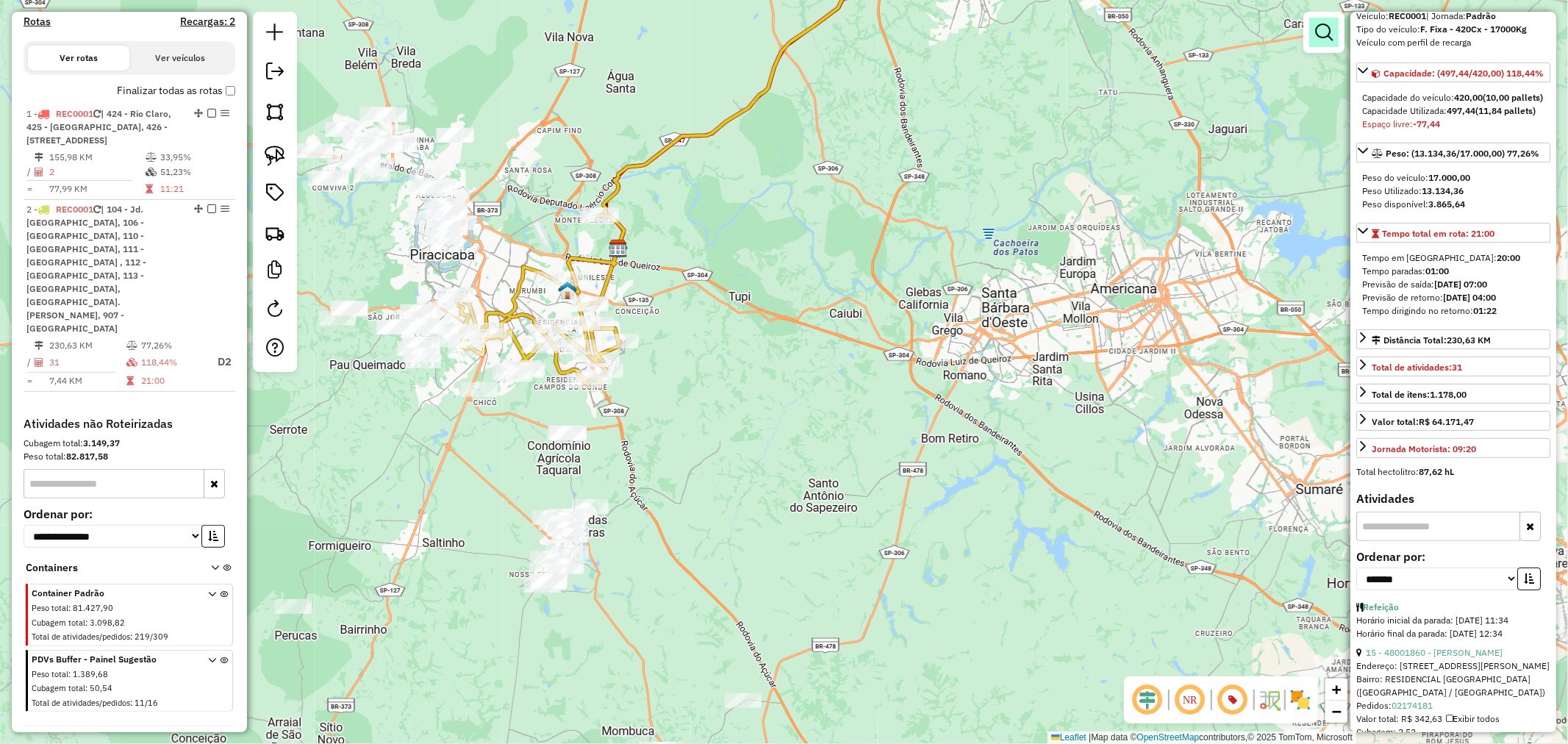
click at [1326, 29] on em at bounding box center [1324, 32] width 18 height 18
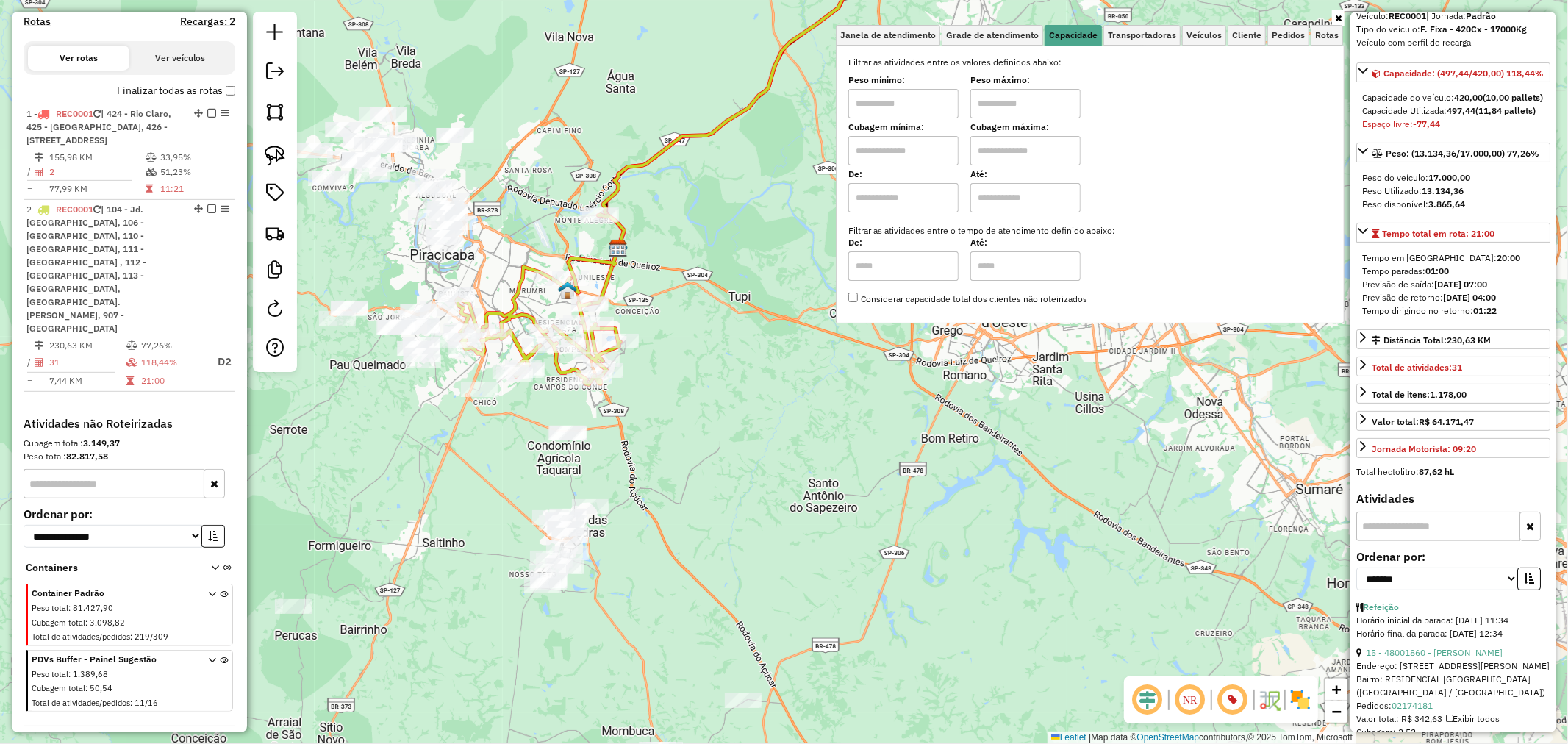
click at [893, 149] on input "text" at bounding box center [904, 151] width 111 height 29
type input "*****"
click at [1011, 158] on input "text" at bounding box center [1025, 151] width 111 height 29
type input "**********"
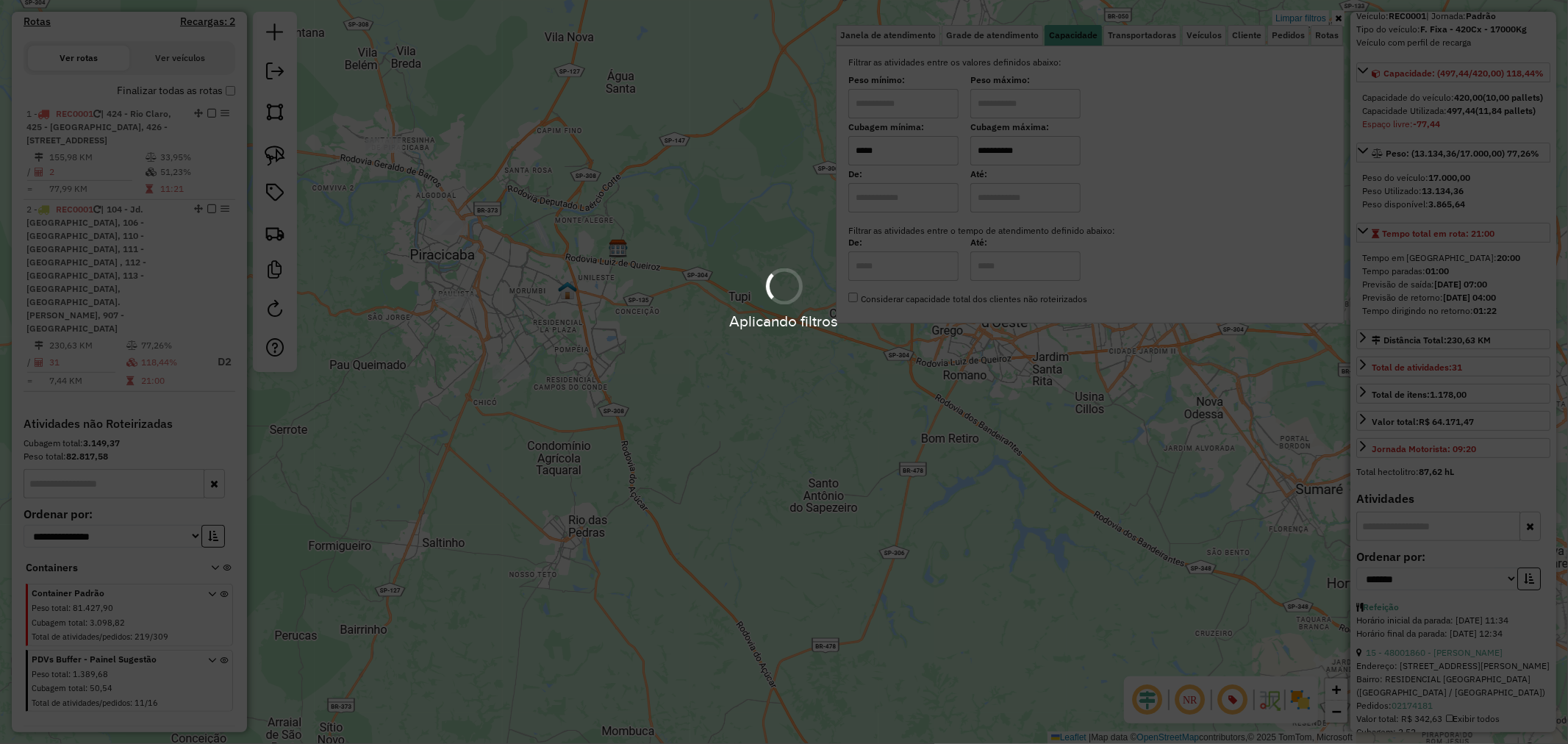
click at [837, 428] on div "Aplicando filtros" at bounding box center [784, 372] width 1568 height 744
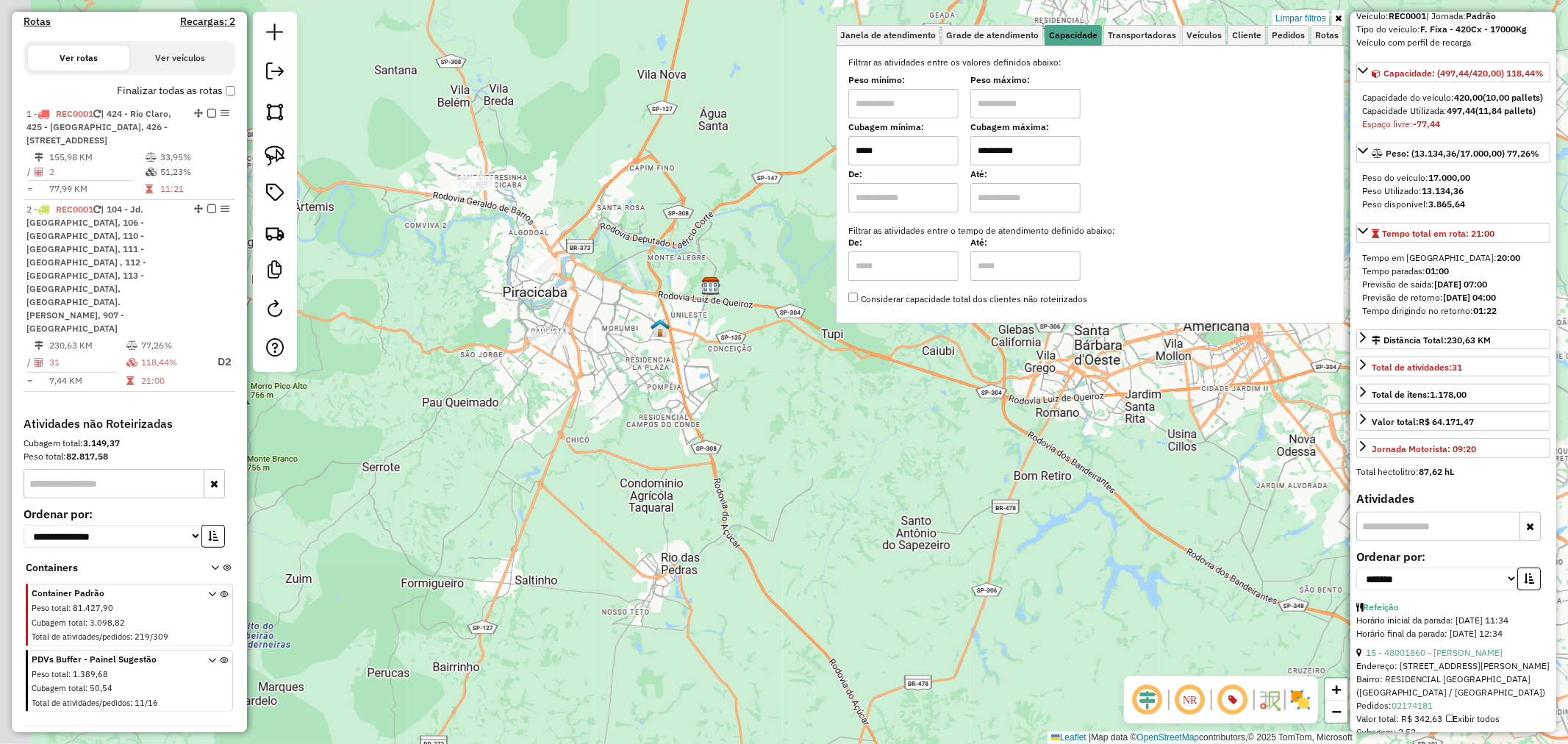
drag, startPoint x: 695, startPoint y: 347, endPoint x: 935, endPoint y: 425, distance: 252.4
click at [935, 425] on div "**********" at bounding box center [784, 372] width 1568 height 744
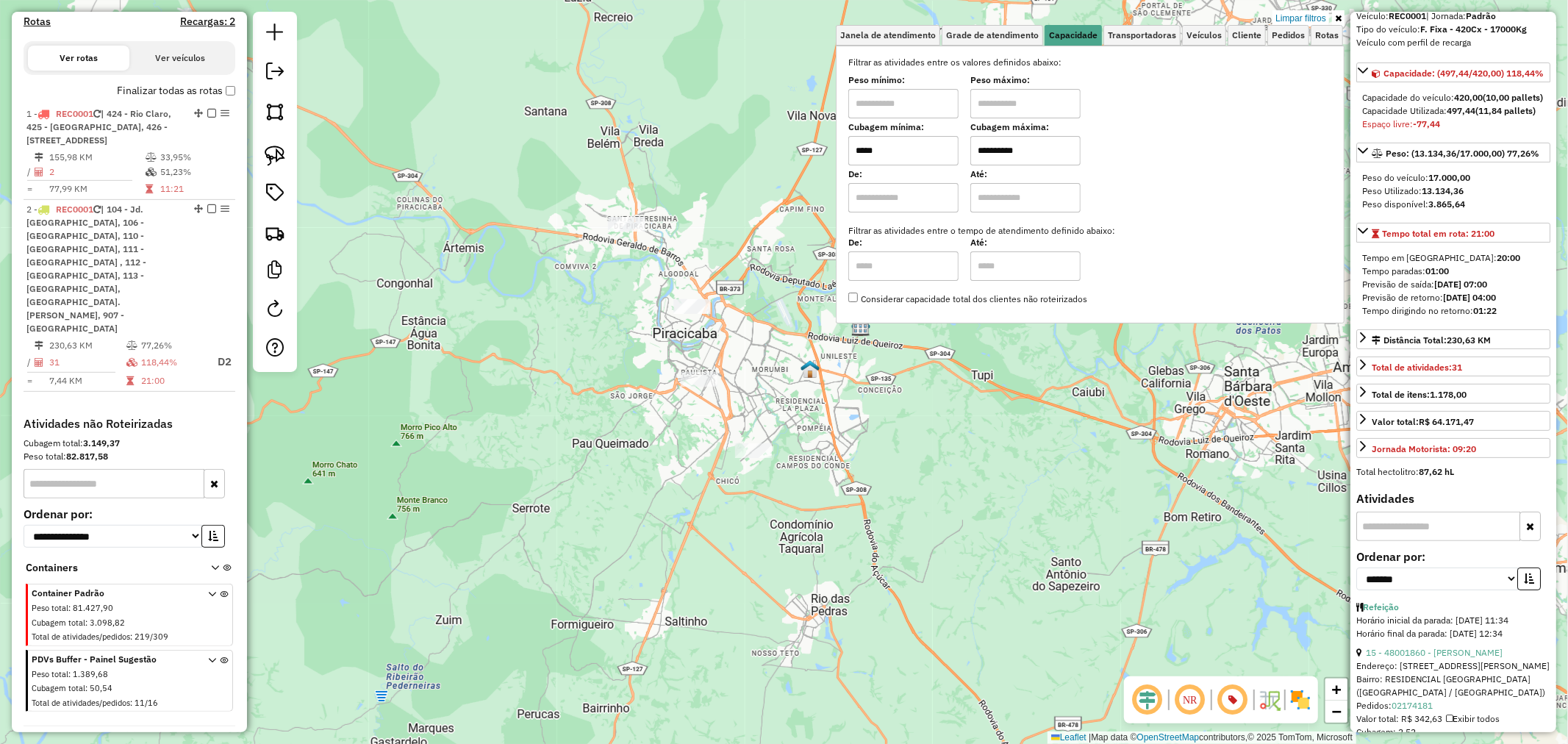
drag, startPoint x: 900, startPoint y: 157, endPoint x: 674, endPoint y: 158, distance: 226.0
click at [674, 158] on div "**********" at bounding box center [784, 372] width 1568 height 744
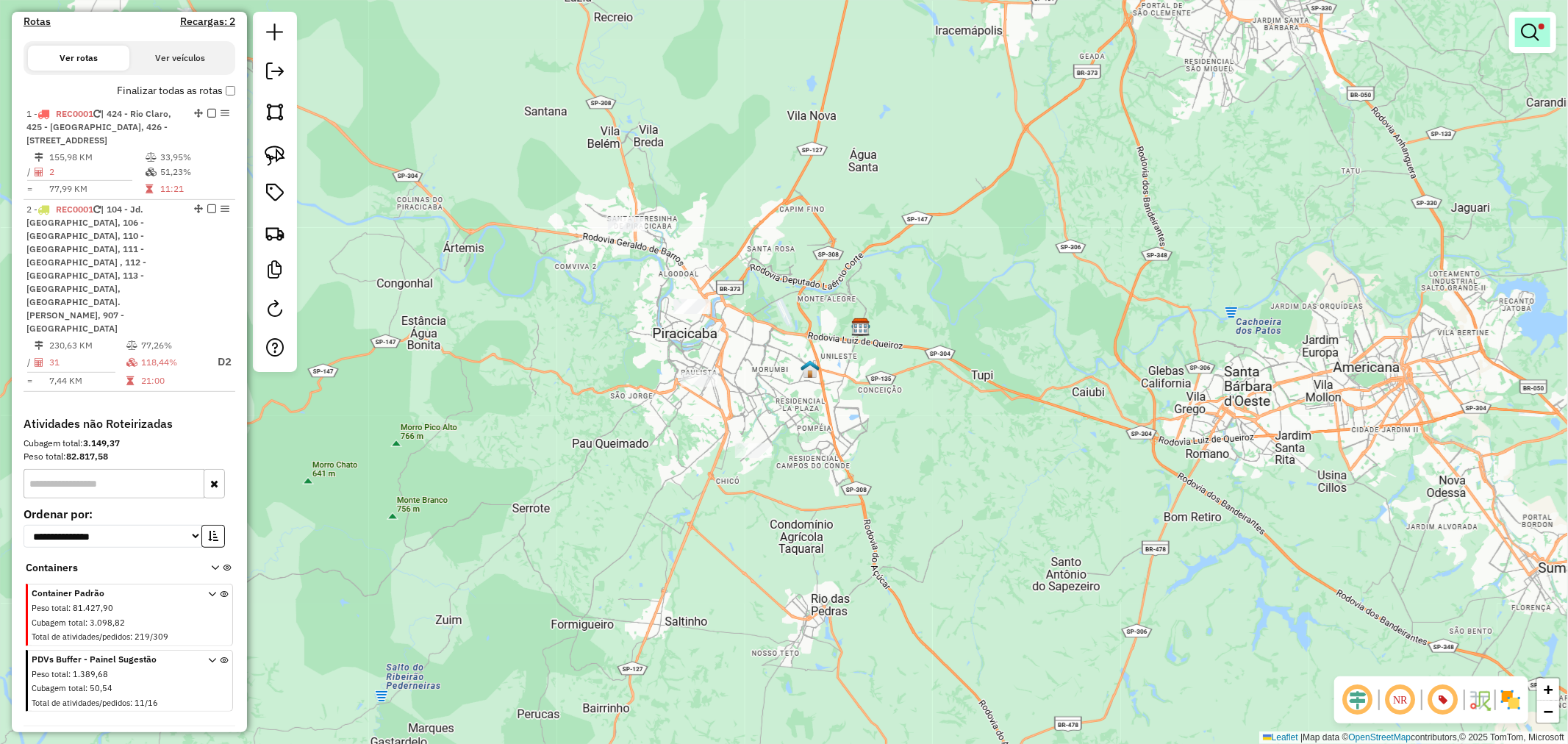
click at [1541, 33] on link at bounding box center [1533, 32] width 35 height 29
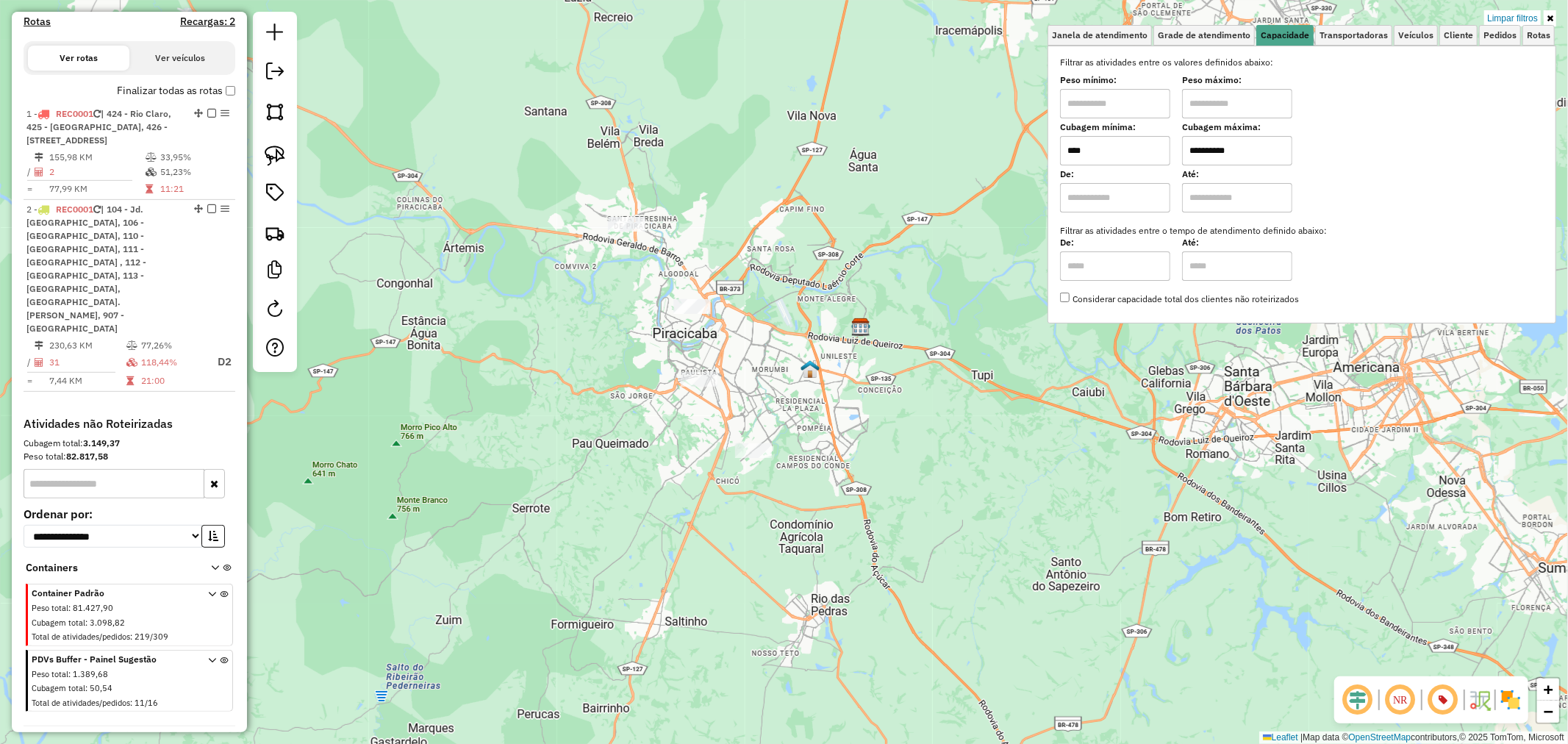
type input "****"
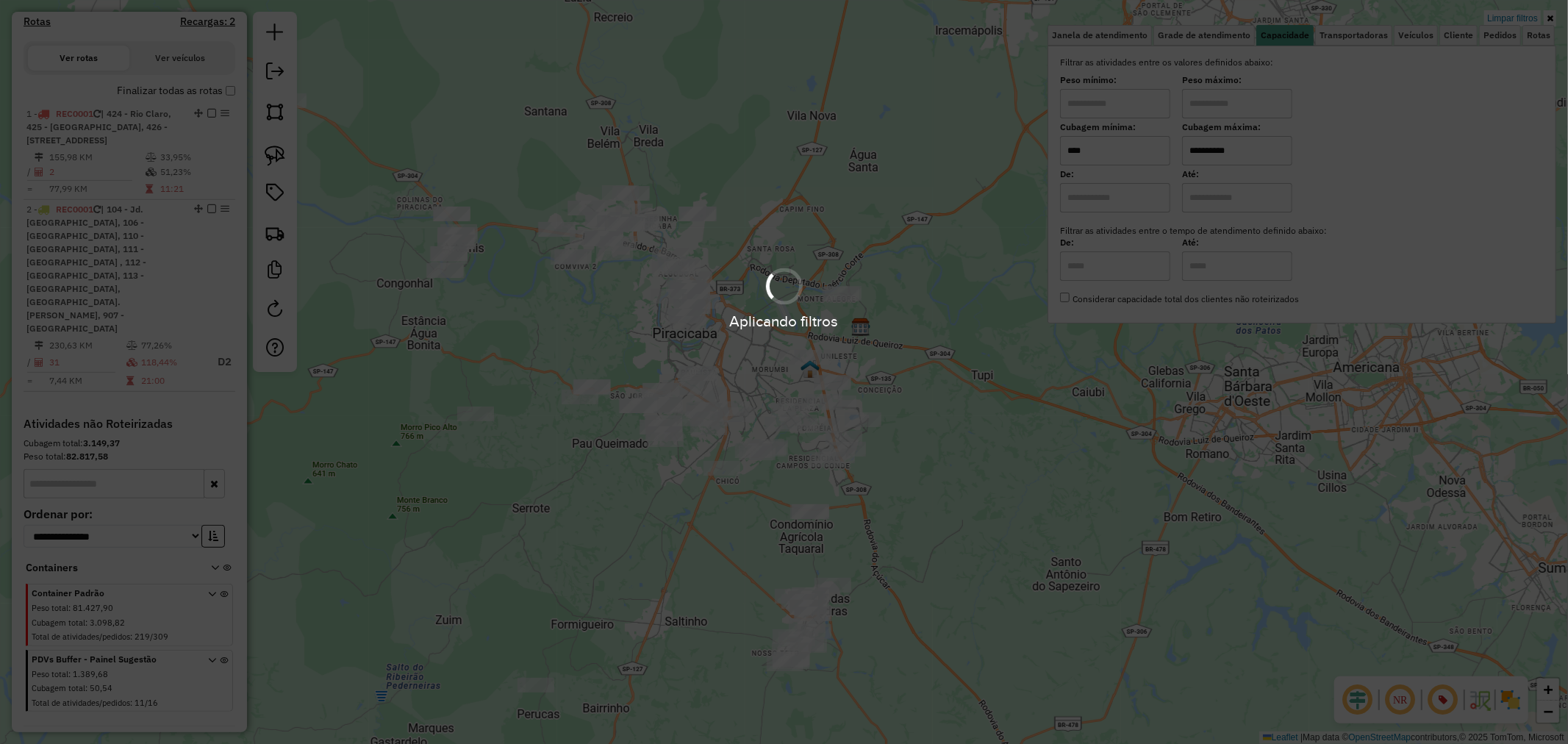
drag, startPoint x: 1015, startPoint y: 151, endPoint x: 1004, endPoint y: 151, distance: 11.0
click at [997, 151] on hb-app "Aplicando filtros Pop-up bloqueado! Seu navegador bloqueou automáticamente a ab…" at bounding box center [784, 372] width 1568 height 744
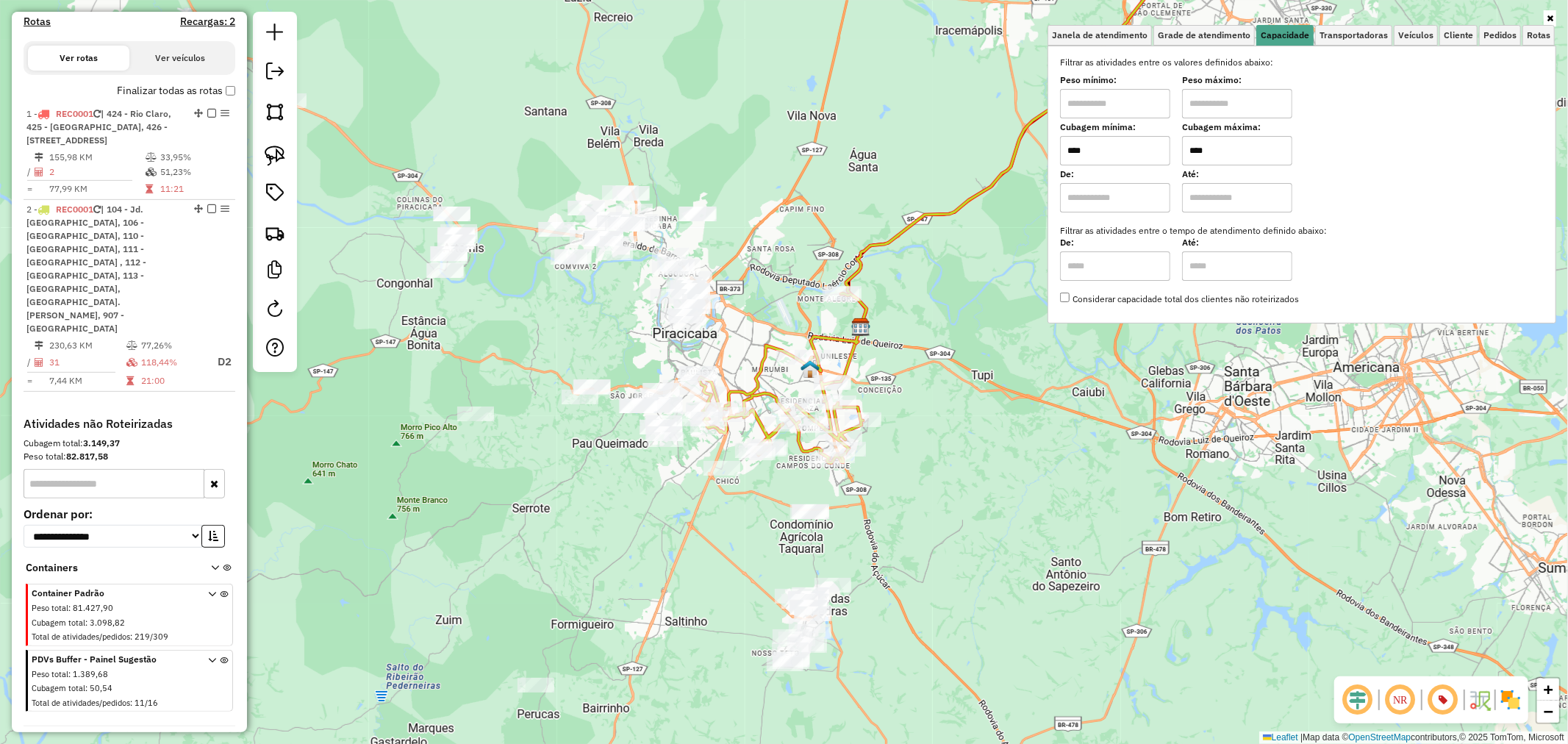
drag, startPoint x: 1059, startPoint y: 156, endPoint x: 1019, endPoint y: 160, distance: 40.2
click at [1019, 160] on div "Janela de atendimento Grade de atendimento Capacidade Transportadoras Veículos …" at bounding box center [784, 372] width 1568 height 744
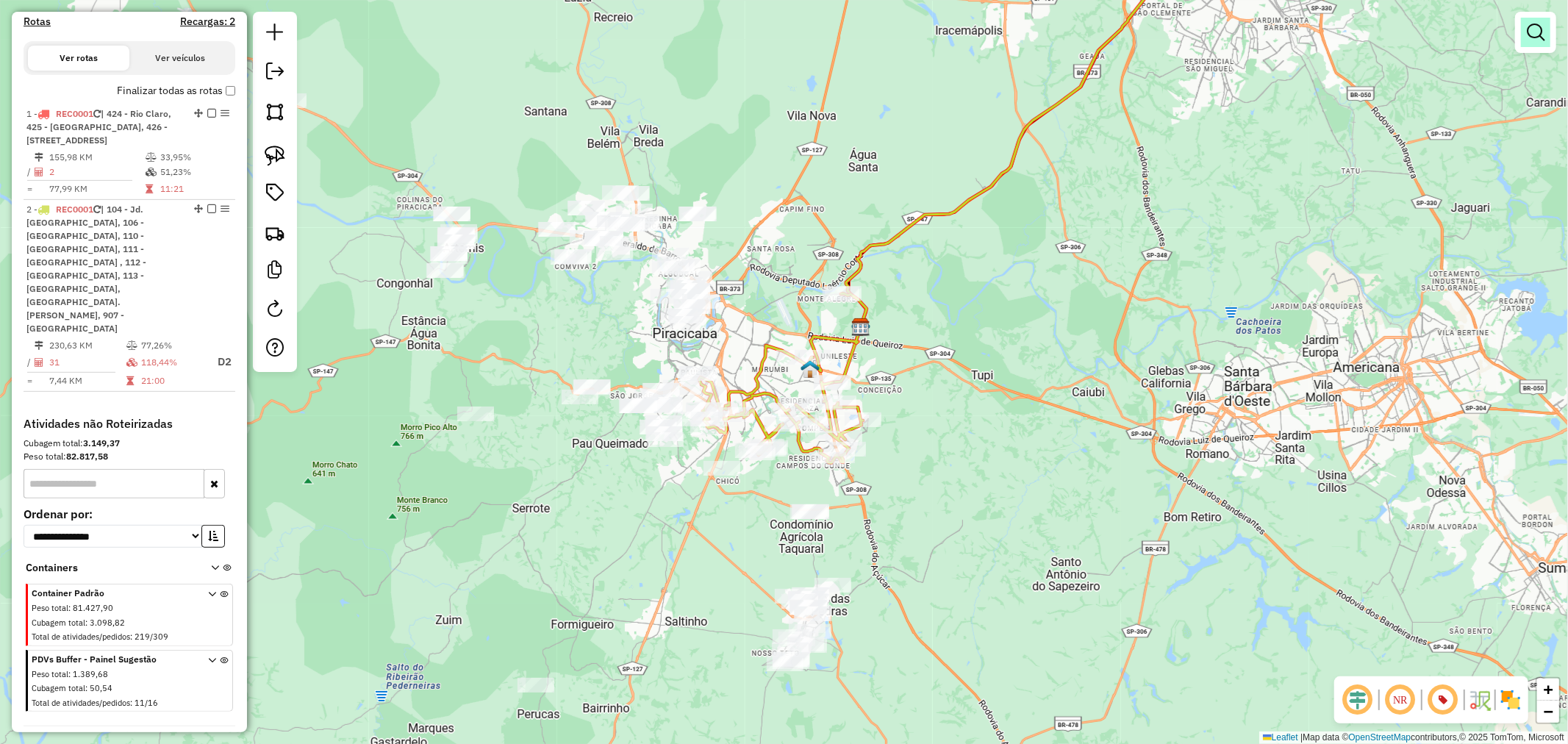
click at [1524, 32] on link at bounding box center [1536, 32] width 29 height 29
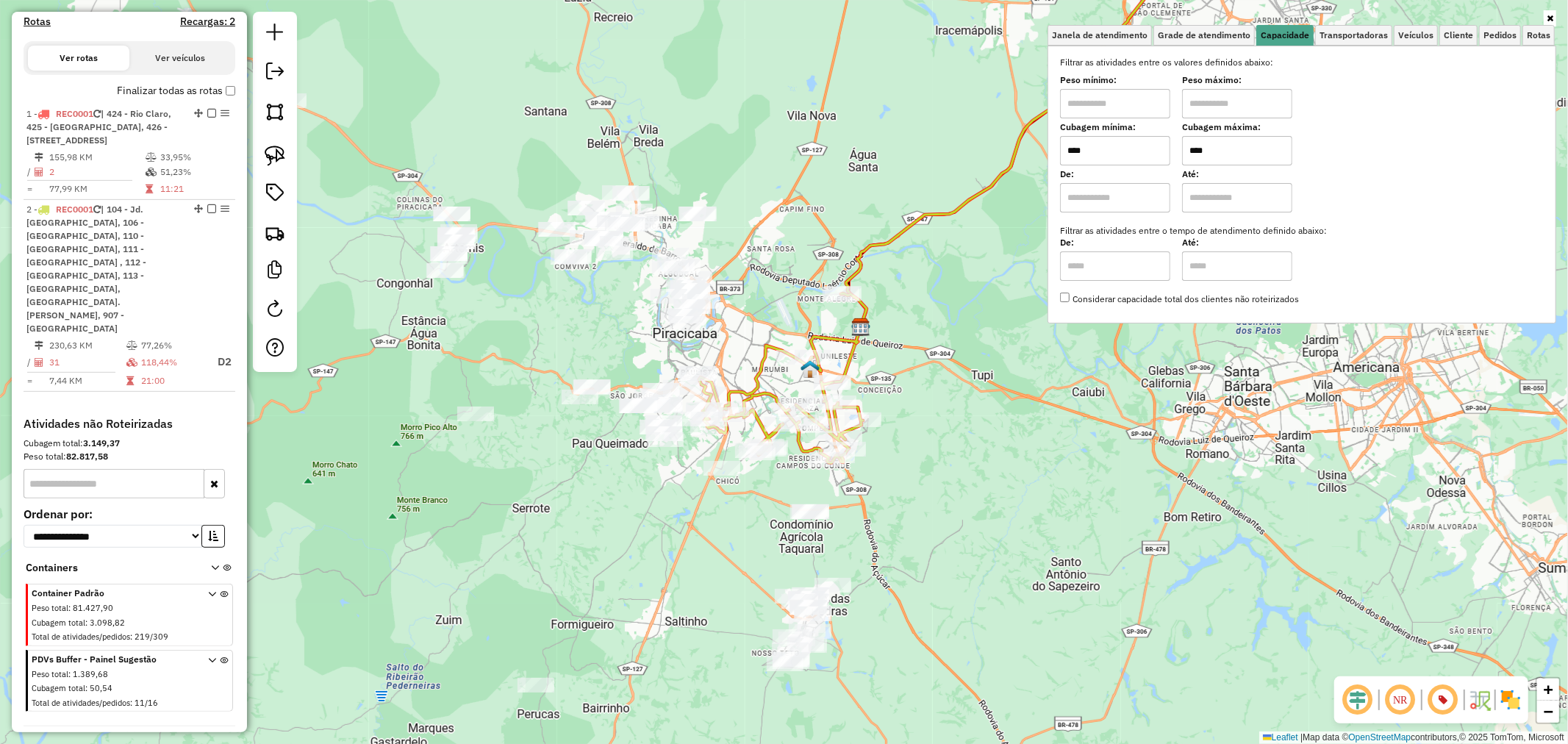
click at [1187, 137] on input "****" at bounding box center [1237, 151] width 111 height 29
click at [1196, 151] on input "****" at bounding box center [1237, 151] width 111 height 29
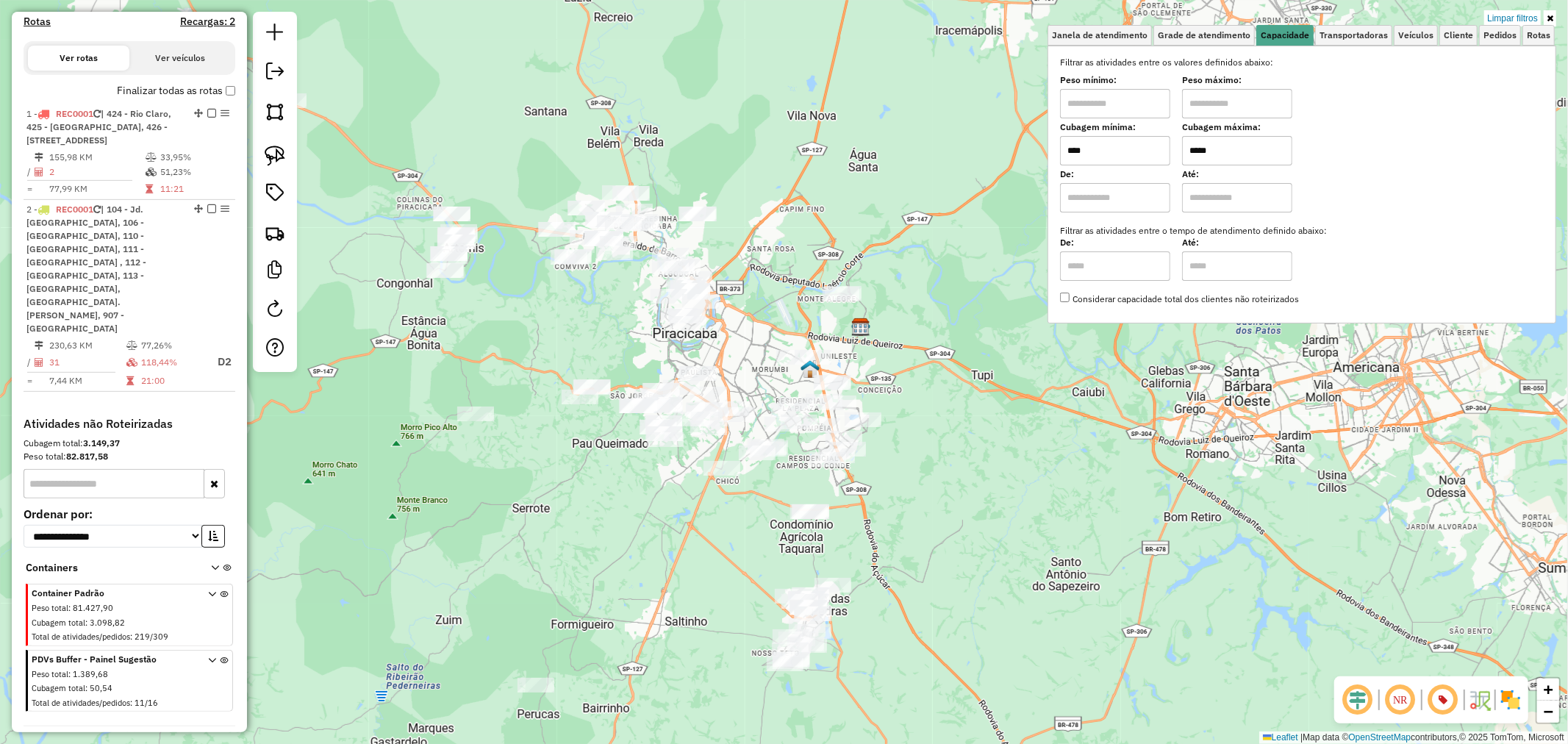
type input "*****"
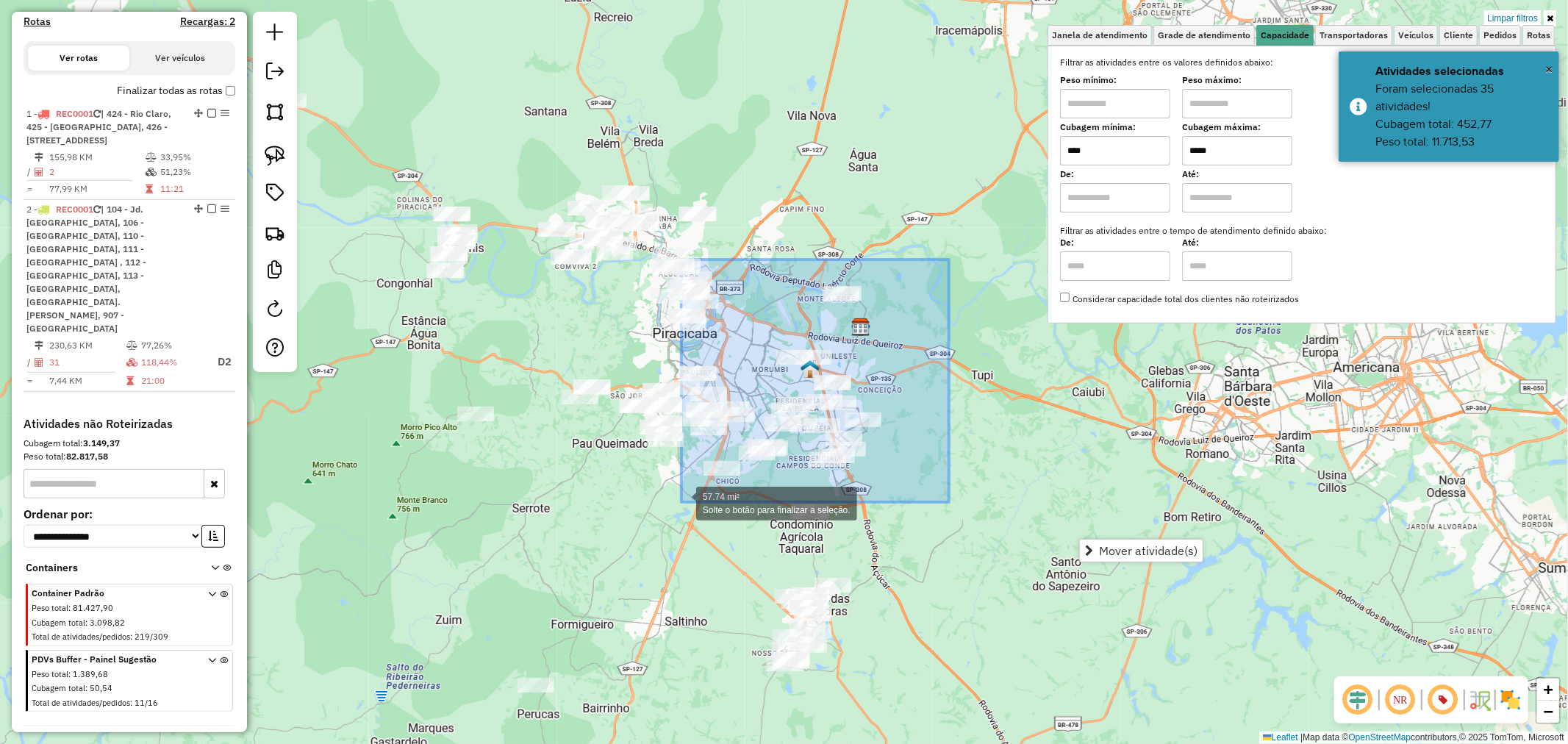
drag, startPoint x: 949, startPoint y: 260, endPoint x: 701, endPoint y: 509, distance: 351.4
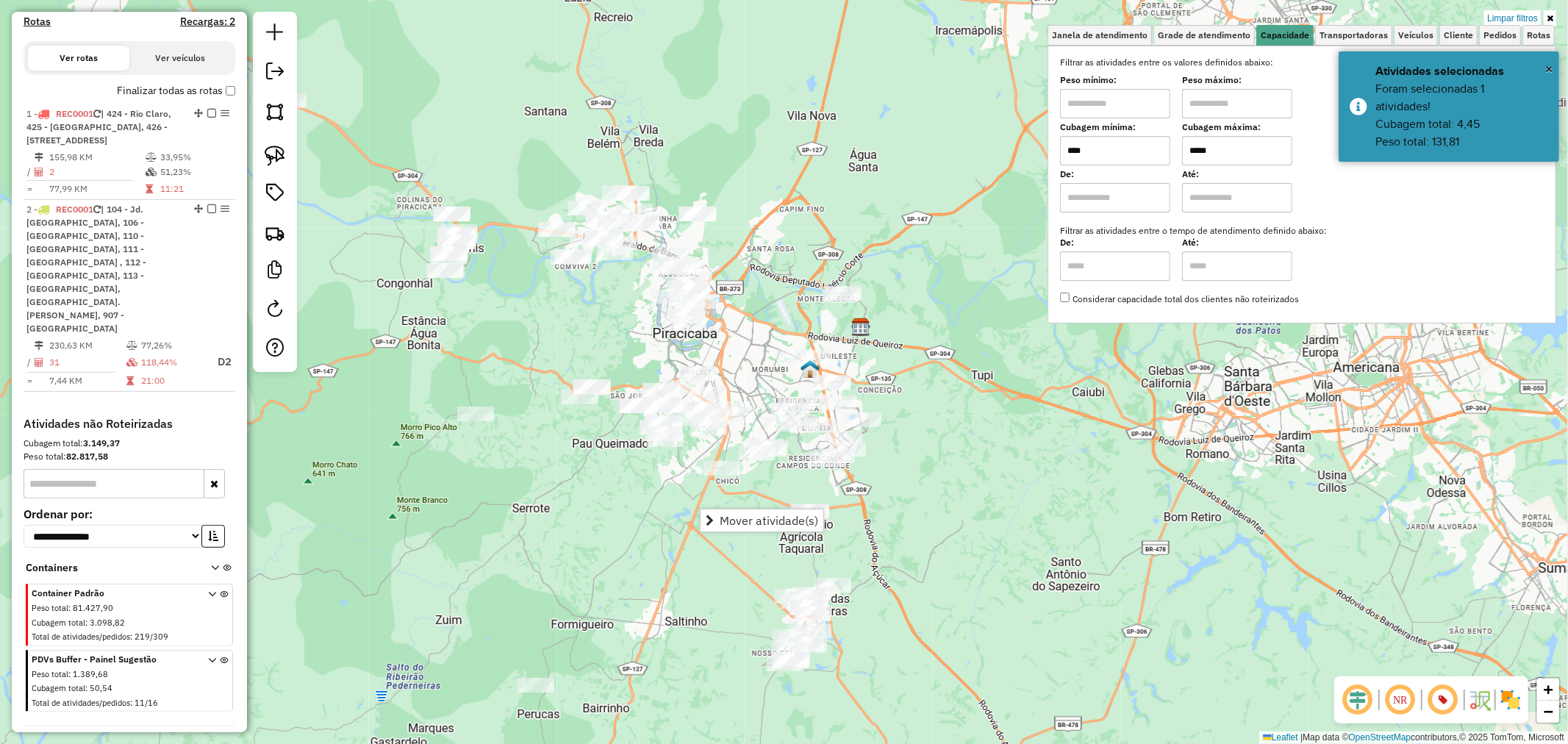
click at [930, 270] on div "Limpar filtros Janela de atendimento Grade de atendimento Capacidade Transporta…" at bounding box center [784, 372] width 1568 height 744
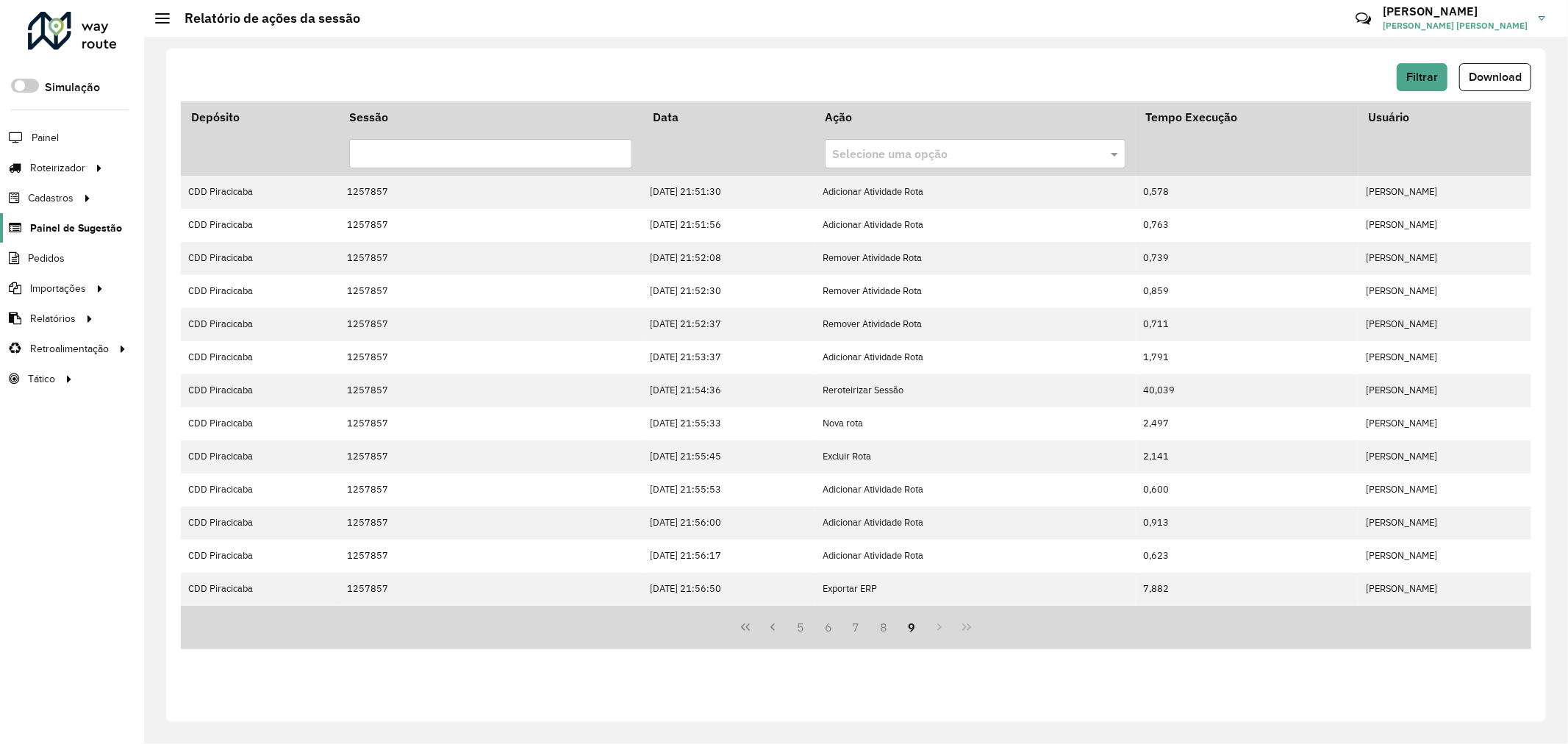
click at [63, 230] on span "Painel de Sugestão" at bounding box center [76, 228] width 92 height 16
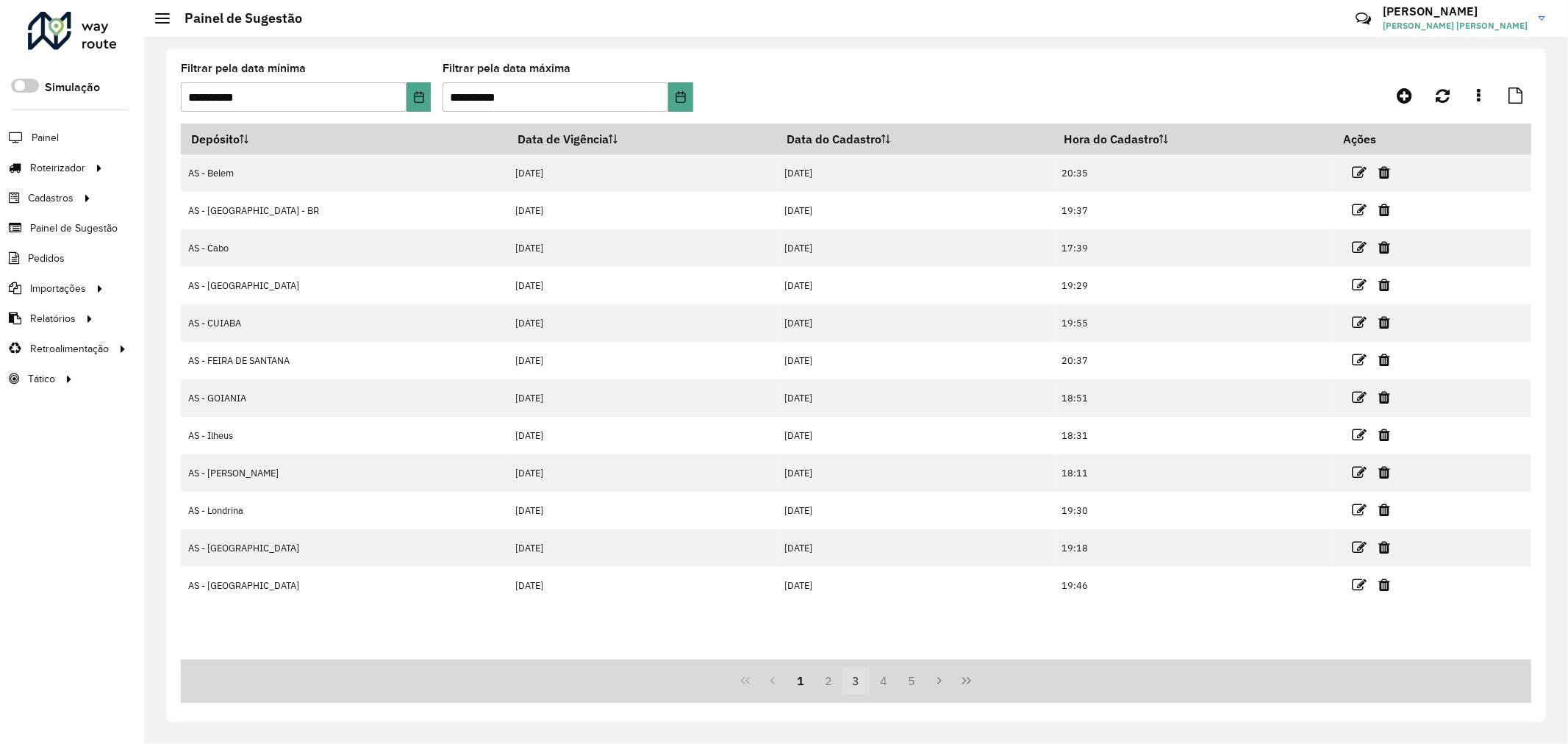
click at [860, 680] on button "3" at bounding box center [857, 680] width 28 height 28
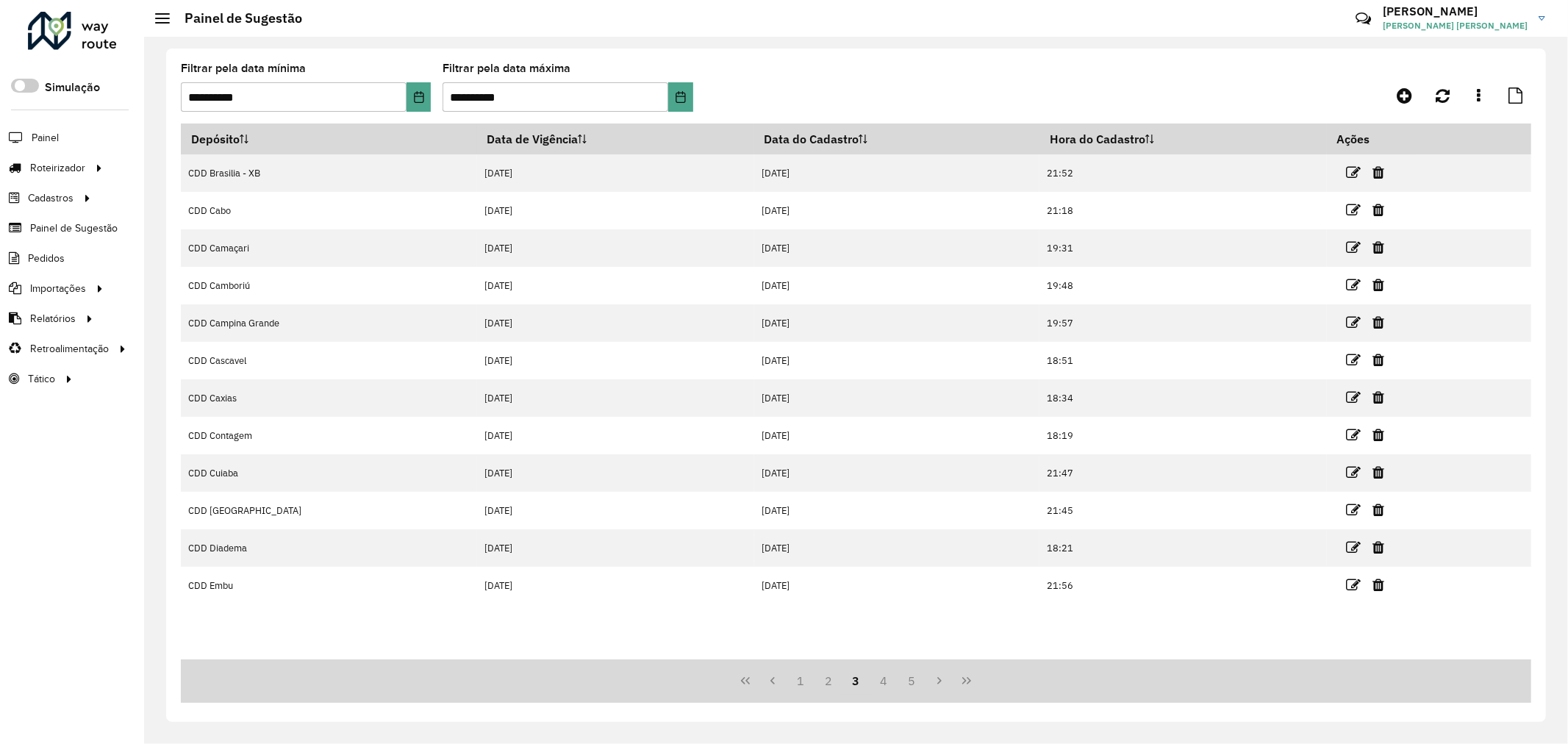
click at [867, 682] on button "3" at bounding box center [857, 680] width 28 height 28
click at [888, 681] on button "4" at bounding box center [883, 680] width 28 height 28
click at [885, 681] on button "5" at bounding box center [883, 680] width 28 height 28
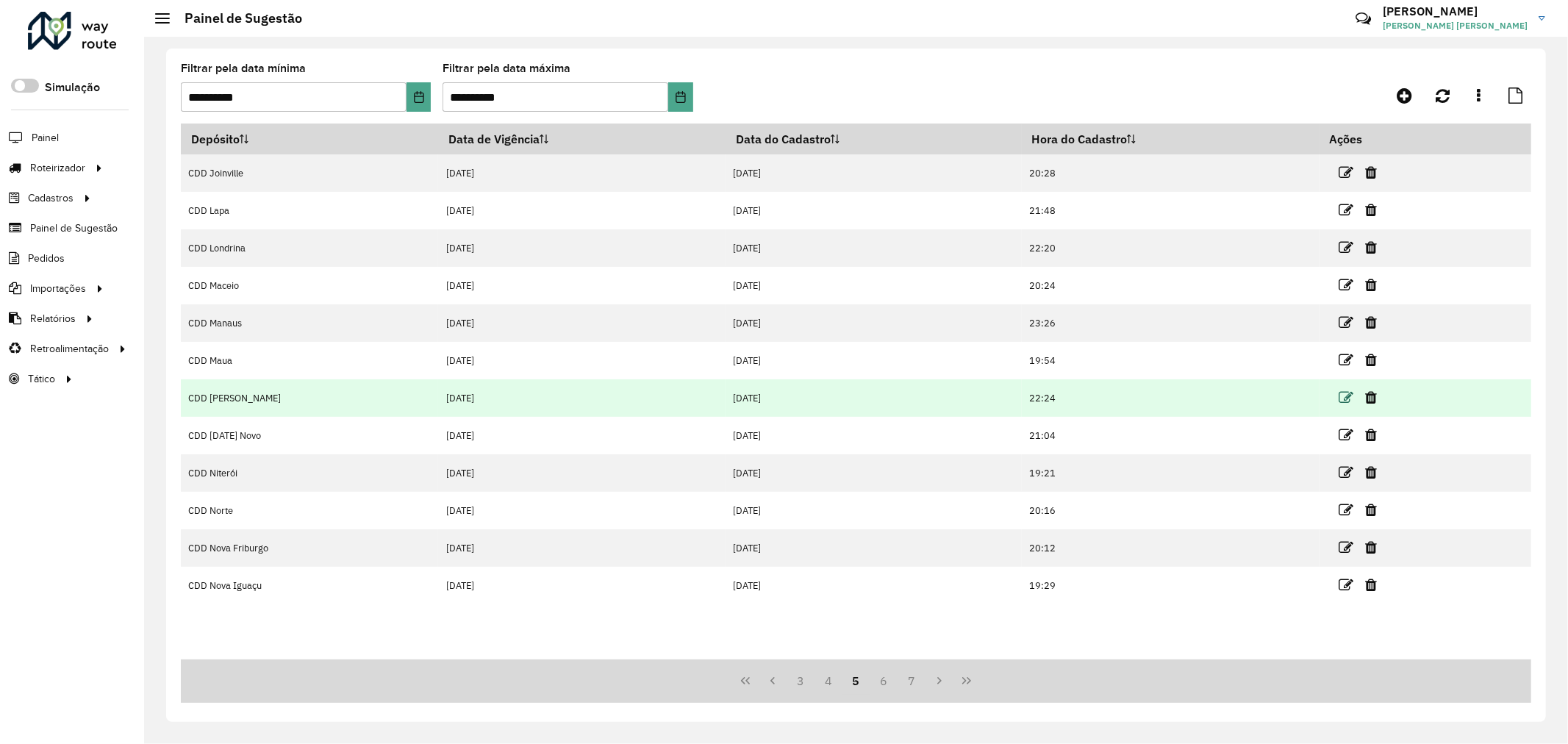
click at [1339, 394] on icon at bounding box center [1346, 397] width 15 height 15
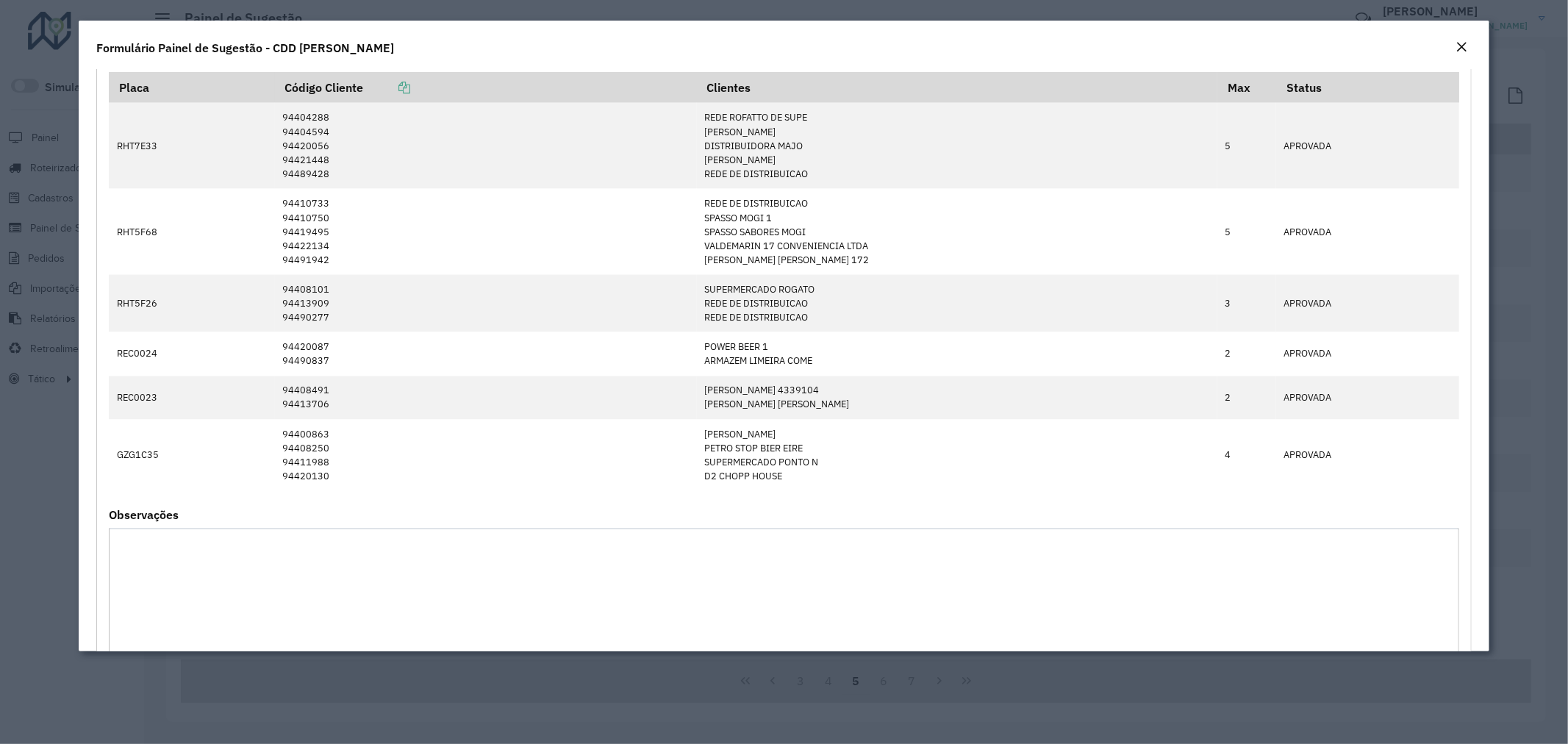
scroll to position [2128, 0]
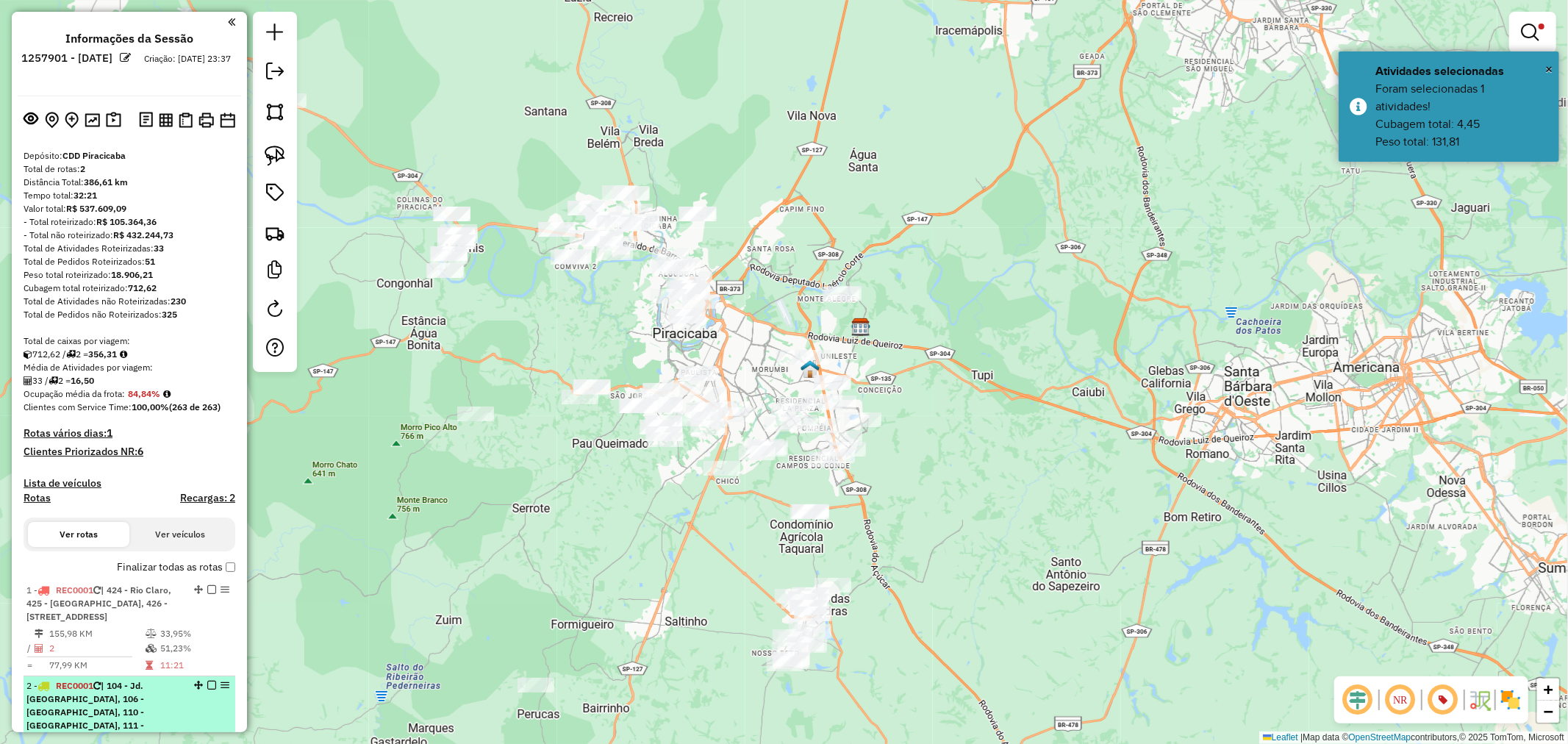
drag, startPoint x: 0, startPoint y: 0, endPoint x: 219, endPoint y: 223, distance: 312.6
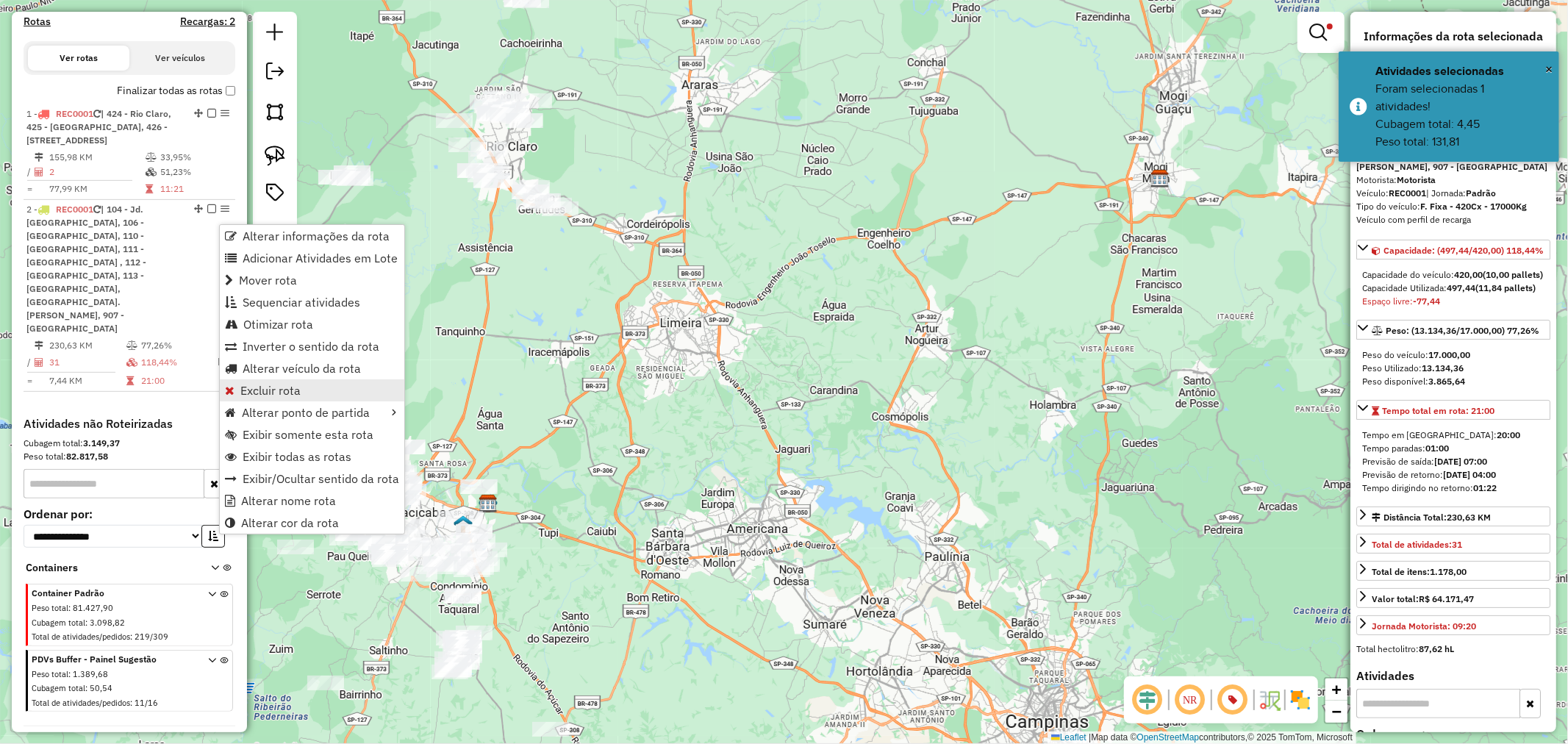
click at [289, 385] on span "Excluir rota" at bounding box center [270, 390] width 61 height 12
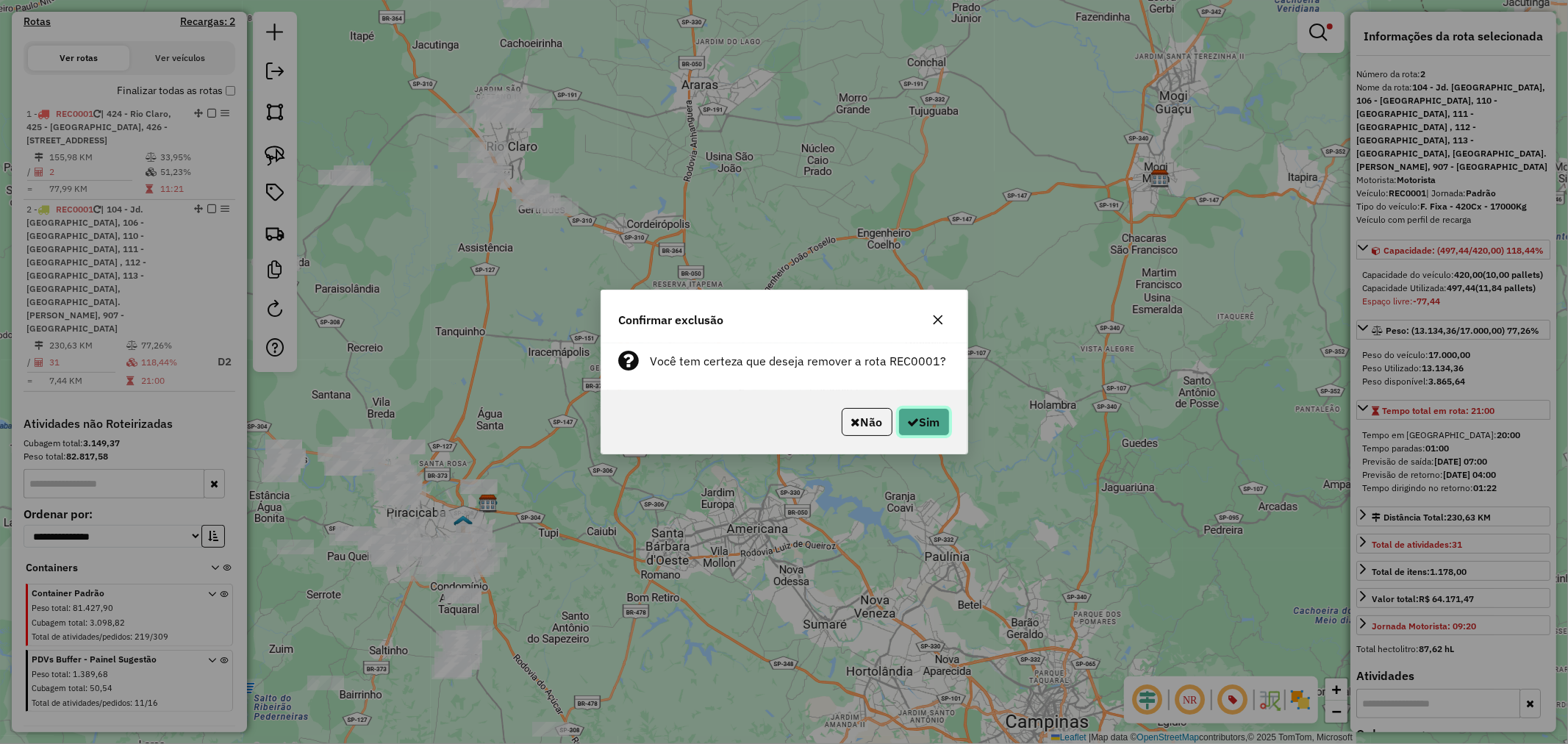
click at [908, 431] on button "Sim" at bounding box center [924, 422] width 52 height 28
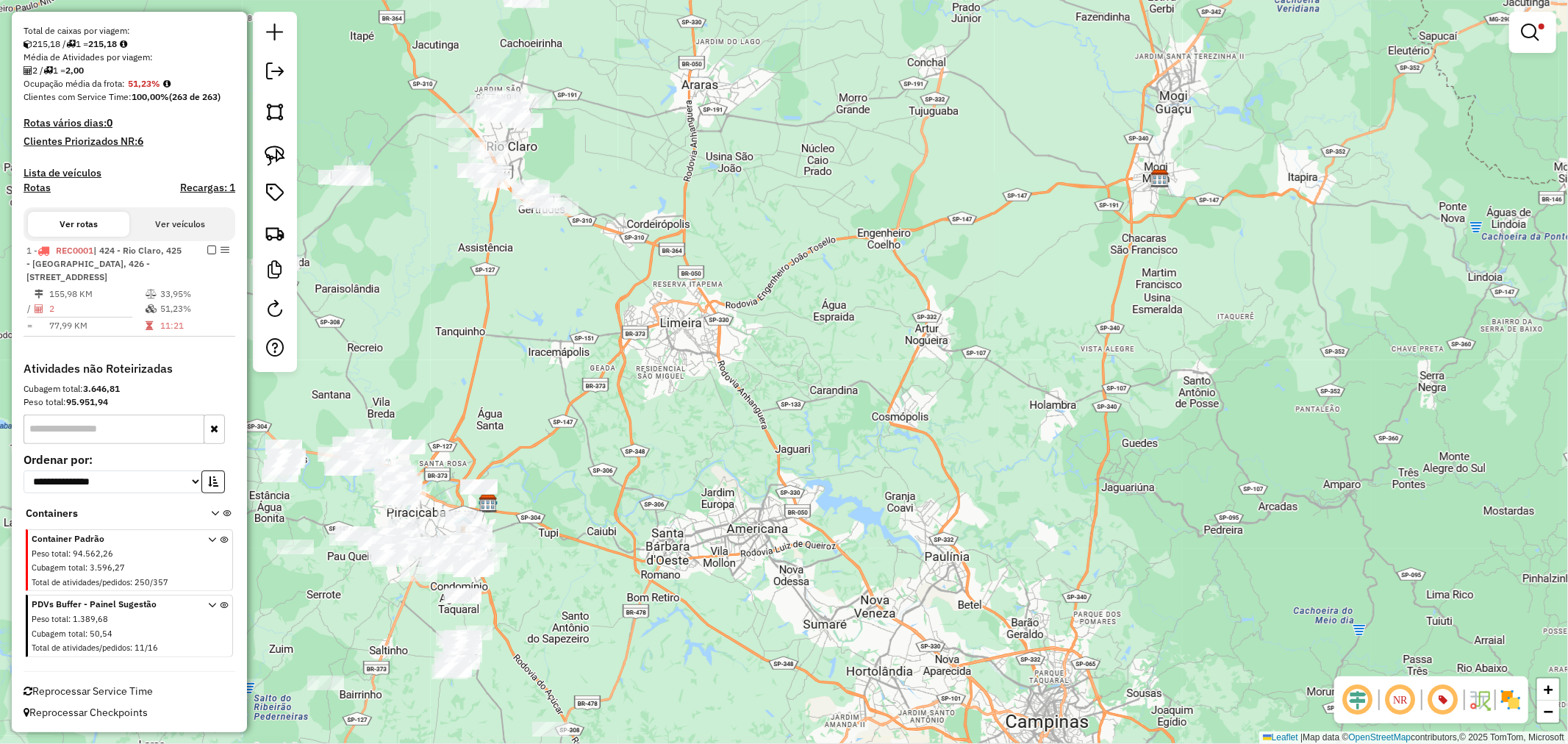
scroll to position [322, 0]
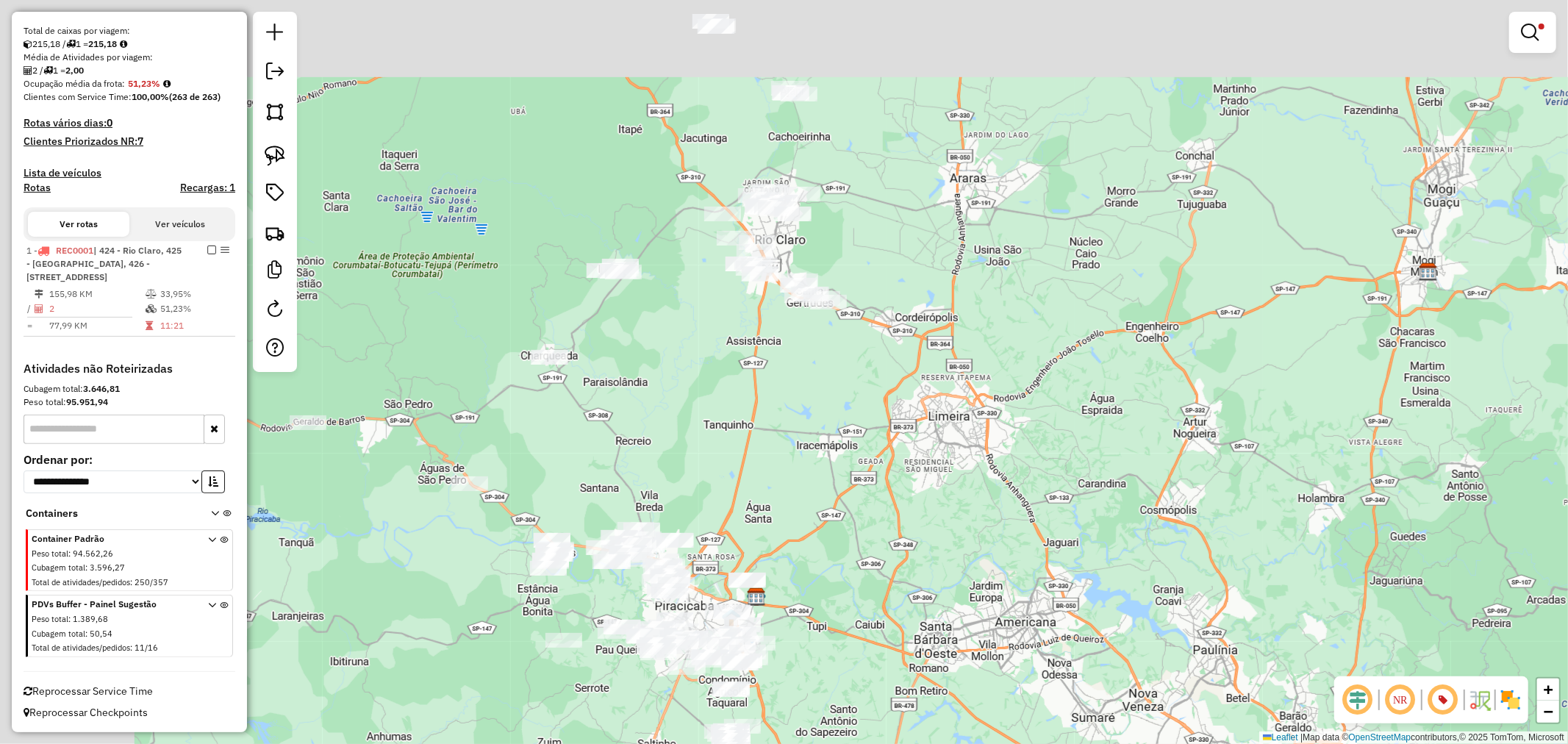
drag, startPoint x: 473, startPoint y: 321, endPoint x: 770, endPoint y: 435, distance: 318.1
click at [767, 431] on div "Limpar filtros Janela de atendimento Grade de atendimento Capacidade Transporta…" at bounding box center [784, 372] width 1568 height 744
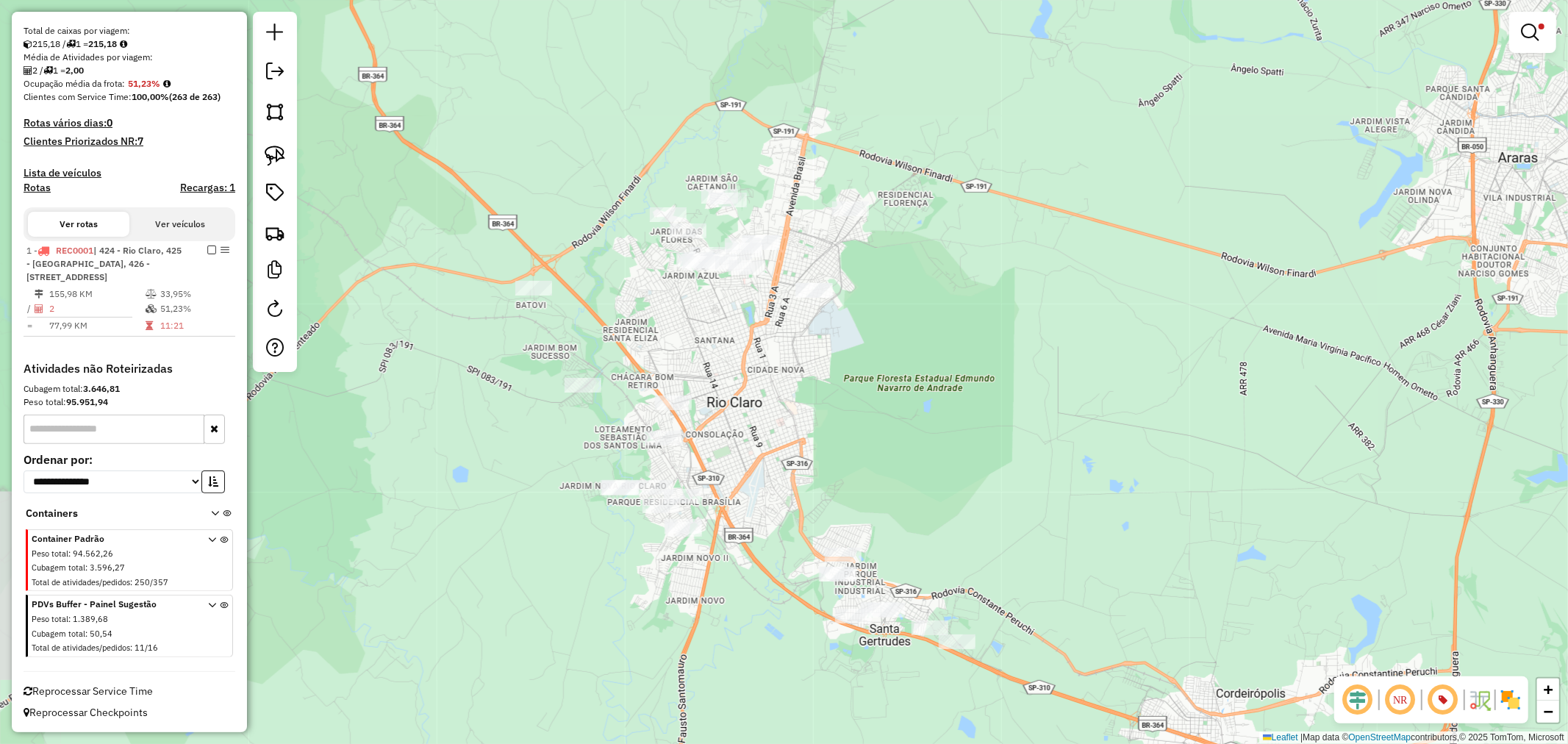
drag, startPoint x: 659, startPoint y: 302, endPoint x: 863, endPoint y: 341, distance: 207.7
click at [869, 341] on div "Limpar filtros Janela de atendimento Grade de atendimento Capacidade Transporta…" at bounding box center [784, 372] width 1568 height 744
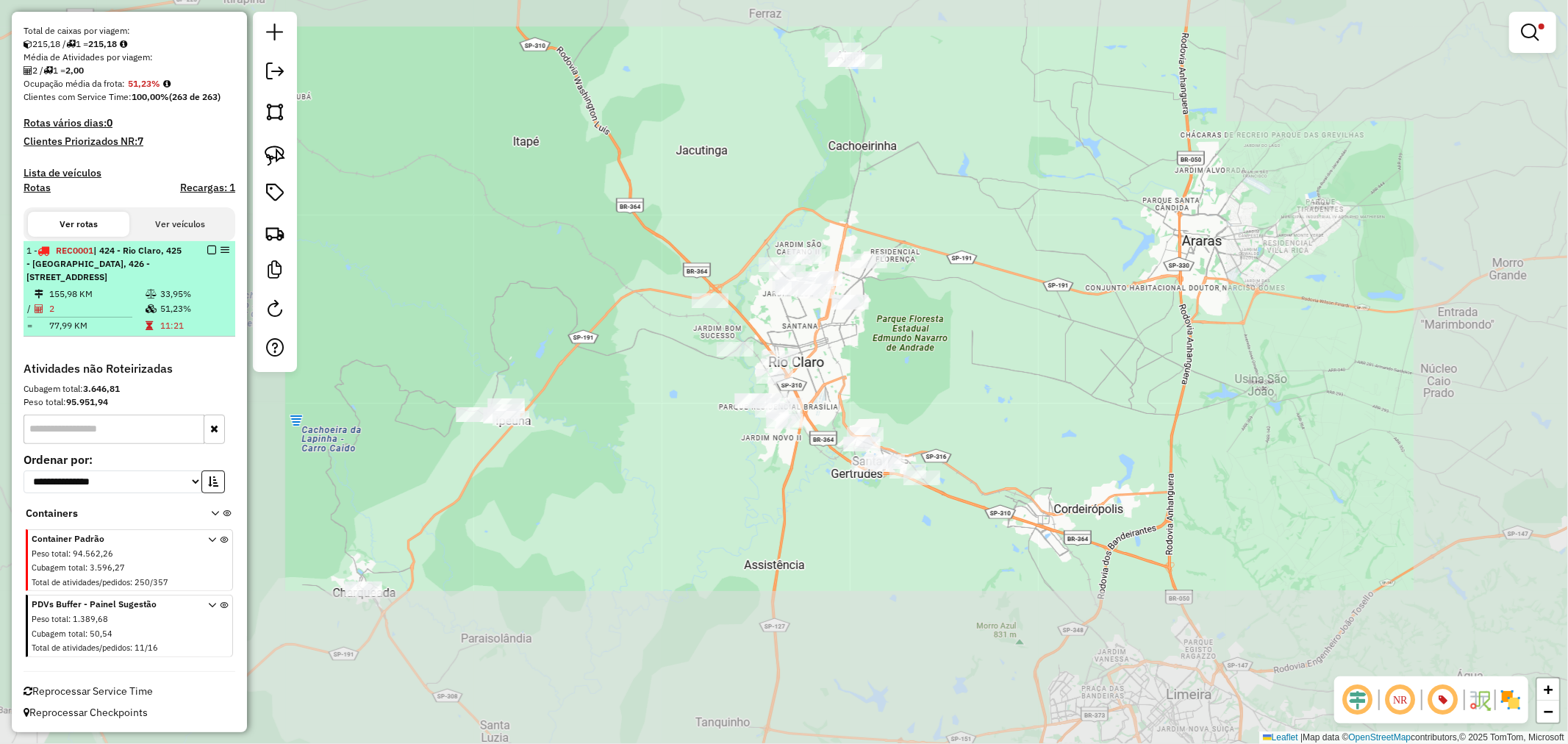
click at [181, 253] on div "1 - REC0001 | 424 - [GEOGRAPHIC_DATA], 425 - [GEOGRAPHIC_DATA], 426 - Rio Claro…" at bounding box center [129, 264] width 206 height 40
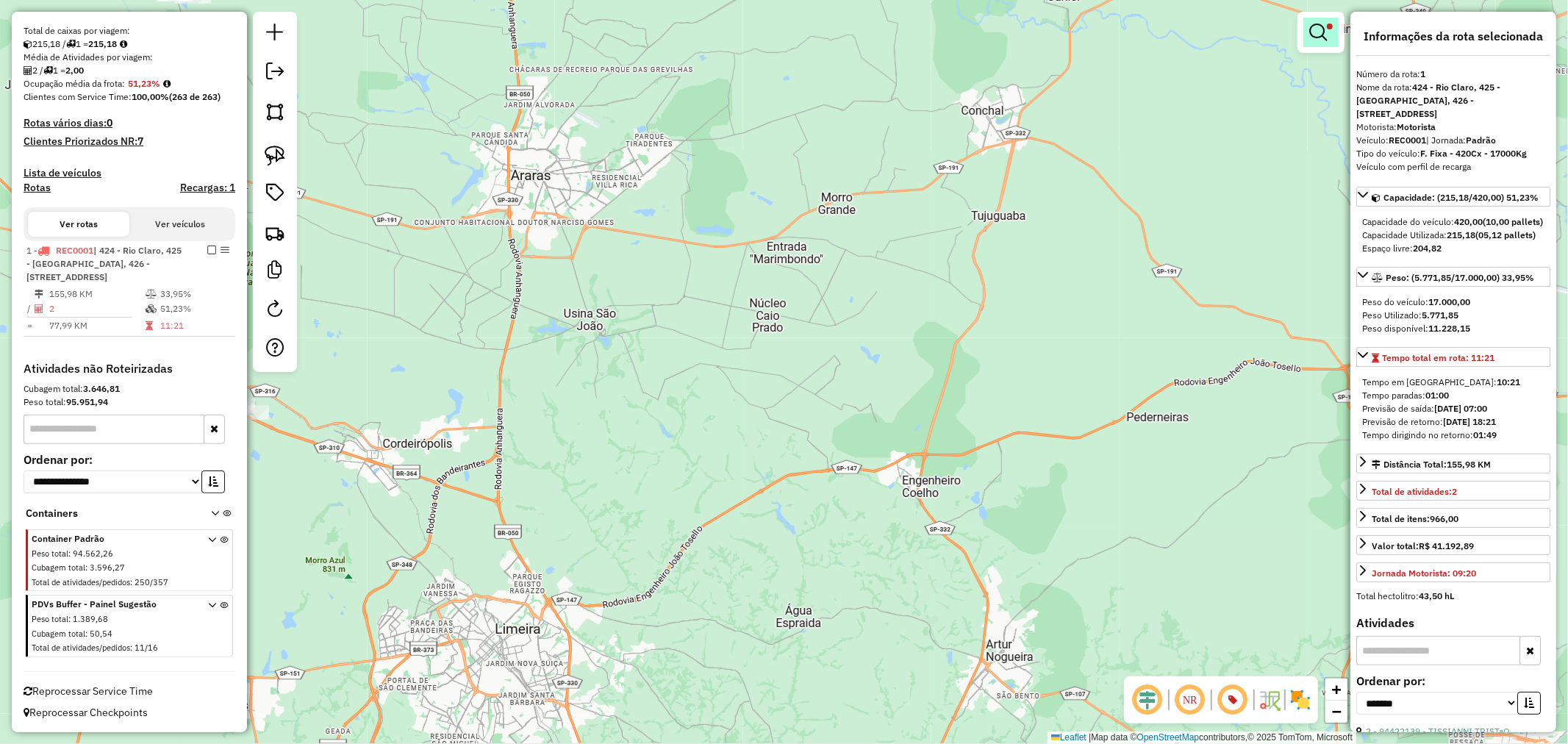
click at [1317, 30] on em at bounding box center [1318, 32] width 18 height 18
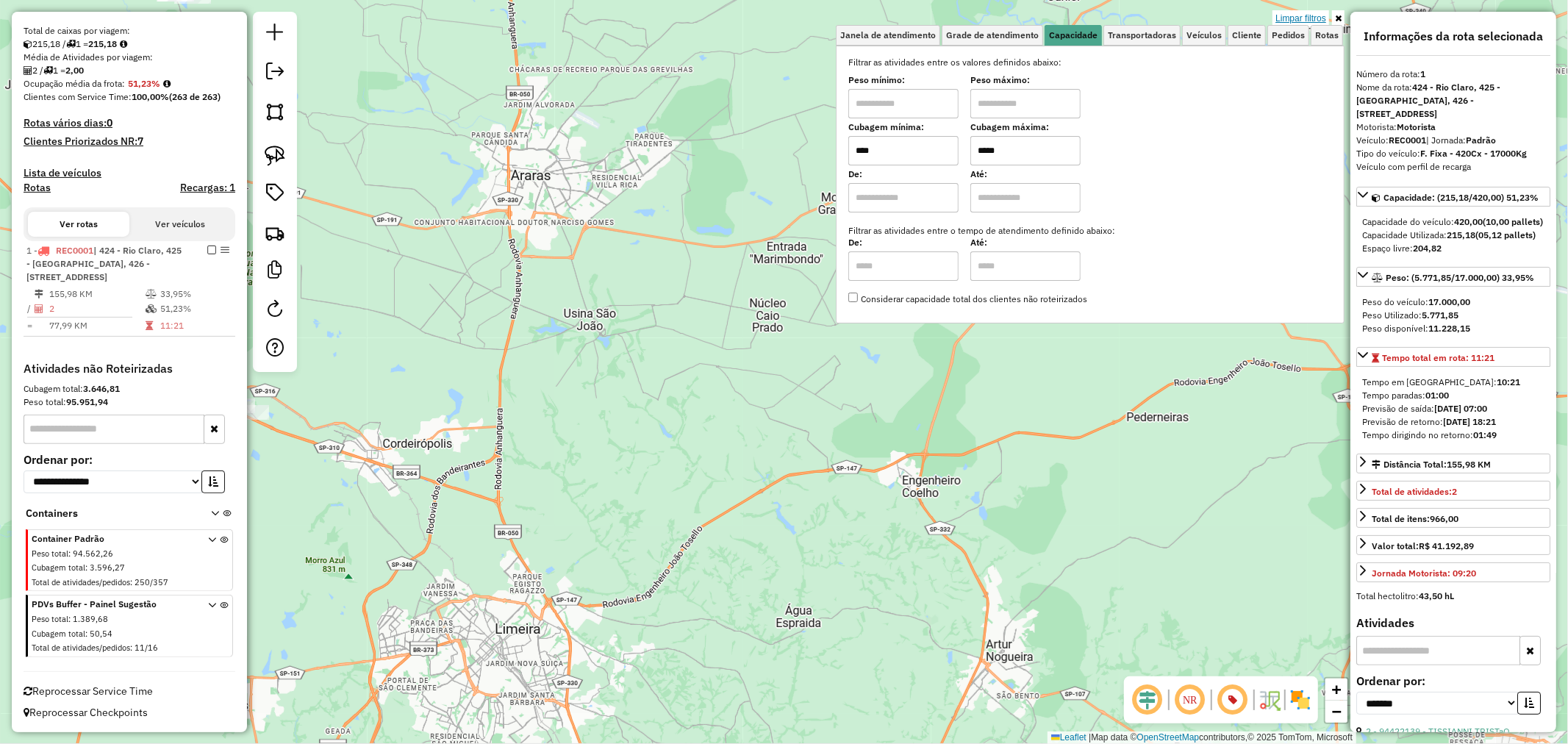
click at [1296, 17] on link "Limpar filtros" at bounding box center [1300, 19] width 57 height 17
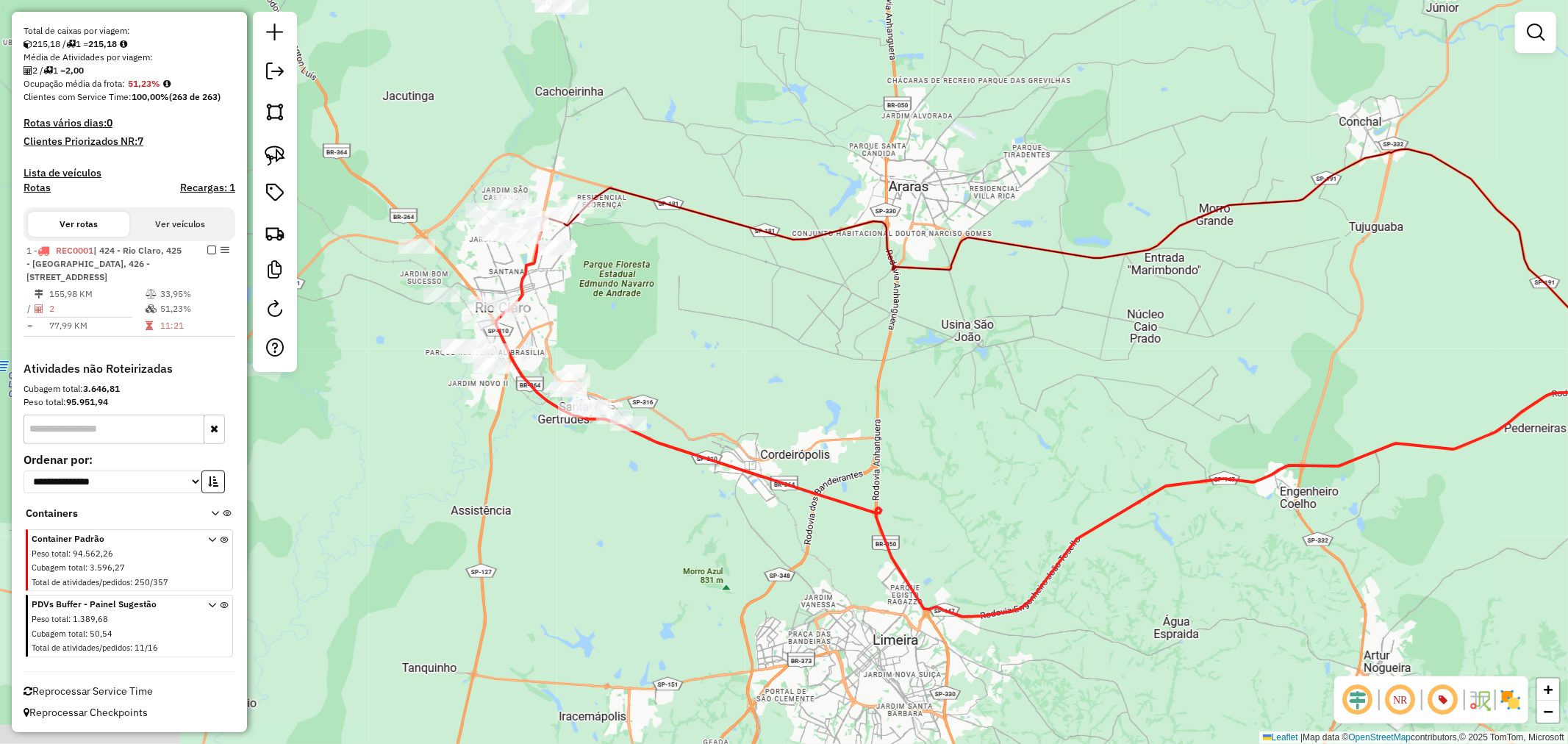
drag, startPoint x: 663, startPoint y: 369, endPoint x: 1126, endPoint y: 378, distance: 463.1
click at [1125, 379] on div "Janela de atendimento Grade de atendimento Capacidade Transportadoras Veículos …" at bounding box center [784, 372] width 1568 height 744
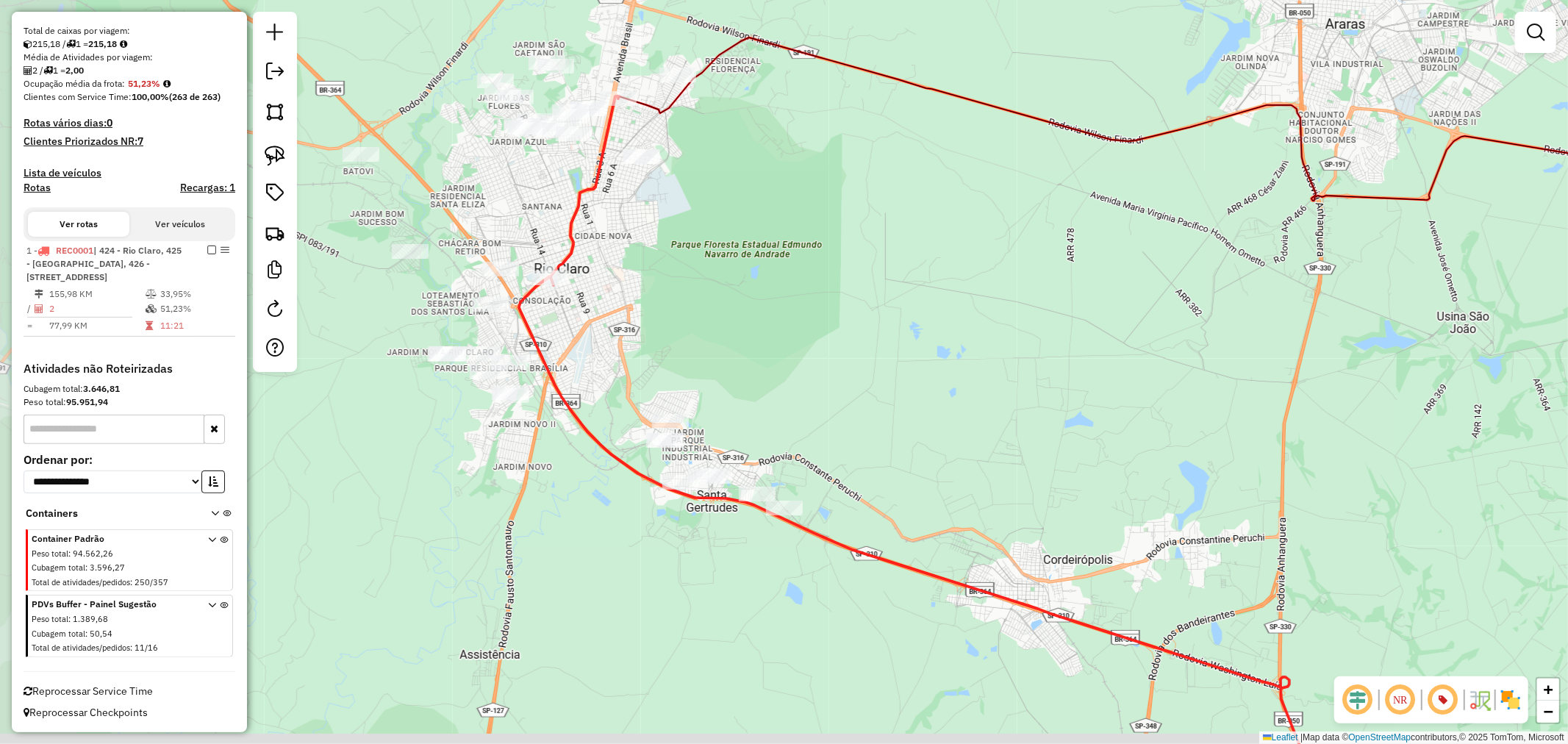
drag, startPoint x: 526, startPoint y: 362, endPoint x: 687, endPoint y: 334, distance: 163.4
click at [687, 334] on div "Janela de atendimento Grade de atendimento Capacidade Transportadoras Veículos …" at bounding box center [784, 372] width 1568 height 744
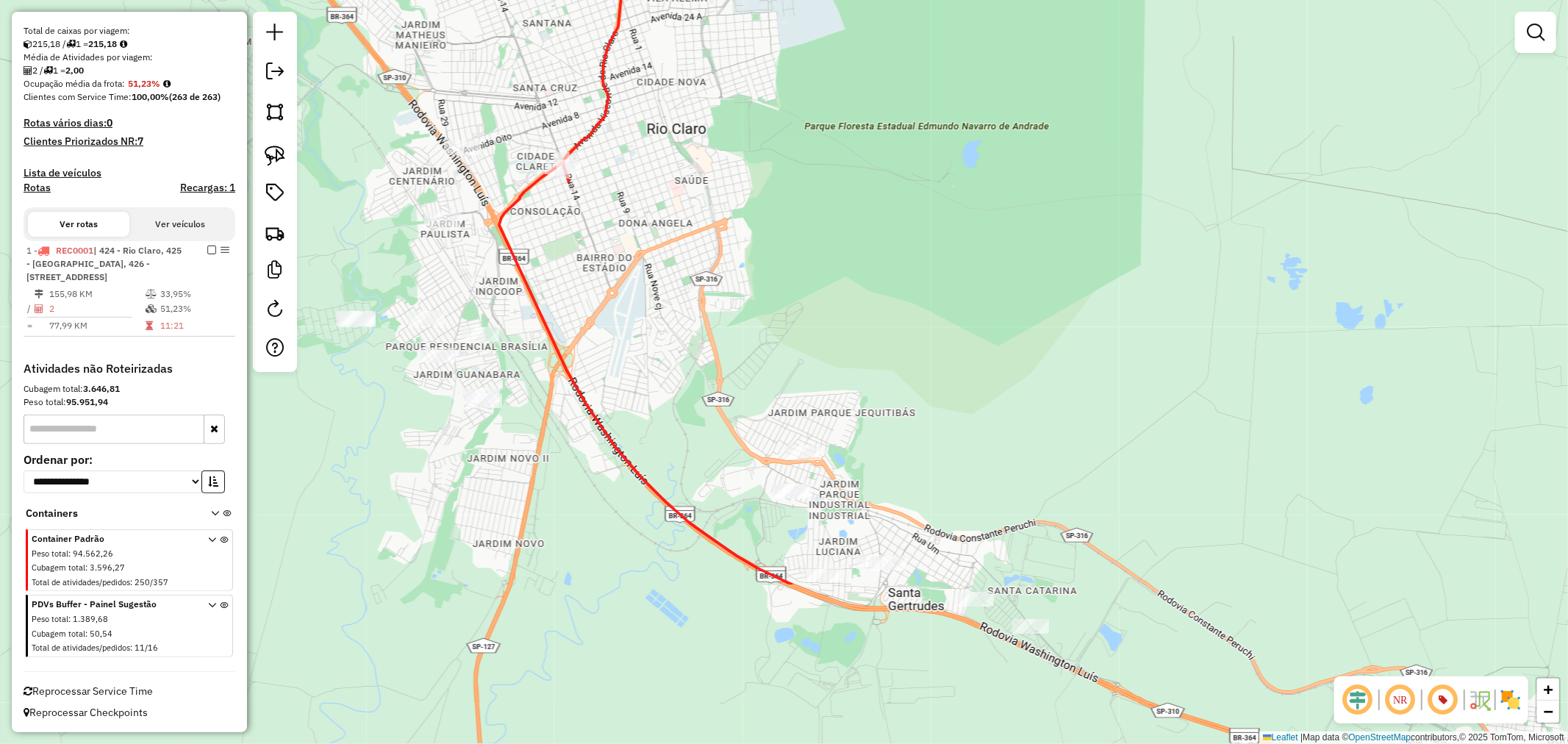
drag, startPoint x: 724, startPoint y: 487, endPoint x: 722, endPoint y: 254, distance: 233.0
click at [722, 254] on div "Janela de atendimento Grade de atendimento Capacidade Transportadoras Veículos …" at bounding box center [784, 372] width 1568 height 744
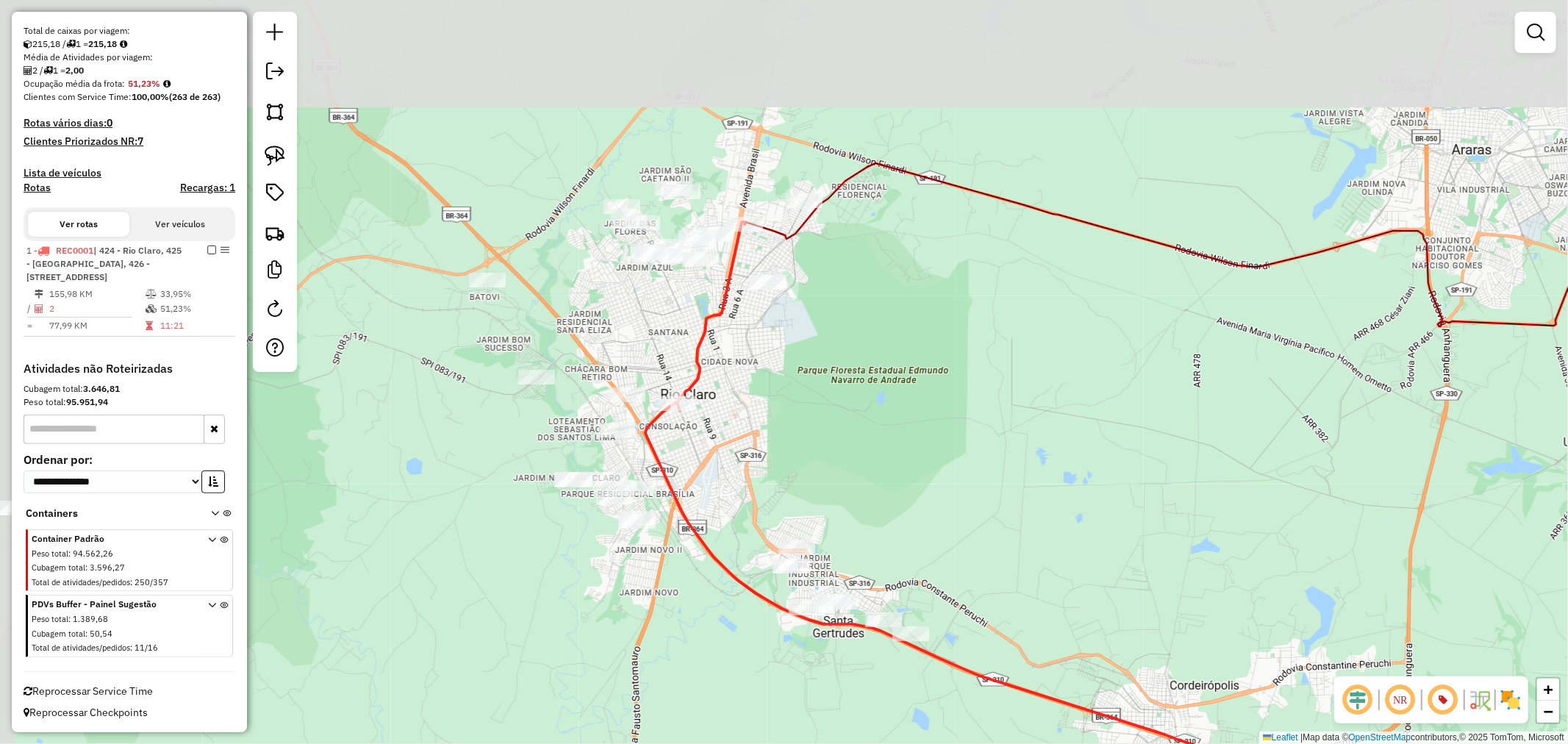
drag, startPoint x: 755, startPoint y: 178, endPoint x: 770, endPoint y: 381, distance: 203.6
click at [770, 379] on div "Janela de atendimento Grade de atendimento Capacidade Transportadoras Veículos …" at bounding box center [784, 372] width 1568 height 744
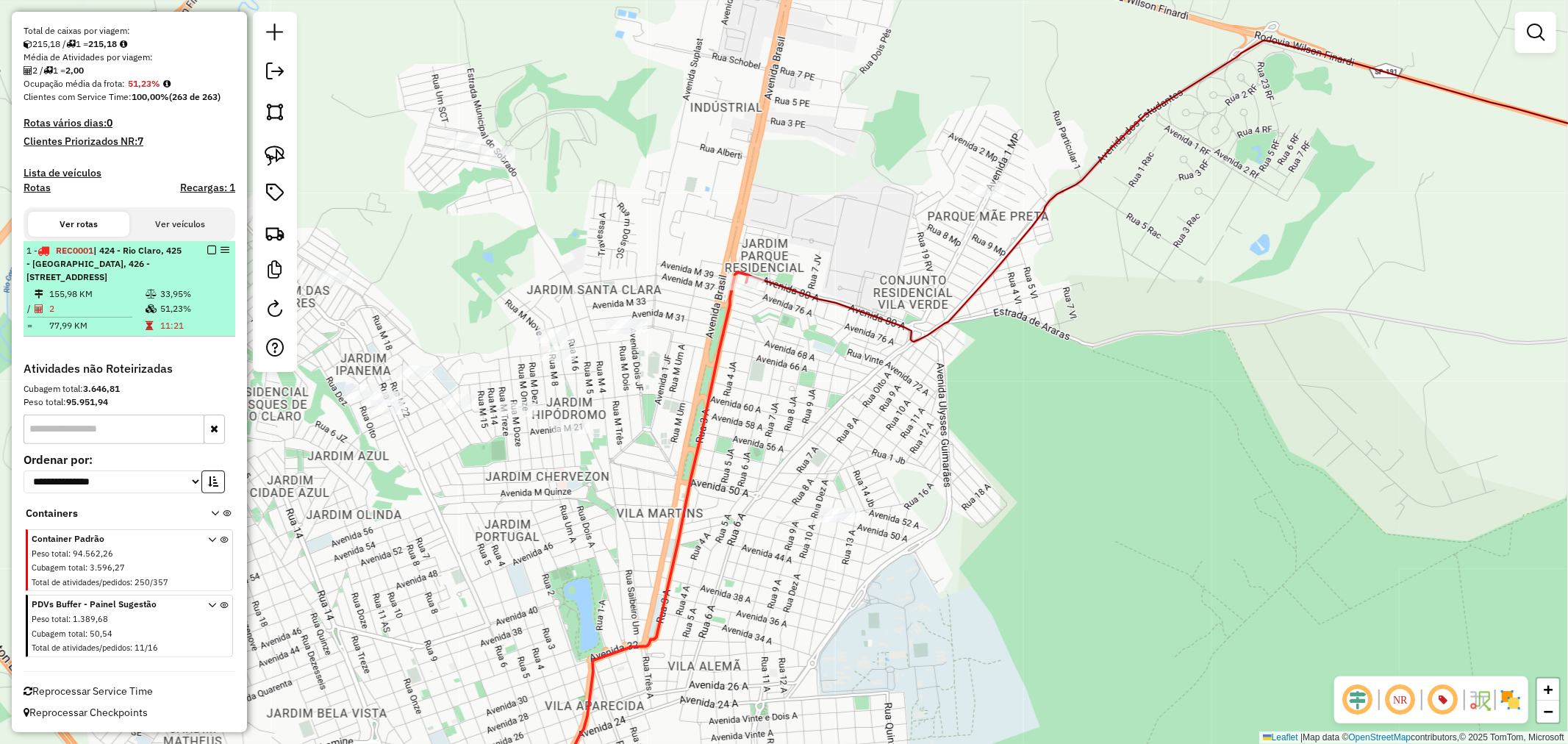
click at [137, 303] on td "2" at bounding box center [97, 309] width 96 height 15
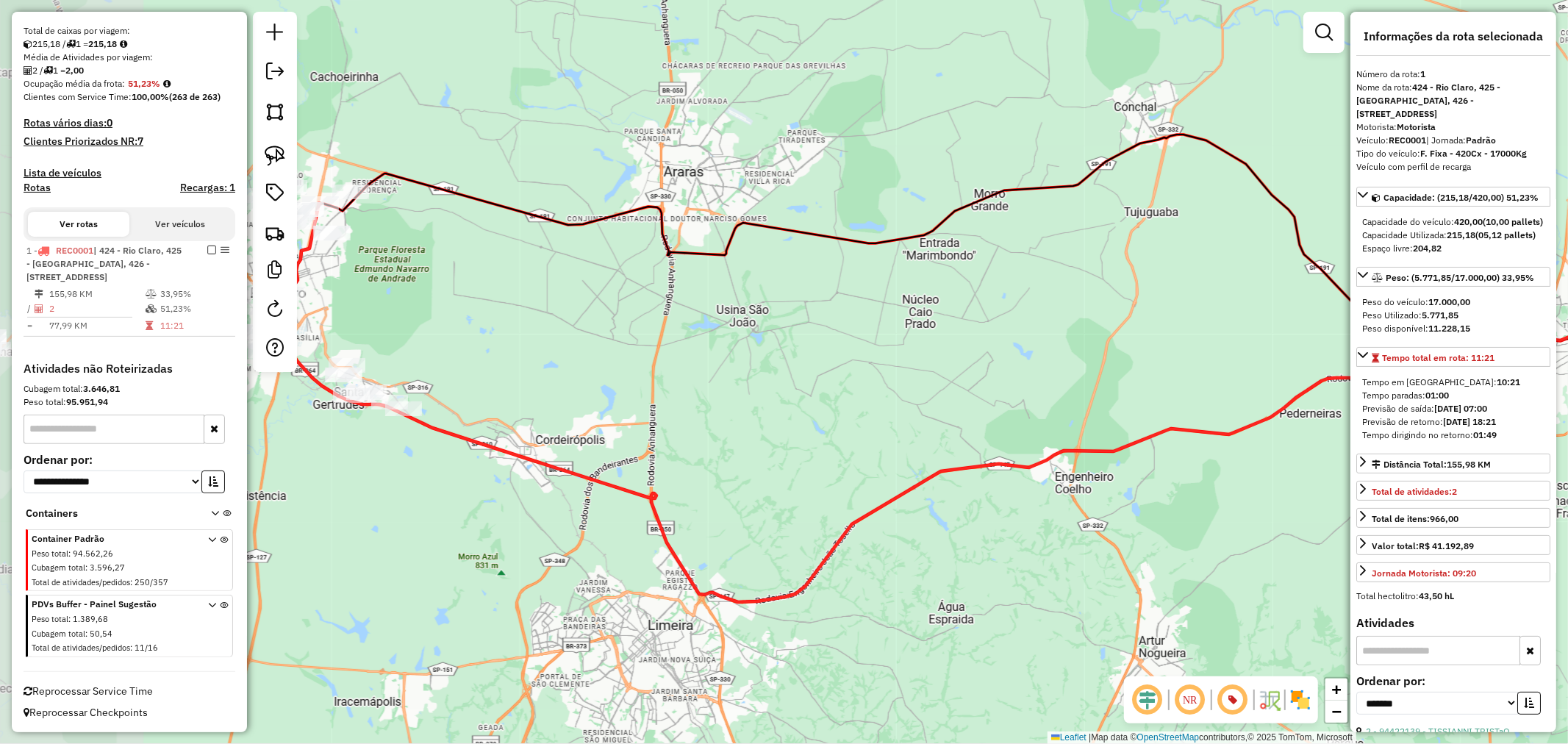
drag, startPoint x: 929, startPoint y: 423, endPoint x: 1318, endPoint y: 435, distance: 389.2
click at [1318, 434] on div "Janela de atendimento Grade de atendimento Capacidade Transportadoras Veículos …" at bounding box center [784, 372] width 1568 height 744
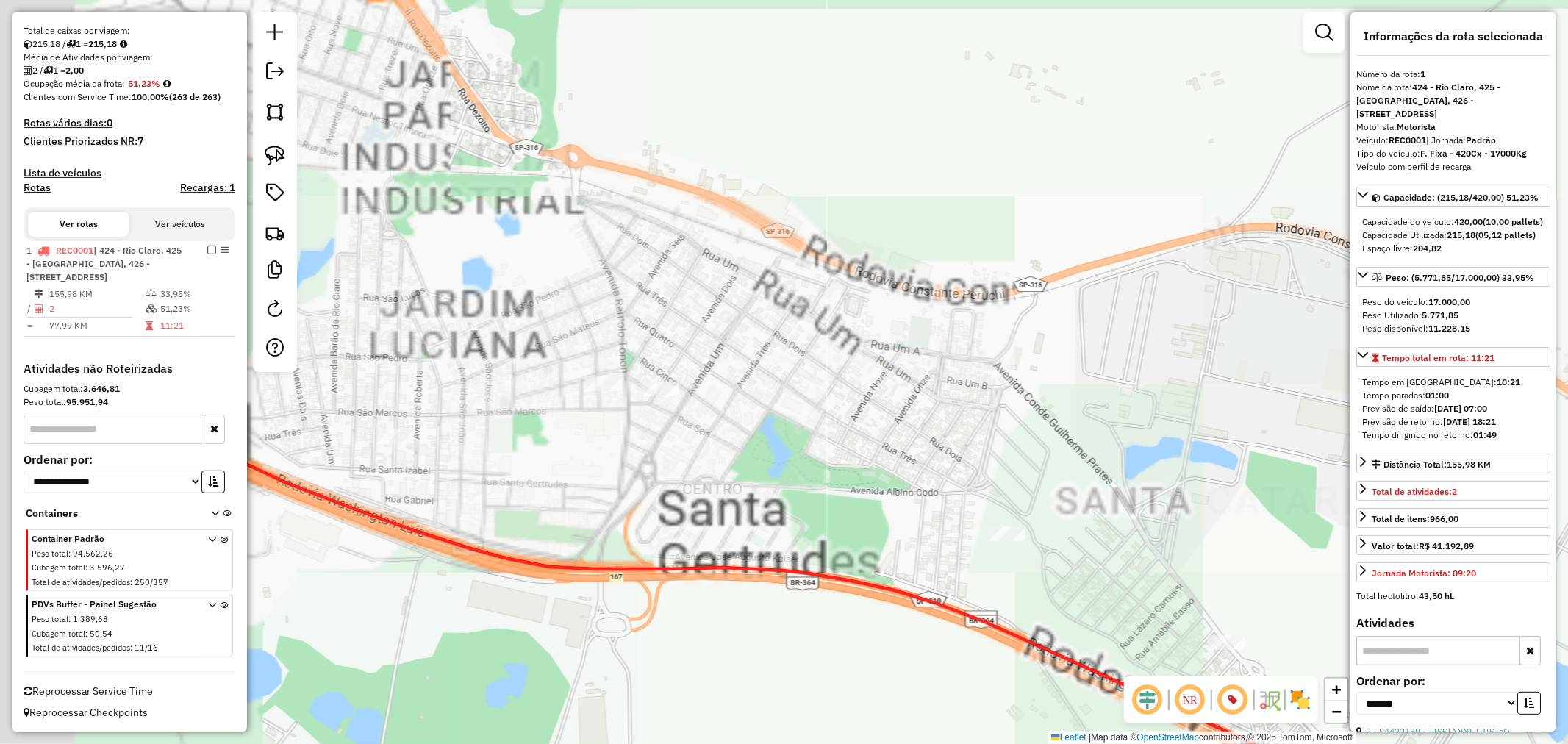
drag, startPoint x: 454, startPoint y: 508, endPoint x: 1142, endPoint y: 526, distance: 688.2
click at [1142, 526] on div "Janela de atendimento Grade de atendimento Capacidade Transportadoras Veículos …" at bounding box center [784, 372] width 1568 height 744
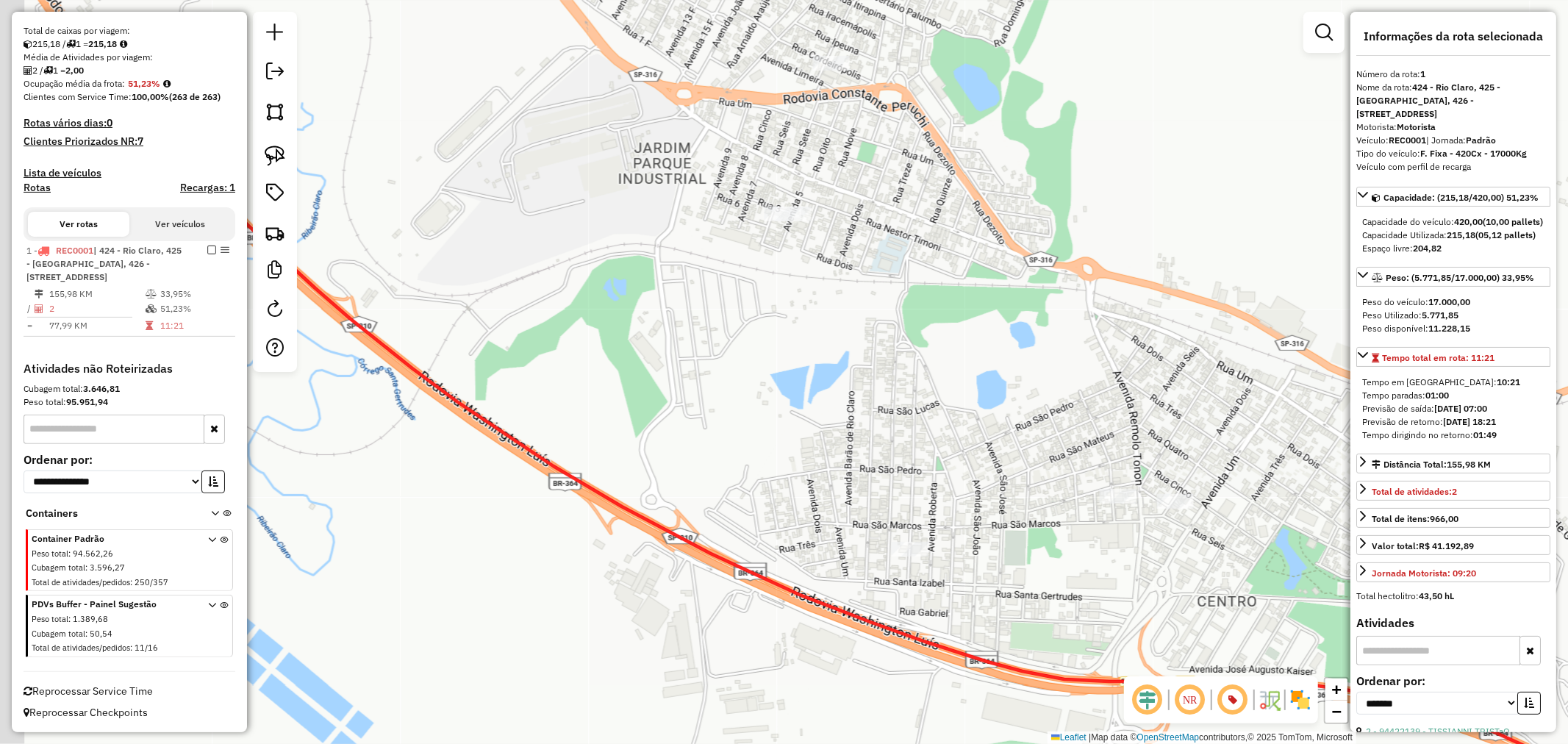
drag, startPoint x: 655, startPoint y: 336, endPoint x: 831, endPoint y: 457, distance: 213.6
click at [983, 503] on div "Janela de atendimento Grade de atendimento Capacidade Transportadoras Veículos …" at bounding box center [784, 372] width 1568 height 744
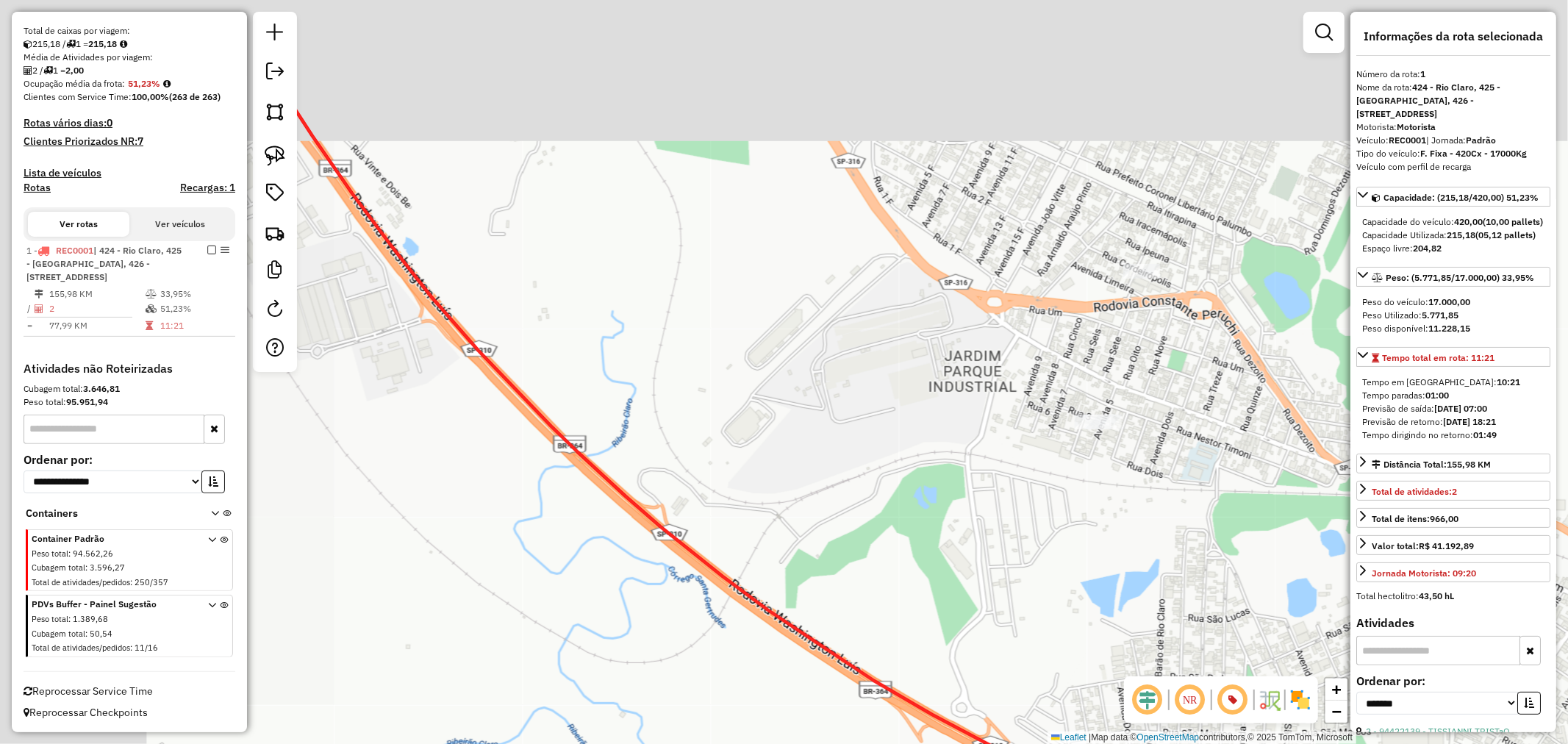
drag, startPoint x: 621, startPoint y: 281, endPoint x: 1016, endPoint y: 620, distance: 520.5
click at [1016, 620] on div "Janela de atendimento Grade de atendimento Capacidade Transportadoras Veículos …" at bounding box center [784, 372] width 1568 height 744
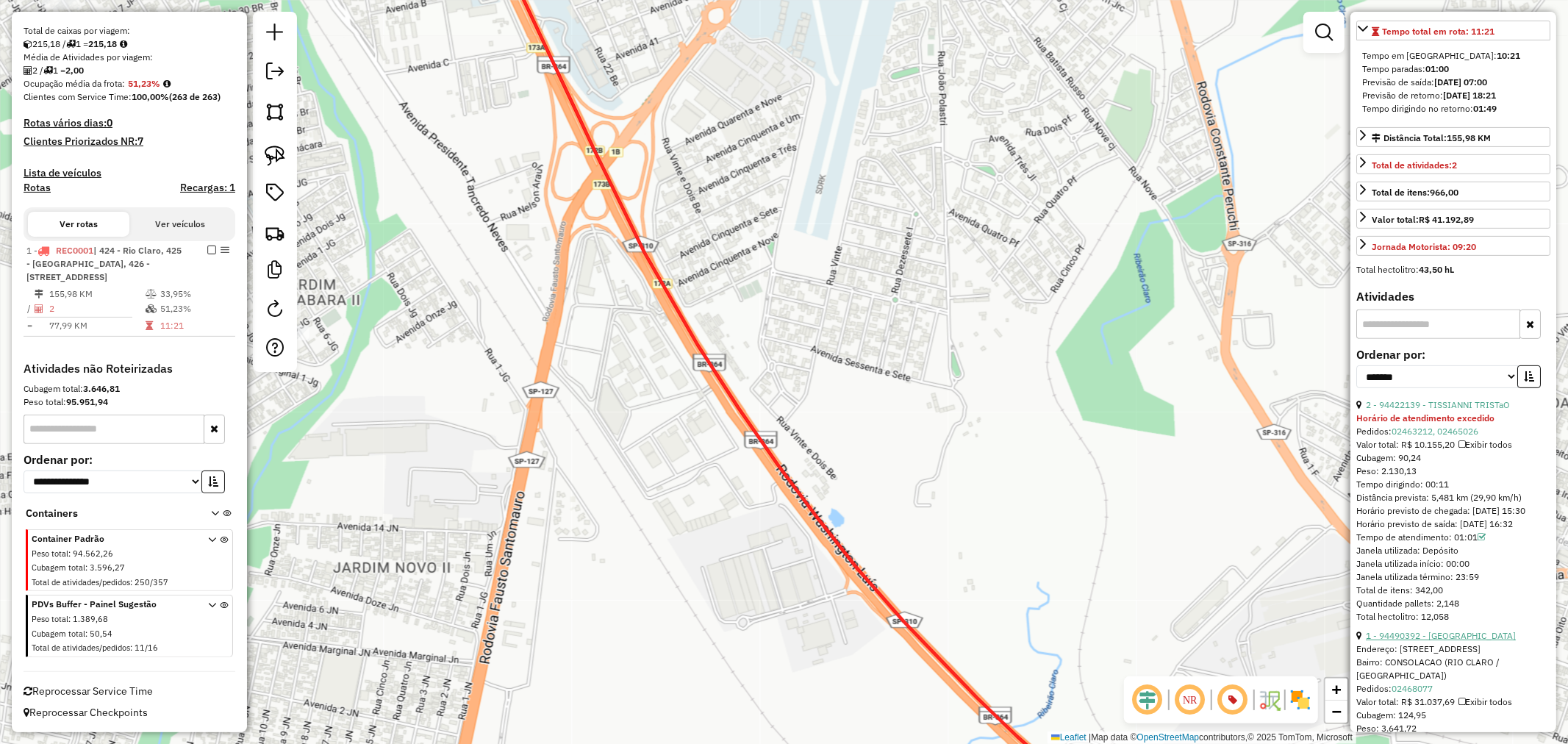
scroll to position [490, 0]
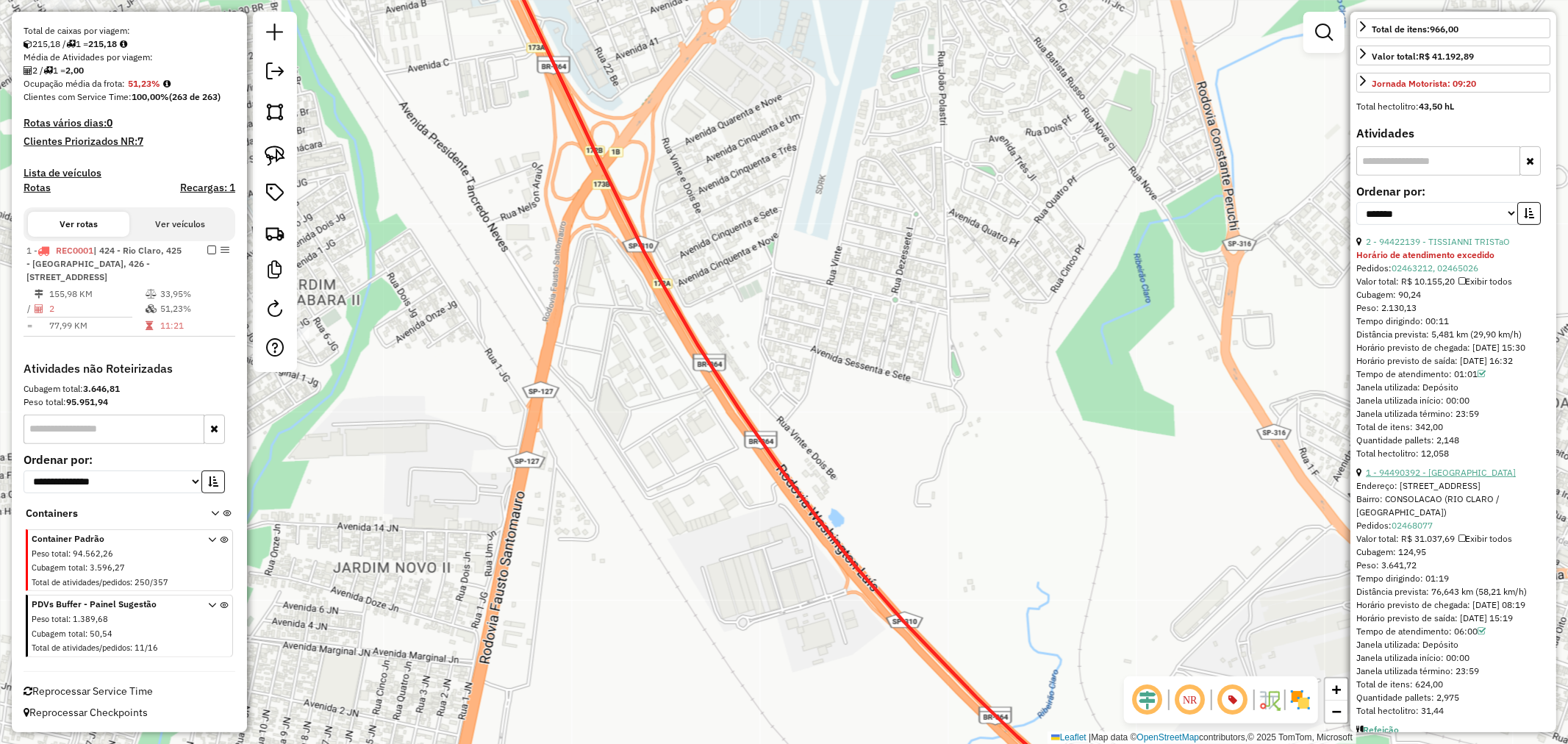
click at [1466, 478] on link "1 - 94490392 - [GEOGRAPHIC_DATA]" at bounding box center [1441, 471] width 150 height 11
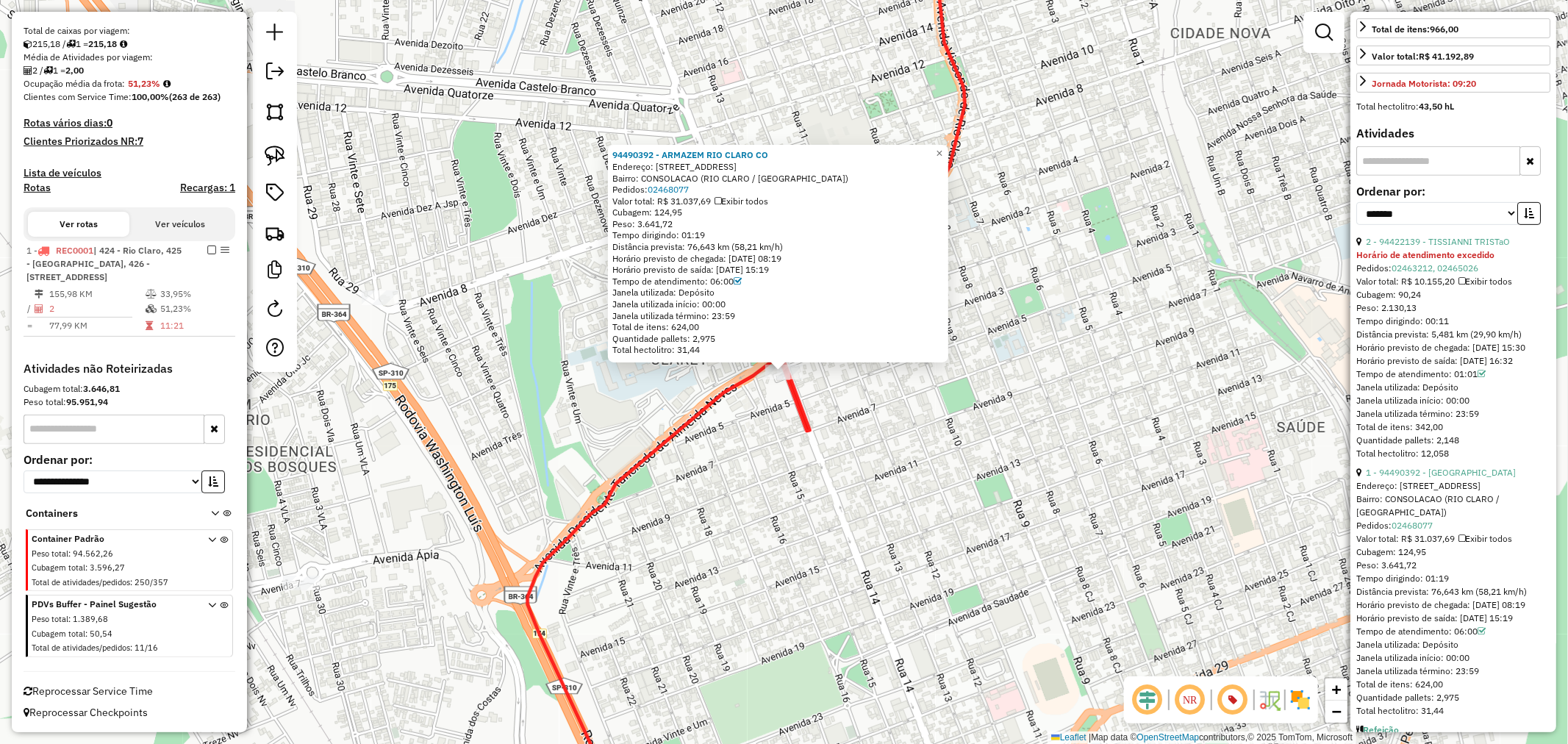
click at [1446, 249] on div "2 - 94422139 - TISSIANNI TRISTaO" at bounding box center [1453, 242] width 194 height 14
click at [1448, 247] on link "2 - 94422139 - TISSIANNI TRISTaO" at bounding box center [1438, 241] width 144 height 11
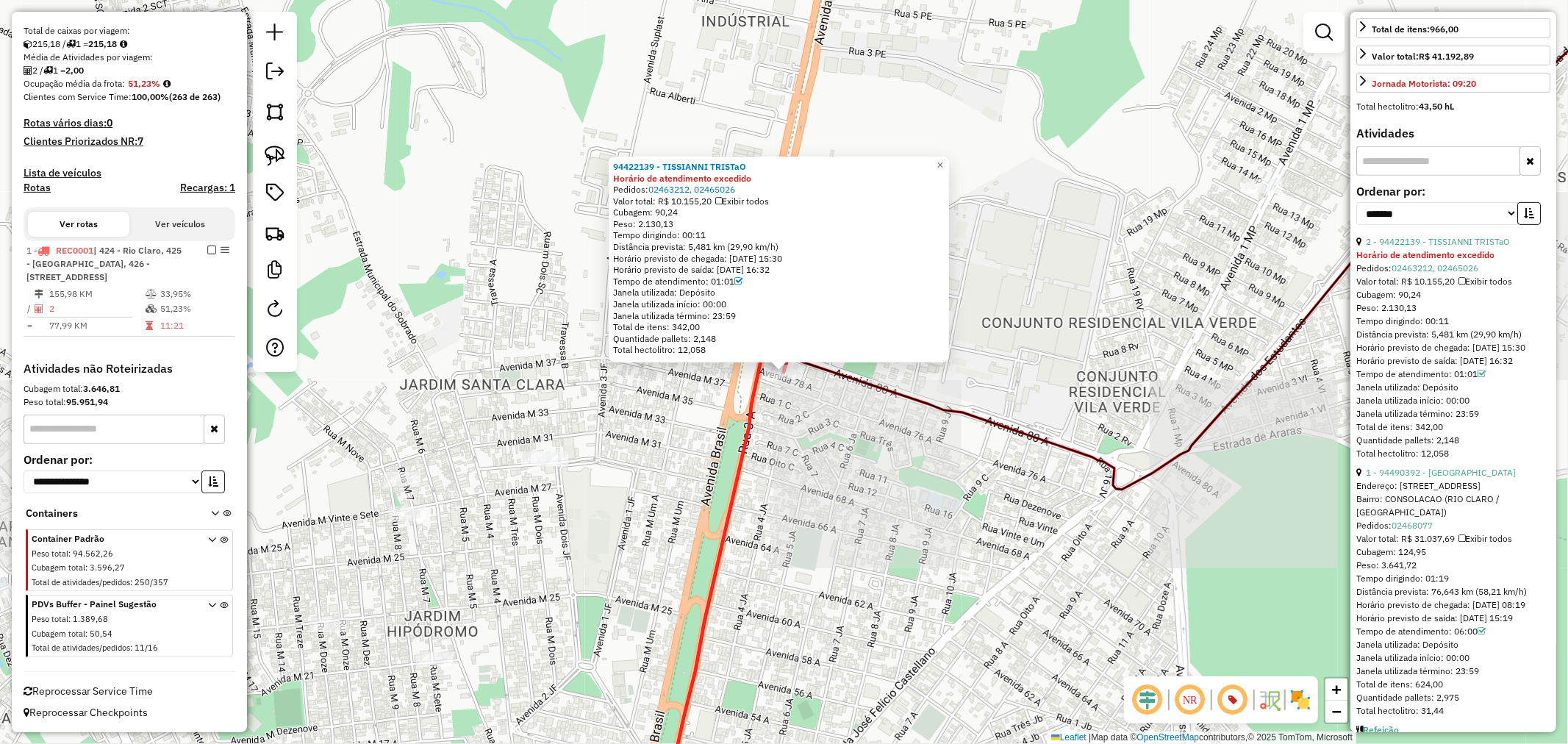
click at [1040, 534] on div "94422139 - TISSIANNI TRISTaO Horário de atendimento excedido Pedidos: 02463212,…" at bounding box center [784, 372] width 1568 height 744
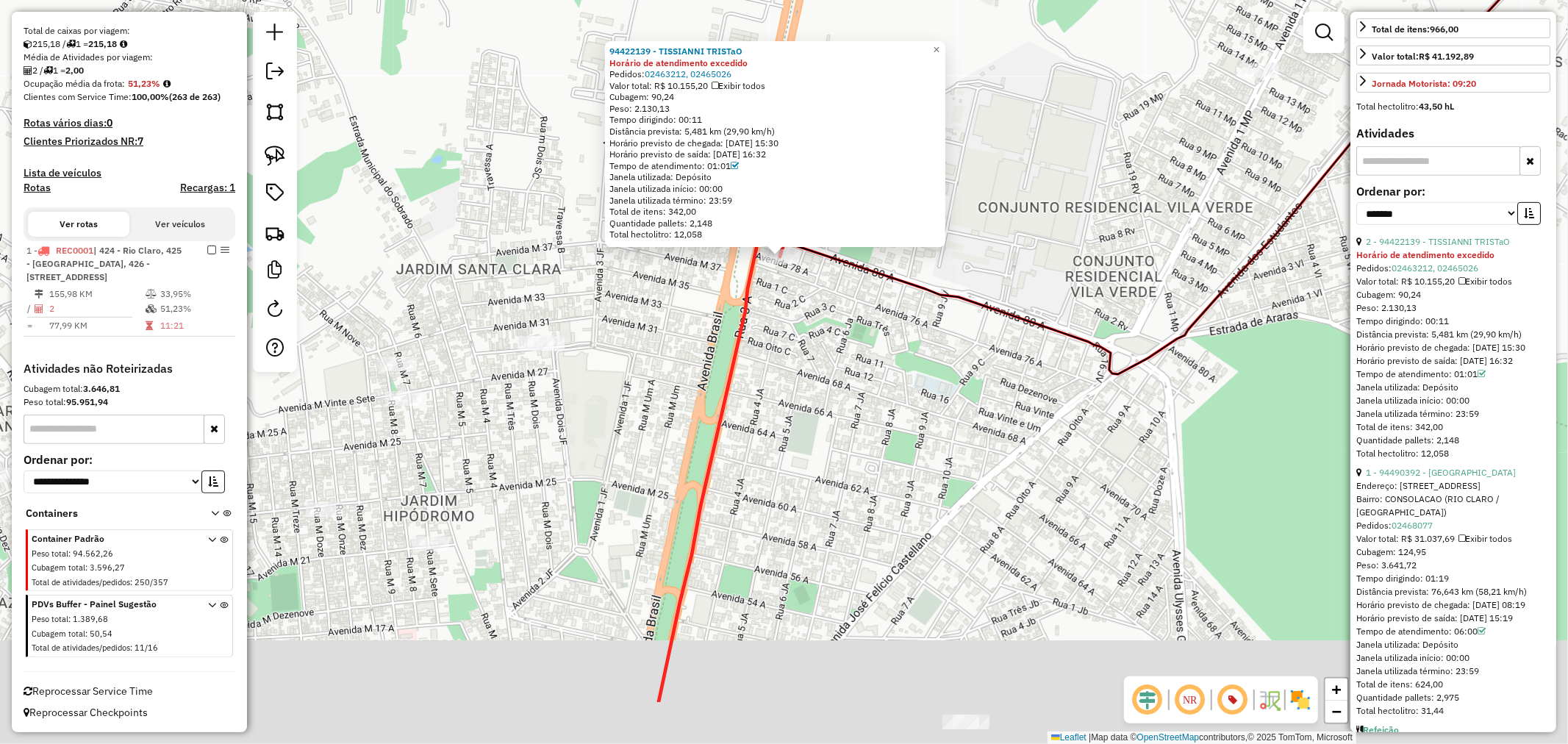
drag, startPoint x: 941, startPoint y: 549, endPoint x: 950, endPoint y: 254, distance: 295.1
click at [949, 255] on div "94422139 - TISSIANNI TRISTaO Horário de atendimento excedido Pedidos: 02463212,…" at bounding box center [784, 372] width 1568 height 744
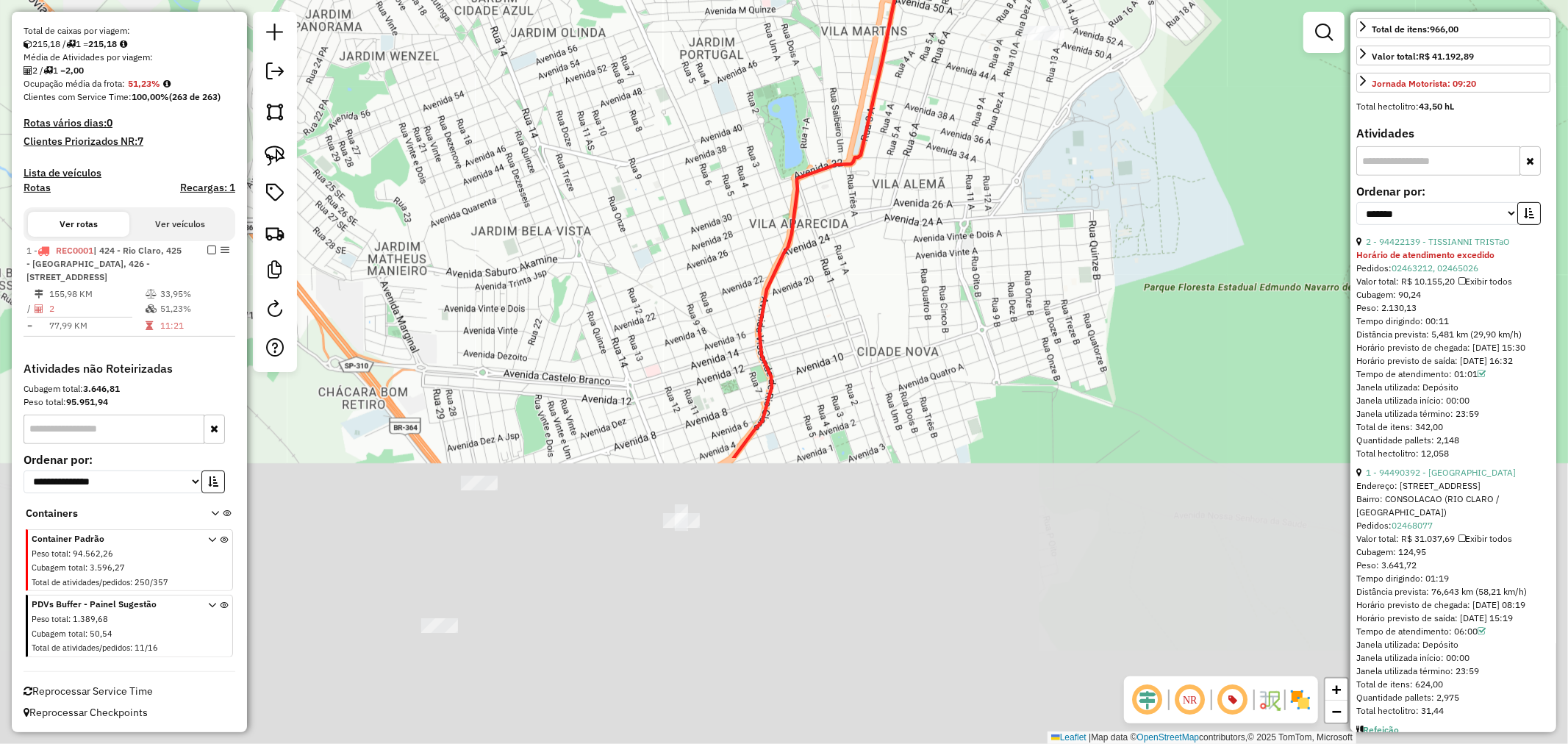
drag, startPoint x: 796, startPoint y: 620, endPoint x: 892, endPoint y: 264, distance: 368.7
click at [893, 237] on div "94422139 - TISSIANNI TRISTaO Horário de atendimento excedido Pedidos: 02463212,…" at bounding box center [784, 372] width 1568 height 744
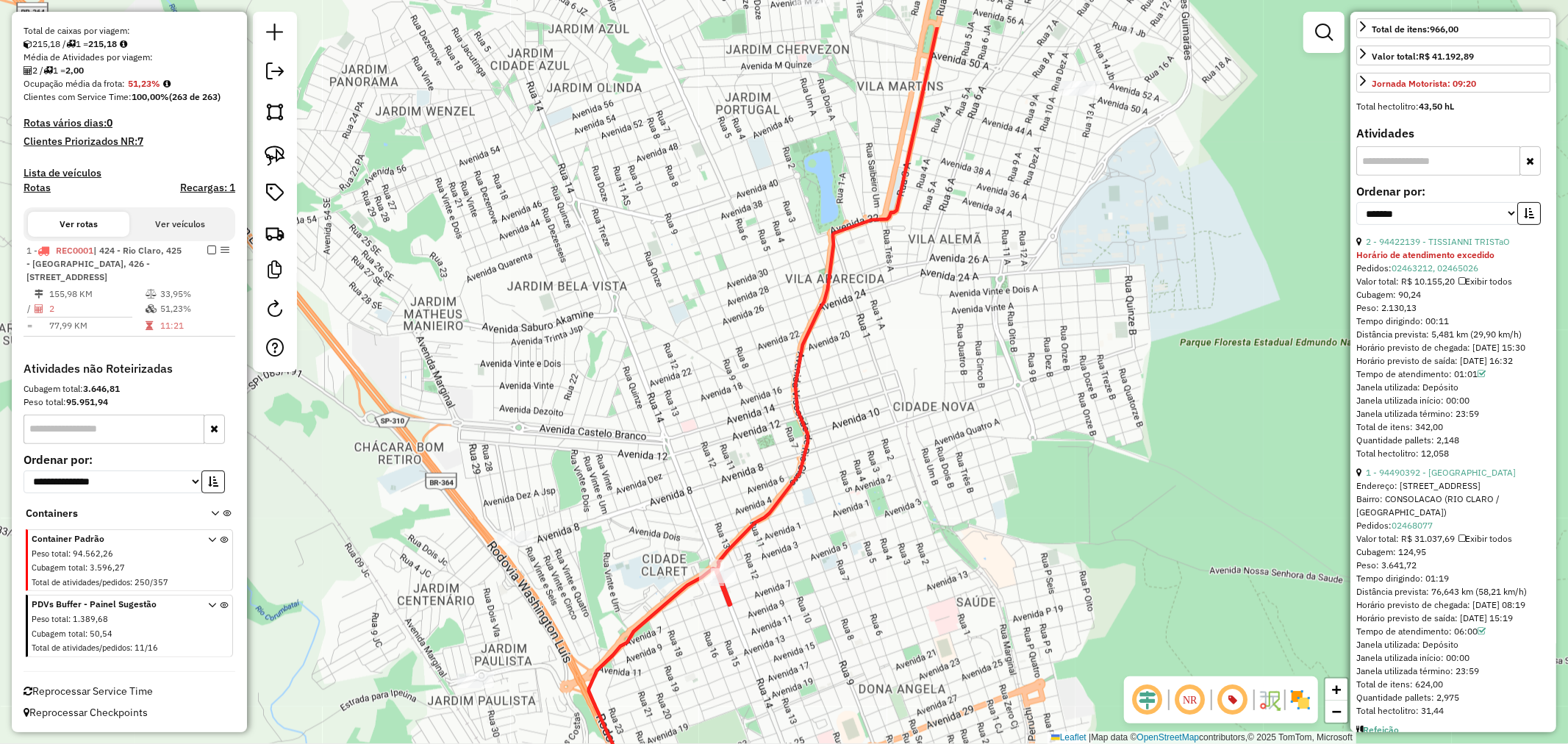
drag, startPoint x: 798, startPoint y: 446, endPoint x: 858, endPoint y: 572, distance: 139.6
click at [833, 640] on div "94422139 - TISSIANNI TRISTaO Horário de atendimento excedido Pedidos: 02463212,…" at bounding box center [784, 372] width 1568 height 744
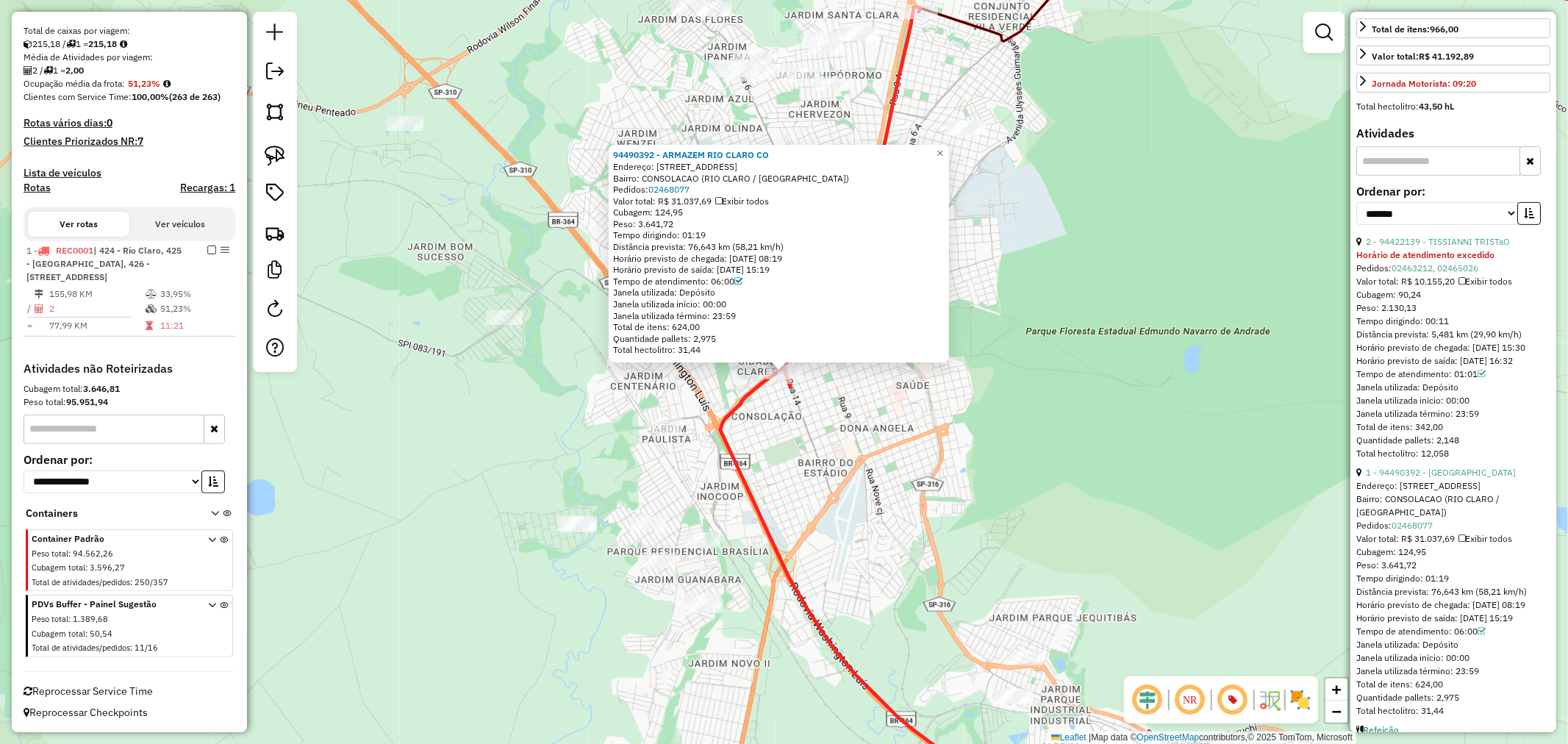
click at [1004, 332] on div "94490392 - ARMAZEM [GEOGRAPHIC_DATA] Endereço: RUA 14 1009 Bairro: CONSOLACAO (…" at bounding box center [784, 372] width 1568 height 744
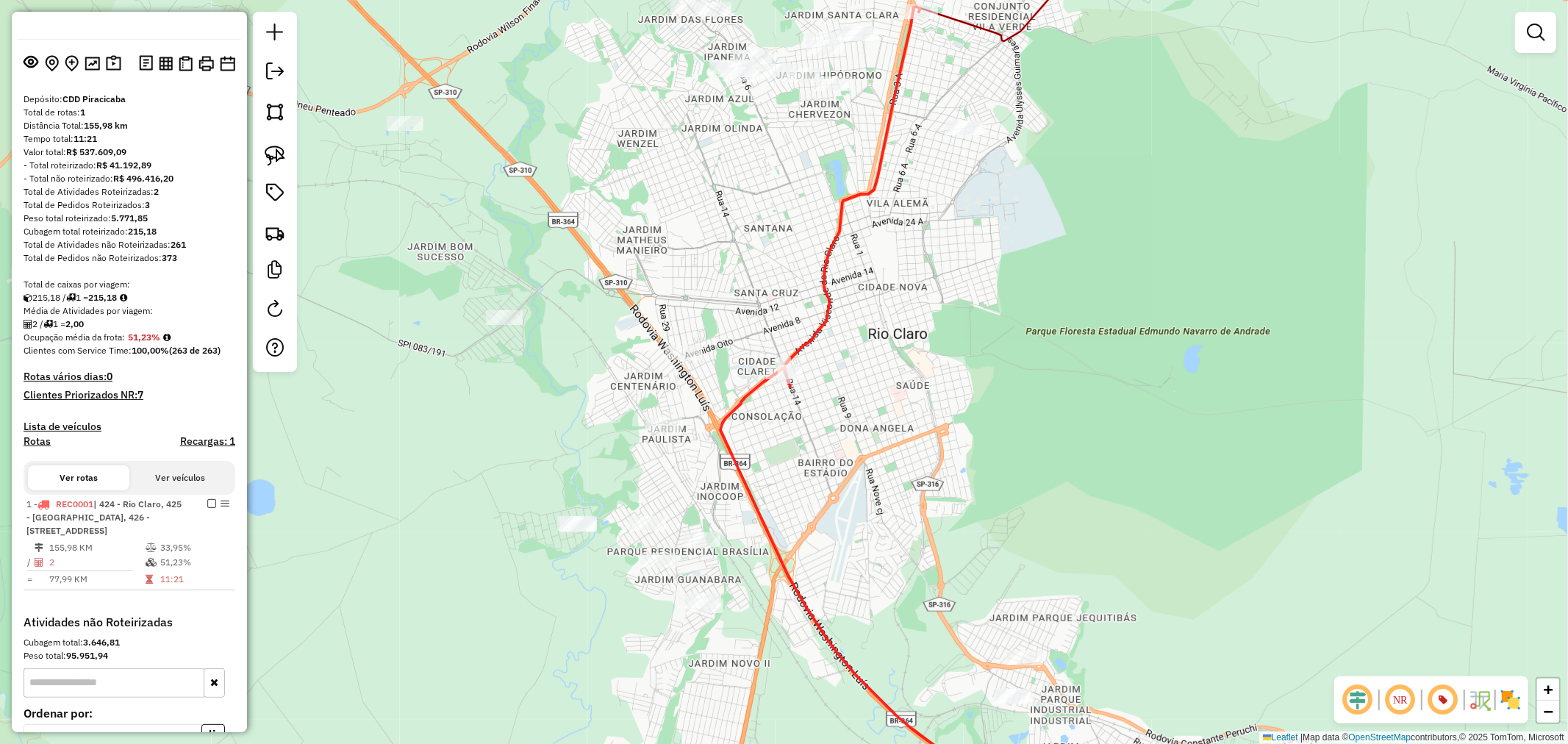
scroll to position [0, 0]
